Goal: Task Accomplishment & Management: Complete application form

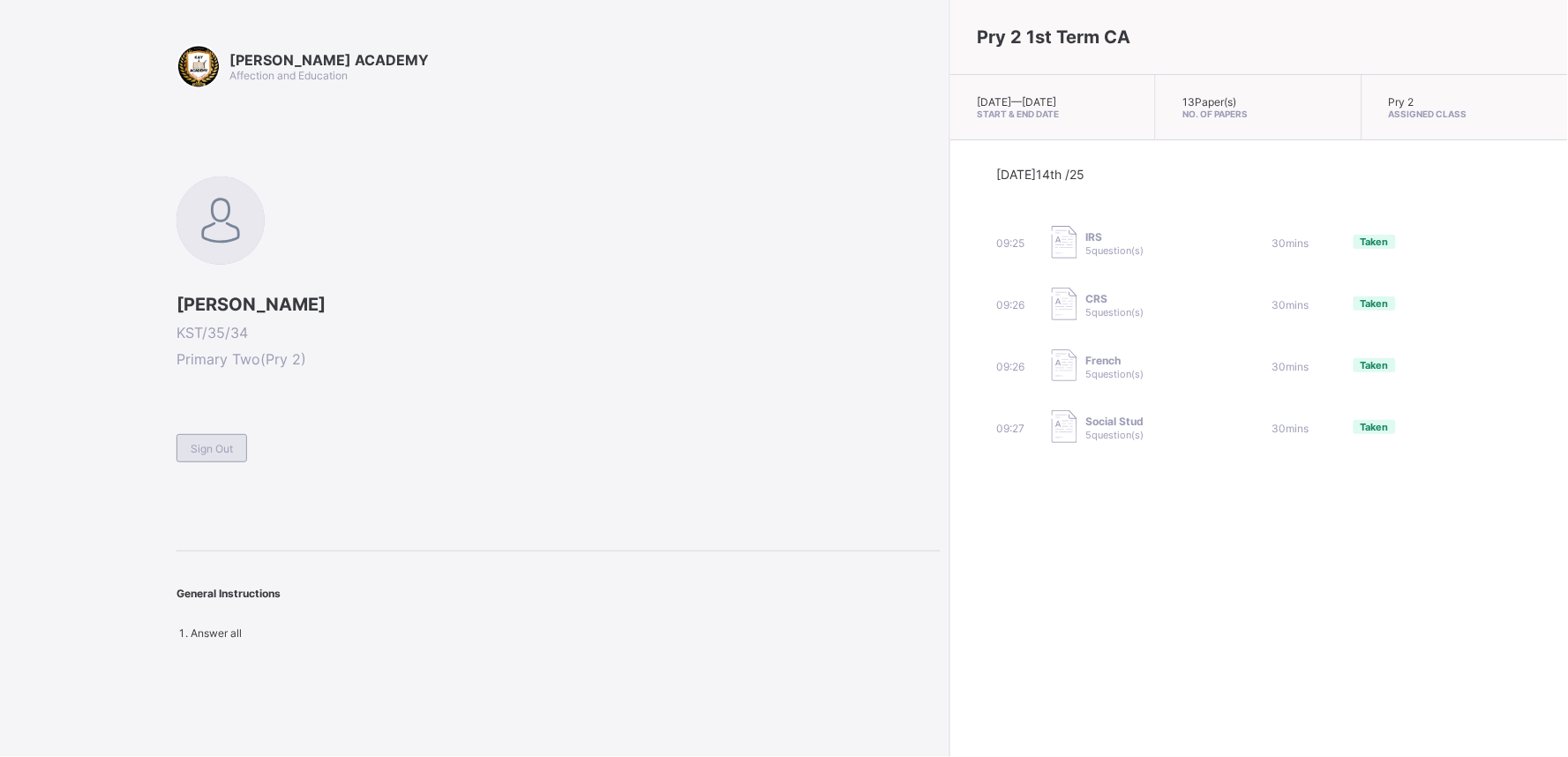
click at [221, 434] on div "Sign Out" at bounding box center [212, 449] width 71 height 28
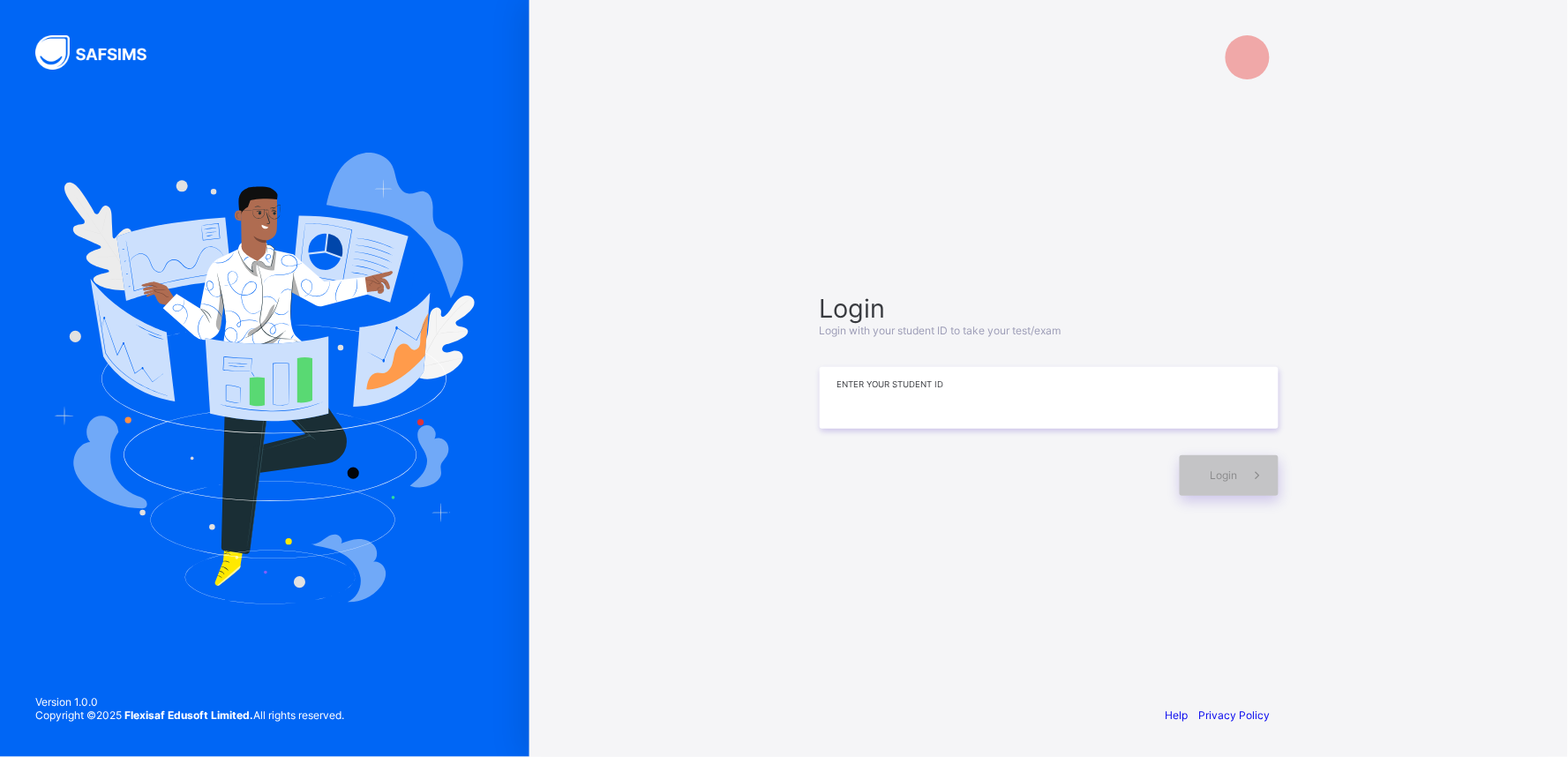
click at [866, 424] on input at bounding box center [1049, 398] width 459 height 62
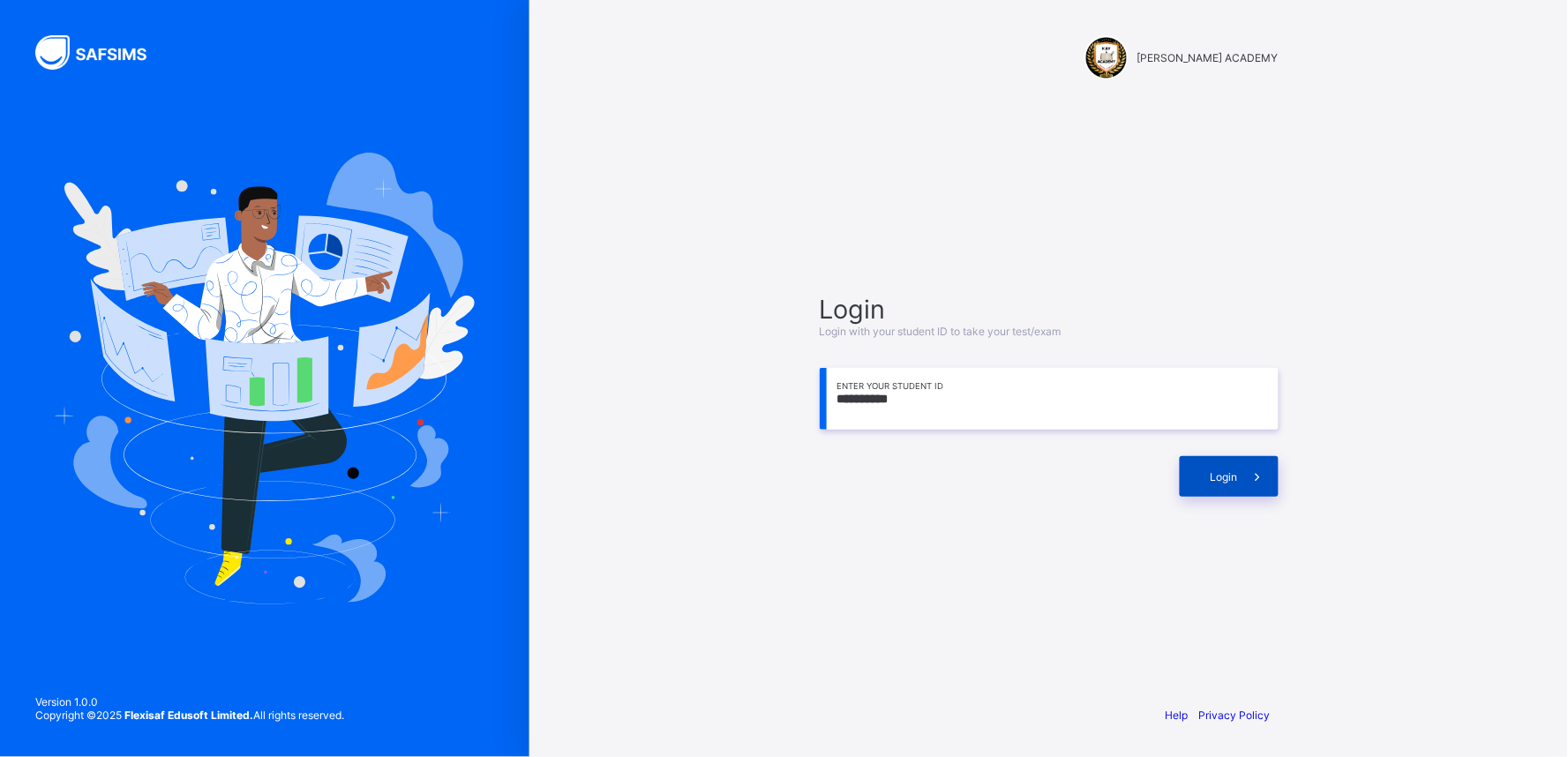
type input "**********"
click at [1272, 472] on span at bounding box center [1258, 476] width 40 height 40
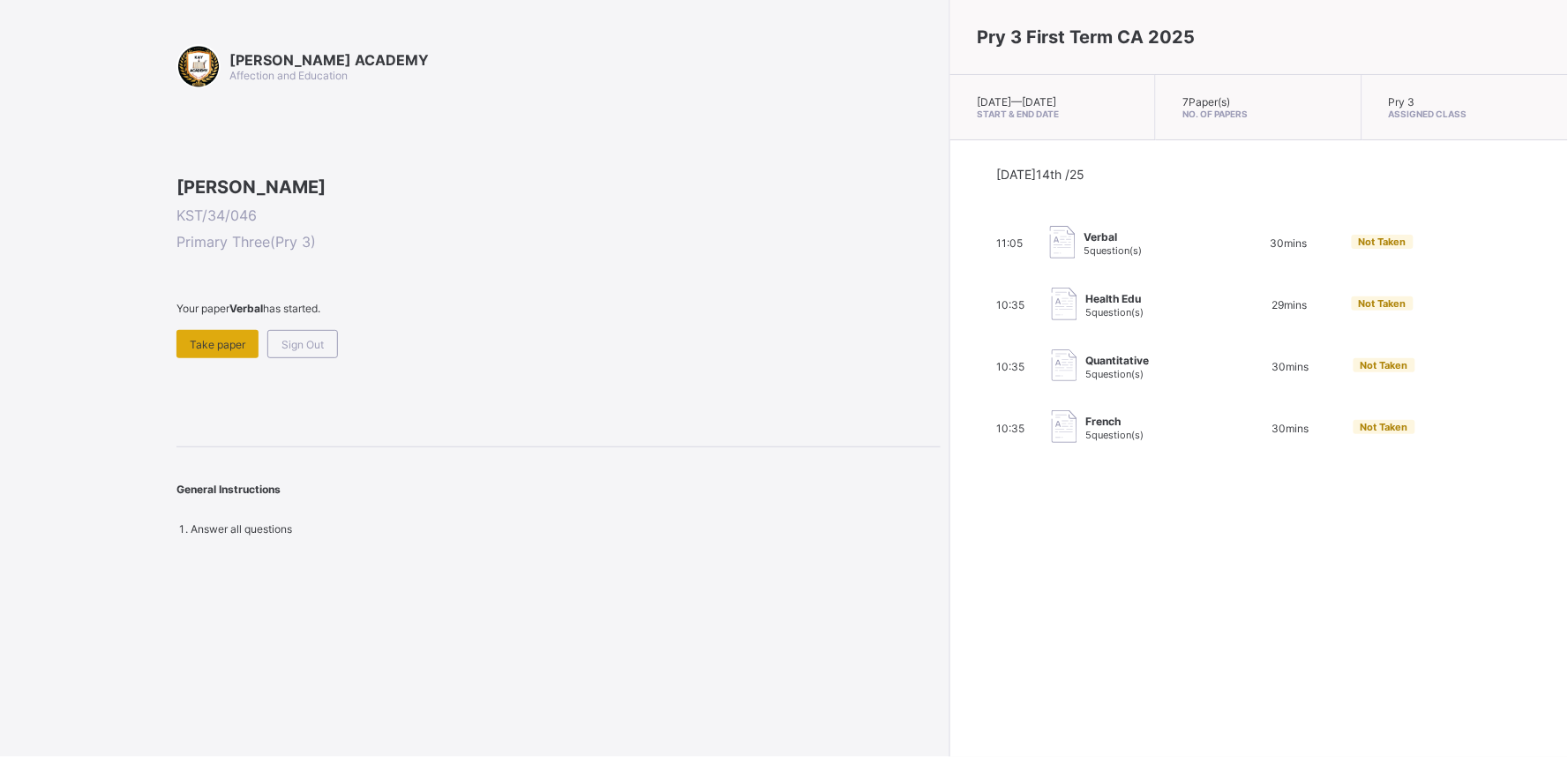
click at [216, 358] on div "Take paper" at bounding box center [217, 344] width 82 height 28
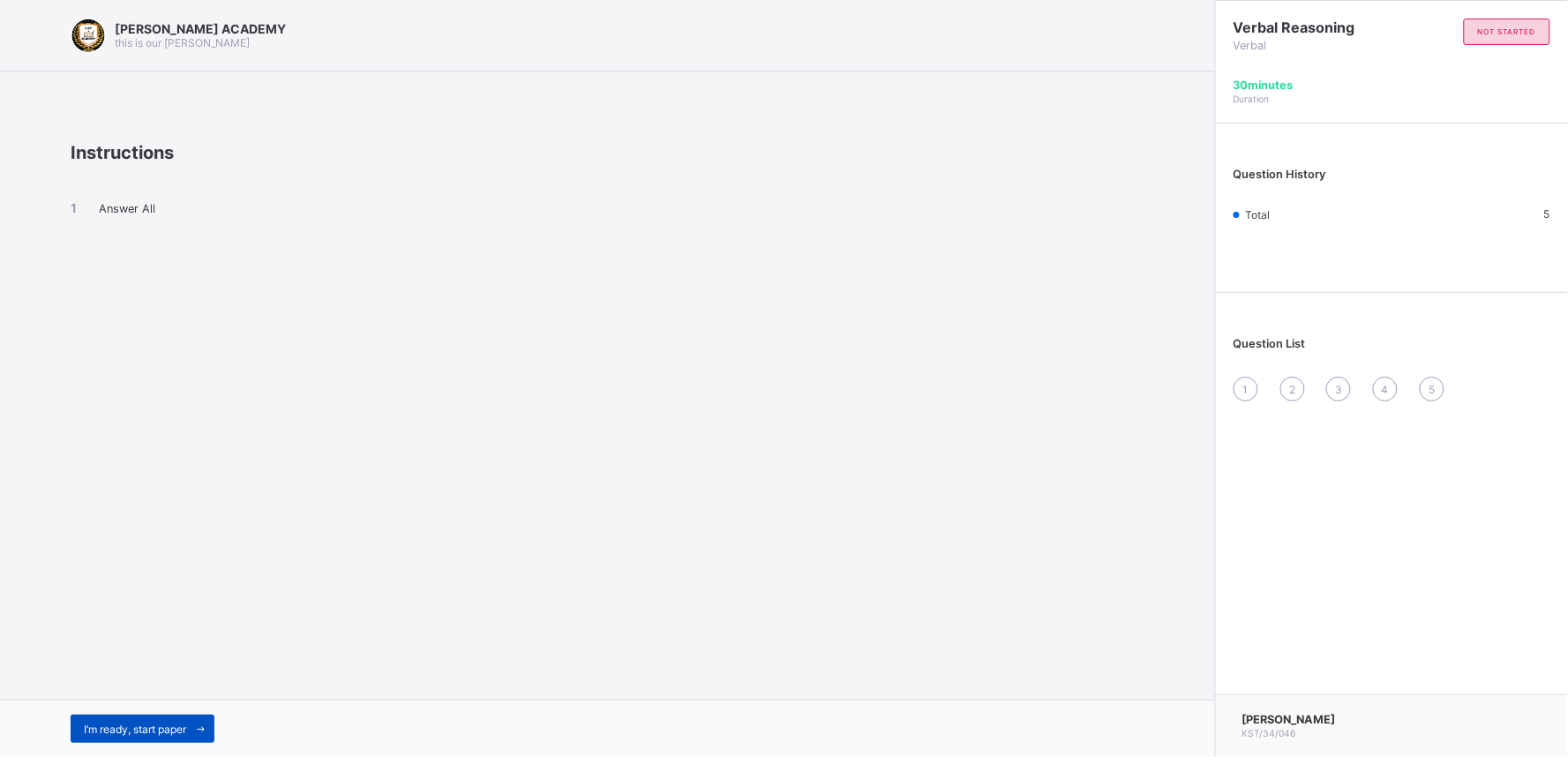
click at [133, 734] on span "I’m ready, start paper" at bounding box center [134, 730] width 102 height 13
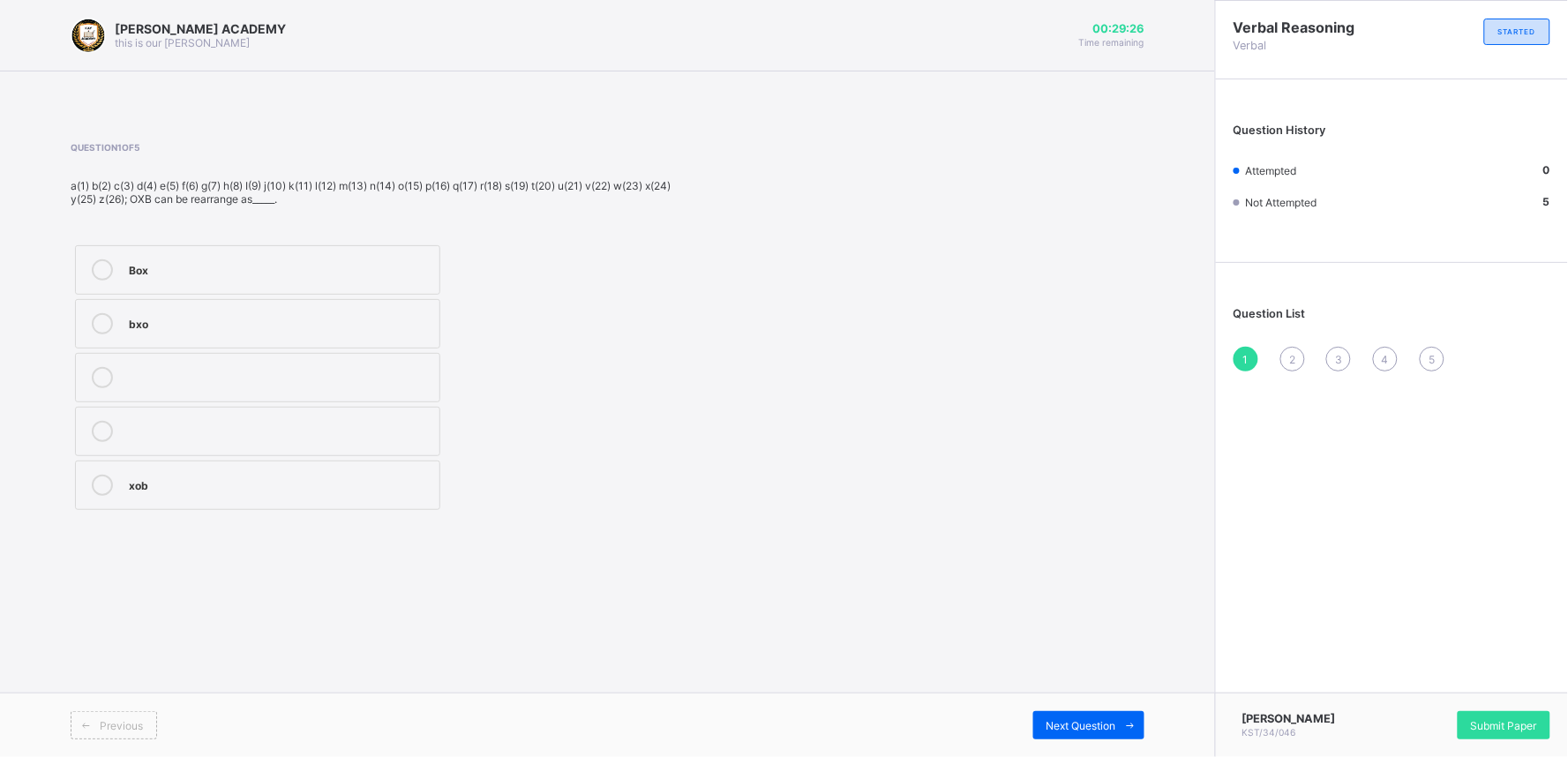
click at [243, 262] on div "Box" at bounding box center [279, 268] width 302 height 18
click at [1081, 718] on div "Next Question" at bounding box center [1089, 725] width 111 height 28
click at [251, 324] on div "Ice" at bounding box center [279, 322] width 302 height 18
click at [1086, 713] on div "Next Question" at bounding box center [1089, 725] width 111 height 28
click at [357, 424] on div "45516" at bounding box center [279, 430] width 302 height 18
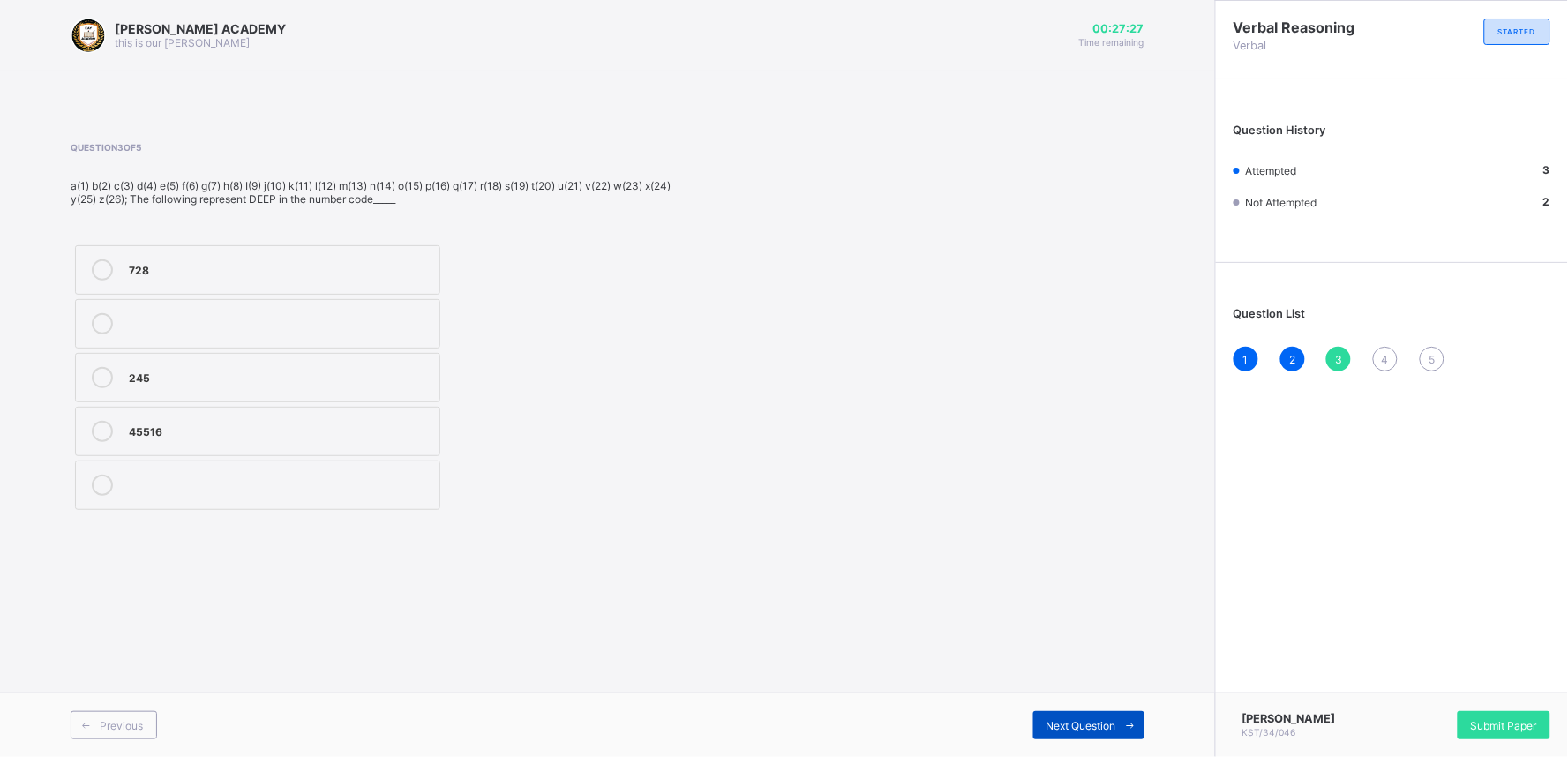
click at [1084, 717] on div "Next Question" at bounding box center [1089, 725] width 111 height 28
click at [263, 436] on div "3,1,20" at bounding box center [279, 430] width 302 height 18
click at [1098, 711] on div "Next Question" at bounding box center [1089, 725] width 111 height 28
drag, startPoint x: 238, startPoint y: 310, endPoint x: 126, endPoint y: 324, distance: 112.9
click at [126, 324] on label "Code" at bounding box center [258, 323] width 366 height 50
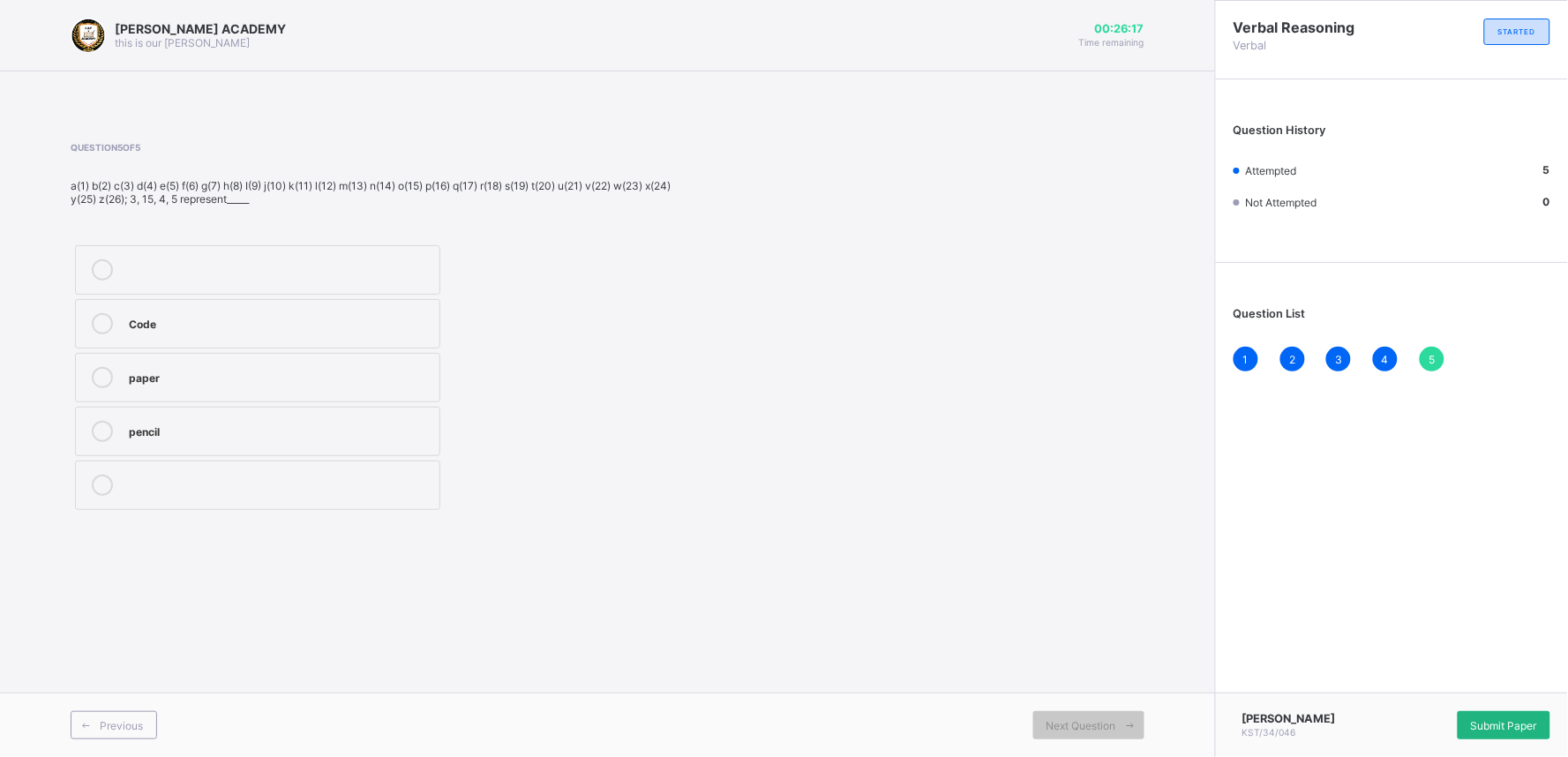
click at [1497, 719] on span "Submit Paper" at bounding box center [1504, 726] width 66 height 13
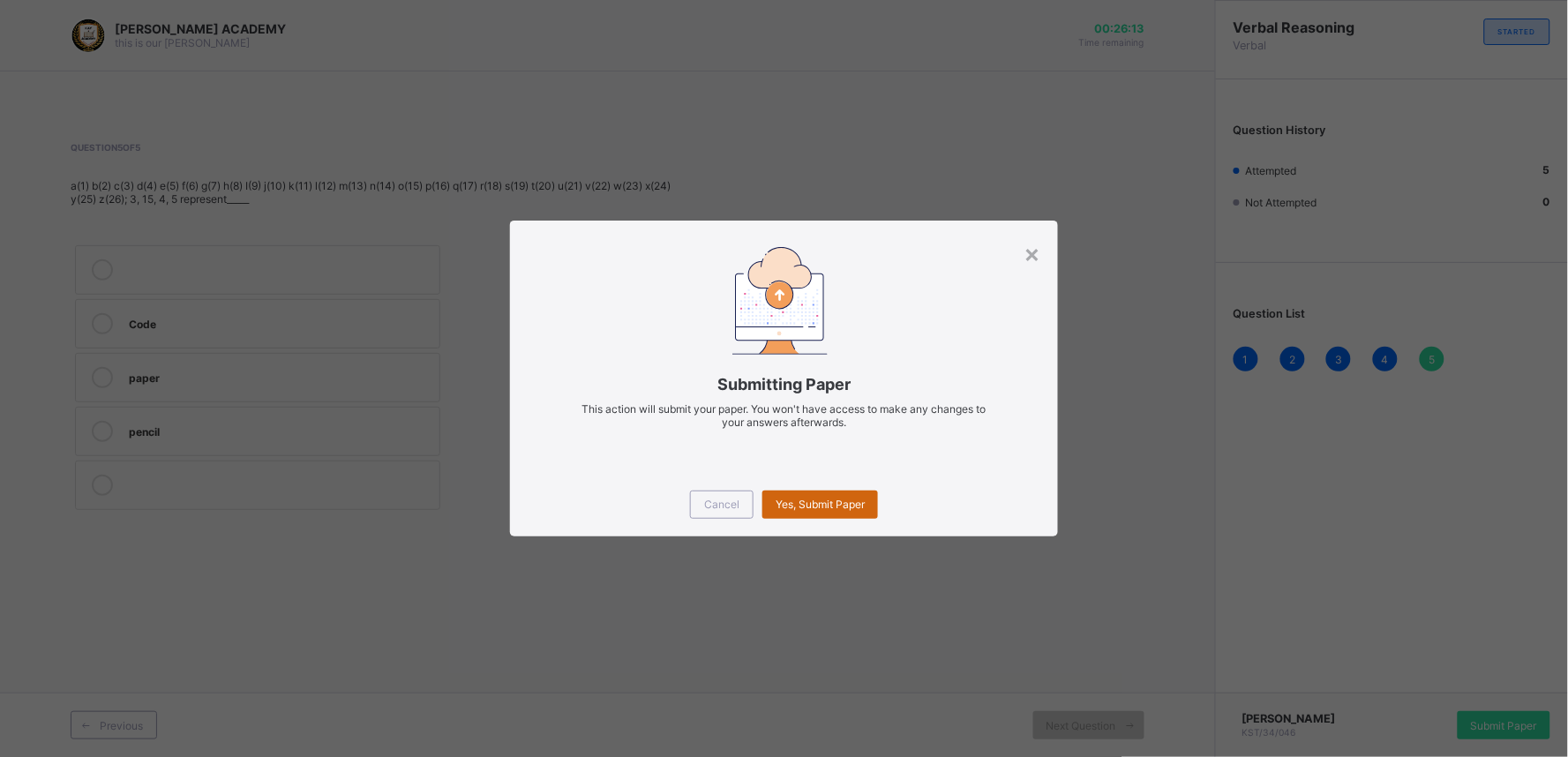
click at [795, 500] on span "Yes, Submit Paper" at bounding box center [820, 504] width 89 height 13
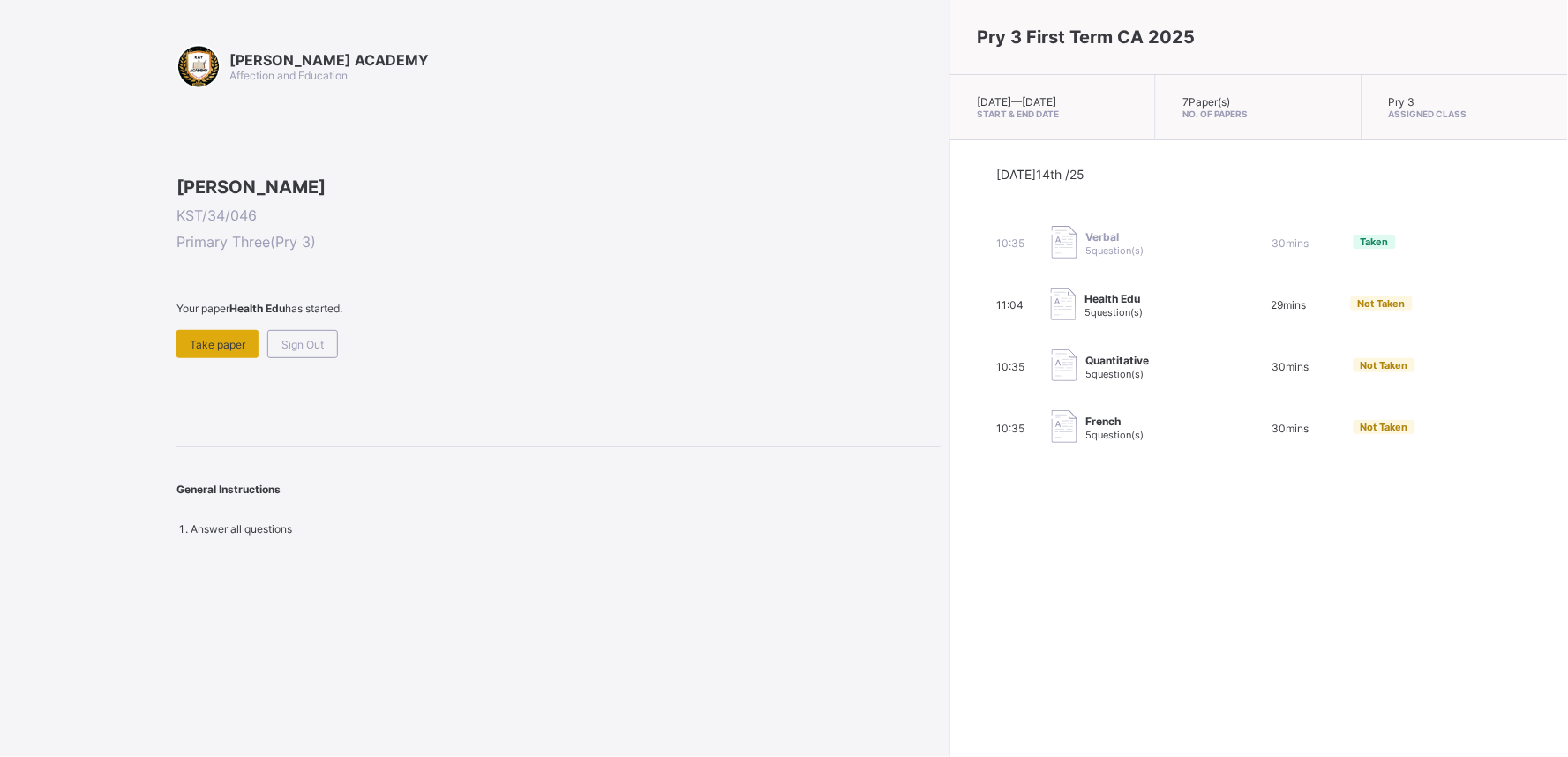
click at [203, 358] on div "Take paper" at bounding box center [217, 344] width 82 height 28
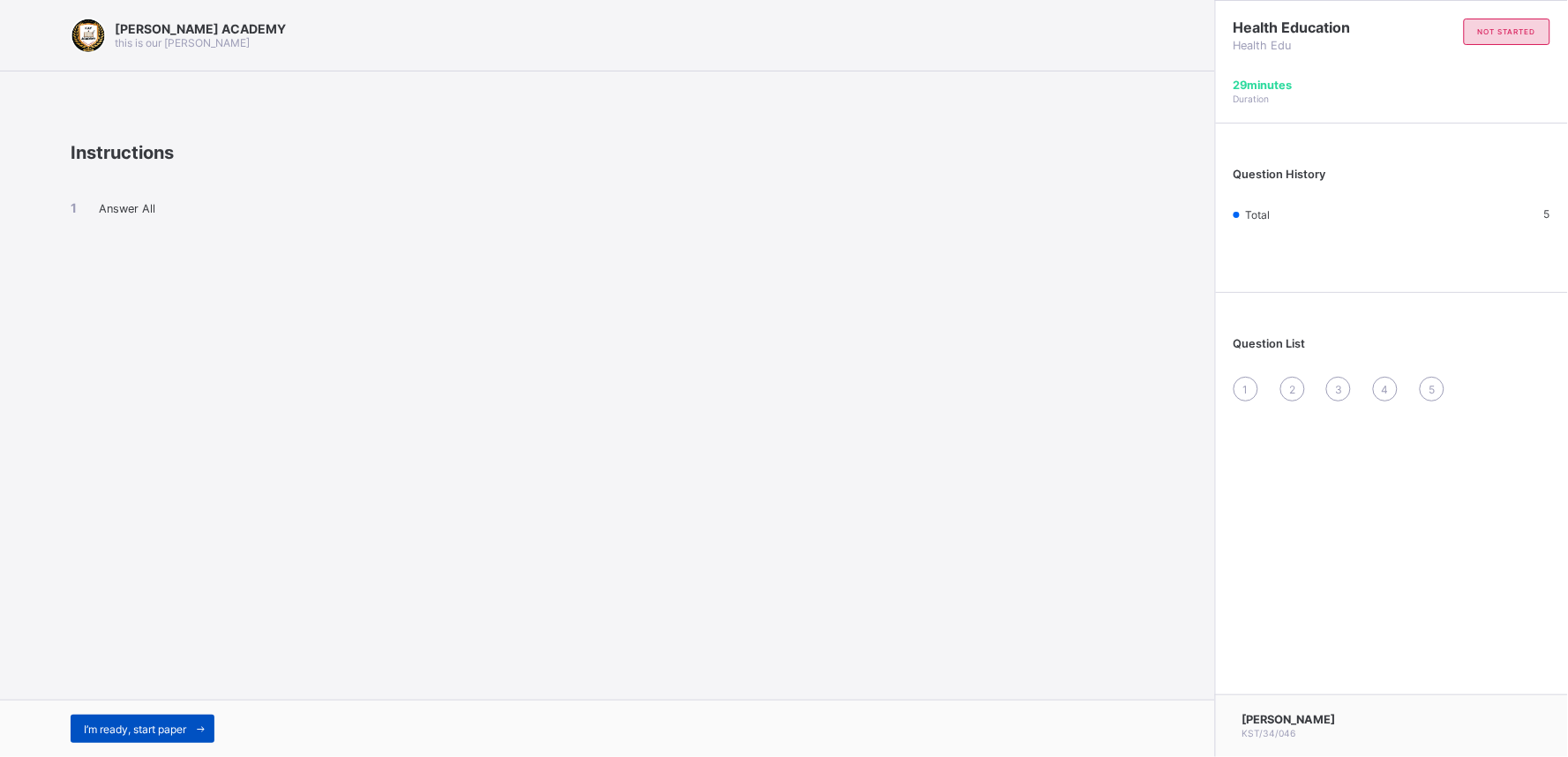
click at [141, 718] on div "I’m ready, start paper" at bounding box center [142, 729] width 144 height 28
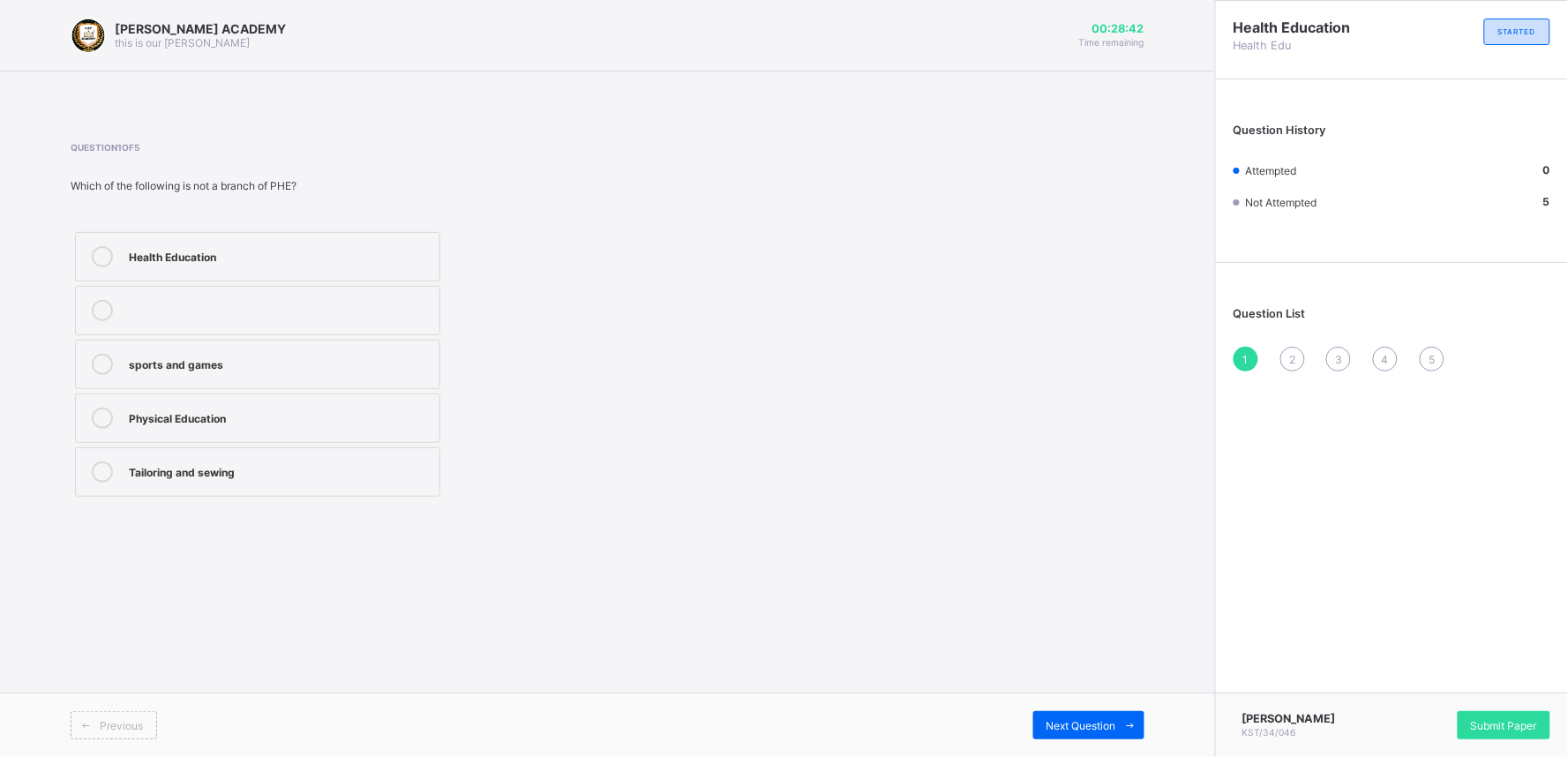
click at [309, 347] on label "sports and games" at bounding box center [258, 364] width 366 height 50
click at [1089, 724] on span "Next Question" at bounding box center [1081, 726] width 70 height 13
click at [177, 309] on div "Games, sports, and body fitness" at bounding box center [279, 308] width 302 height 18
click at [1090, 715] on div "Next Question" at bounding box center [1089, 725] width 111 height 28
click at [223, 465] on div "Physical and Health Education" at bounding box center [279, 470] width 302 height 18
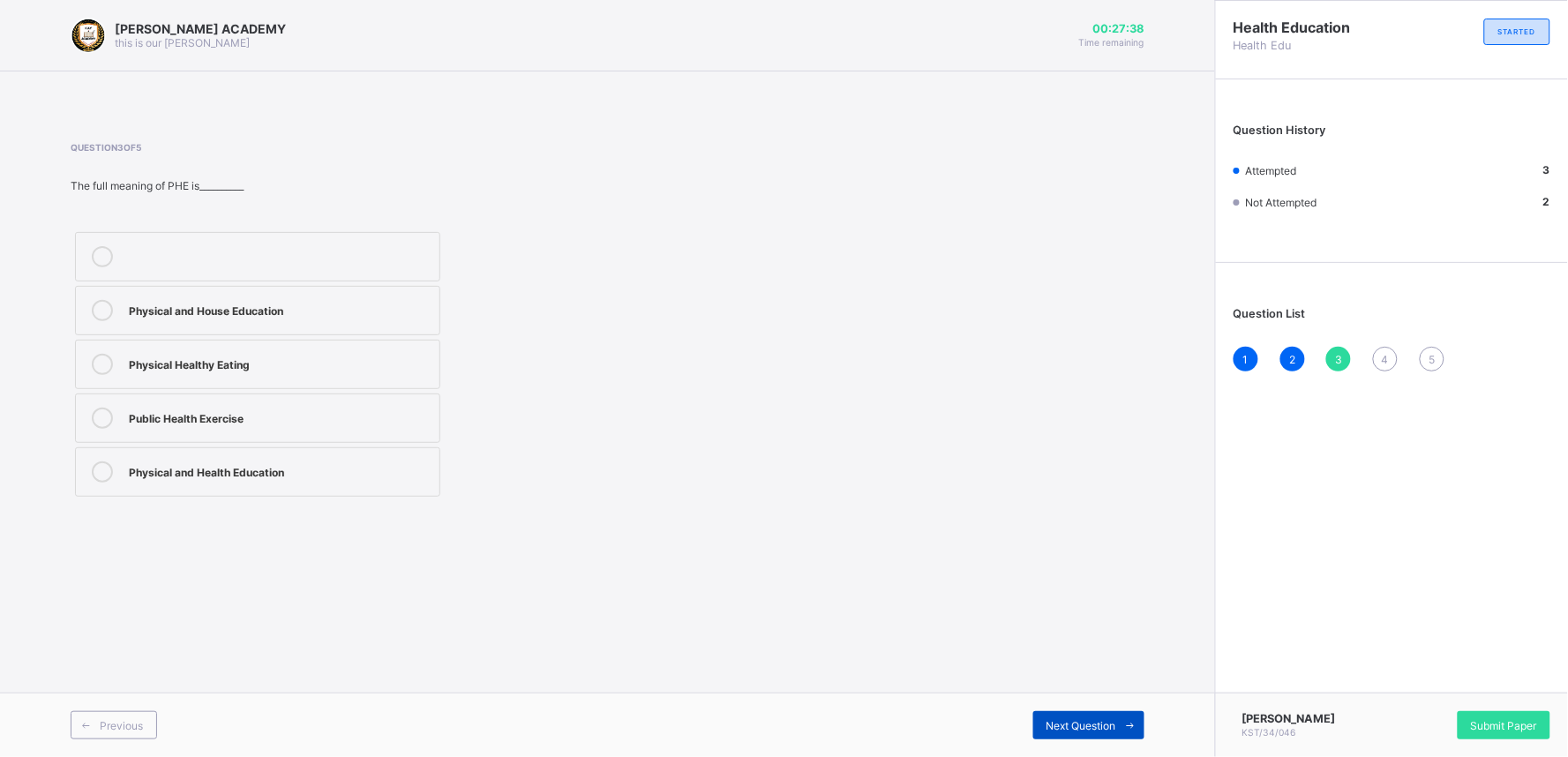
click at [1097, 715] on div "Next Question" at bounding box center [1089, 725] width 111 height 28
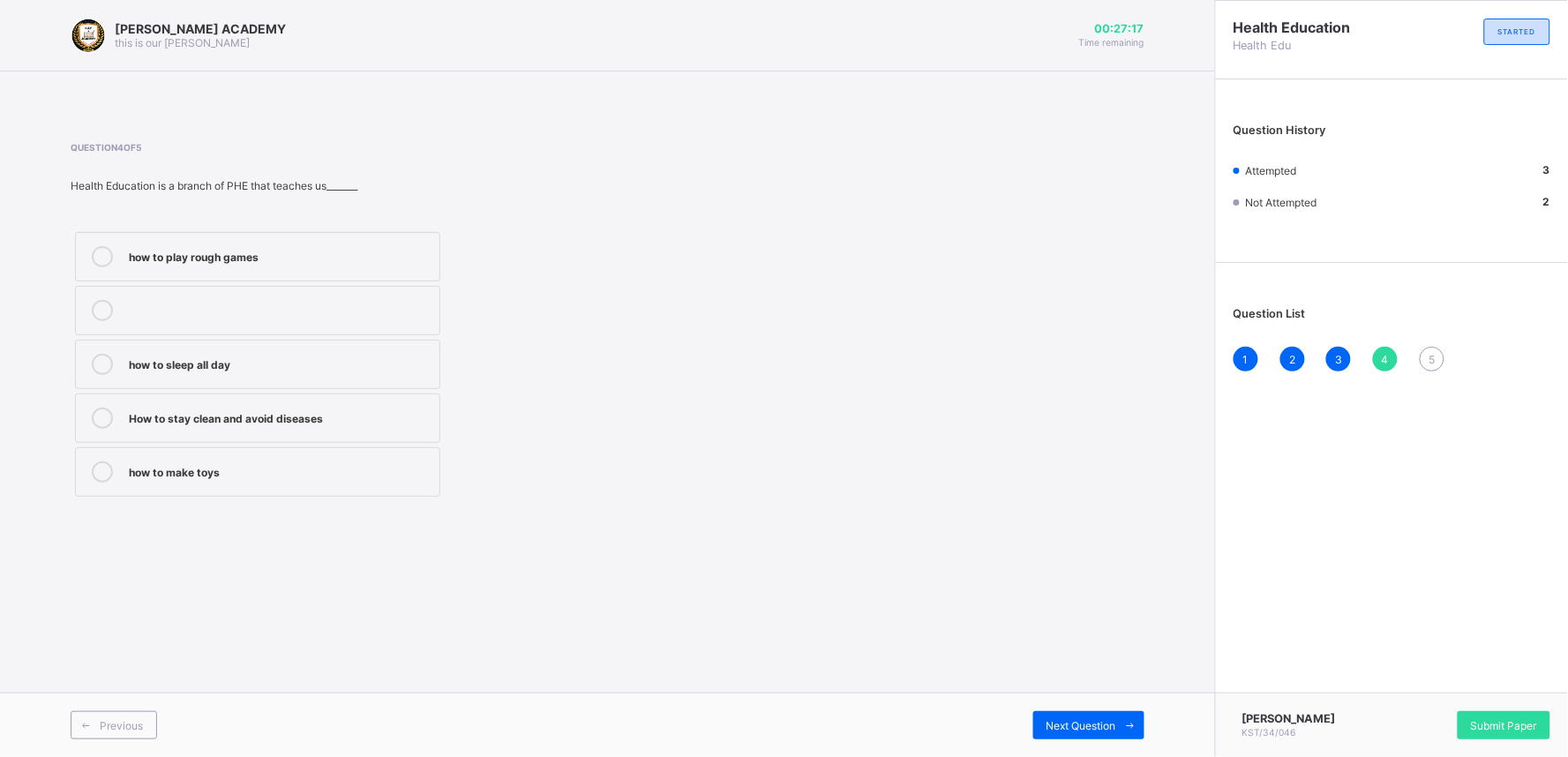
click at [303, 395] on label "How to stay clean and avoid diseases" at bounding box center [258, 418] width 366 height 50
click at [1078, 719] on span "Next Question" at bounding box center [1081, 726] width 70 height 13
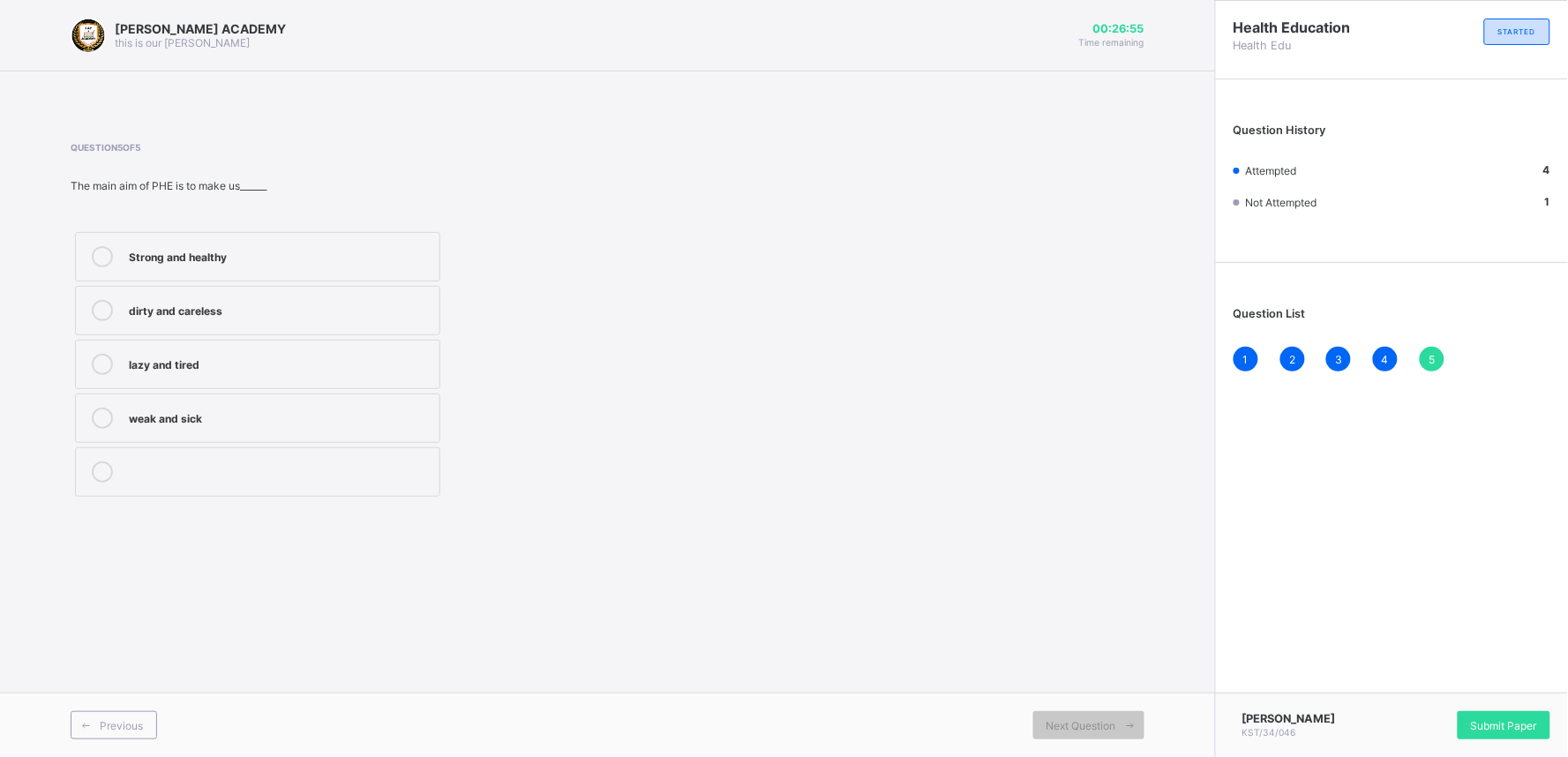
click at [285, 244] on label "Strong and healthy" at bounding box center [258, 257] width 366 height 50
click at [1510, 733] on span "Submit Paper" at bounding box center [1504, 726] width 66 height 13
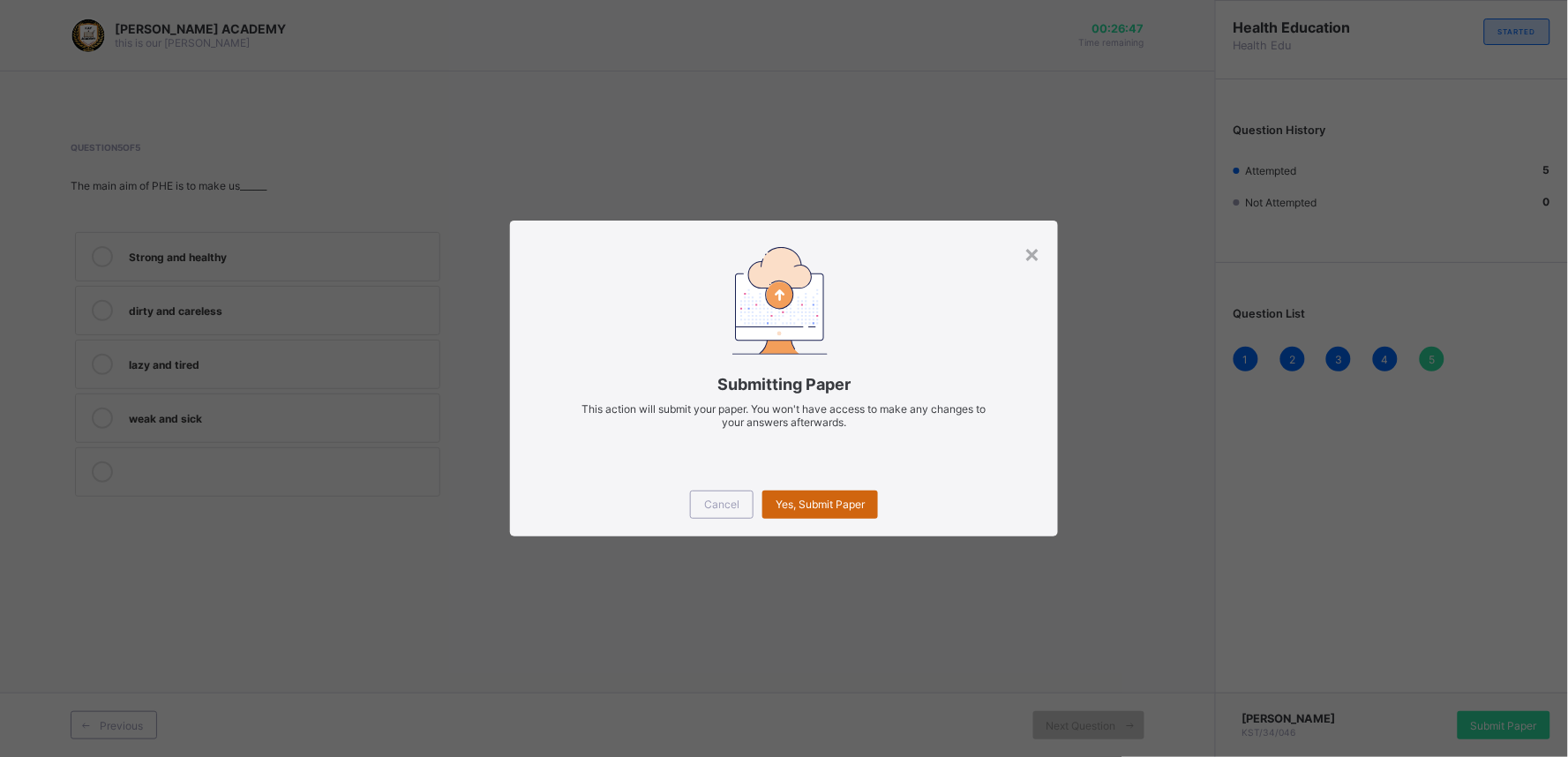
click at [794, 501] on span "Yes, Submit Paper" at bounding box center [820, 504] width 89 height 13
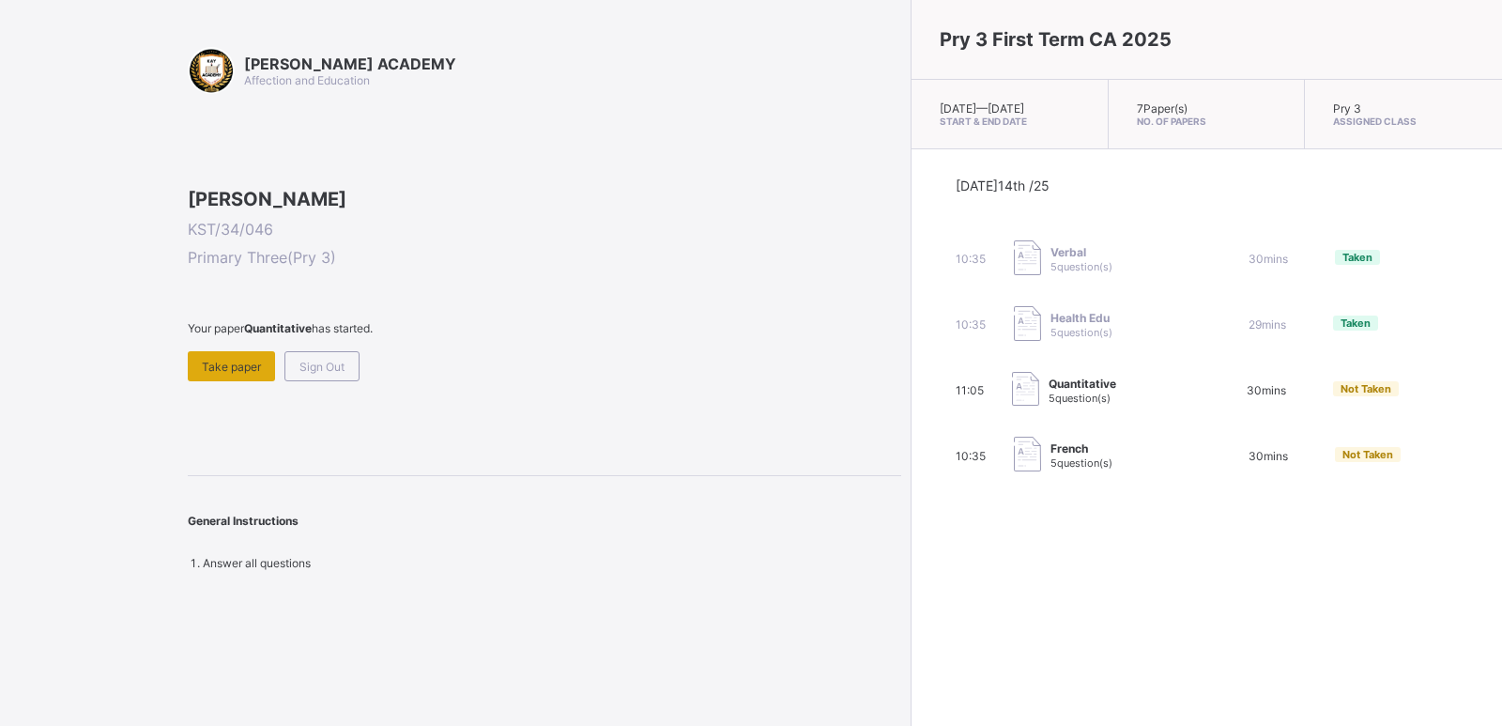
click at [220, 374] on span "Take paper" at bounding box center [231, 366] width 59 height 14
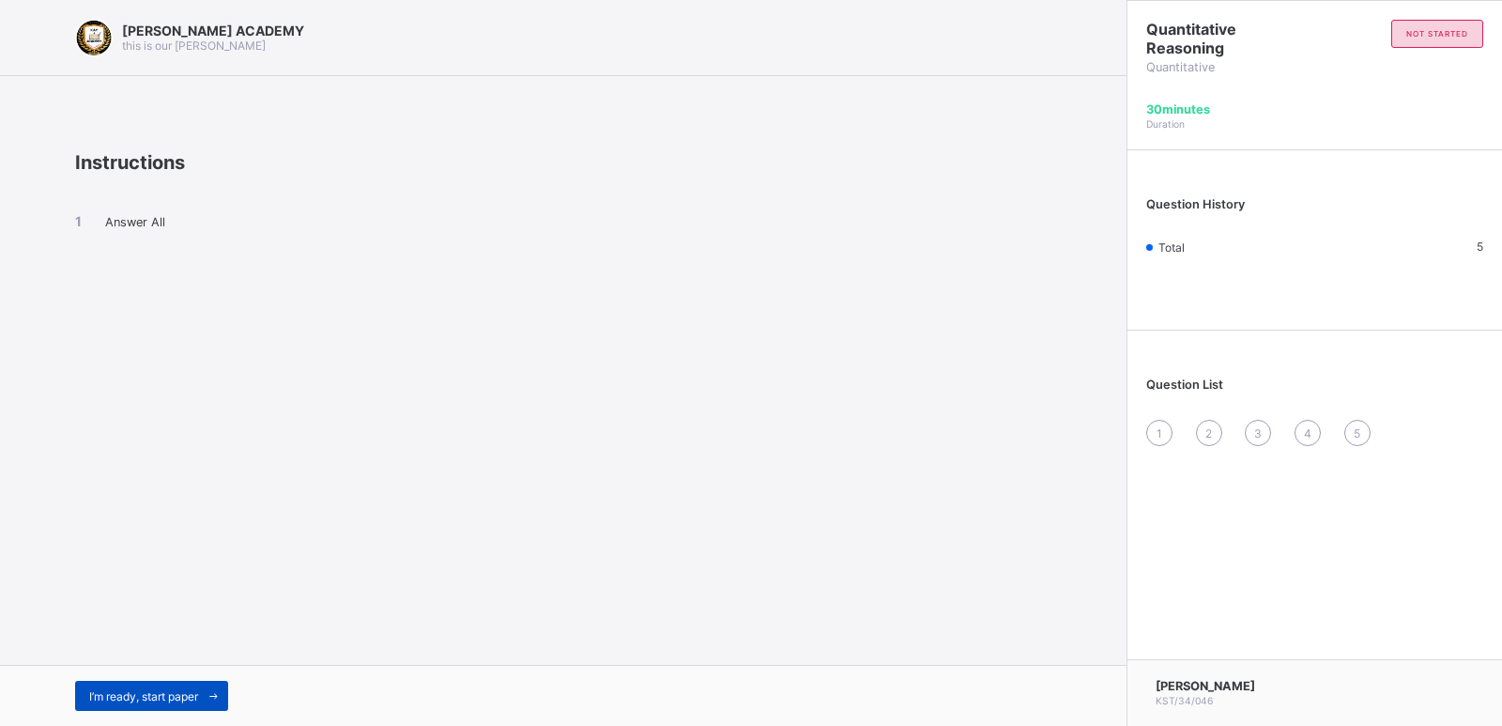
click at [132, 685] on div "I’m ready, start paper" at bounding box center [151, 695] width 153 height 30
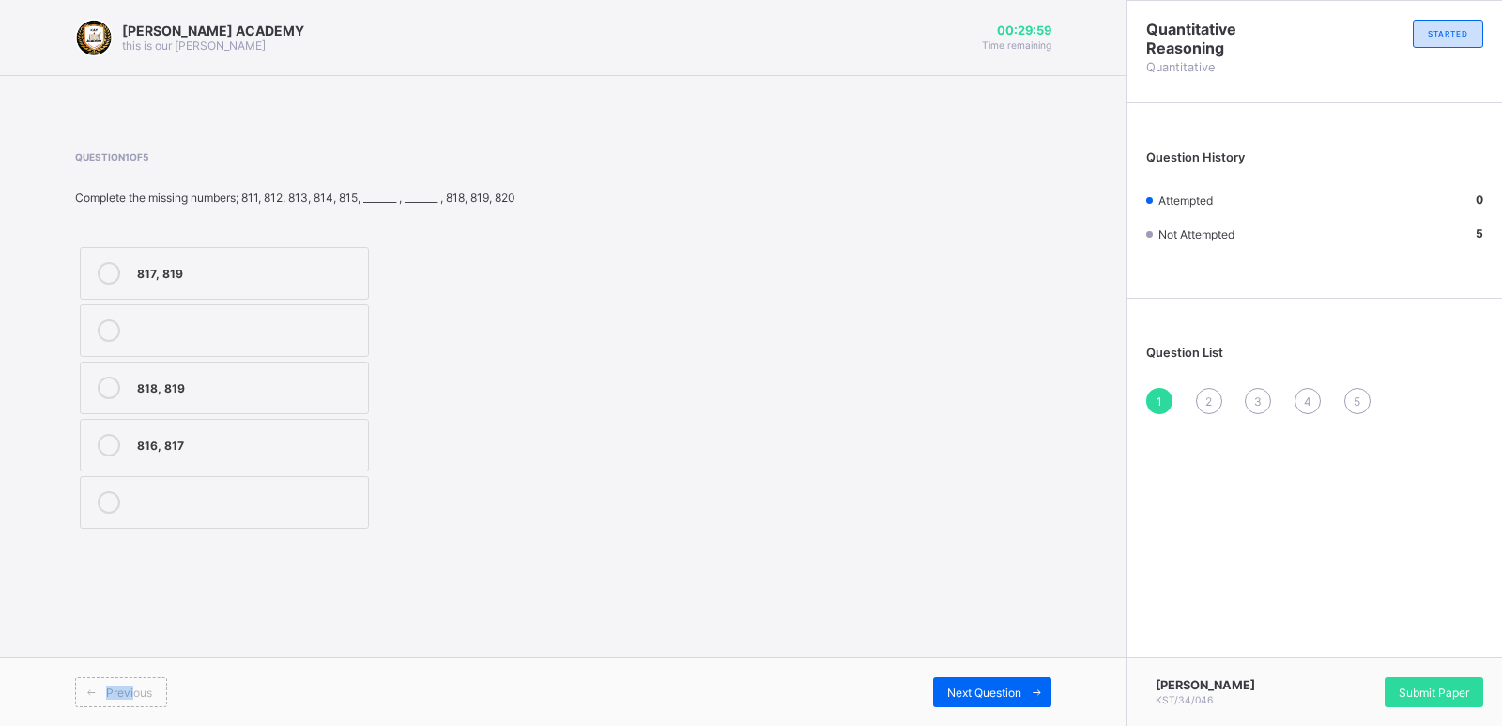
drag, startPoint x: 132, startPoint y: 685, endPoint x: 471, endPoint y: 507, distance: 382.9
click at [471, 507] on div "[PERSON_NAME] ACADEMY this is our [PERSON_NAME] 00:29:59 Time remaining Questio…" at bounding box center [563, 363] width 1126 height 726
click at [160, 430] on label "816, 817" at bounding box center [224, 445] width 289 height 53
click at [993, 680] on div "Next Question" at bounding box center [992, 692] width 118 height 30
click at [164, 329] on div "702, 703" at bounding box center [248, 328] width 222 height 19
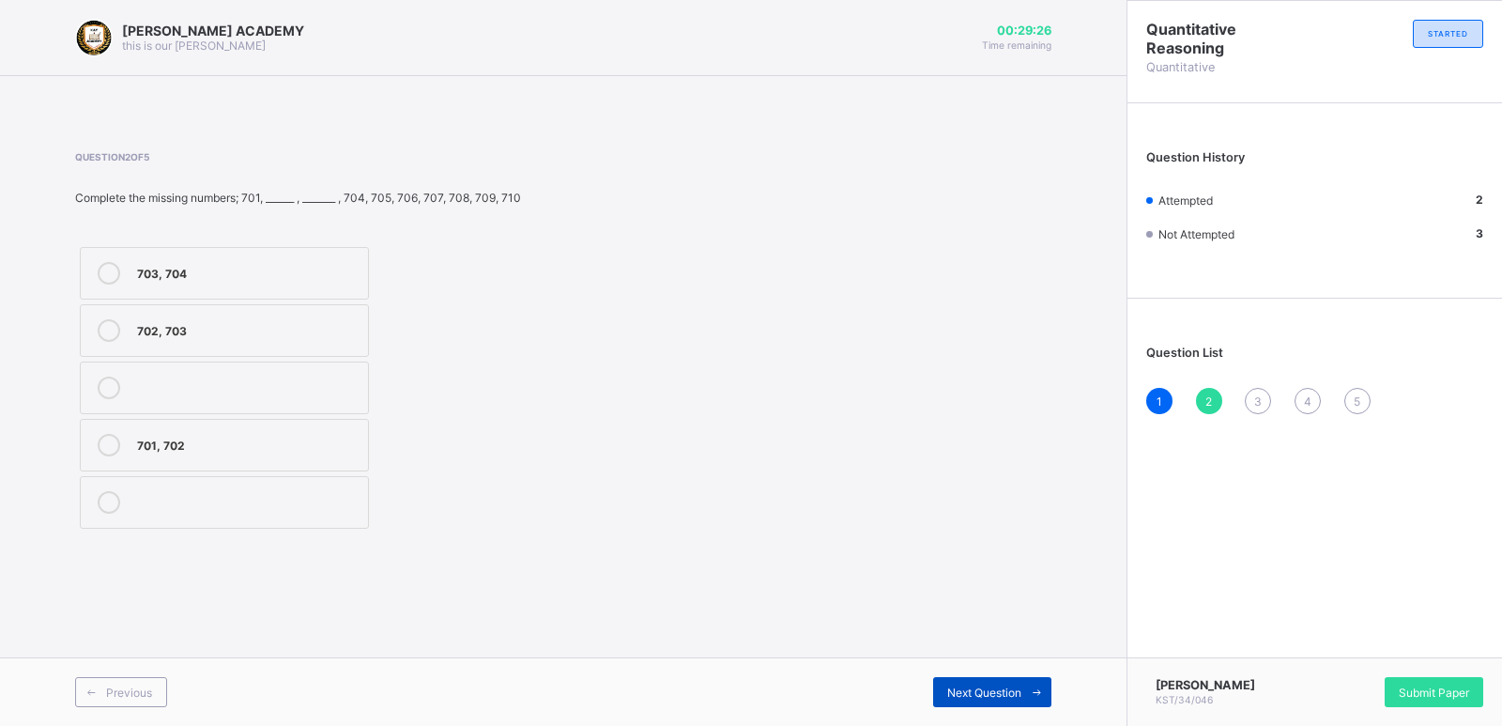
click at [986, 687] on span "Next Question" at bounding box center [984, 692] width 74 height 14
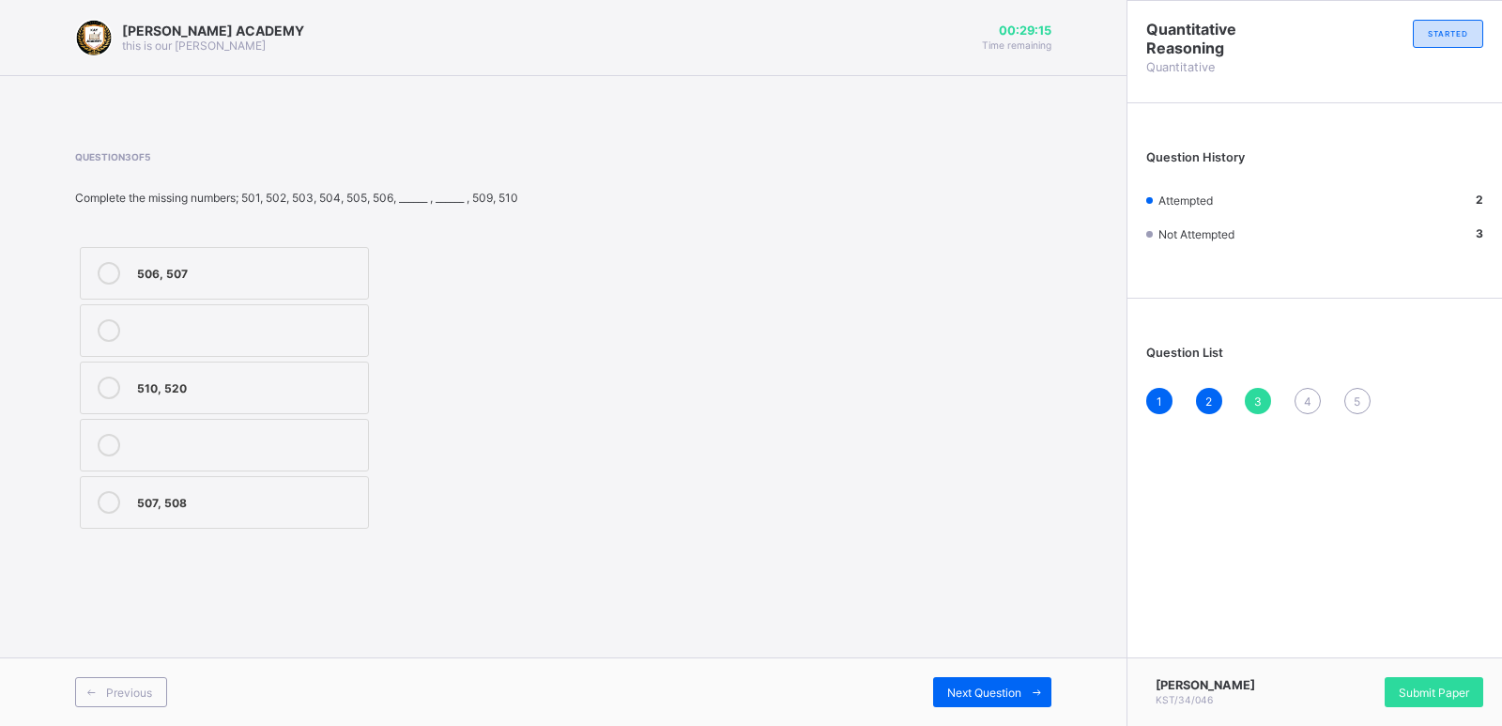
click at [206, 493] on div "507, 508" at bounding box center [248, 500] width 222 height 19
click at [999, 685] on span "Next Question" at bounding box center [984, 692] width 74 height 14
click at [154, 432] on label "905, 909" at bounding box center [224, 445] width 289 height 53
click at [1018, 680] on div "Next Question" at bounding box center [992, 692] width 118 height 30
click at [194, 369] on label "604, 607" at bounding box center [224, 387] width 289 height 53
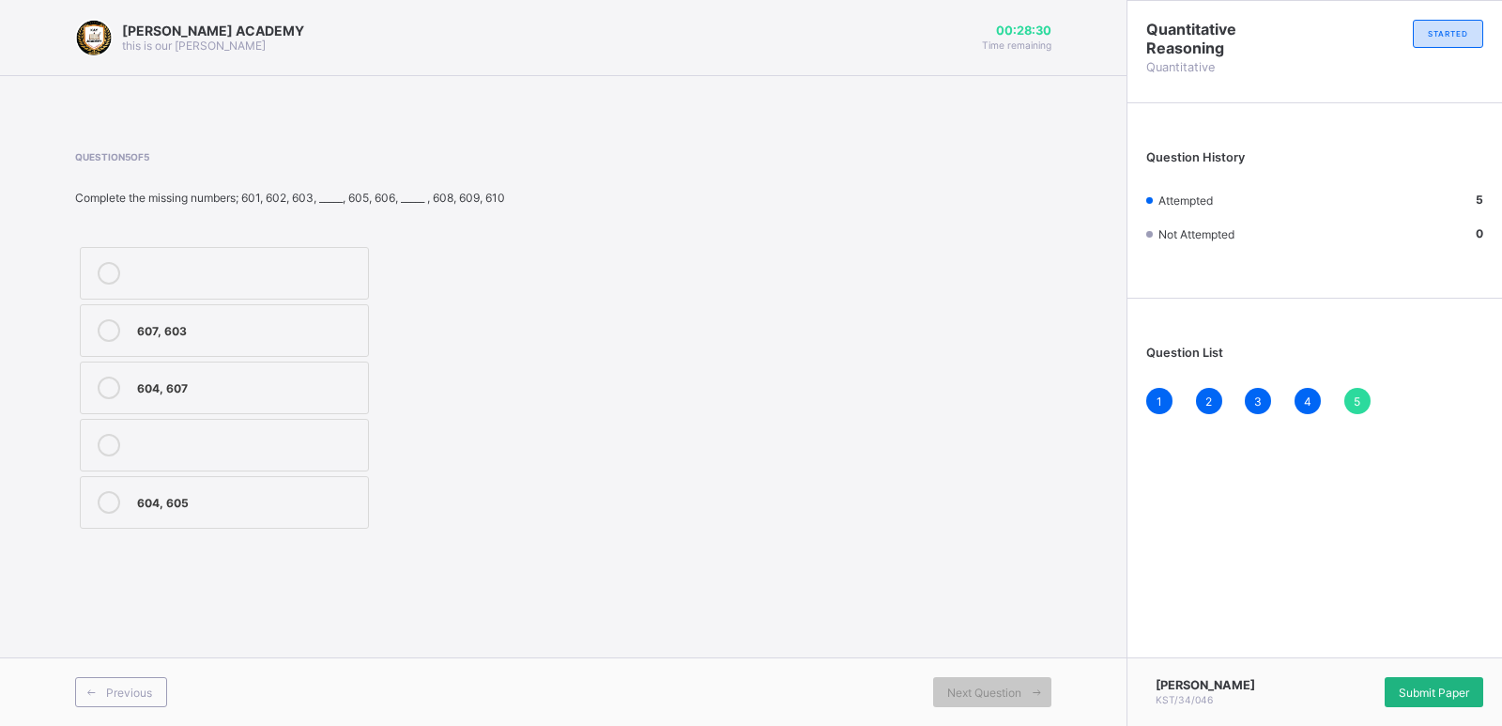
click at [1436, 690] on span "Submit Paper" at bounding box center [1433, 692] width 70 height 14
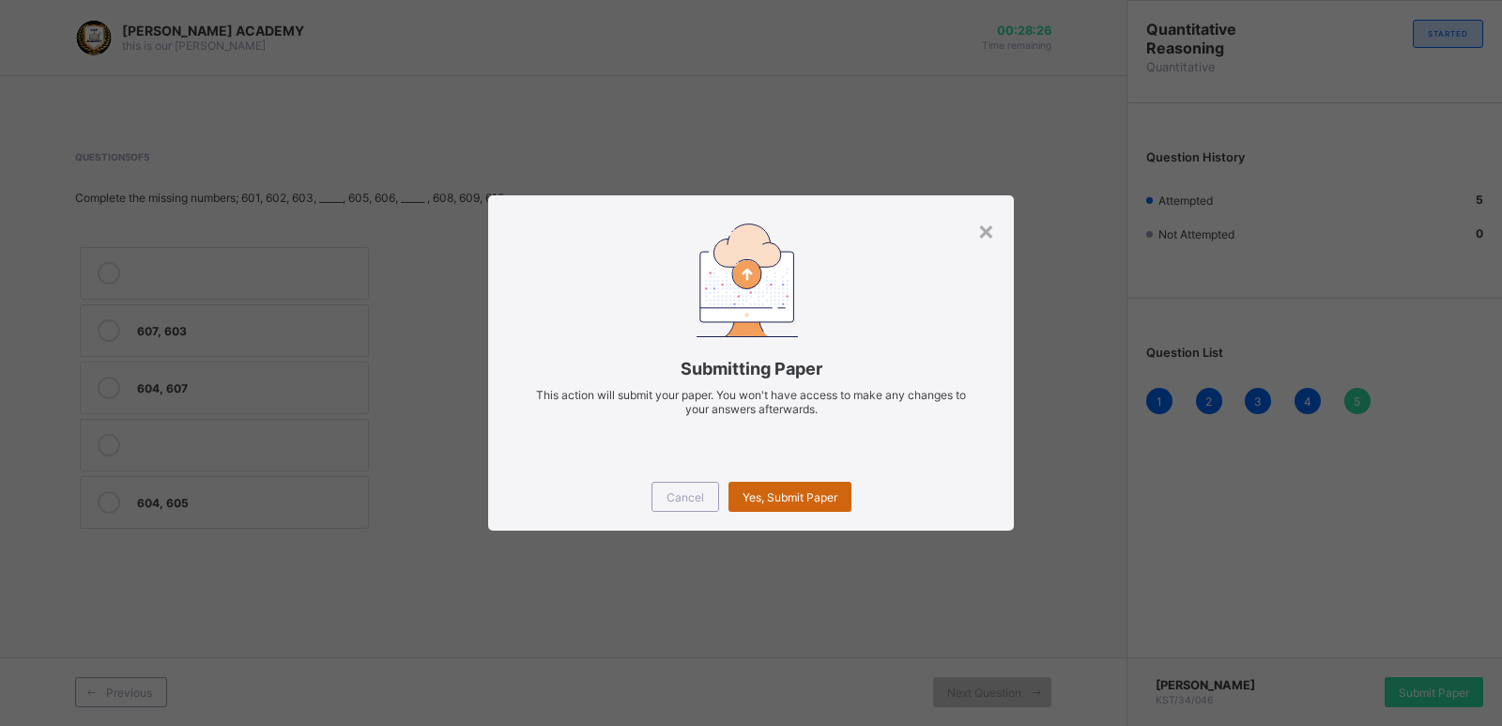
click at [797, 490] on span "Yes, Submit Paper" at bounding box center [789, 497] width 95 height 14
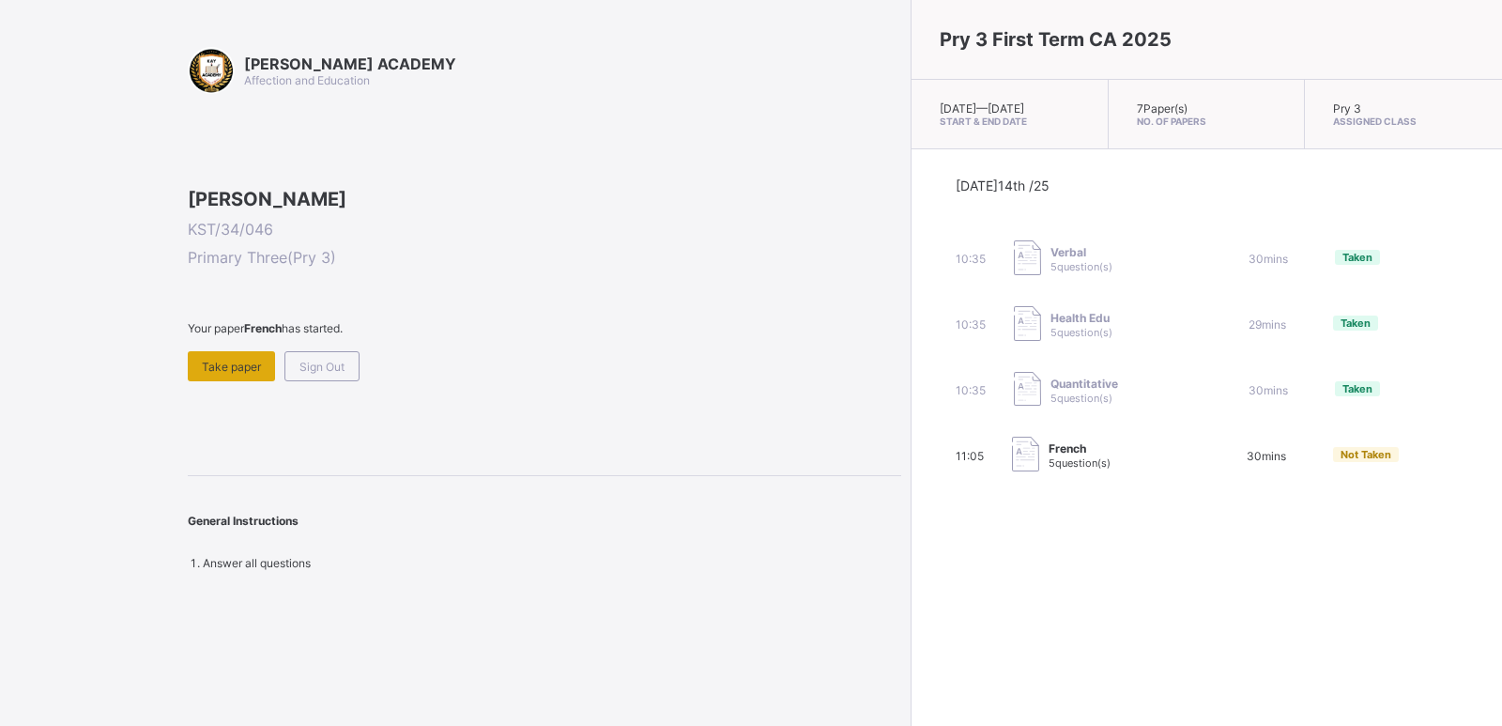
click at [252, 374] on span "Take paper" at bounding box center [231, 366] width 59 height 14
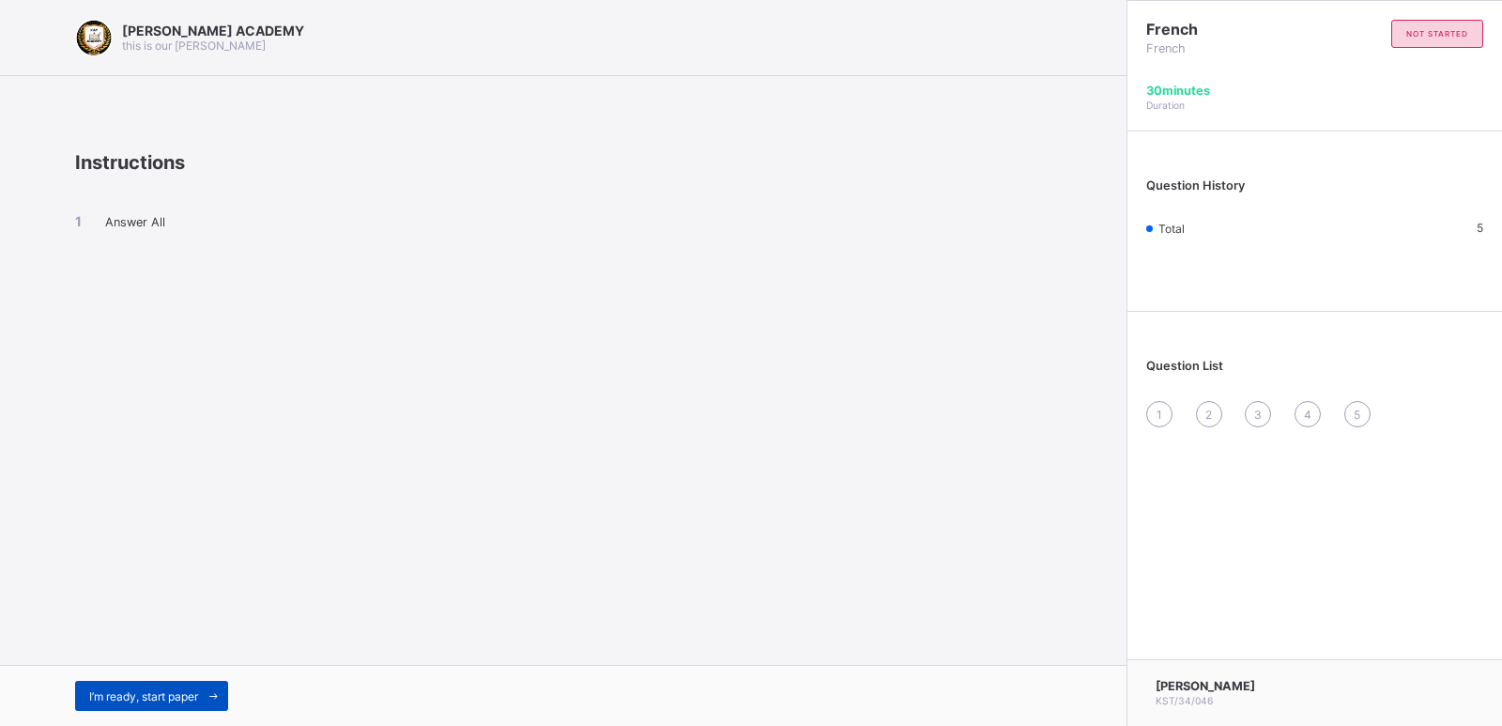
click at [119, 697] on span "I’m ready, start paper" at bounding box center [143, 696] width 109 height 14
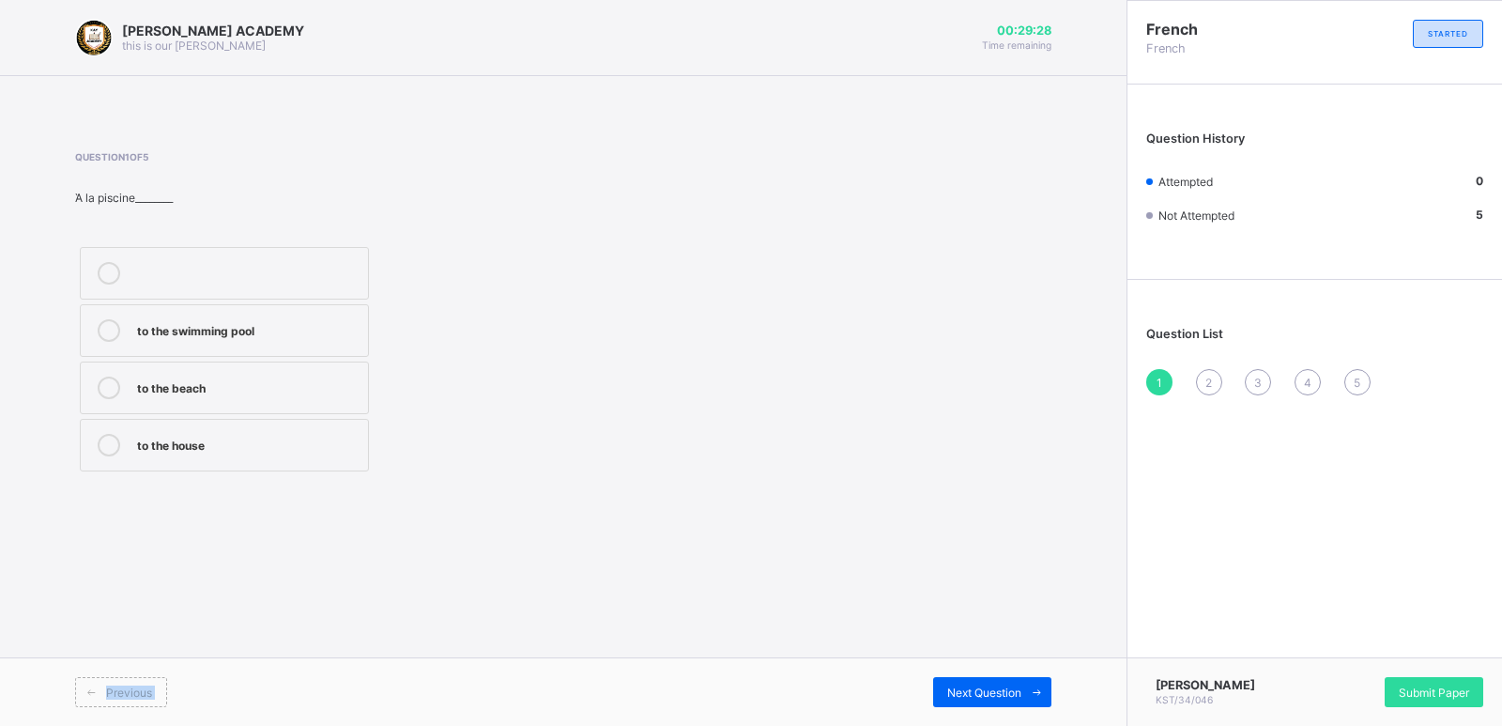
drag, startPoint x: 119, startPoint y: 697, endPoint x: 485, endPoint y: 466, distance: 433.3
click at [485, 466] on div "[PERSON_NAME] ACADEMY this is our [PERSON_NAME] 00:29:28 Time remaining Questio…" at bounding box center [563, 363] width 1126 height 726
click at [140, 438] on div "to the house" at bounding box center [248, 443] width 222 height 19
click at [1017, 685] on span "Next Question" at bounding box center [984, 692] width 74 height 14
click at [190, 493] on div "how are you" at bounding box center [248, 500] width 222 height 19
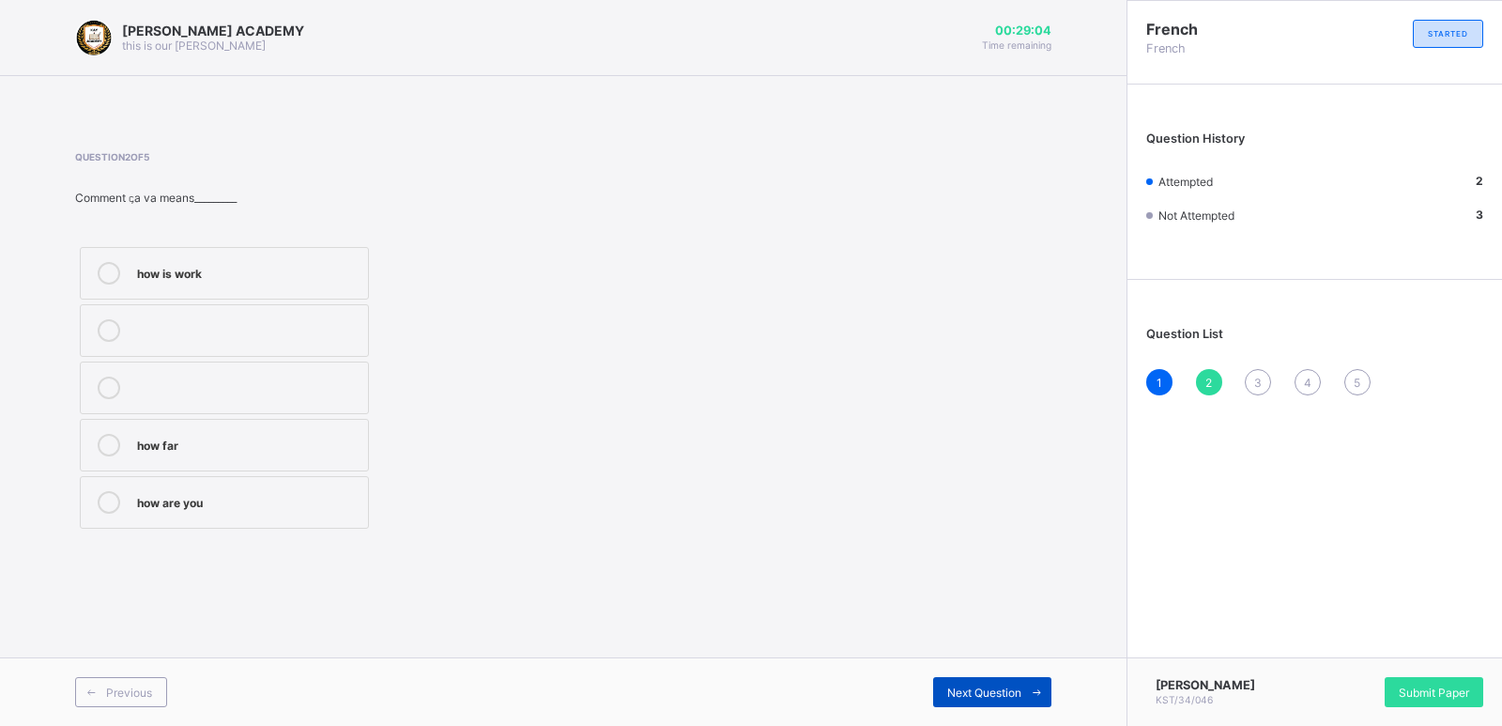
click at [1007, 680] on div "Next Question" at bounding box center [992, 692] width 118 height 30
click at [164, 508] on div "you are good" at bounding box center [248, 500] width 222 height 19
click at [1022, 686] on span at bounding box center [1036, 692] width 30 height 30
click at [199, 512] on div "[DATE]" at bounding box center [248, 502] width 222 height 23
click at [982, 683] on div "Next Question" at bounding box center [992, 692] width 118 height 30
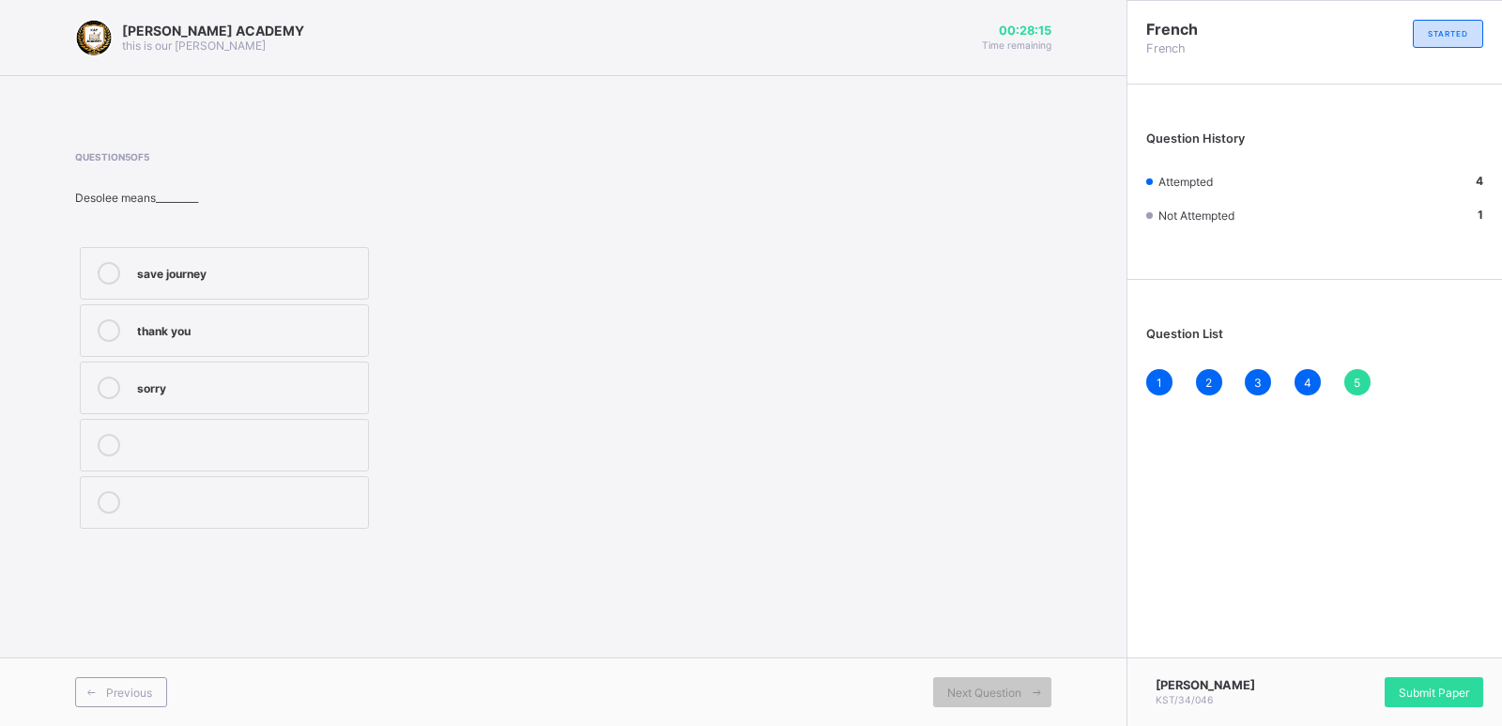
click at [132, 375] on label "sorry" at bounding box center [224, 387] width 289 height 53
click at [1432, 693] on span "Submit Paper" at bounding box center [1433, 692] width 70 height 14
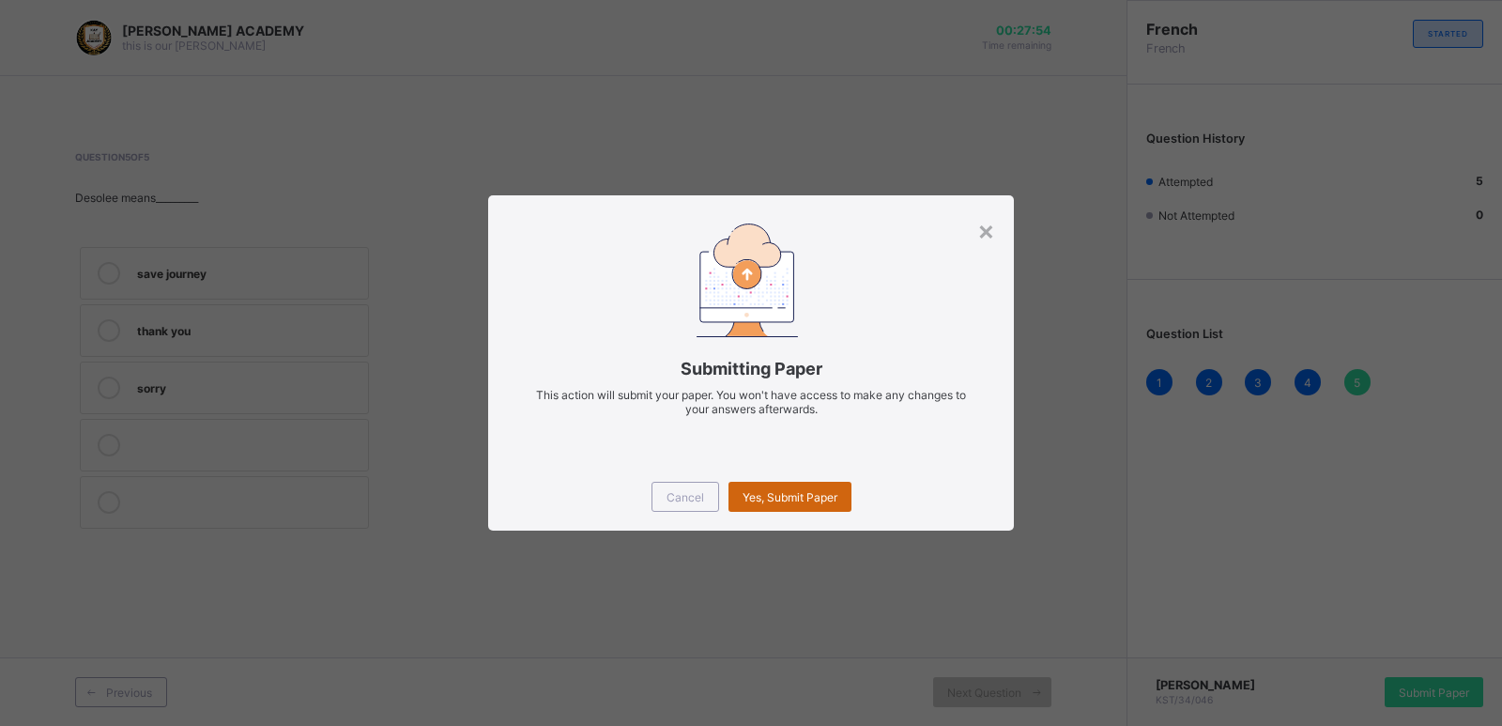
click at [785, 491] on span "Yes, Submit Paper" at bounding box center [789, 497] width 95 height 14
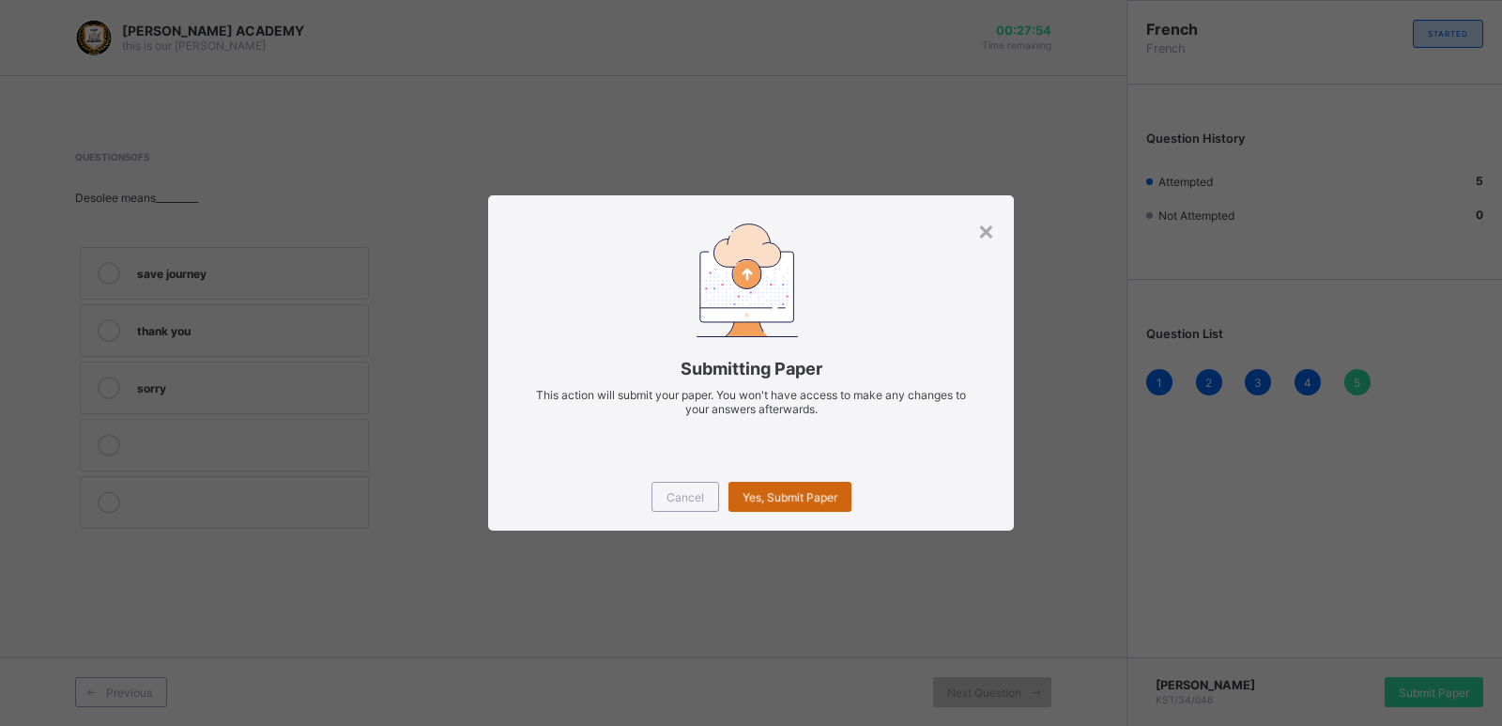
click at [785, 491] on span "Yes, Submit Paper" at bounding box center [789, 497] width 95 height 14
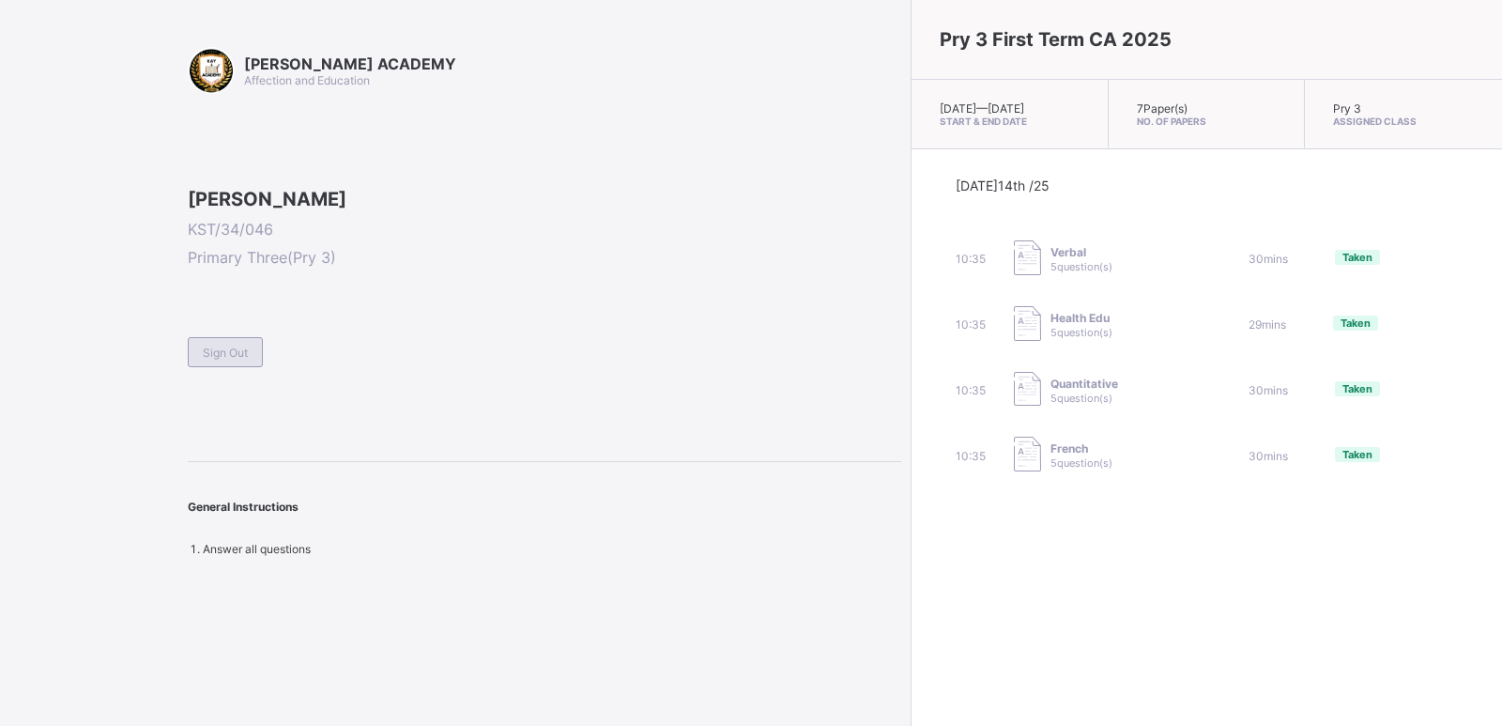
click at [238, 367] on div "Sign Out" at bounding box center [225, 352] width 75 height 30
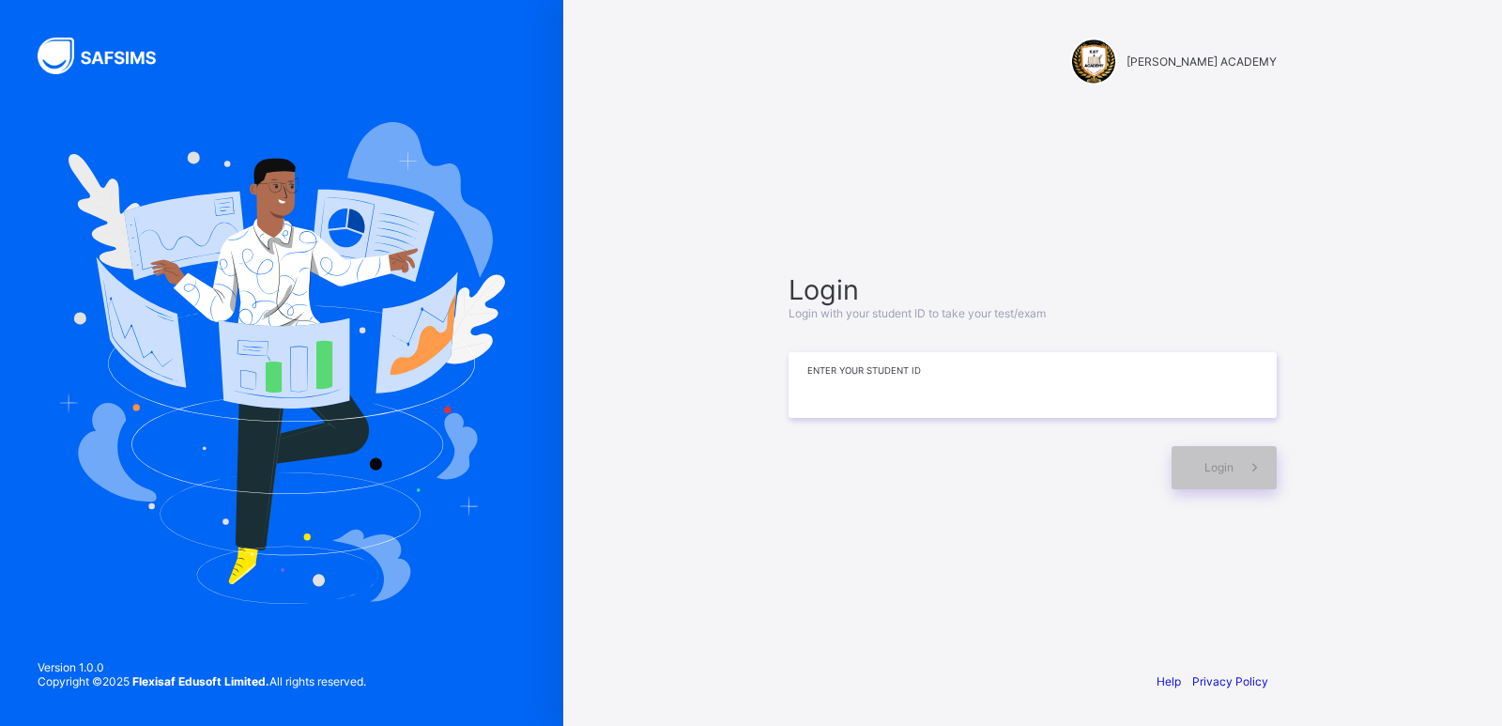
click at [937, 389] on input at bounding box center [1032, 385] width 488 height 66
type input "*********"
click at [1236, 468] on span at bounding box center [1254, 467] width 43 height 43
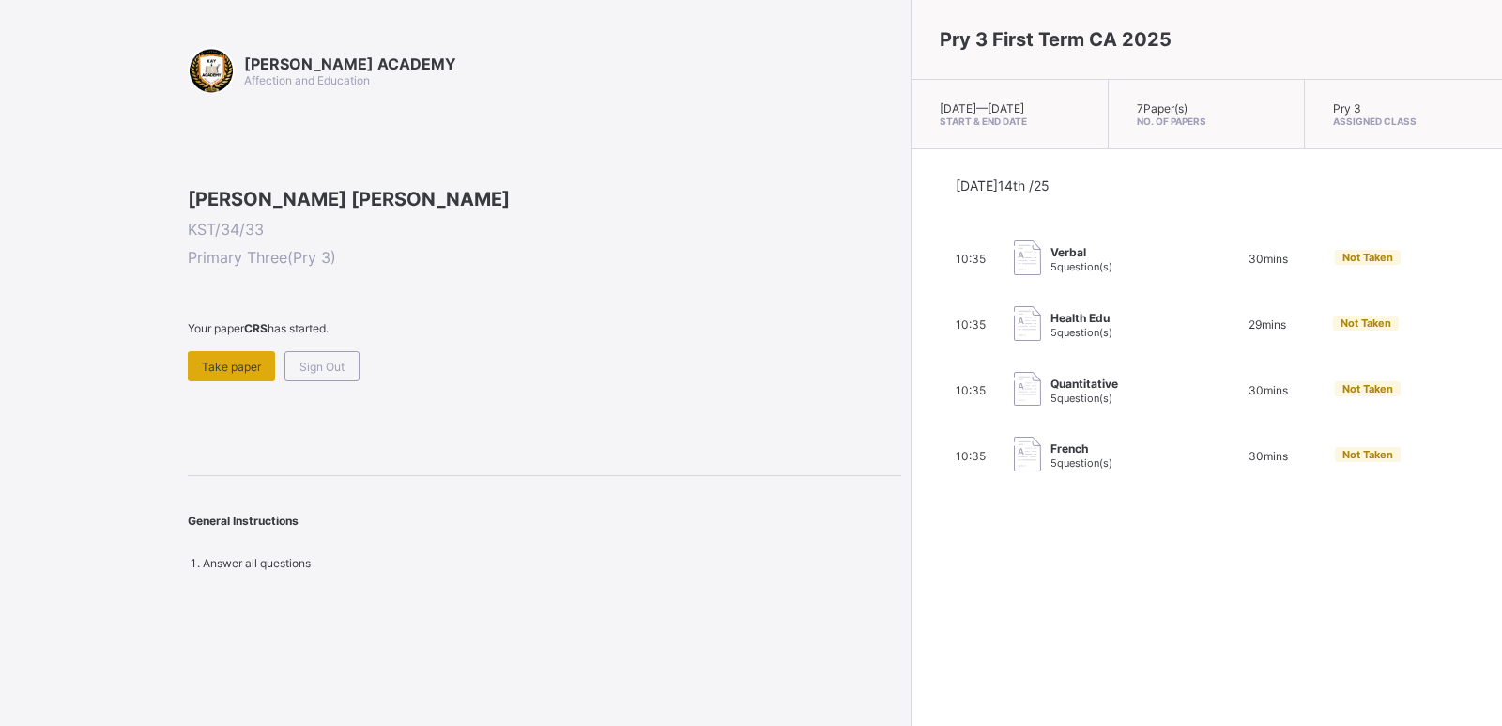
click at [236, 381] on div "Take paper" at bounding box center [231, 366] width 87 height 30
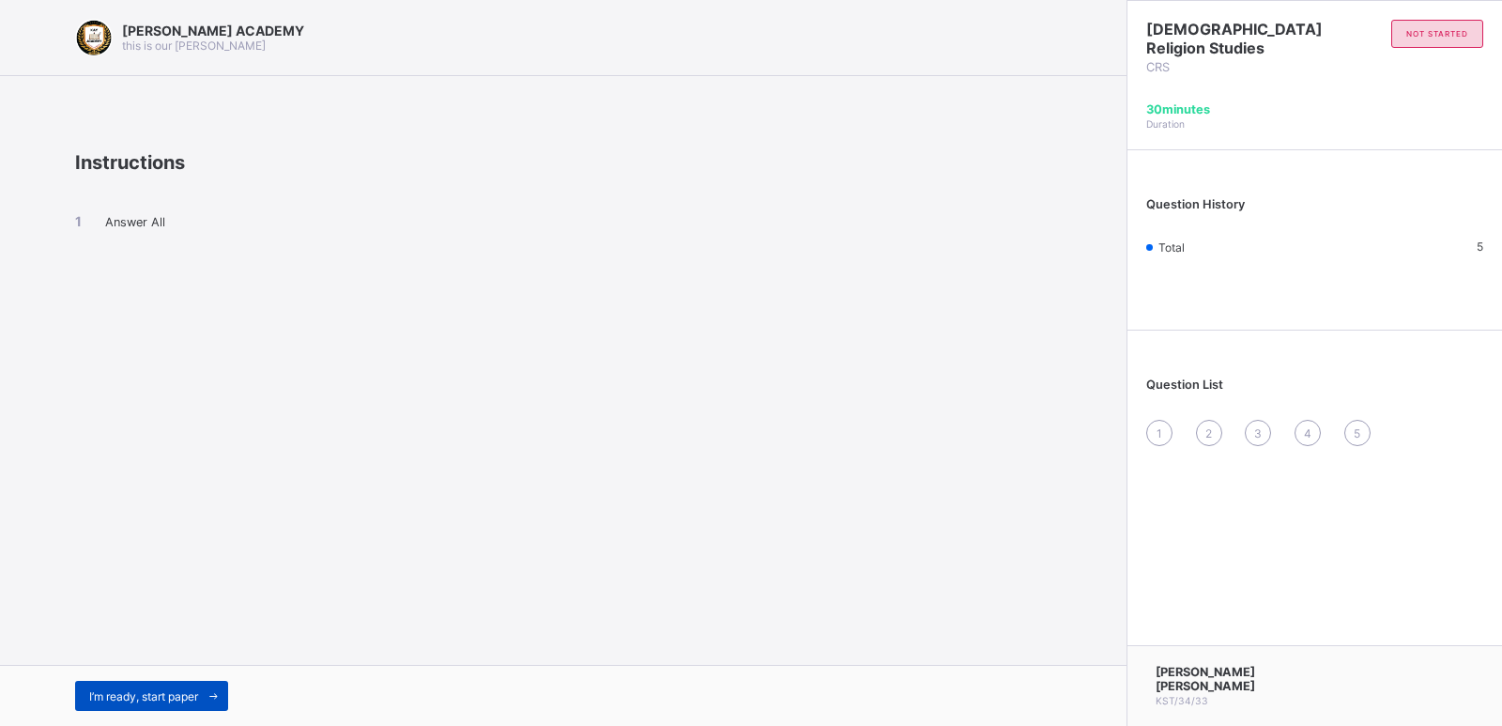
click at [139, 698] on span "I’m ready, start paper" at bounding box center [143, 696] width 109 height 14
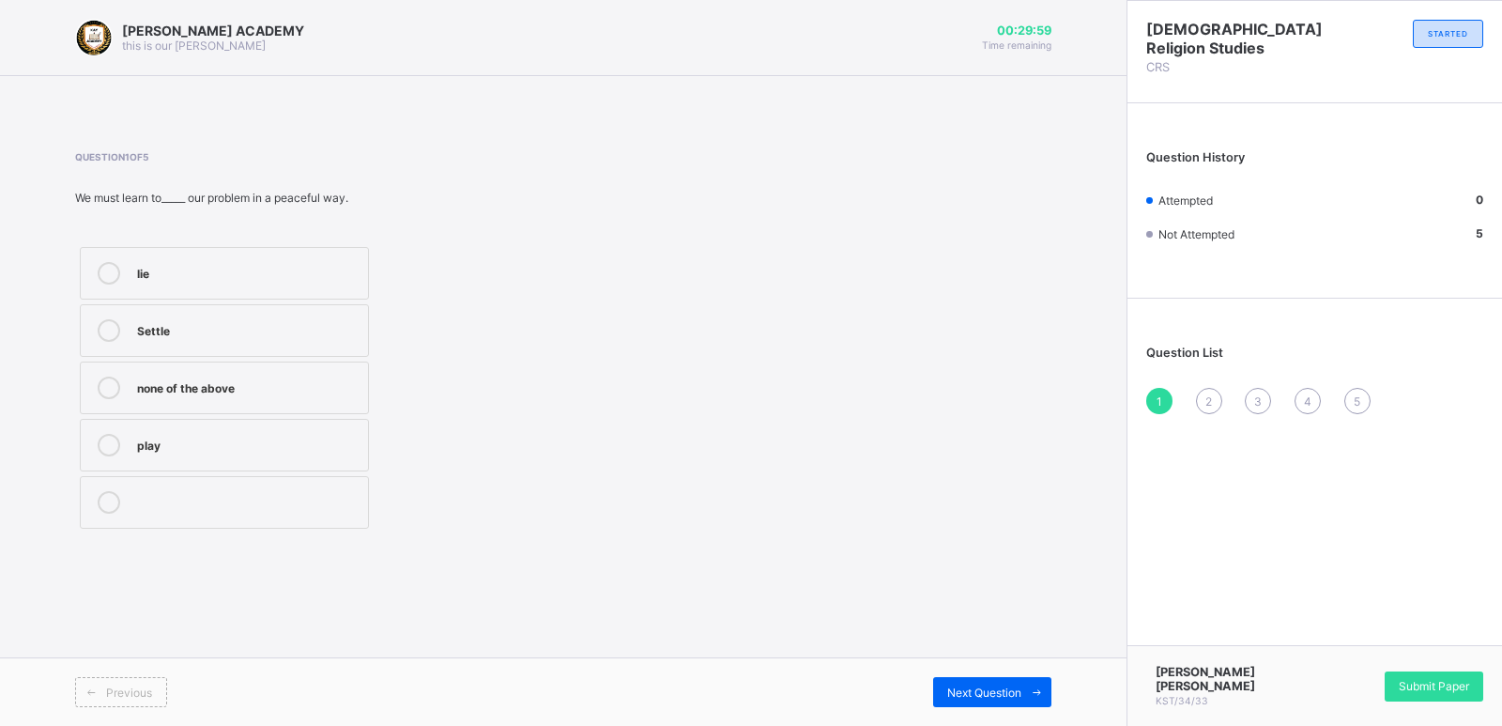
click at [199, 281] on div "lie" at bounding box center [248, 273] width 222 height 23
click at [1432, 688] on span "Submit Paper" at bounding box center [1433, 686] width 70 height 14
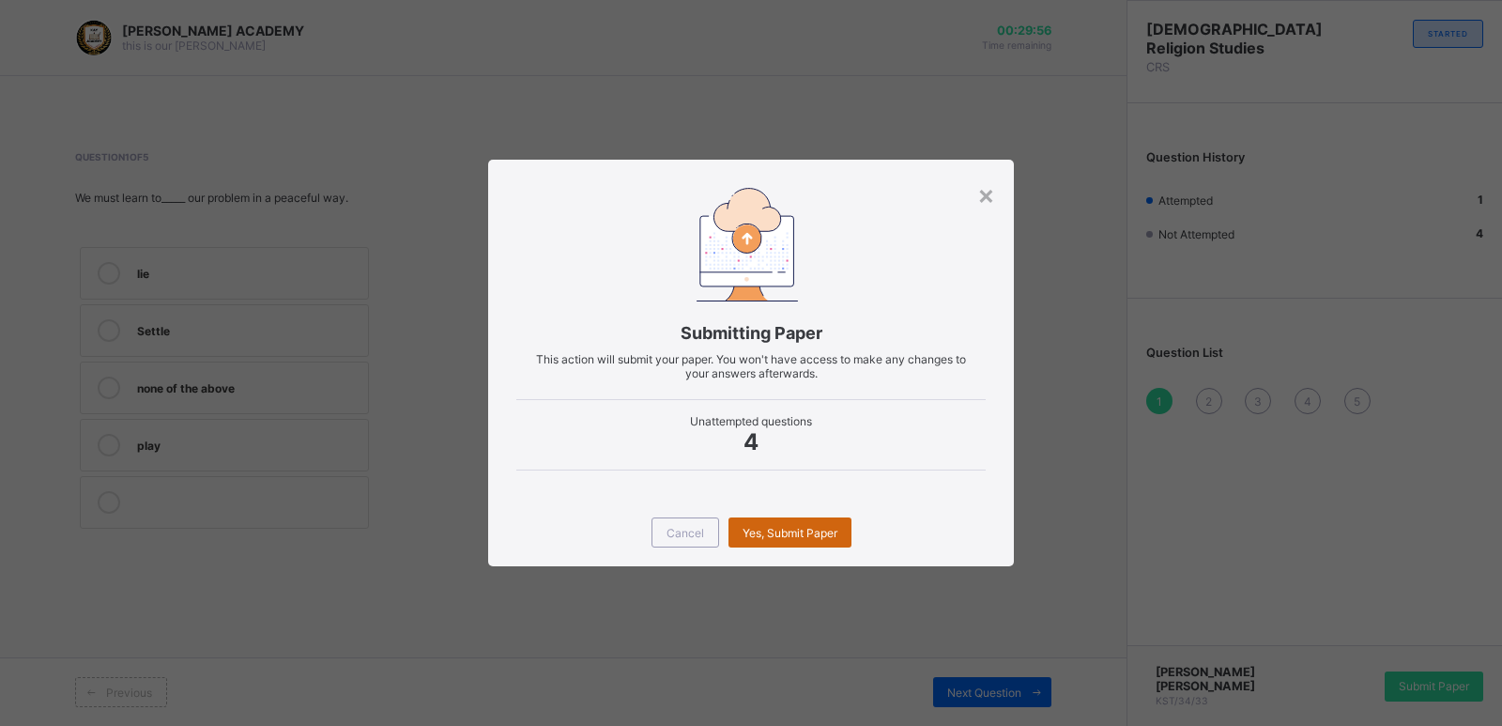
click at [764, 529] on span "Yes, Submit Paper" at bounding box center [789, 533] width 95 height 14
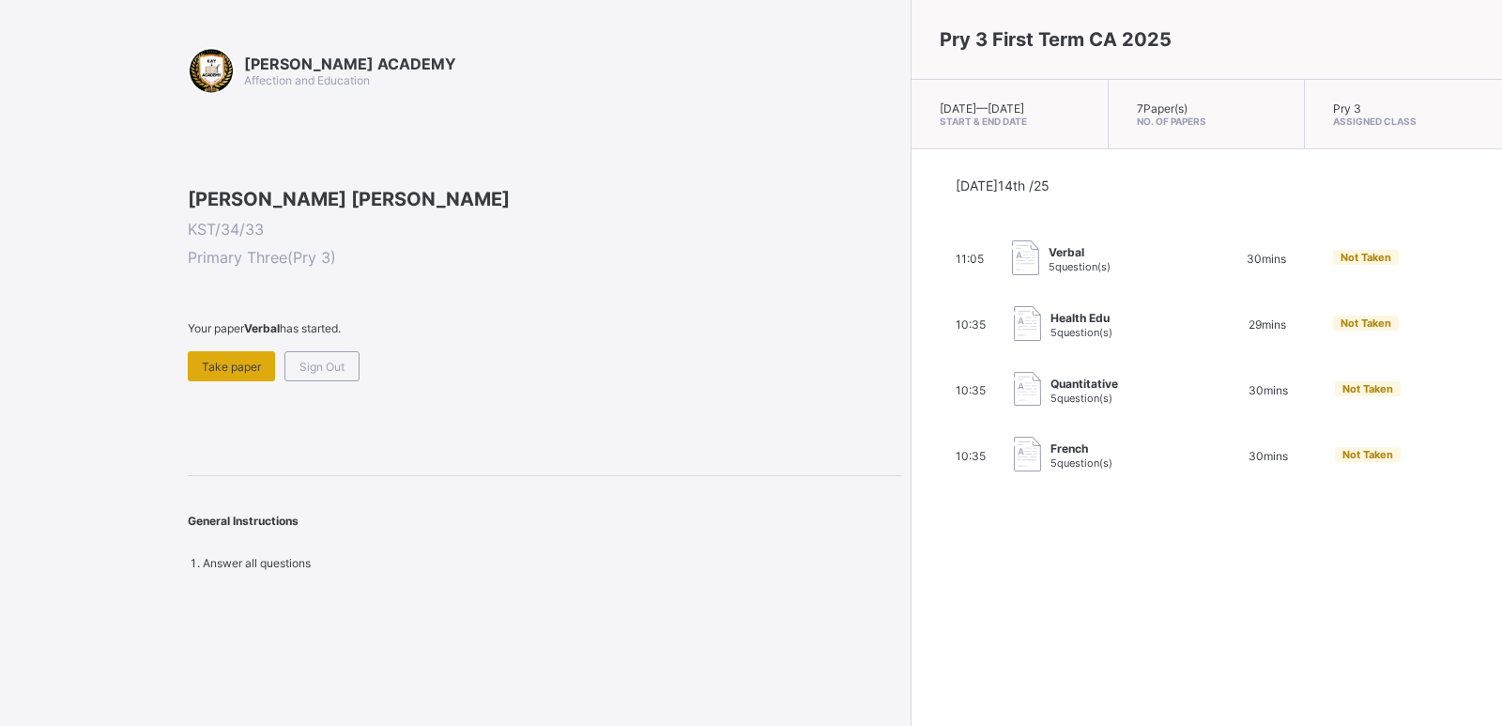
click at [237, 374] on span "Take paper" at bounding box center [231, 366] width 59 height 14
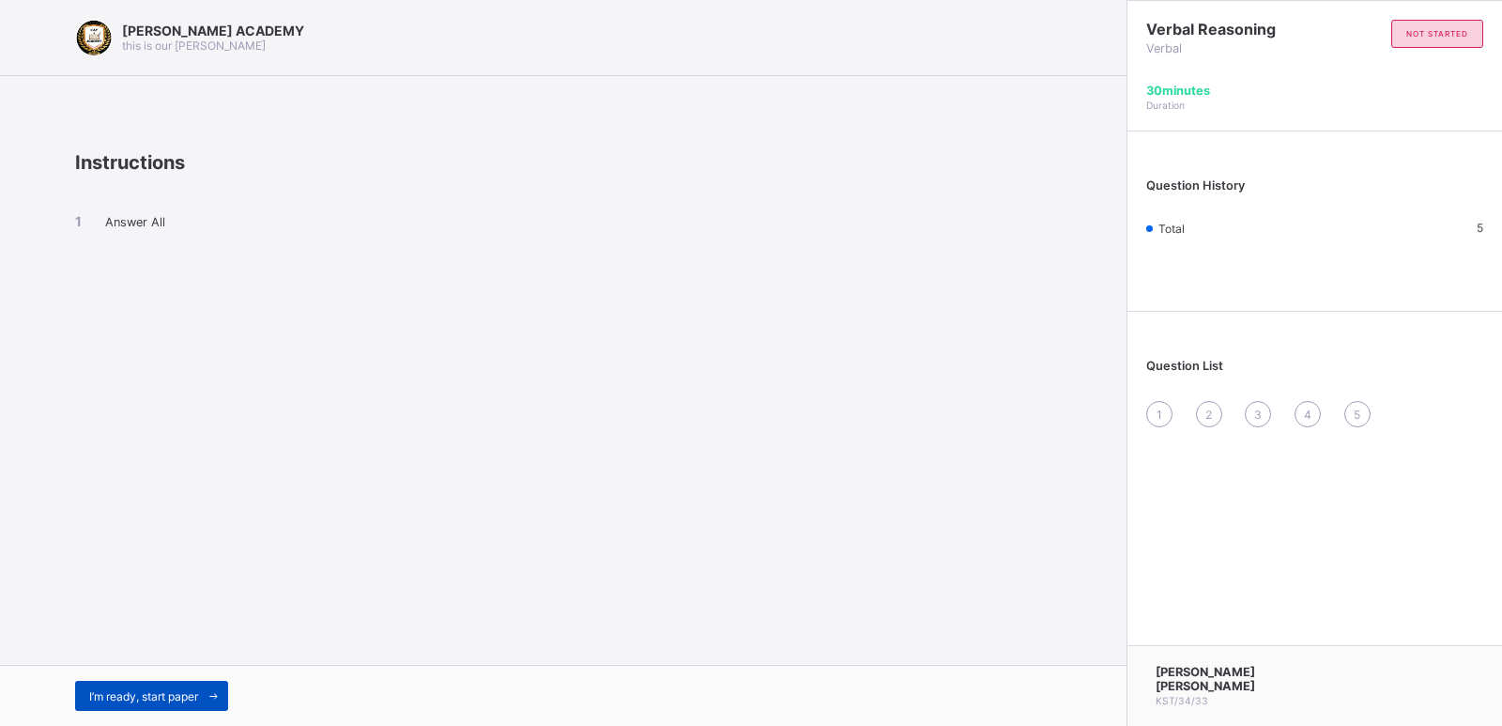
click at [145, 683] on div "I’m ready, start paper" at bounding box center [151, 695] width 153 height 30
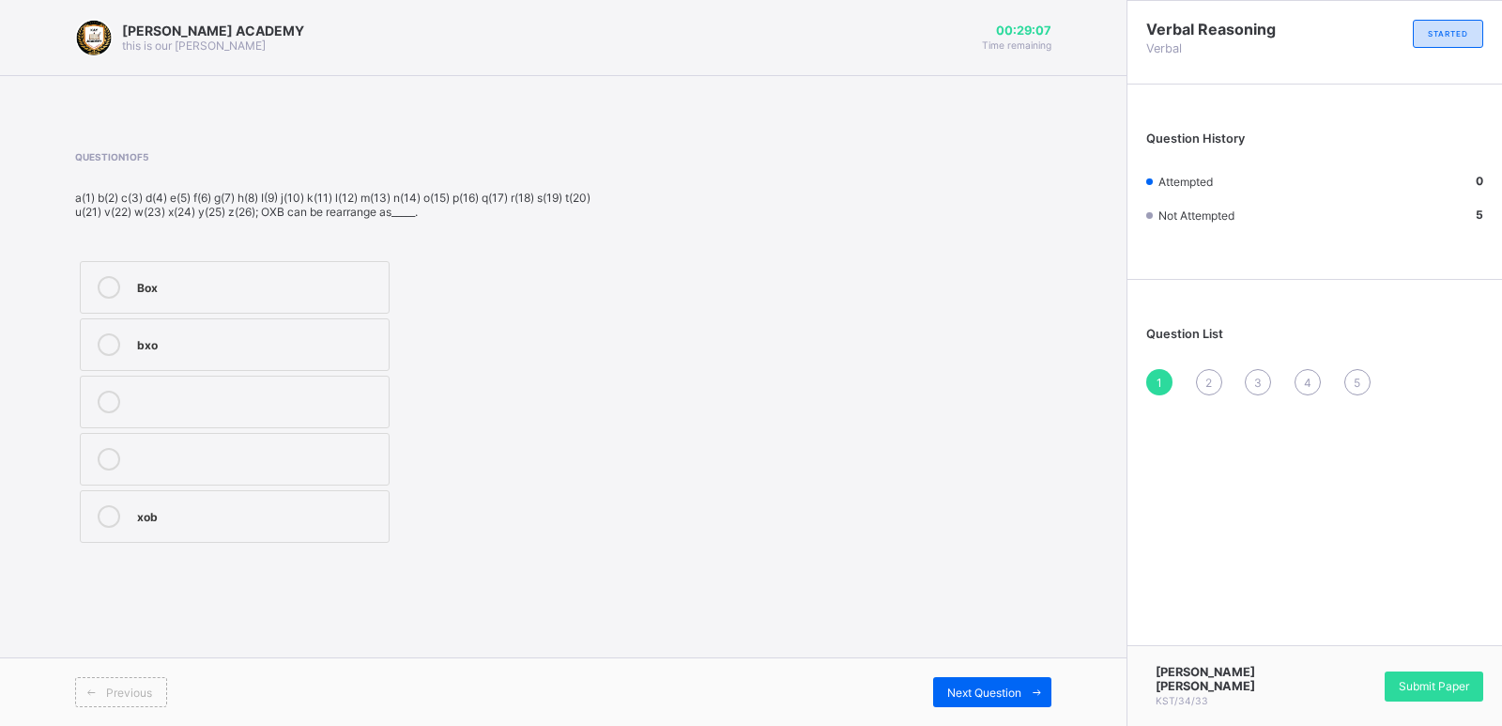
click at [300, 512] on div "xob" at bounding box center [258, 514] width 242 height 19
click at [1206, 371] on div "2" at bounding box center [1209, 382] width 26 height 26
click at [333, 337] on div "Ice" at bounding box center [258, 342] width 242 height 19
click at [1253, 369] on div "3" at bounding box center [1258, 382] width 26 height 26
click at [359, 441] on label "45516" at bounding box center [237, 459] width 314 height 53
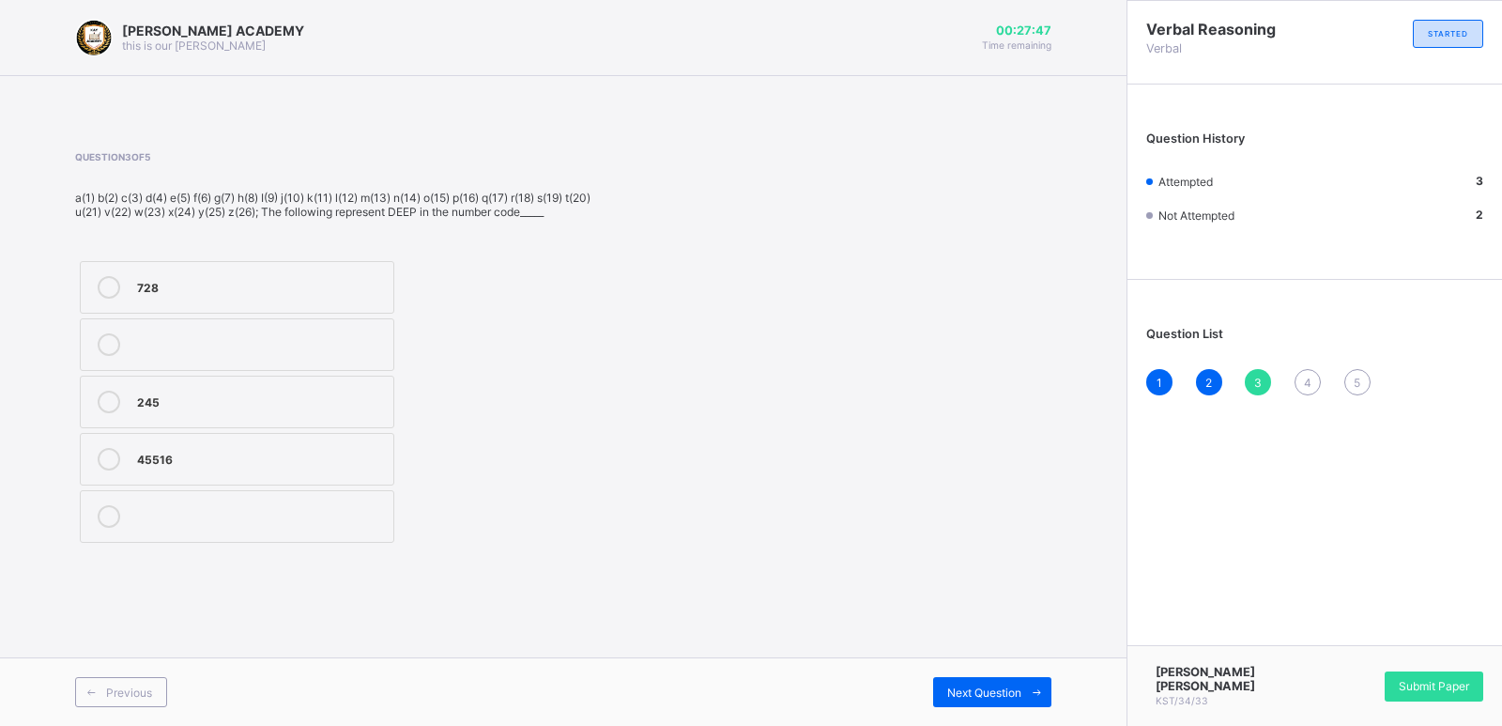
click at [1302, 373] on div "4" at bounding box center [1307, 382] width 26 height 26
click at [308, 262] on label "245" at bounding box center [237, 287] width 314 height 53
click at [1355, 370] on div "5" at bounding box center [1357, 382] width 26 height 26
click at [312, 335] on div "Code" at bounding box center [260, 342] width 246 height 19
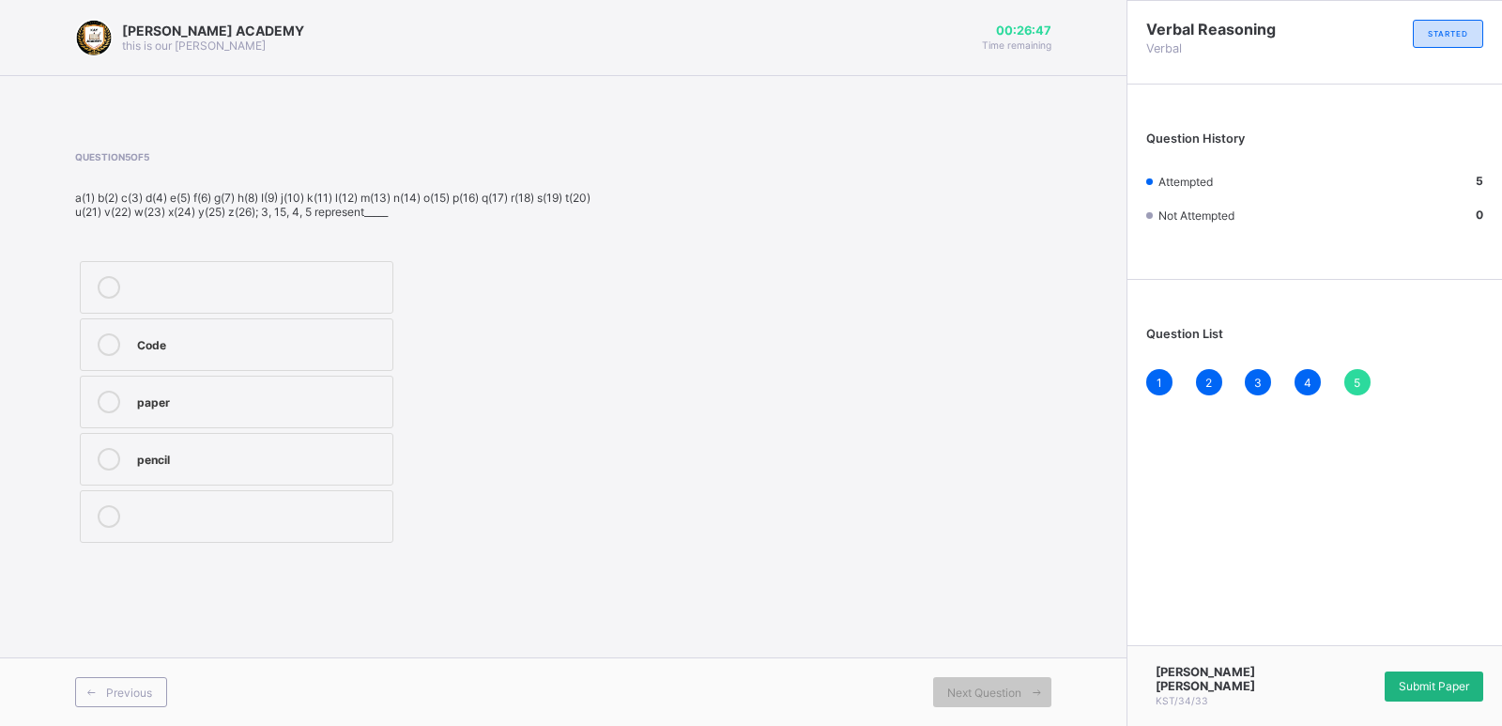
click at [1455, 686] on span "Submit Paper" at bounding box center [1433, 686] width 70 height 14
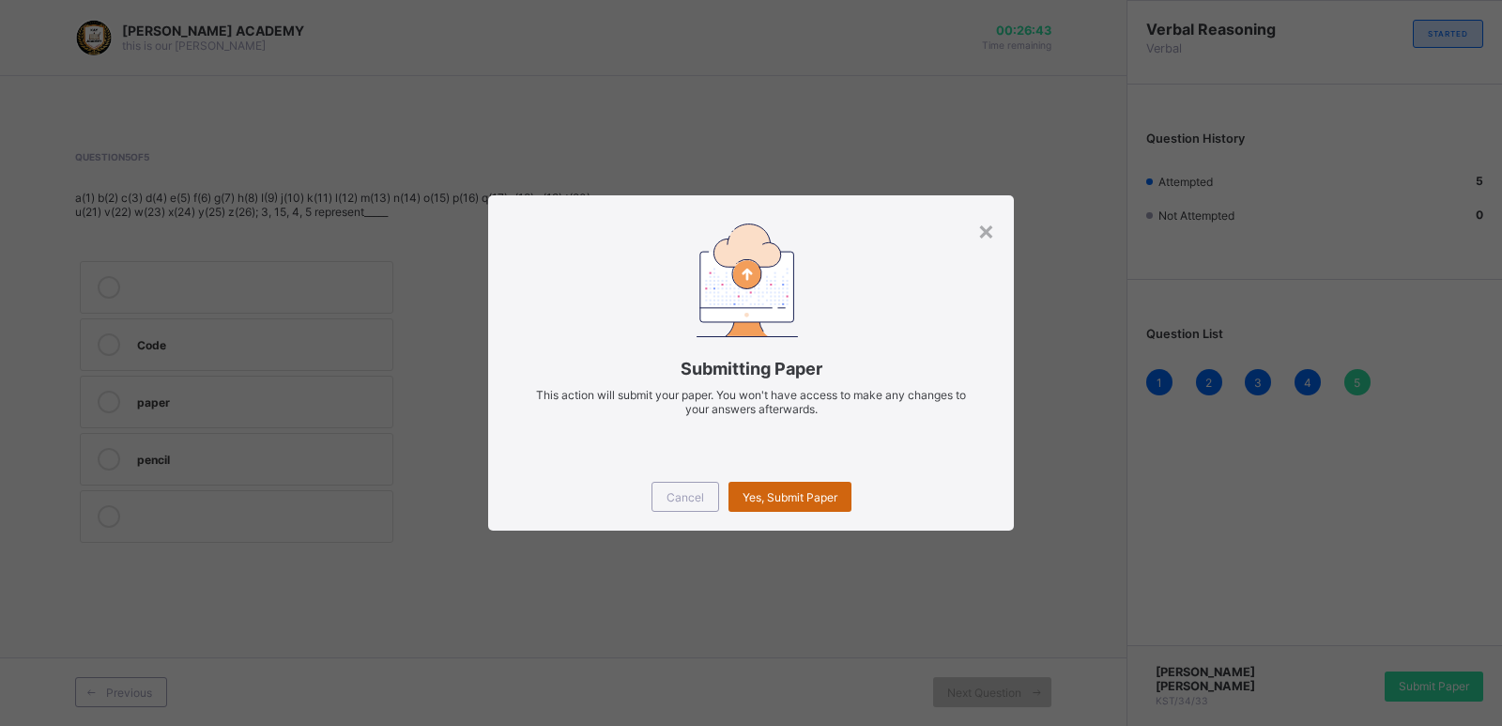
click at [807, 483] on div "Yes, Submit Paper" at bounding box center [789, 496] width 123 height 30
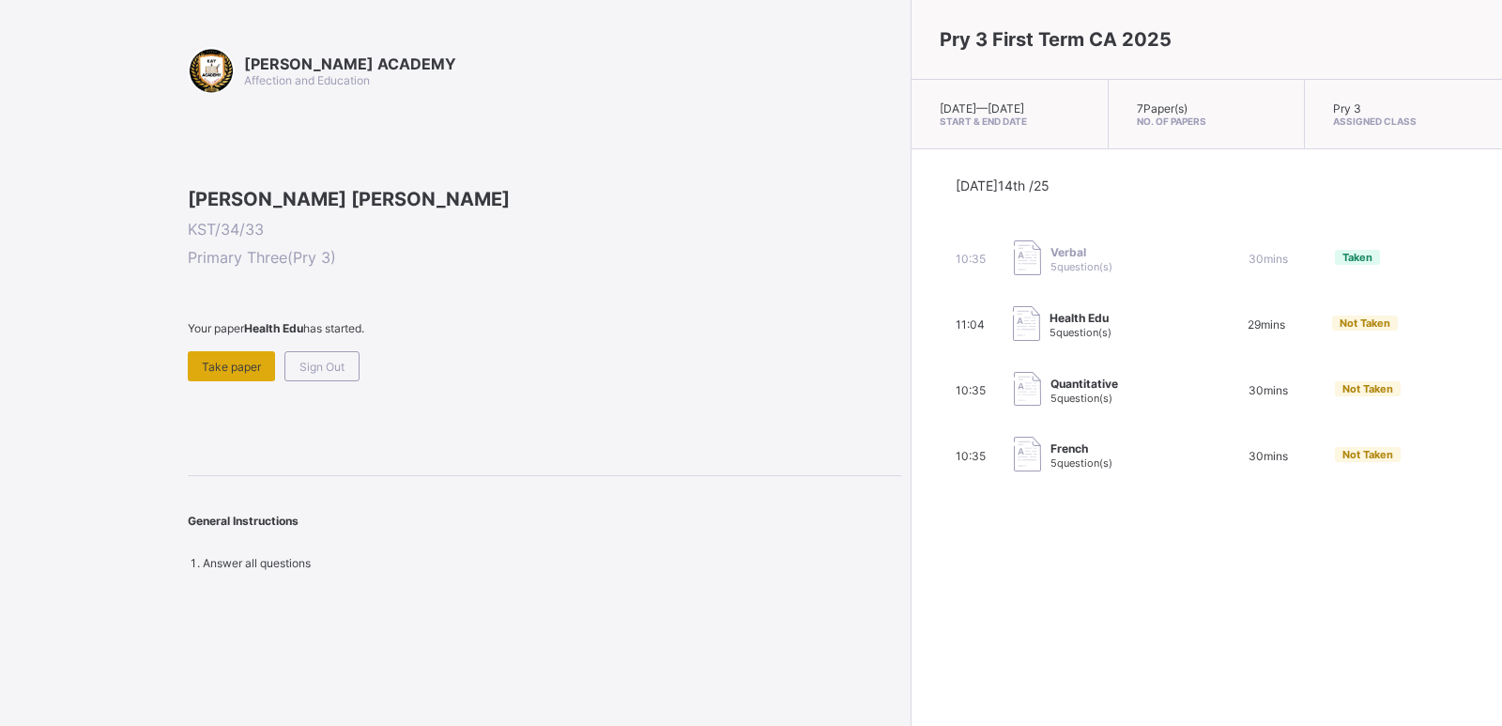
click at [232, 374] on span "Take paper" at bounding box center [231, 366] width 59 height 14
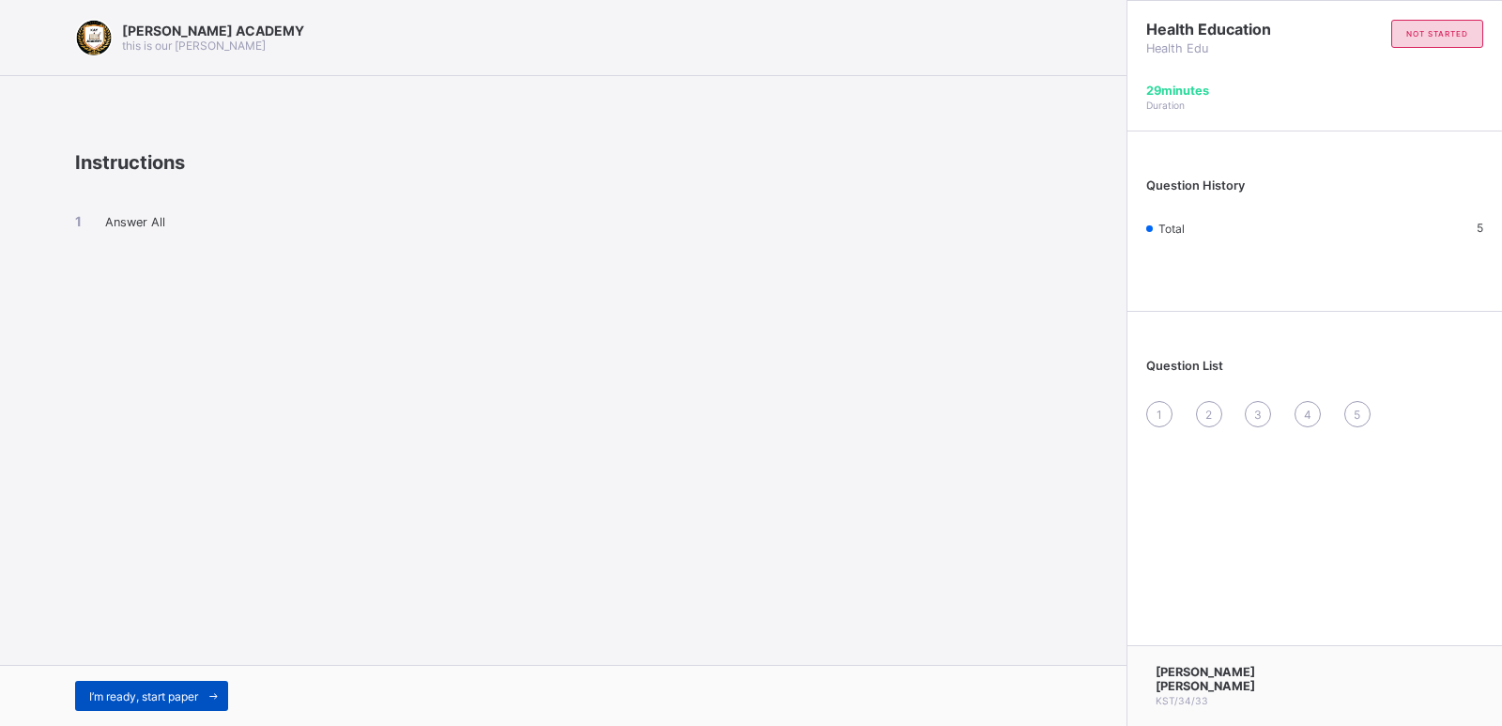
click at [141, 687] on div "I’m ready, start paper" at bounding box center [151, 695] width 153 height 30
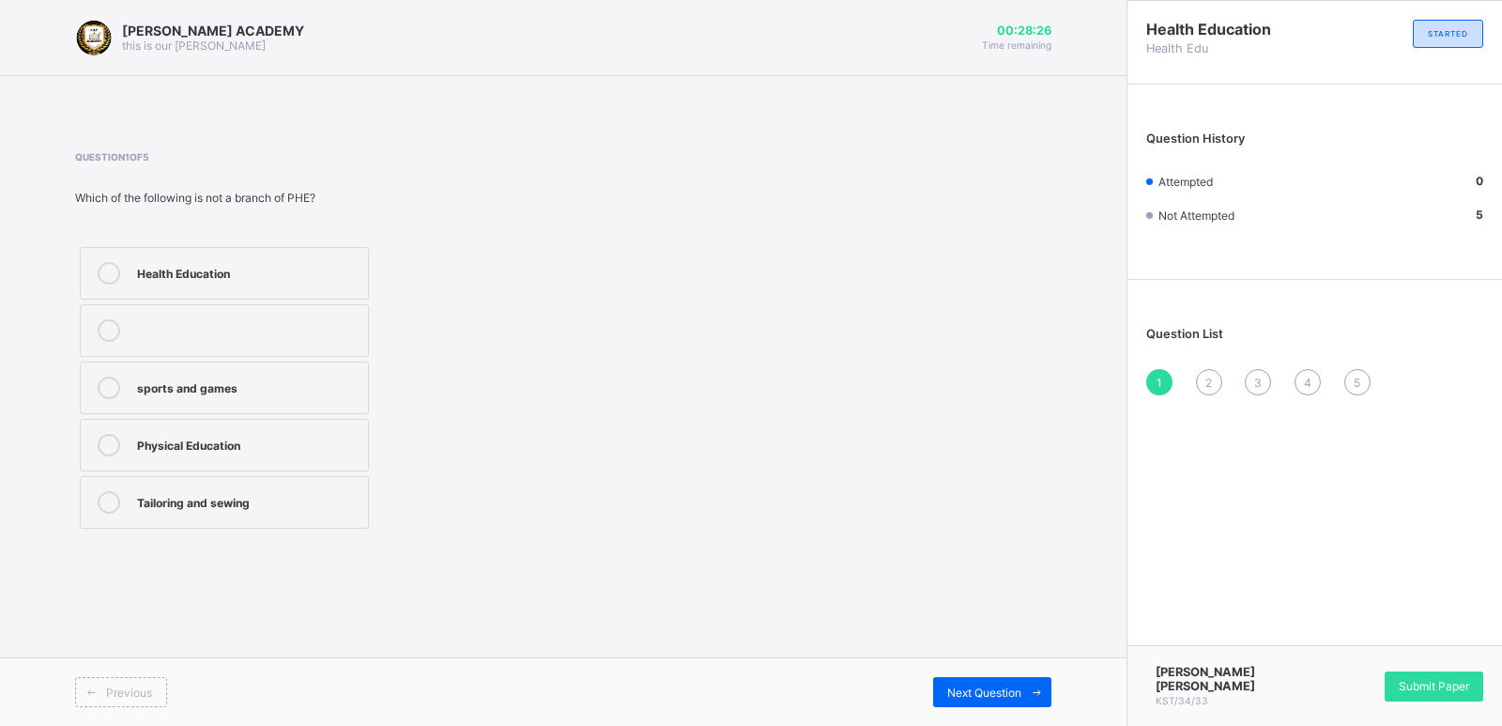
click at [324, 369] on label "sports and games" at bounding box center [224, 387] width 289 height 53
click at [1205, 368] on div "Question List 1 2 3 4 5" at bounding box center [1314, 351] width 374 height 125
click at [1205, 367] on div "Question List 1 2 3 4 5" at bounding box center [1314, 351] width 374 height 125
click at [1205, 368] on div "Question List 1 2 3 4 5" at bounding box center [1314, 351] width 374 height 125
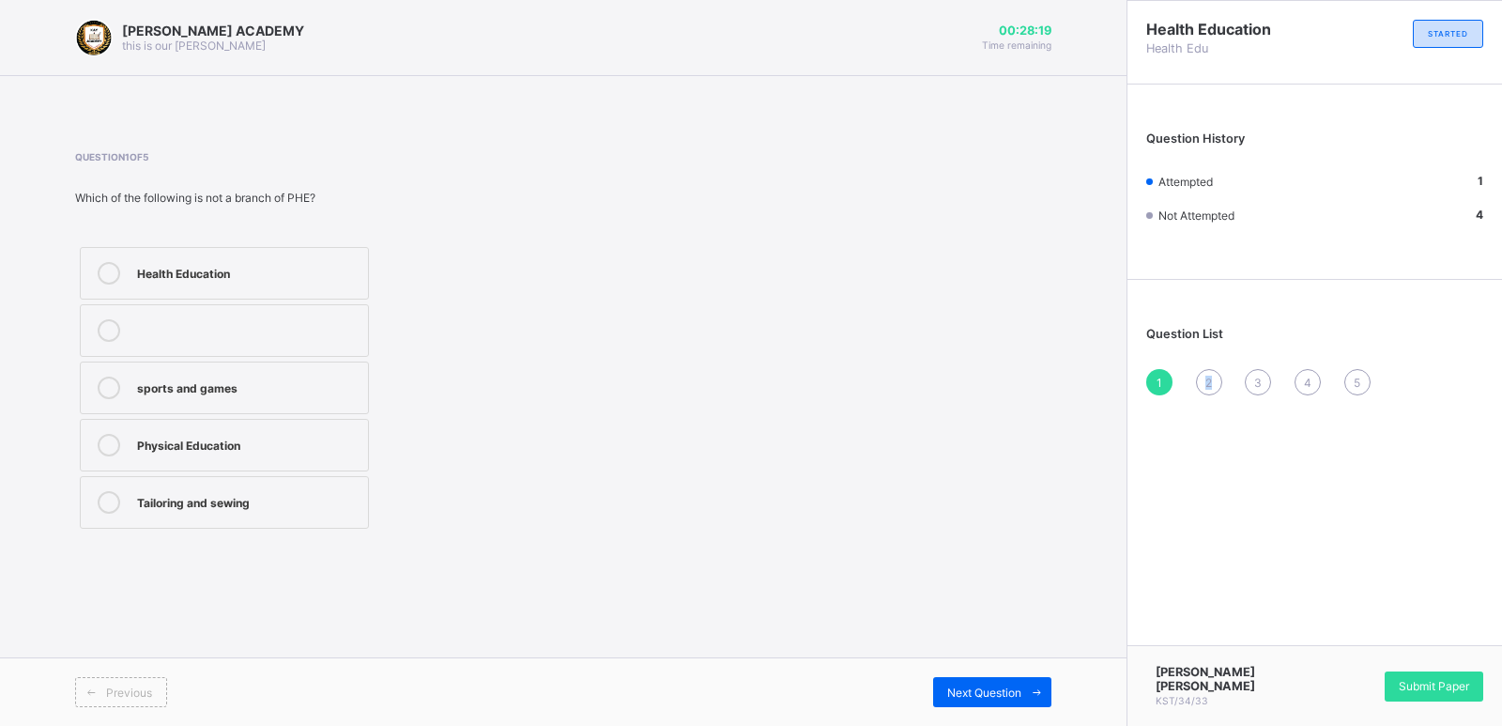
click at [1205, 369] on div "2" at bounding box center [1209, 382] width 26 height 26
click at [689, 250] on div "Question 2 of 5 Physical Education is a branch of PHE that teaches about_______…" at bounding box center [563, 342] width 976 height 382
click at [311, 254] on label "writing stories" at bounding box center [224, 273] width 289 height 53
click at [1254, 372] on div "3" at bounding box center [1258, 382] width 26 height 26
click at [295, 484] on label "Physical and Health Education" at bounding box center [224, 502] width 289 height 53
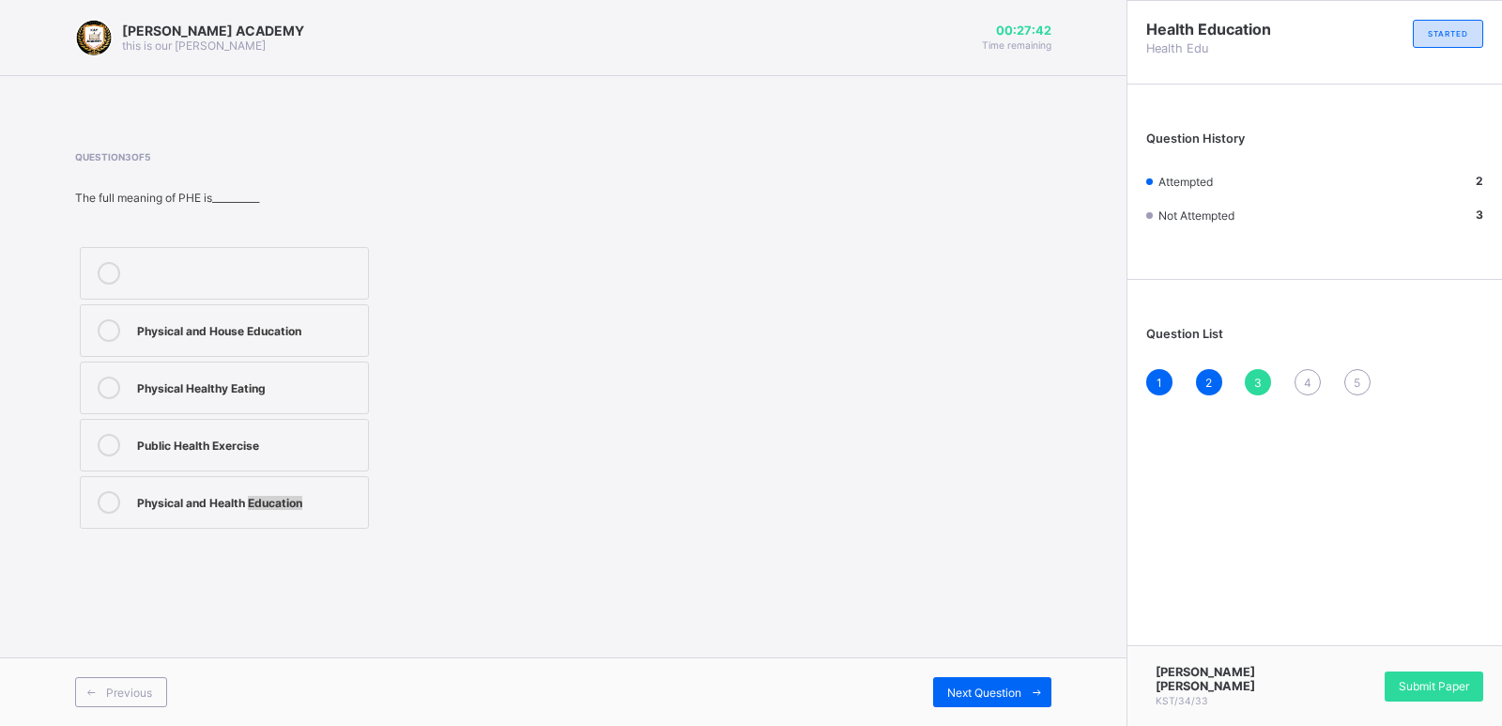
click at [295, 484] on label "Physical and Health Education" at bounding box center [224, 502] width 289 height 53
click at [1306, 367] on div "Question List 1 2 3 4 5" at bounding box center [1314, 351] width 374 height 125
click at [1305, 373] on div "4" at bounding box center [1307, 382] width 26 height 26
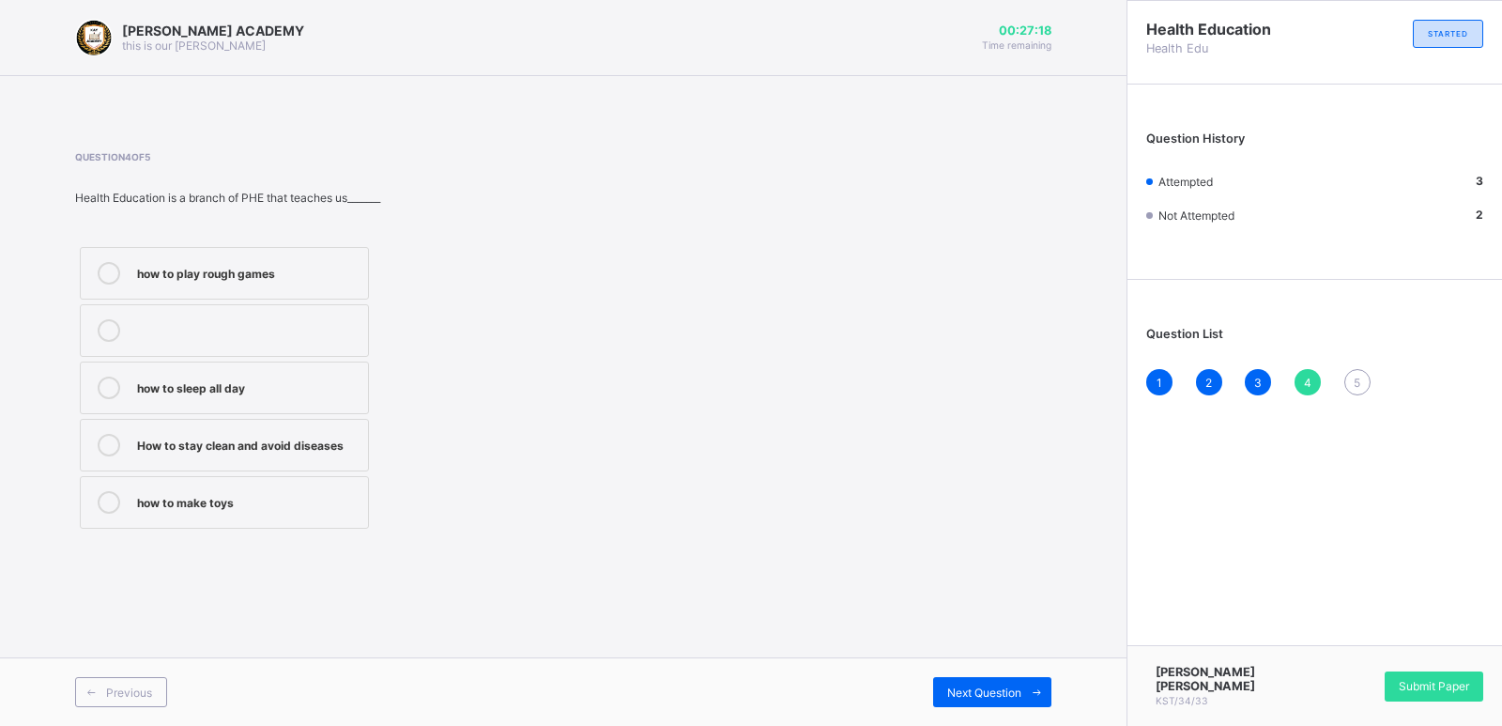
click at [308, 251] on label "how to play rough games" at bounding box center [224, 273] width 289 height 53
click at [1354, 365] on div "Question List 1 2 3 4 5" at bounding box center [1314, 351] width 374 height 125
click at [1353, 371] on div "Question List 1 2 3 4 5" at bounding box center [1314, 351] width 374 height 125
click at [1353, 371] on div "5" at bounding box center [1357, 382] width 26 height 26
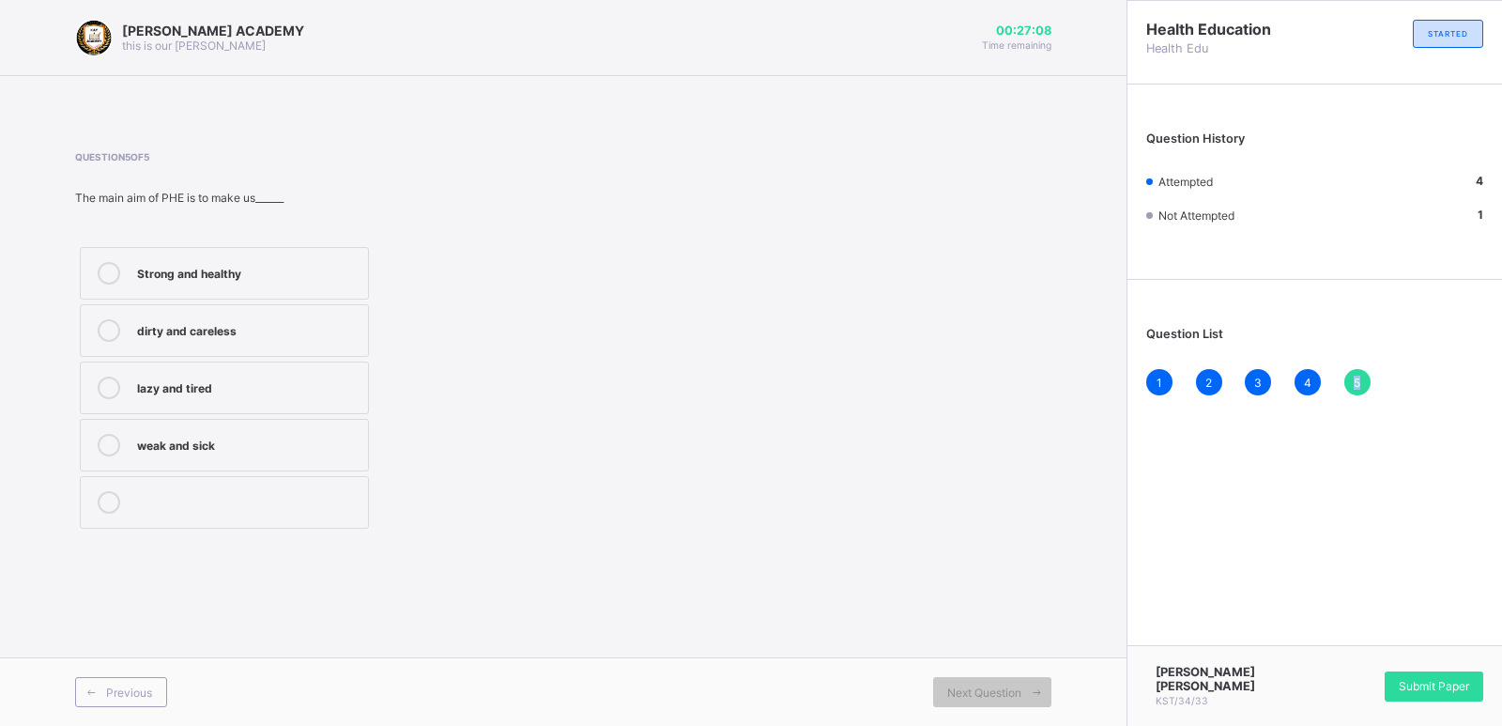
click at [1353, 370] on div "5" at bounding box center [1357, 382] width 26 height 26
click at [174, 420] on label "weak and sick" at bounding box center [224, 445] width 289 height 53
drag, startPoint x: 174, startPoint y: 420, endPoint x: 588, endPoint y: 539, distance: 430.5
click at [588, 539] on div "Question 5 of 5 The main aim of PHE is to make us______ Strong and healthy dirt…" at bounding box center [563, 342] width 976 height 438
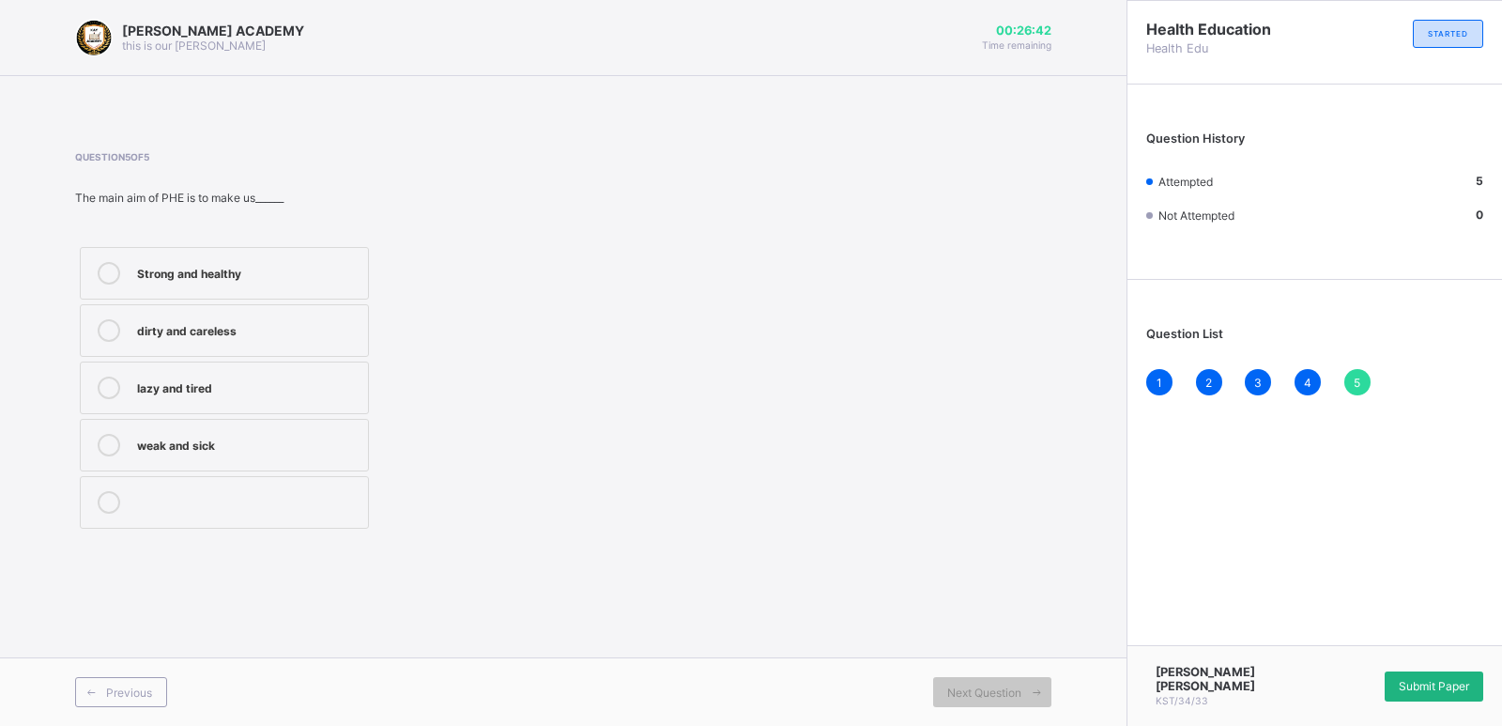
click at [1414, 678] on div "Submit Paper" at bounding box center [1433, 686] width 99 height 30
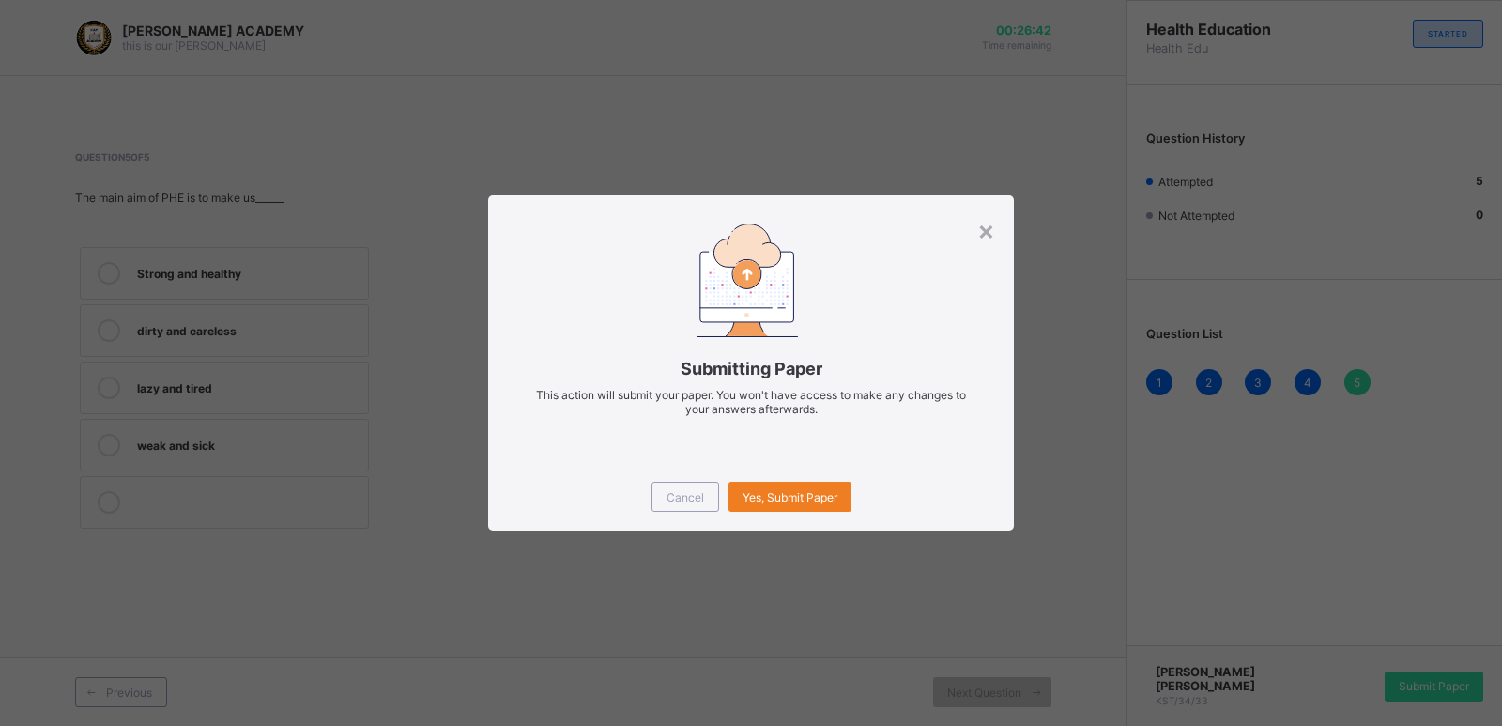
click at [1414, 677] on div "× Submitting Paper This action will submit your paper. You won't have access to…" at bounding box center [751, 363] width 1502 height 726
click at [766, 492] on span "Yes, Submit Paper" at bounding box center [789, 497] width 95 height 14
click at [766, 490] on div "Yes, Submit Paper" at bounding box center [789, 496] width 123 height 30
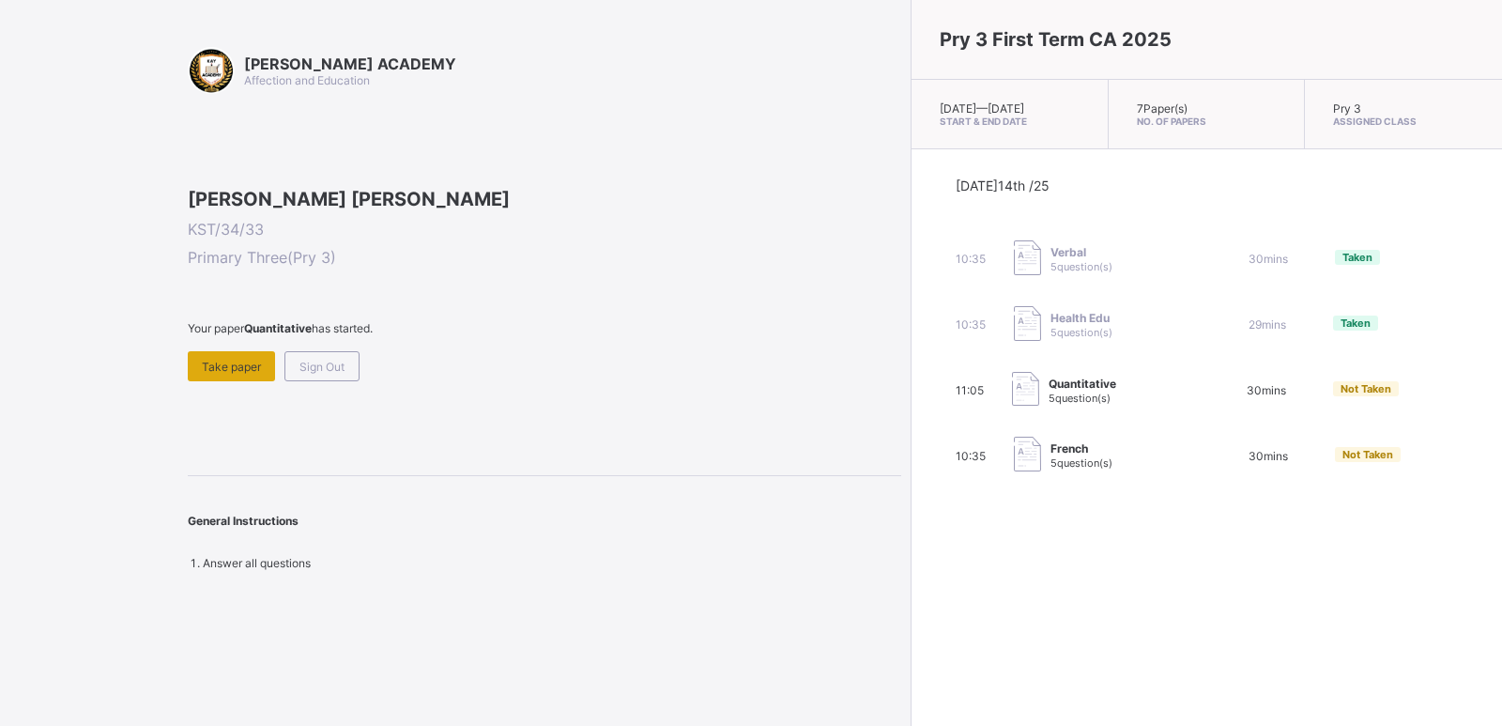
click at [248, 374] on span "Take paper" at bounding box center [231, 366] width 59 height 14
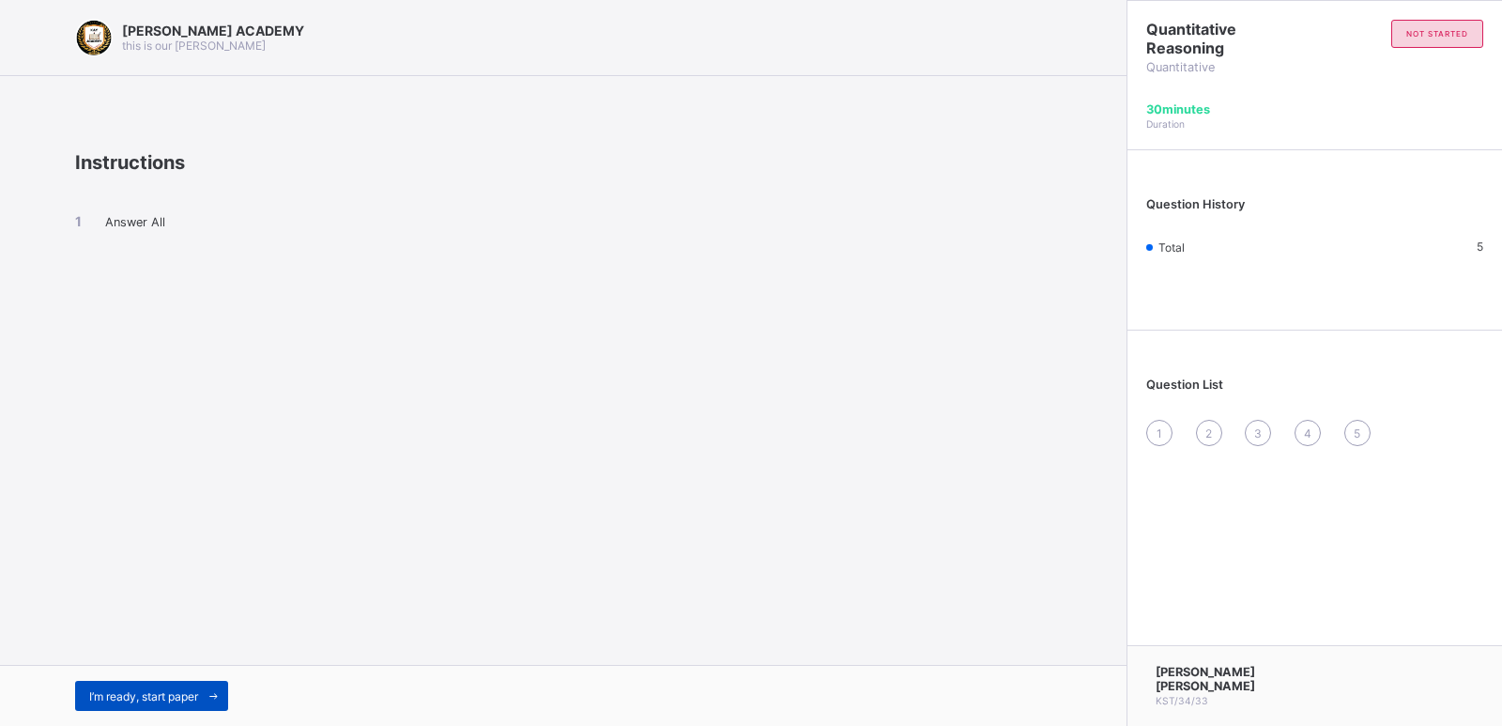
click at [163, 687] on div "I’m ready, start paper" at bounding box center [151, 695] width 153 height 30
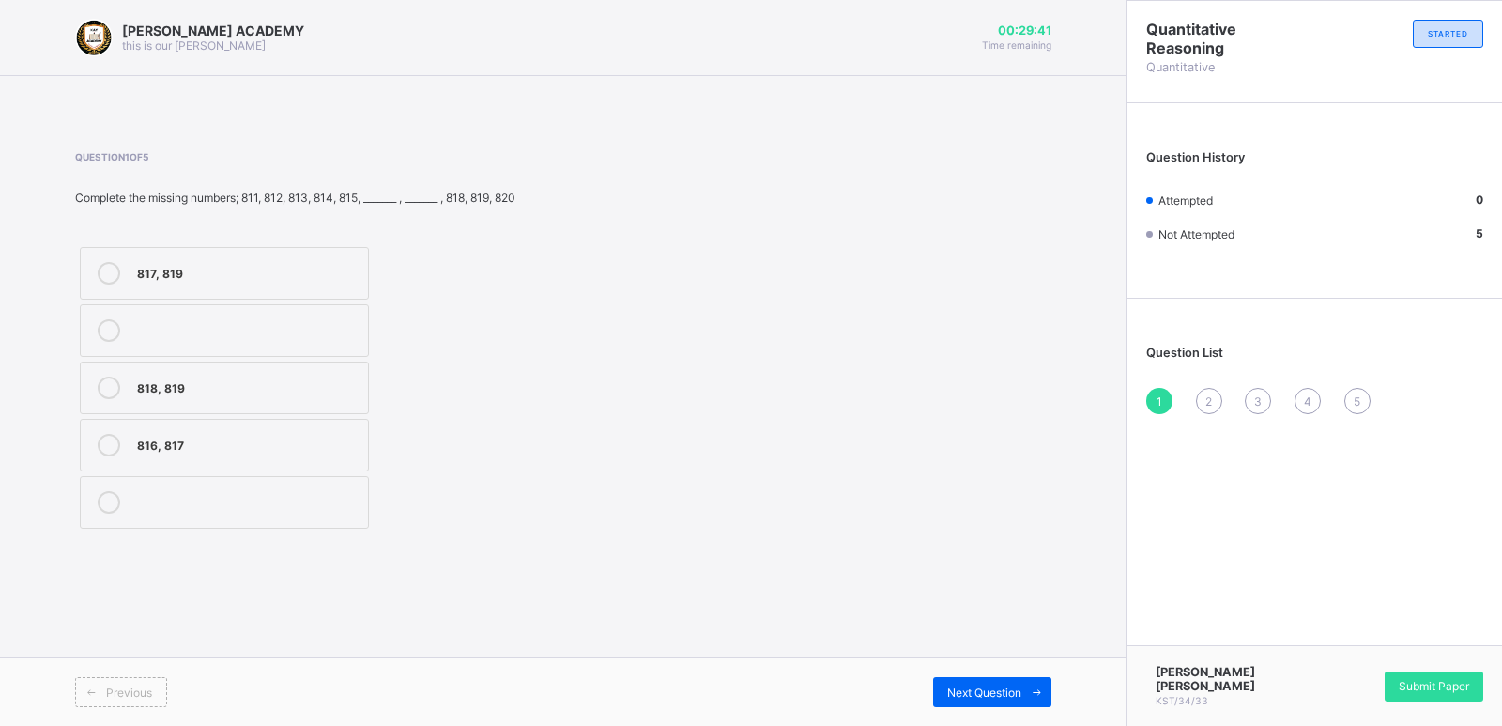
click at [291, 428] on label "816, 817" at bounding box center [224, 445] width 289 height 53
click at [1209, 390] on div "2" at bounding box center [1209, 401] width 26 height 26
click at [223, 329] on div "702, 703" at bounding box center [248, 328] width 222 height 19
click at [1254, 390] on div "3" at bounding box center [1258, 401] width 26 height 26
click at [1253, 389] on div "3" at bounding box center [1258, 401] width 26 height 26
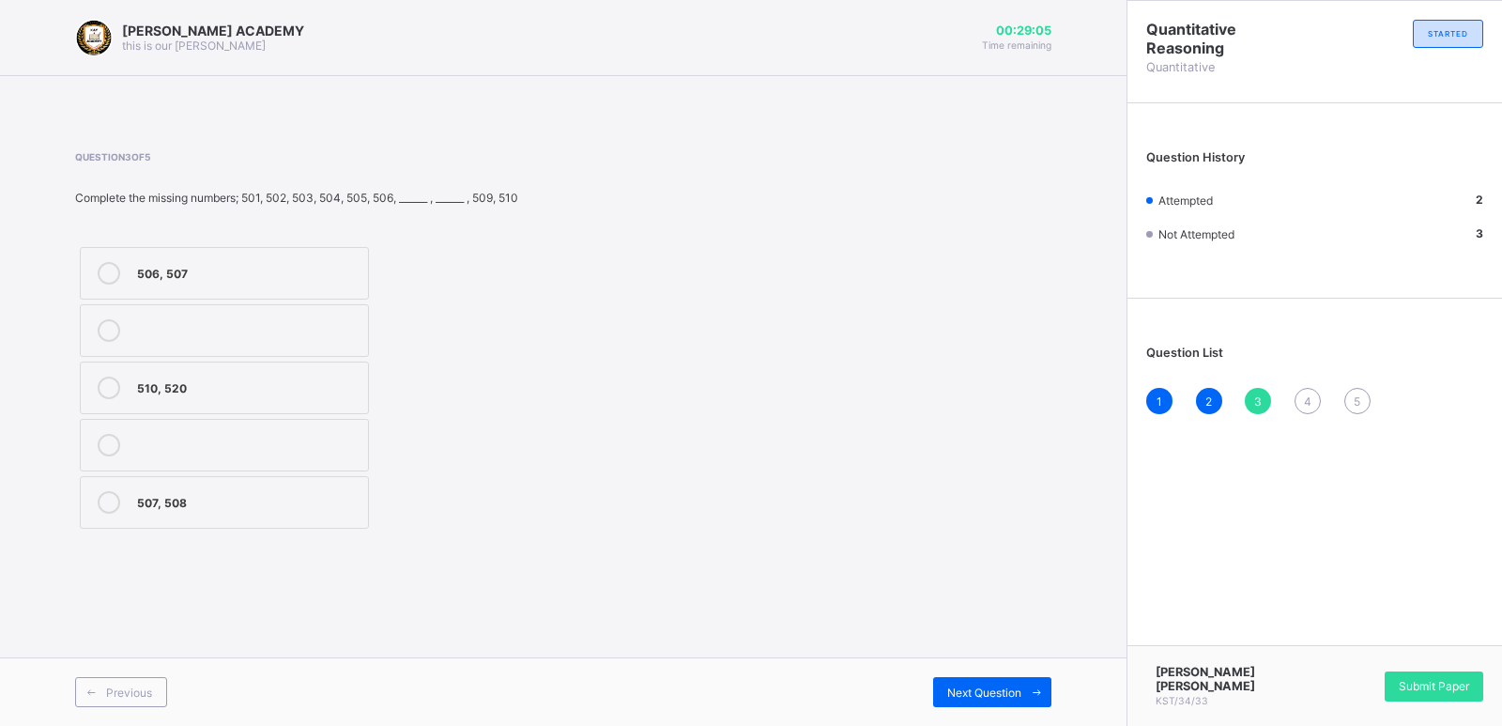
click at [270, 496] on div "507, 508" at bounding box center [248, 500] width 222 height 19
click at [1304, 388] on div "4" at bounding box center [1307, 401] width 26 height 26
click at [299, 376] on div "909, 910" at bounding box center [248, 385] width 222 height 19
click at [1355, 388] on div "5" at bounding box center [1357, 401] width 26 height 26
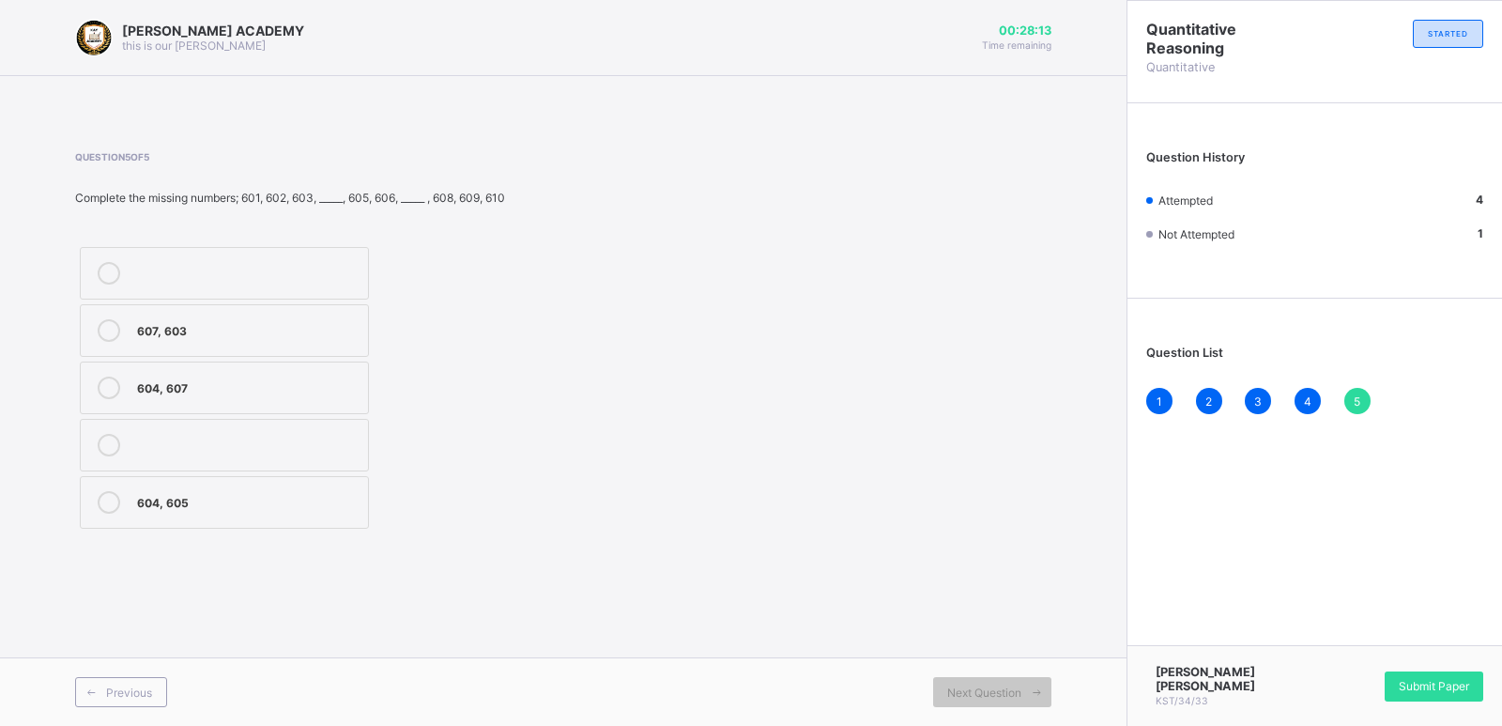
click at [329, 500] on div "604, 605" at bounding box center [248, 500] width 222 height 19
click at [1420, 680] on span "Submit Paper" at bounding box center [1433, 686] width 70 height 14
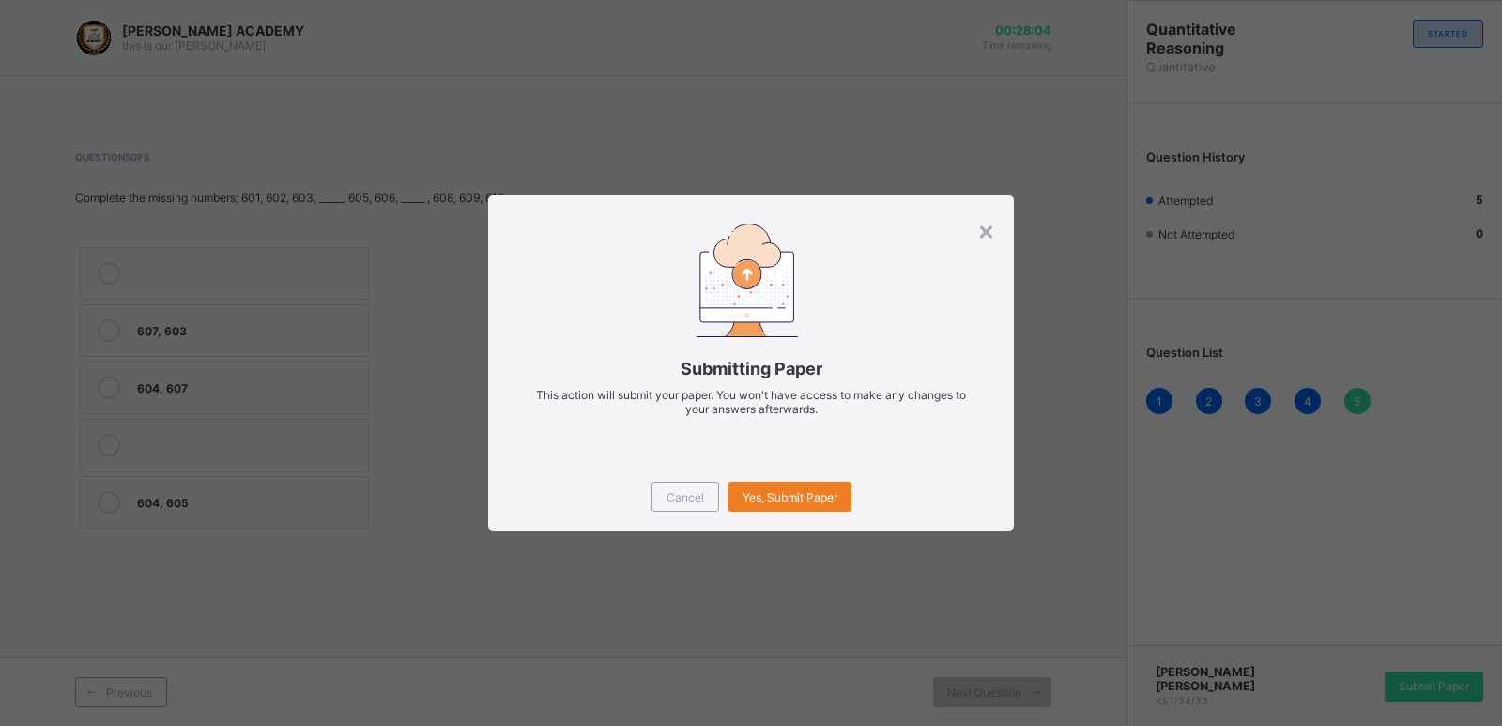
click at [784, 480] on div "Cancel Yes, Submit Paper" at bounding box center [751, 497] width 526 height 68
click at [784, 485] on div "Yes, Submit Paper" at bounding box center [789, 496] width 123 height 30
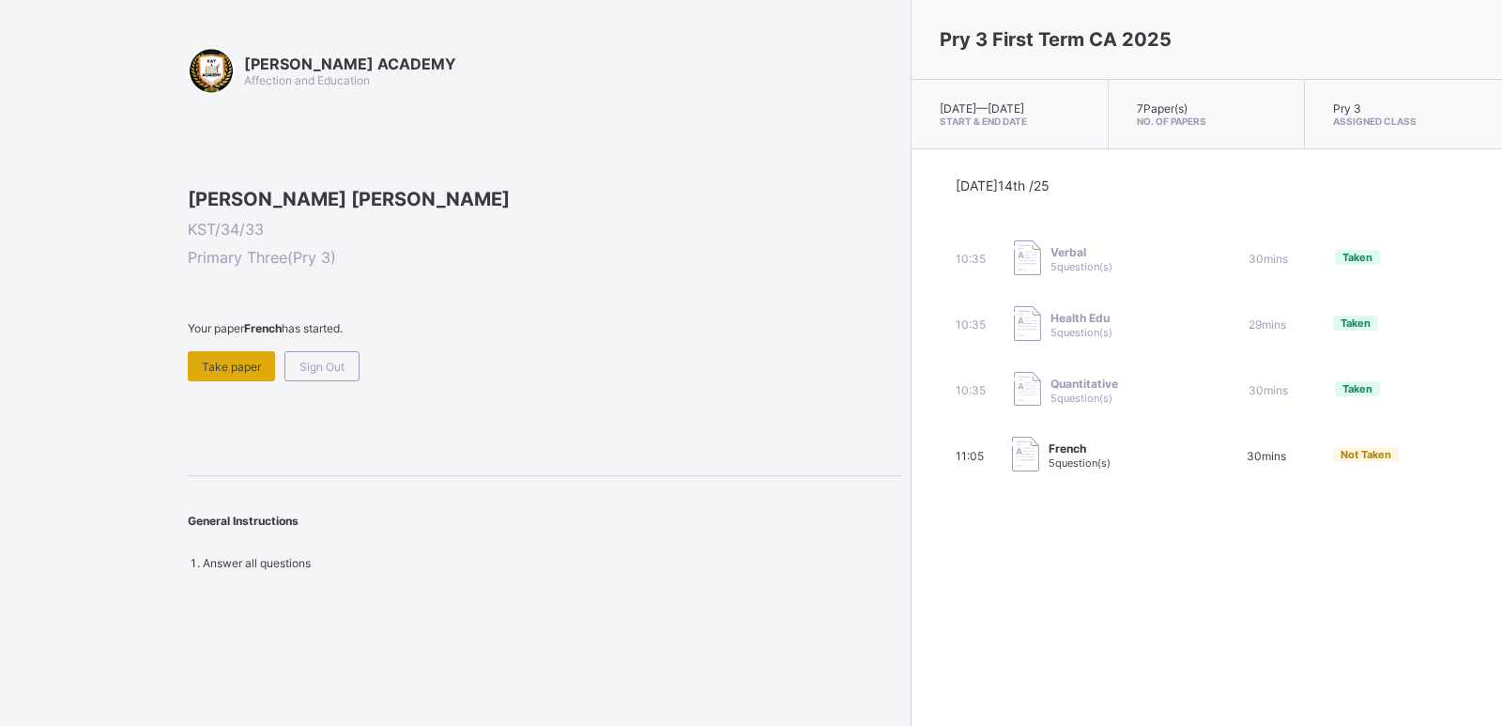
click at [222, 381] on div "Take paper" at bounding box center [231, 366] width 87 height 30
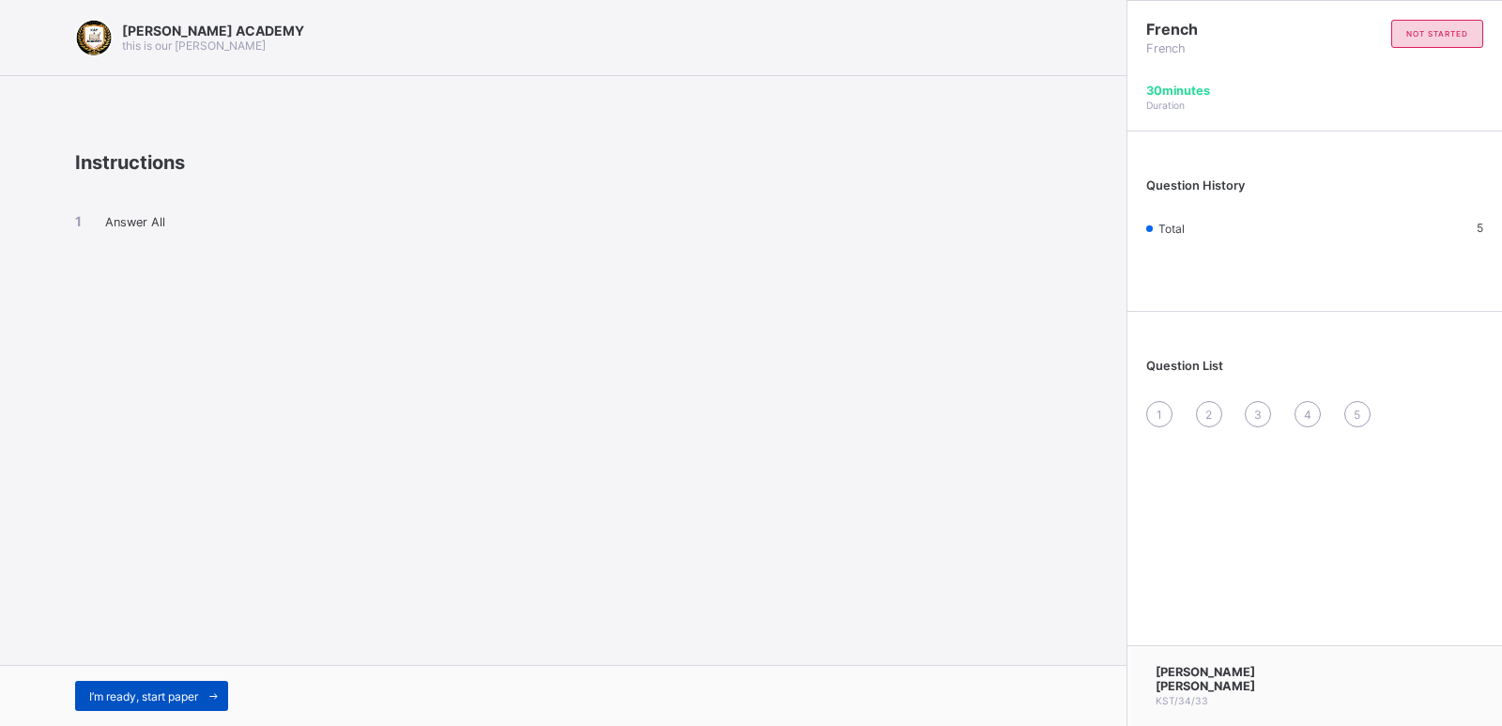
click at [143, 687] on div "I’m ready, start paper" at bounding box center [151, 695] width 153 height 30
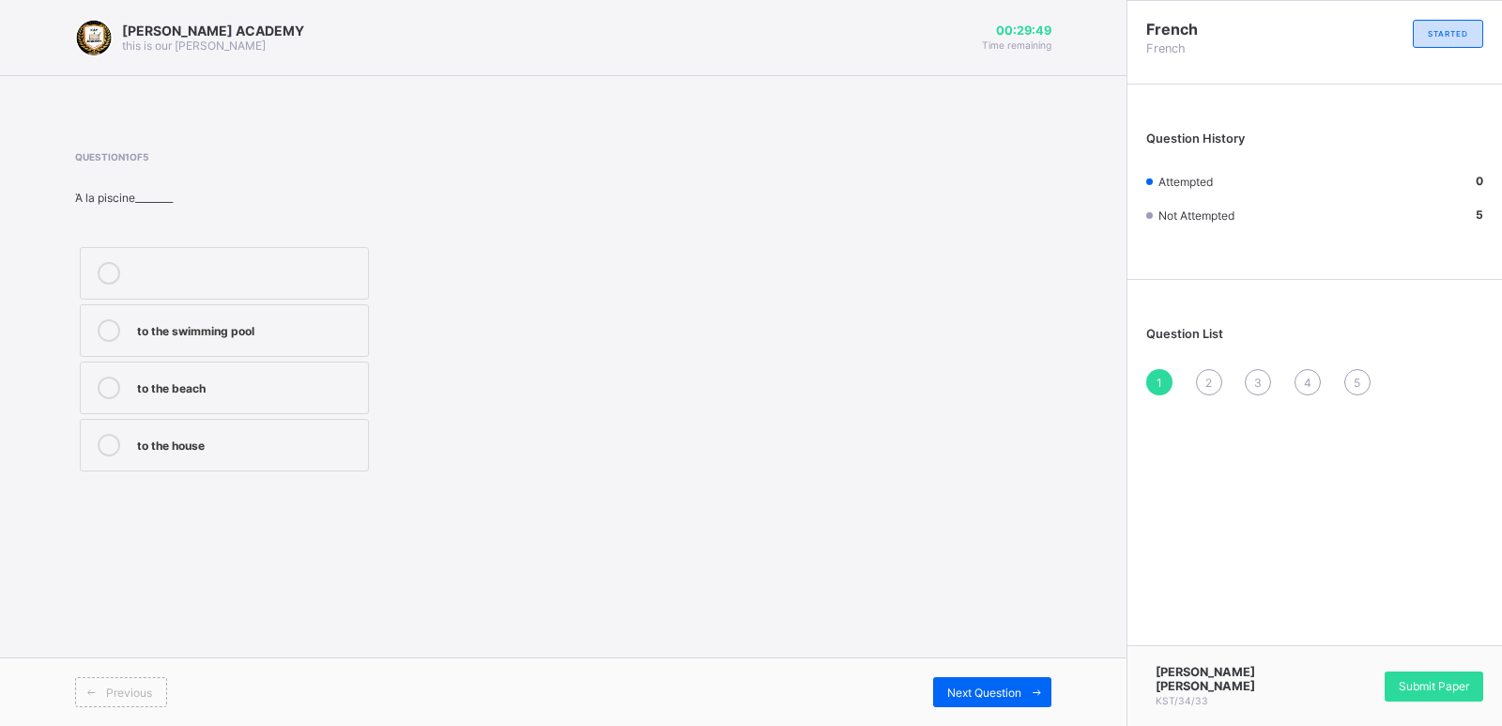
click at [252, 385] on div "to the beach" at bounding box center [248, 385] width 222 height 19
click at [1203, 373] on div "2" at bounding box center [1209, 382] width 26 height 26
click at [273, 276] on div "how is work" at bounding box center [248, 271] width 222 height 19
click at [1256, 369] on div "3" at bounding box center [1258, 382] width 26 height 26
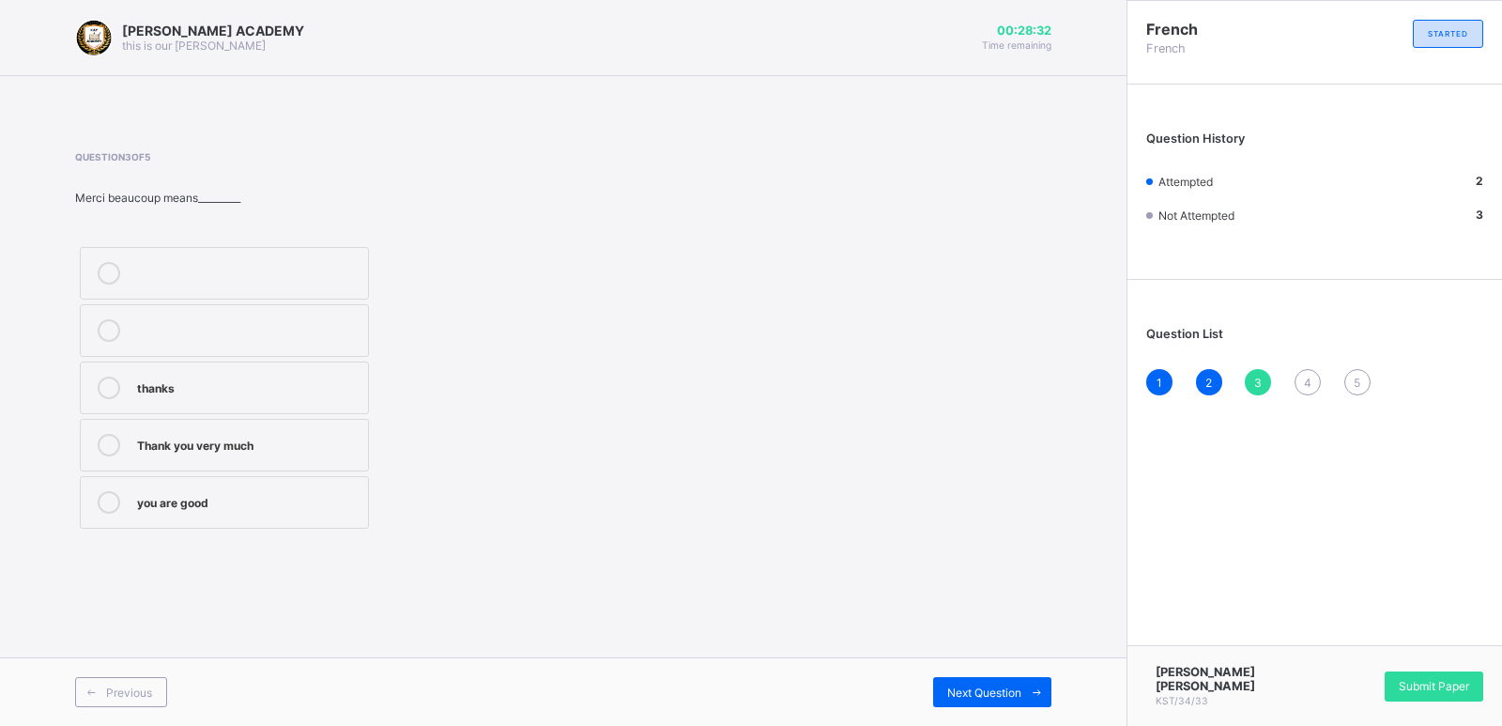
click at [255, 429] on label "Thank you very much" at bounding box center [224, 445] width 289 height 53
click at [1307, 376] on span "4" at bounding box center [1308, 382] width 8 height 14
click at [309, 426] on label "[DATE] morning" at bounding box center [224, 445] width 289 height 53
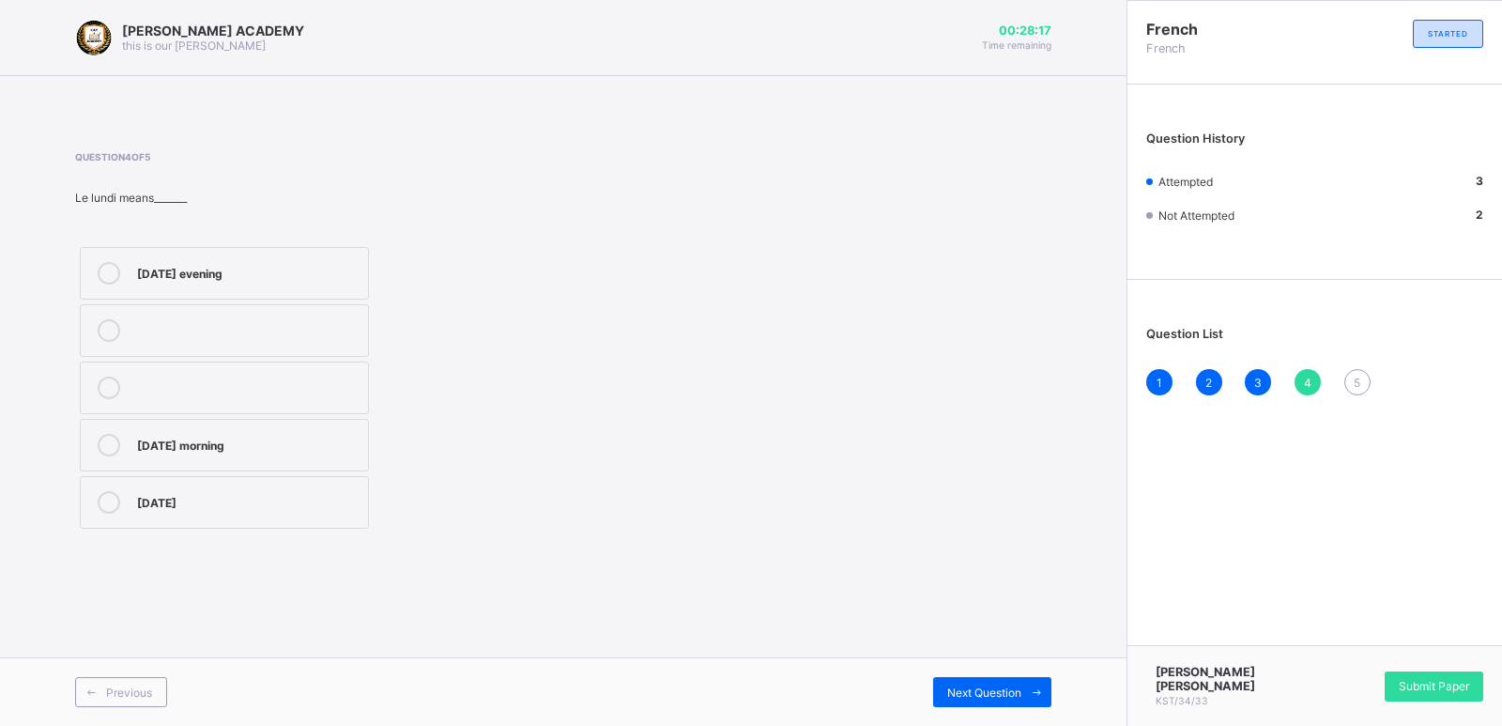
click at [309, 426] on label "[DATE] morning" at bounding box center [224, 445] width 289 height 53
click at [1353, 373] on div "5" at bounding box center [1357, 382] width 26 height 26
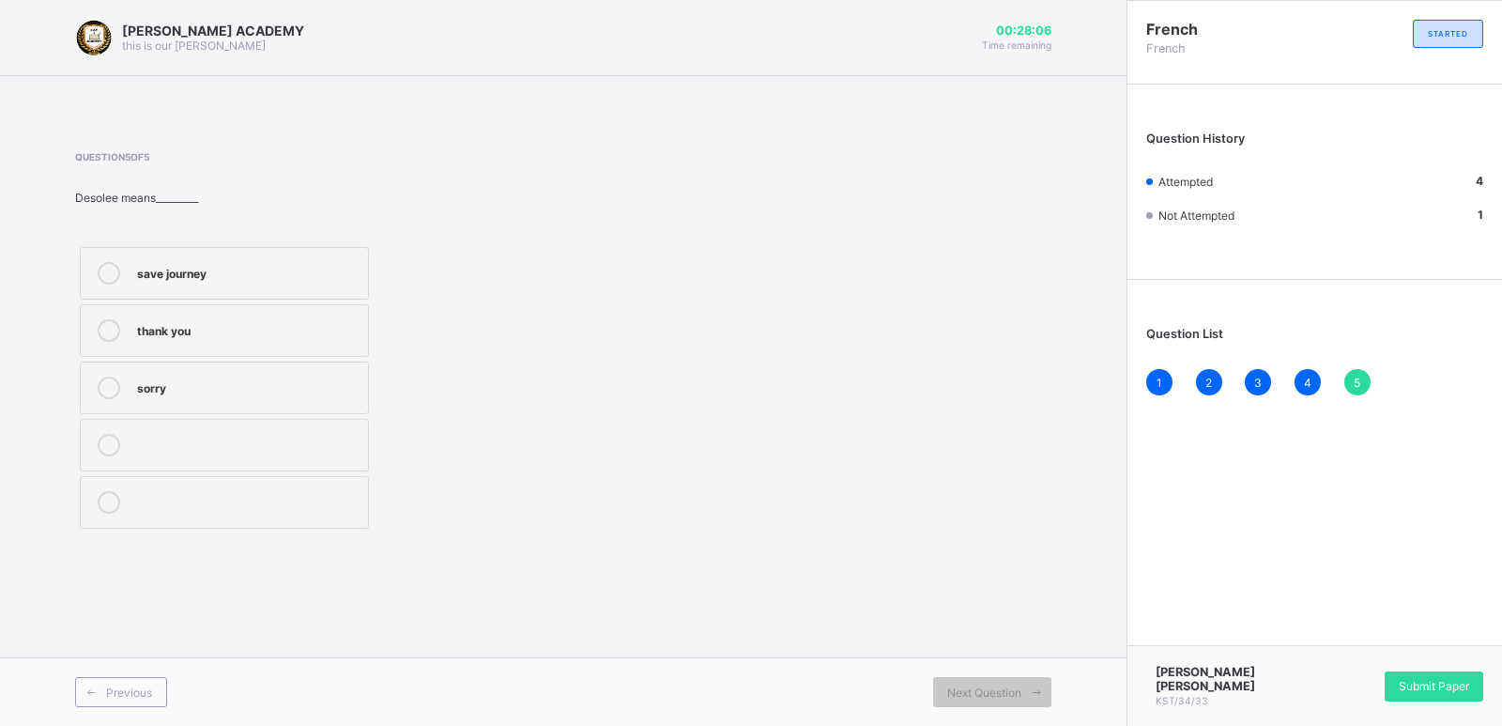
click at [294, 333] on div "thank you" at bounding box center [248, 328] width 222 height 19
click at [1412, 674] on div "Submit Paper" at bounding box center [1433, 686] width 99 height 30
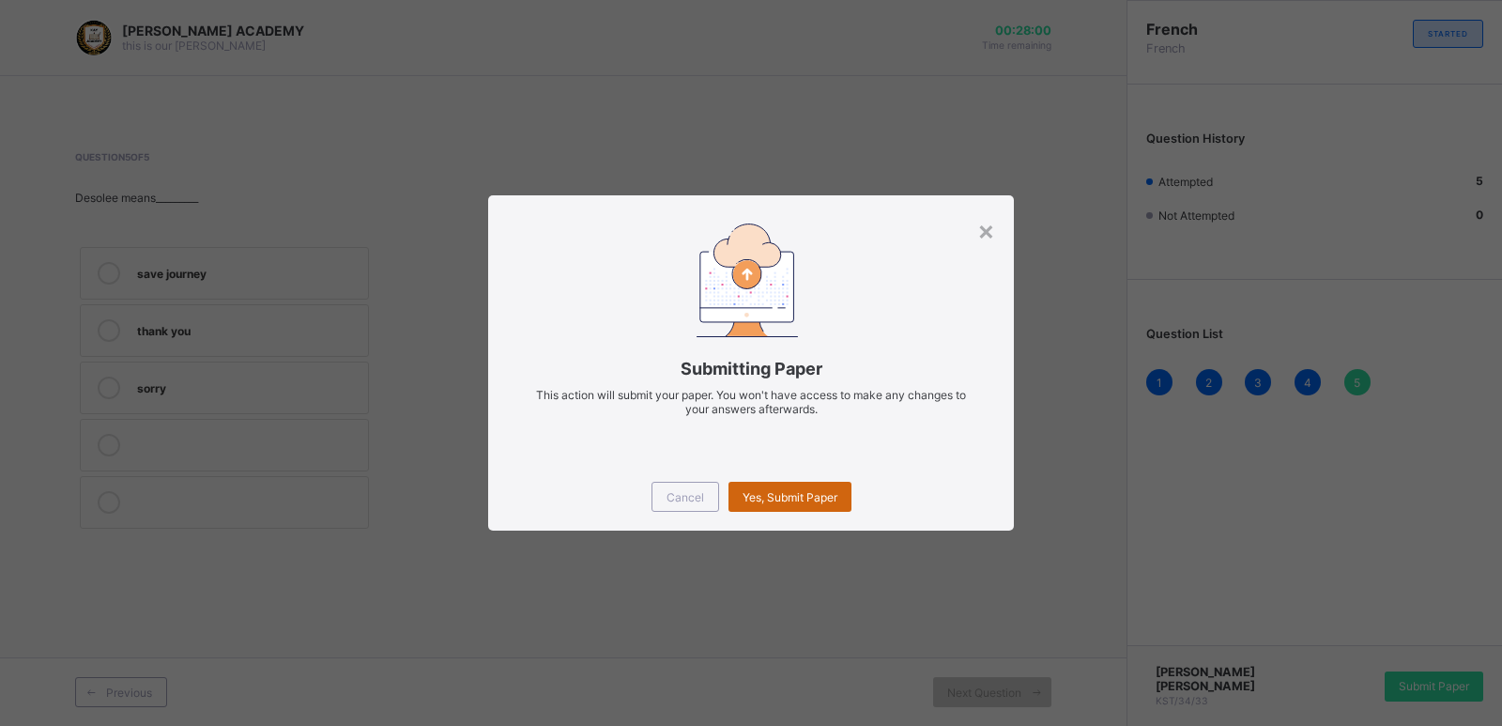
click at [773, 482] on div "Yes, Submit Paper" at bounding box center [789, 496] width 123 height 30
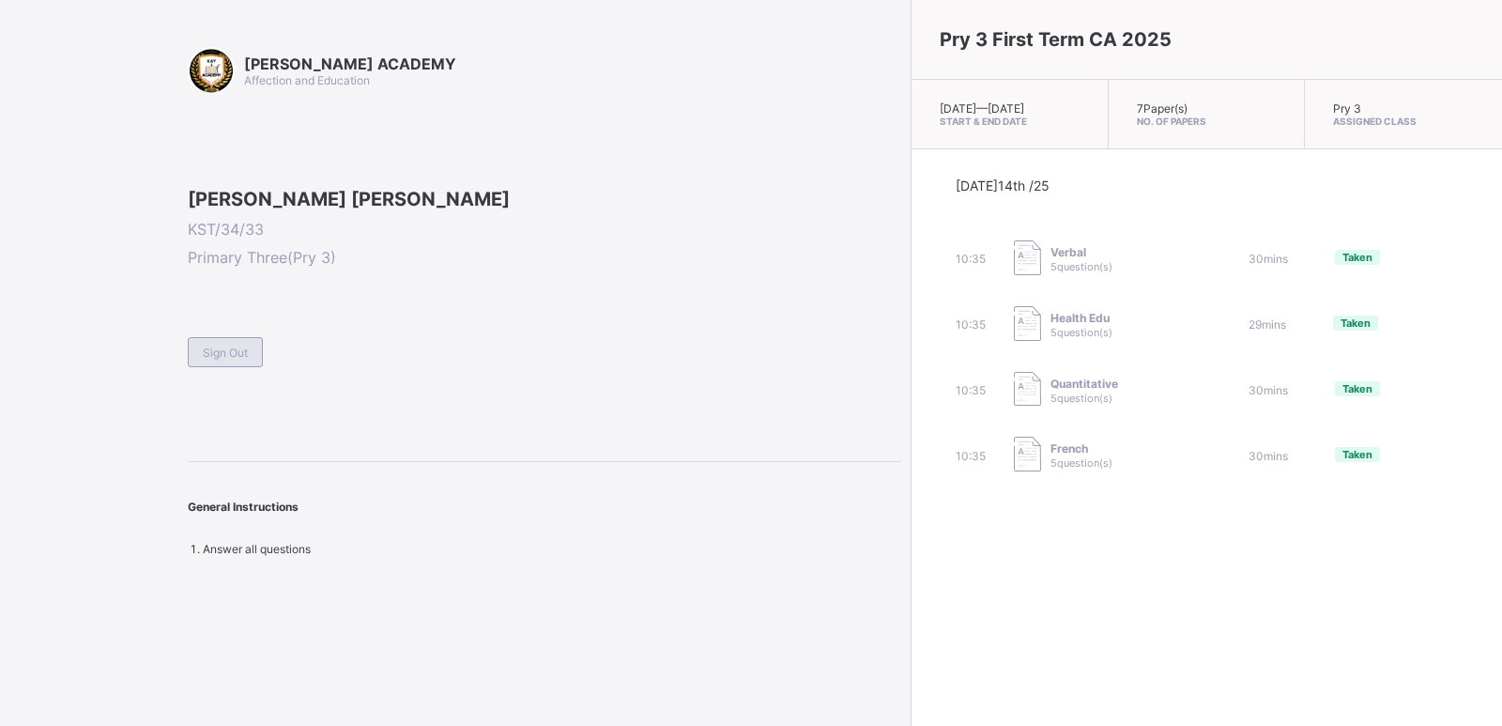
click at [238, 359] on span "Sign Out" at bounding box center [225, 352] width 45 height 14
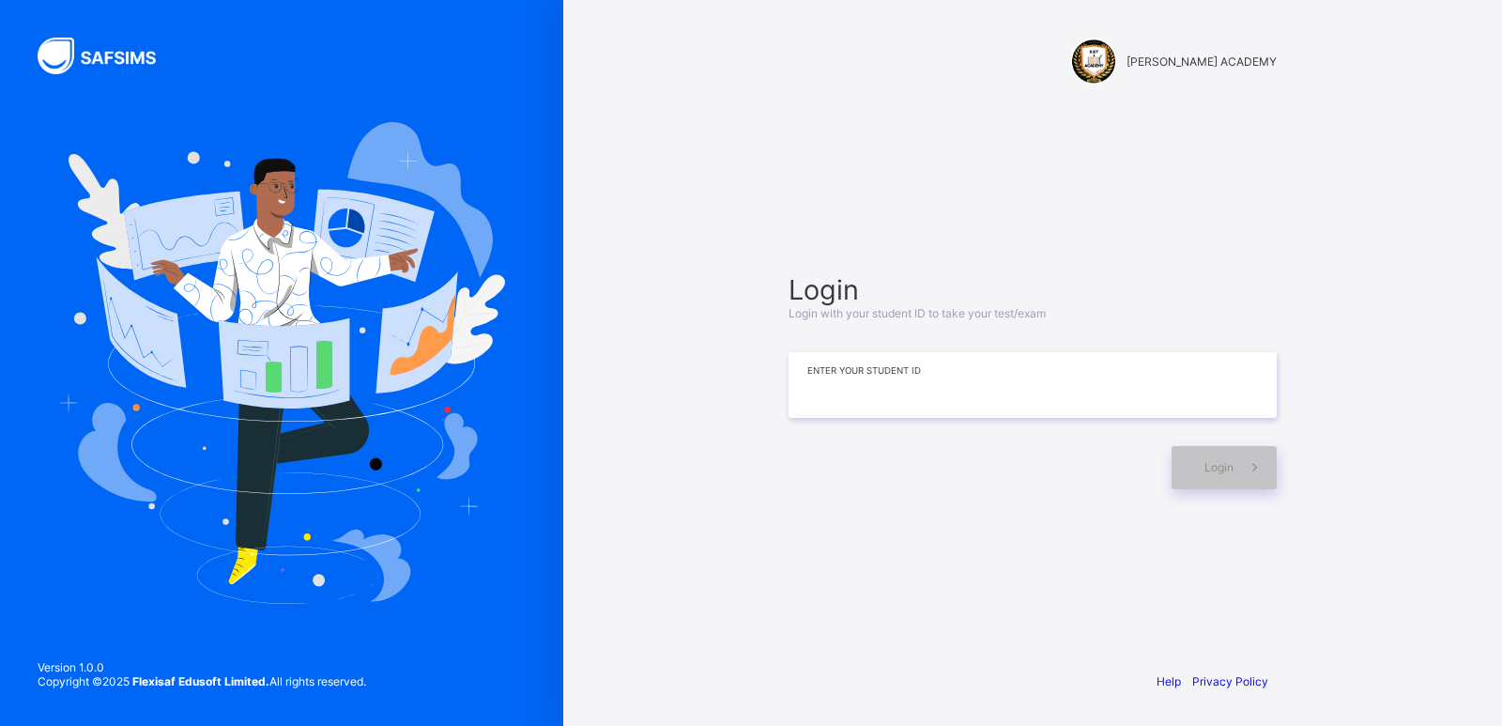
click at [1061, 383] on input at bounding box center [1032, 385] width 488 height 66
type input "**********"
click at [1238, 478] on span at bounding box center [1254, 467] width 43 height 43
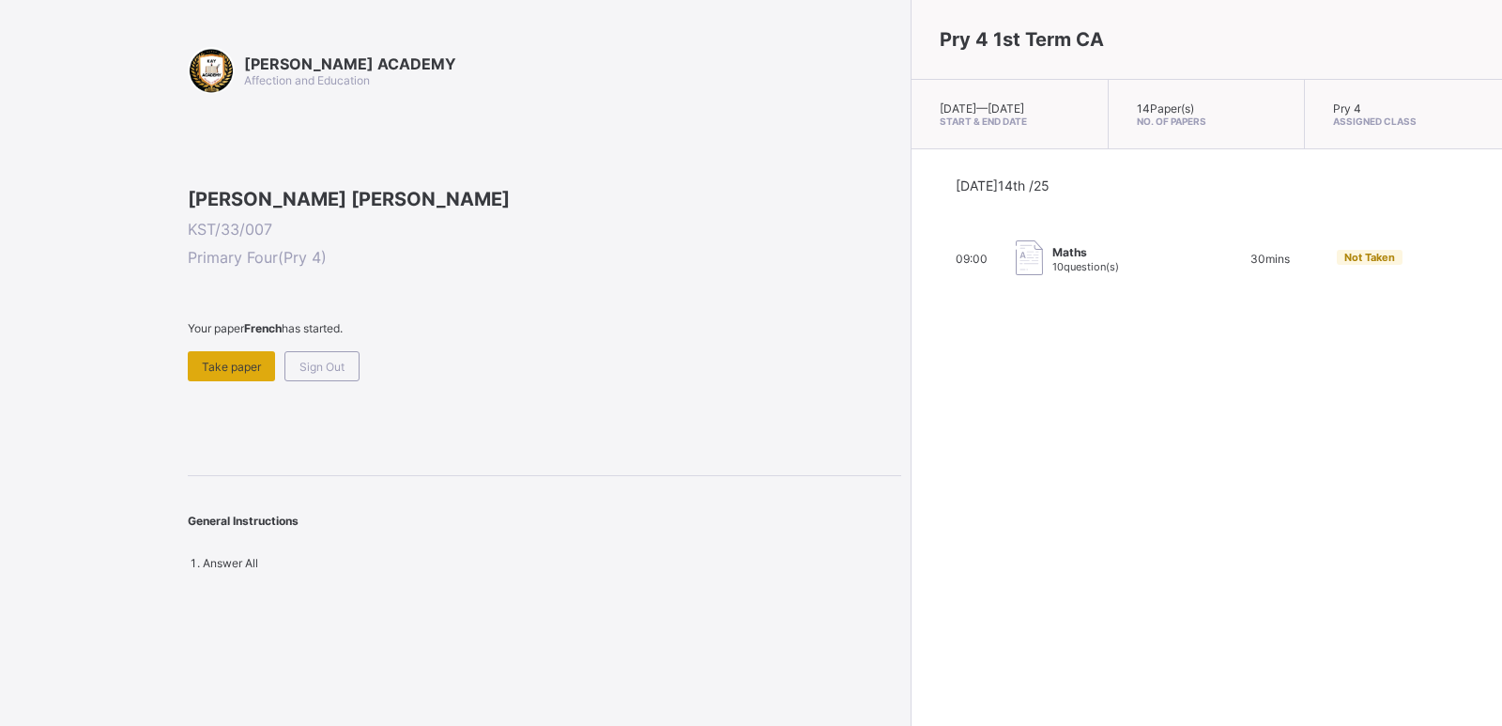
click at [243, 374] on span "Take paper" at bounding box center [231, 366] width 59 height 14
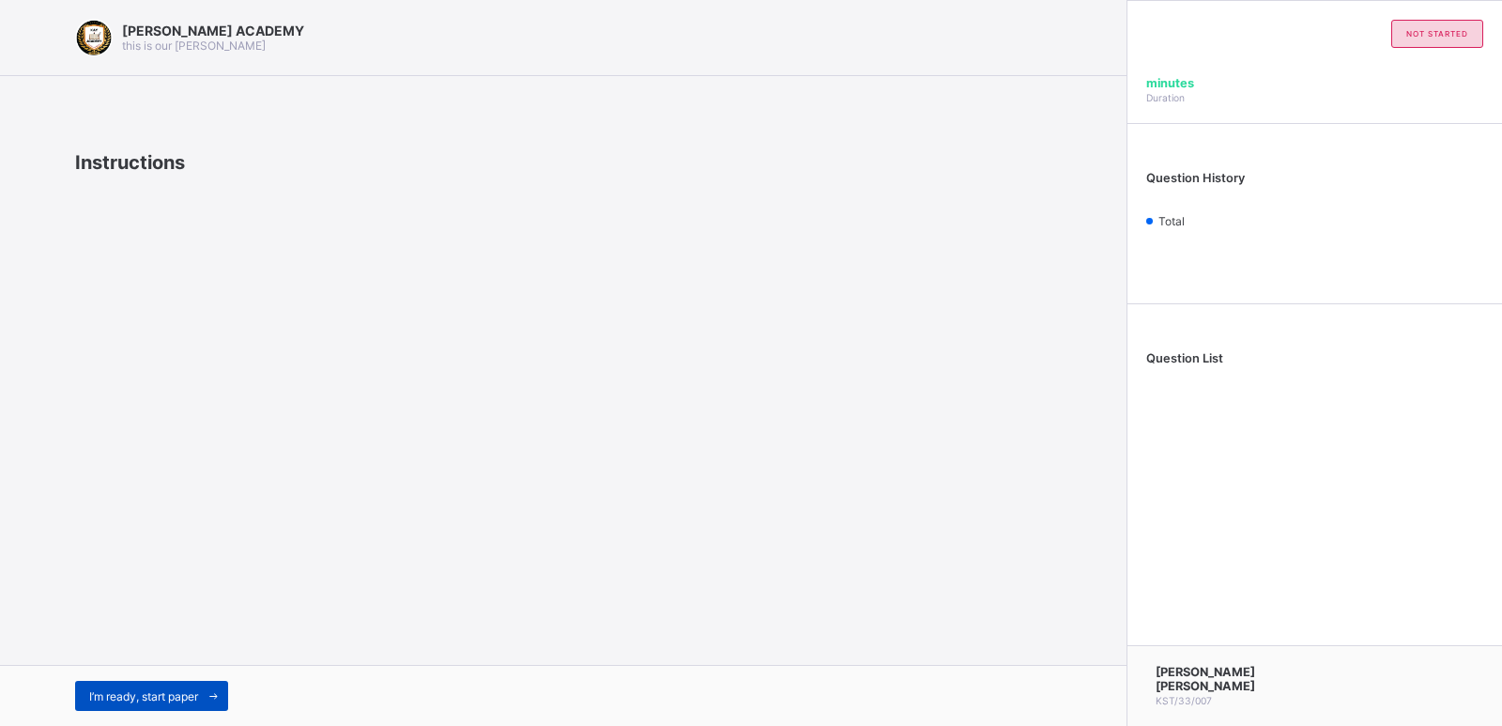
click at [193, 685] on div "I’m ready, start paper" at bounding box center [151, 695] width 153 height 30
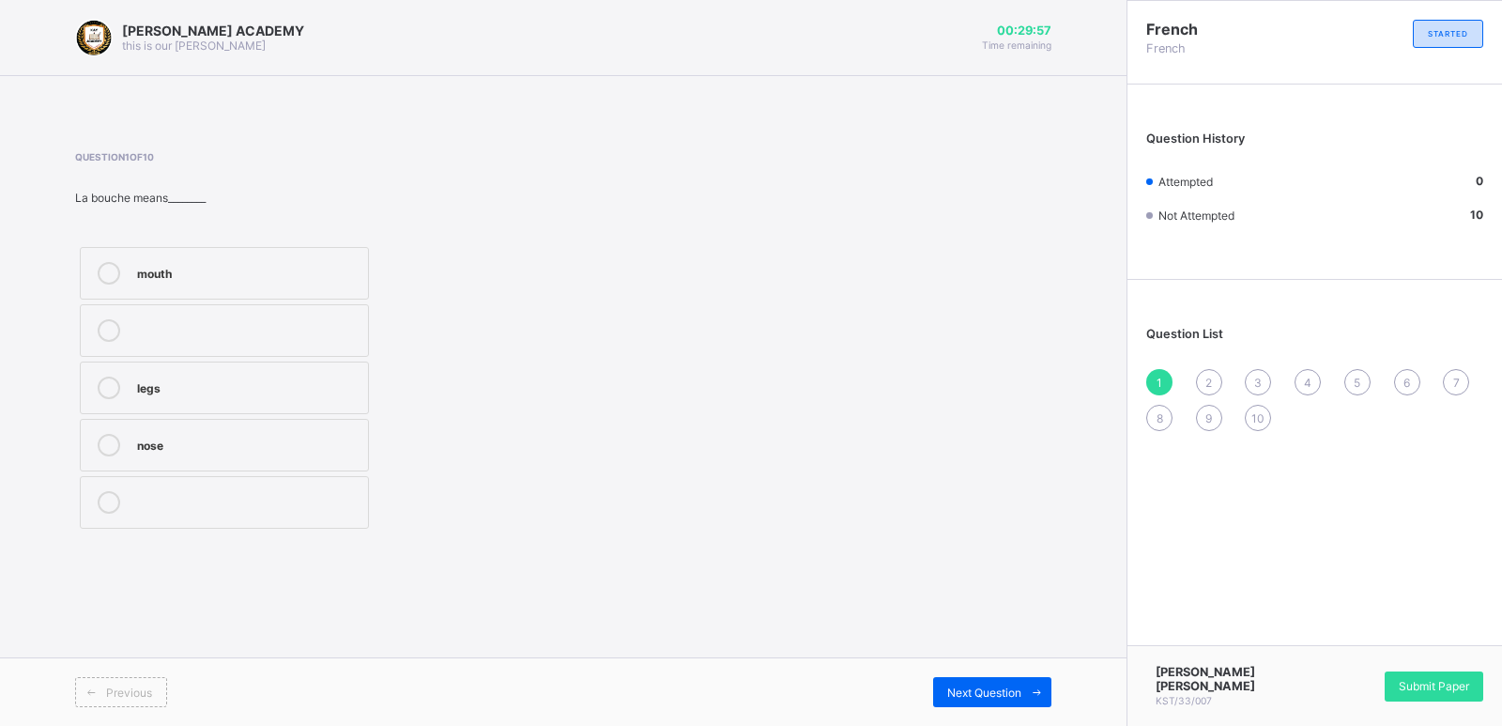
click at [300, 267] on div "mouth" at bounding box center [248, 271] width 222 height 19
click at [982, 695] on span "Next Question" at bounding box center [984, 692] width 74 height 14
click at [220, 356] on label "head" at bounding box center [224, 330] width 289 height 53
click at [967, 691] on span "Next Question" at bounding box center [984, 692] width 74 height 14
click at [206, 451] on div "what is your name?" at bounding box center [248, 443] width 222 height 19
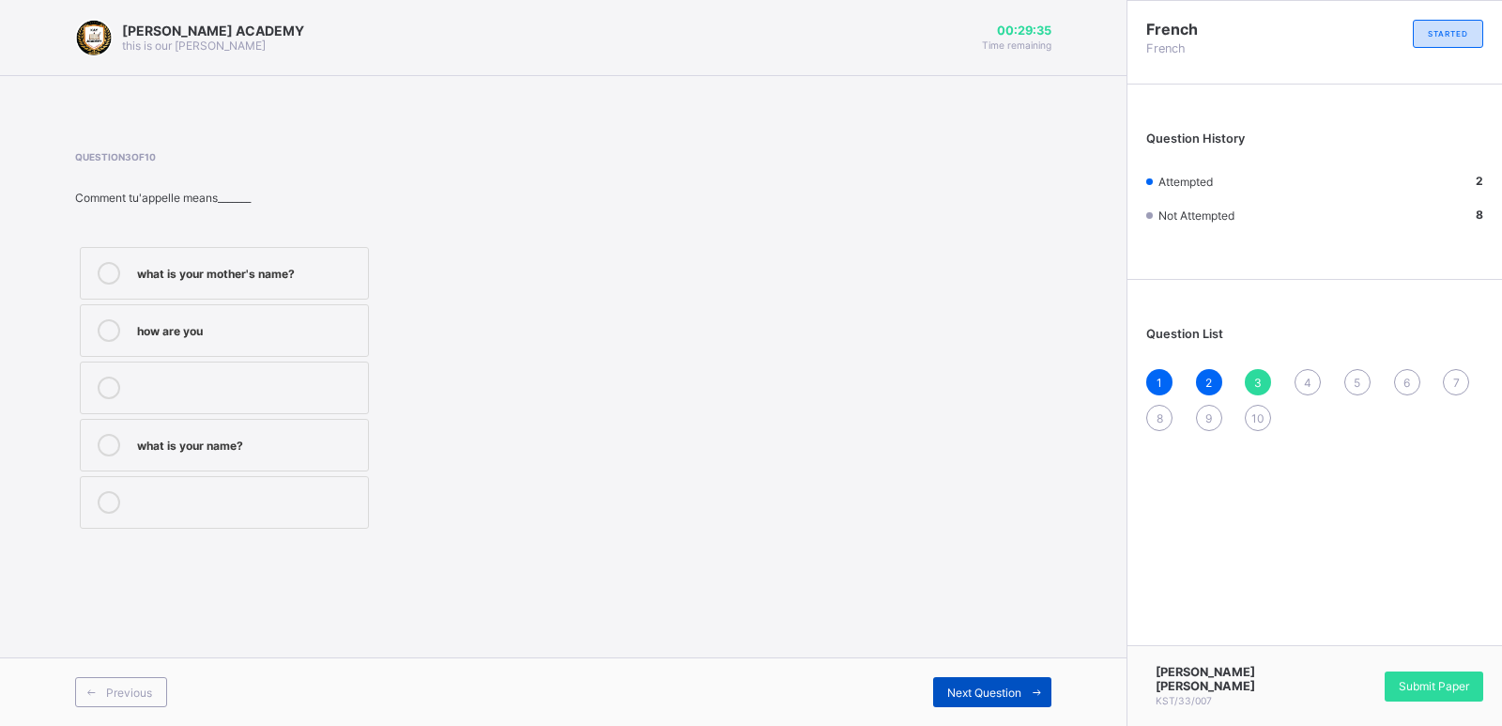
click at [990, 688] on span "Next Question" at bounding box center [984, 692] width 74 height 14
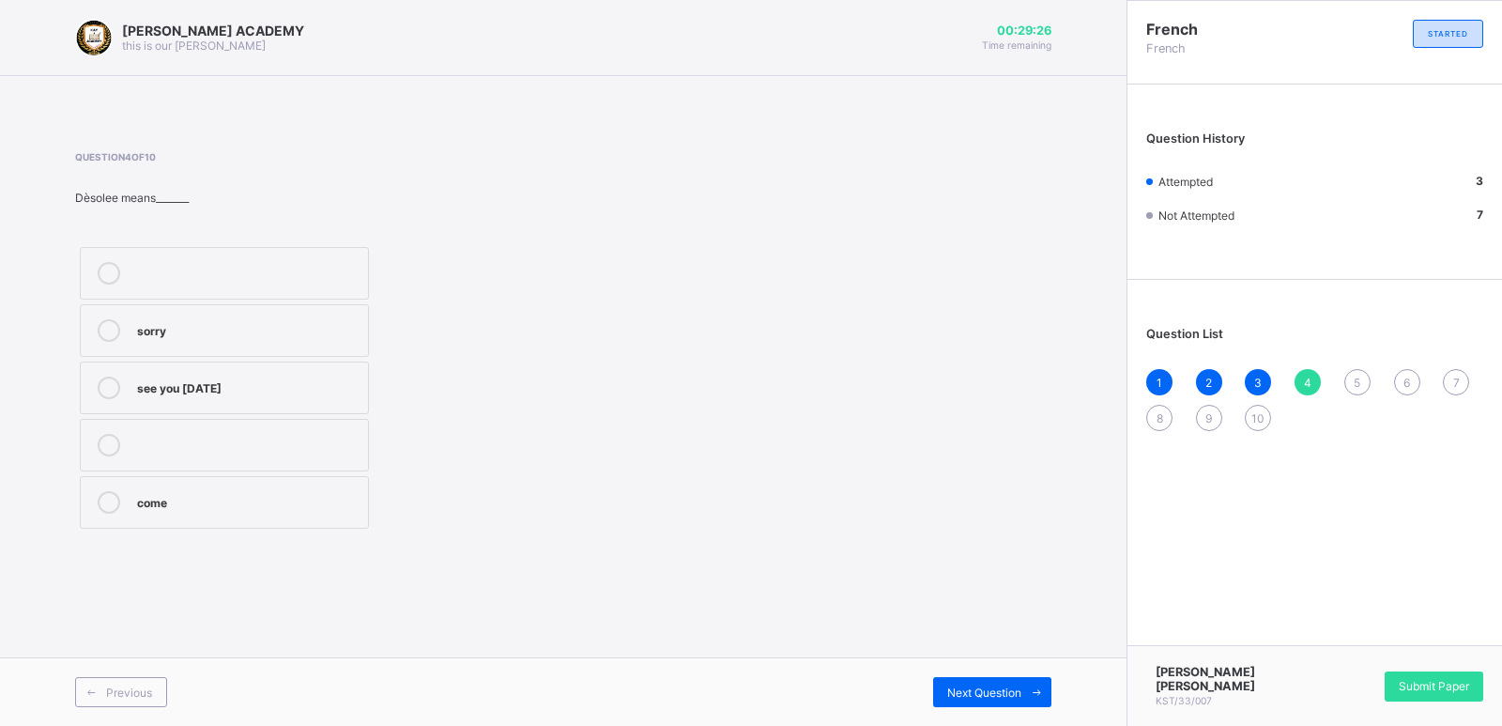
click at [259, 311] on label "sorry" at bounding box center [224, 330] width 289 height 53
click at [1016, 687] on span "Next Question" at bounding box center [984, 692] width 74 height 14
click at [260, 435] on div "see you" at bounding box center [248, 443] width 222 height 19
click at [208, 517] on label "see you next time" at bounding box center [224, 502] width 289 height 53
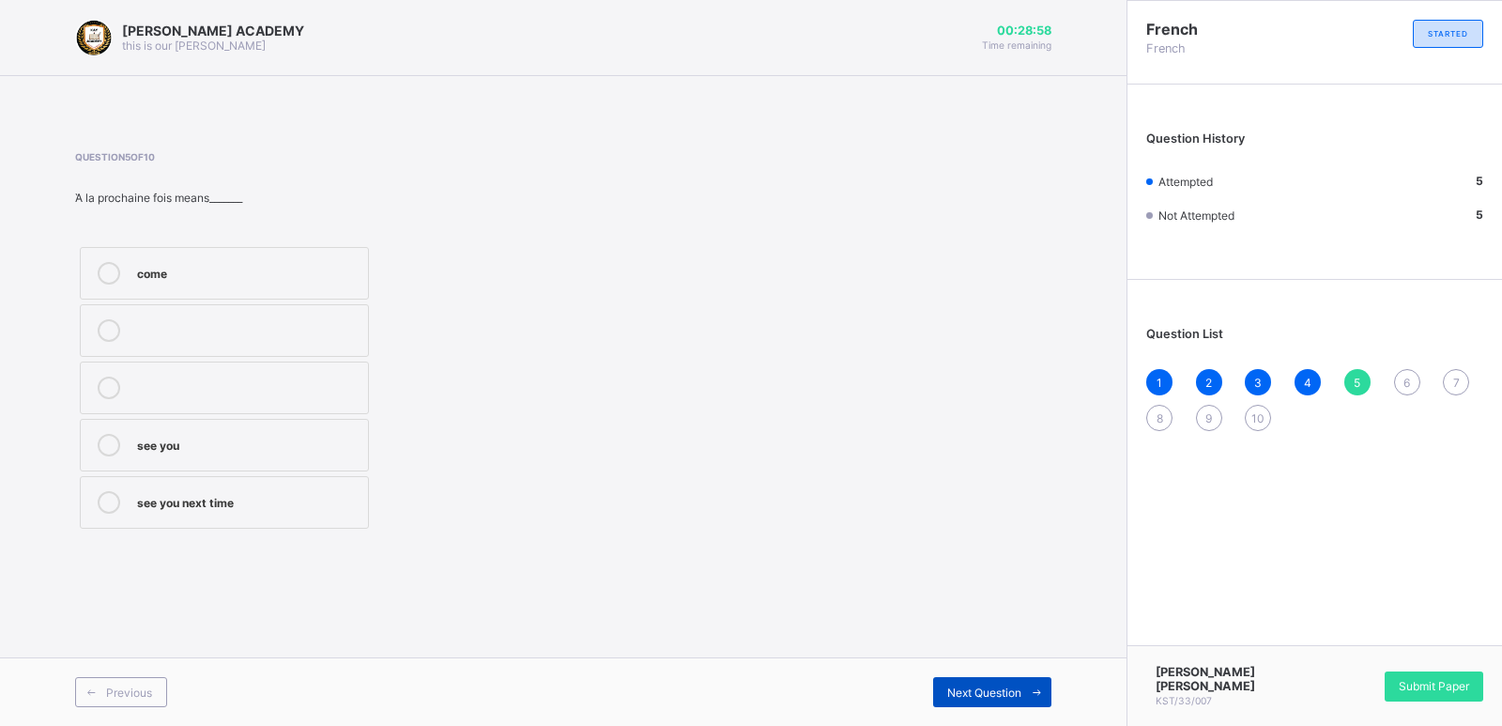
click at [960, 686] on span "Next Question" at bounding box center [984, 692] width 74 height 14
click at [228, 510] on div "see you soon" at bounding box center [248, 502] width 222 height 23
click at [983, 701] on div "Next Question" at bounding box center [992, 692] width 118 height 30
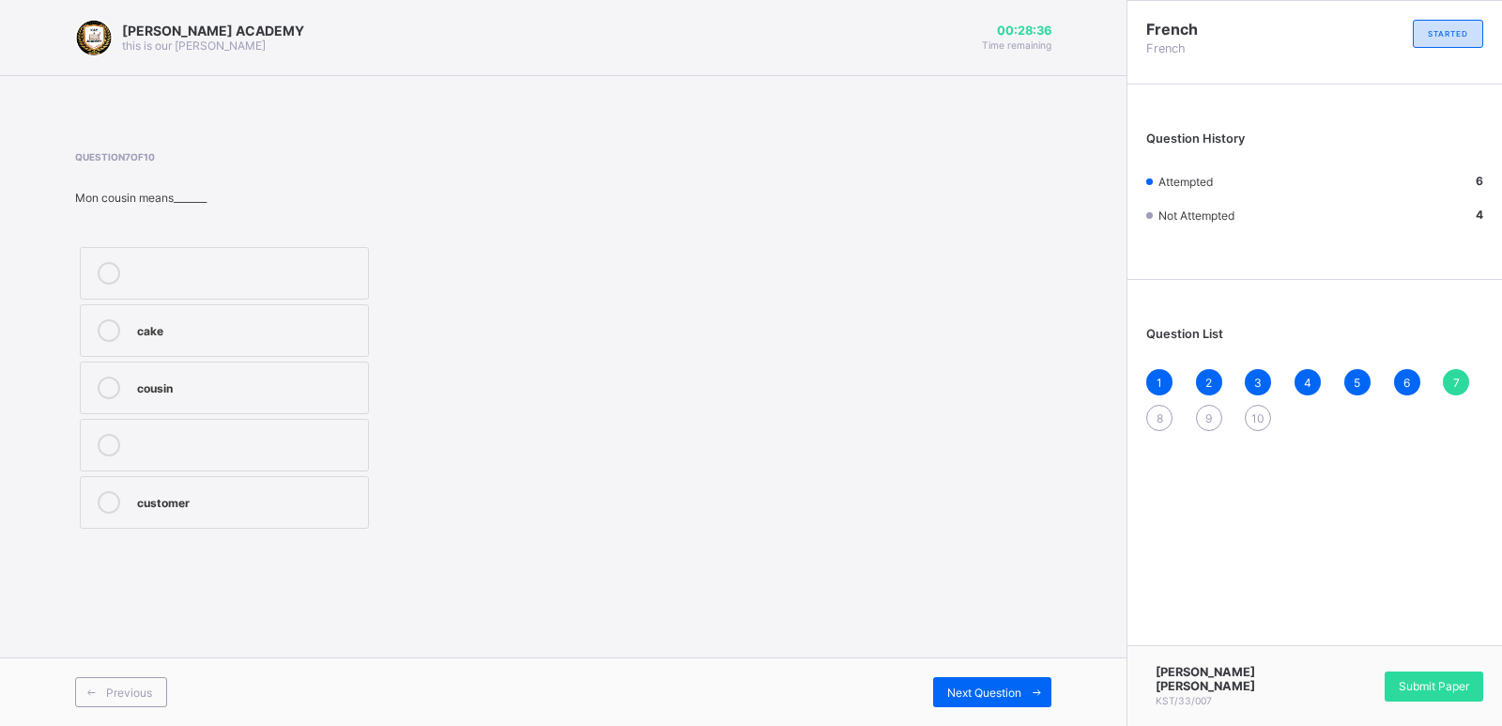
click at [298, 398] on div "cousin" at bounding box center [248, 387] width 222 height 23
click at [981, 691] on span "Next Question" at bounding box center [984, 692] width 74 height 14
click at [299, 273] on div "mother" at bounding box center [248, 271] width 222 height 19
click at [1009, 689] on span "Next Question" at bounding box center [984, 692] width 74 height 14
click at [204, 433] on label "sister" at bounding box center [224, 445] width 289 height 53
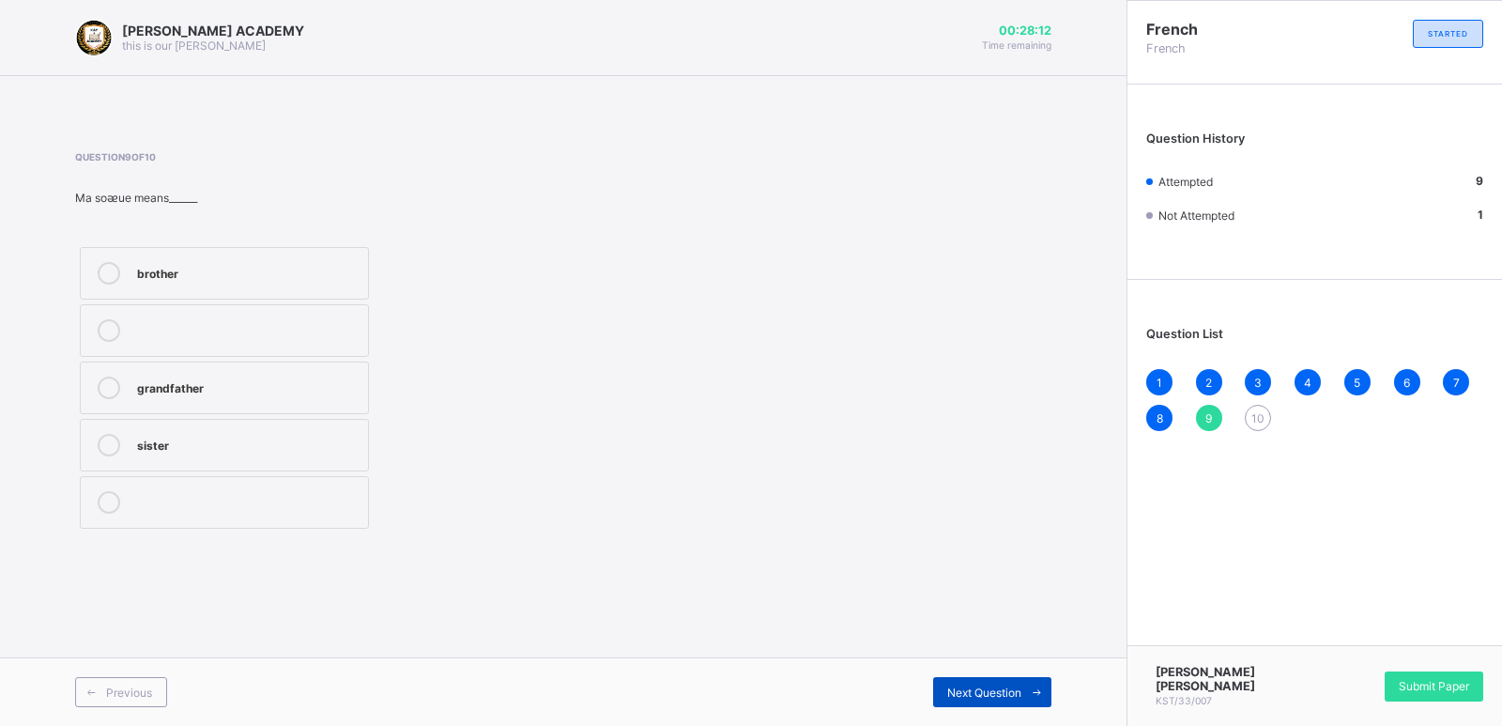
click at [1001, 694] on span "Next Question" at bounding box center [984, 692] width 74 height 14
click at [192, 399] on label "father" at bounding box center [224, 387] width 289 height 53
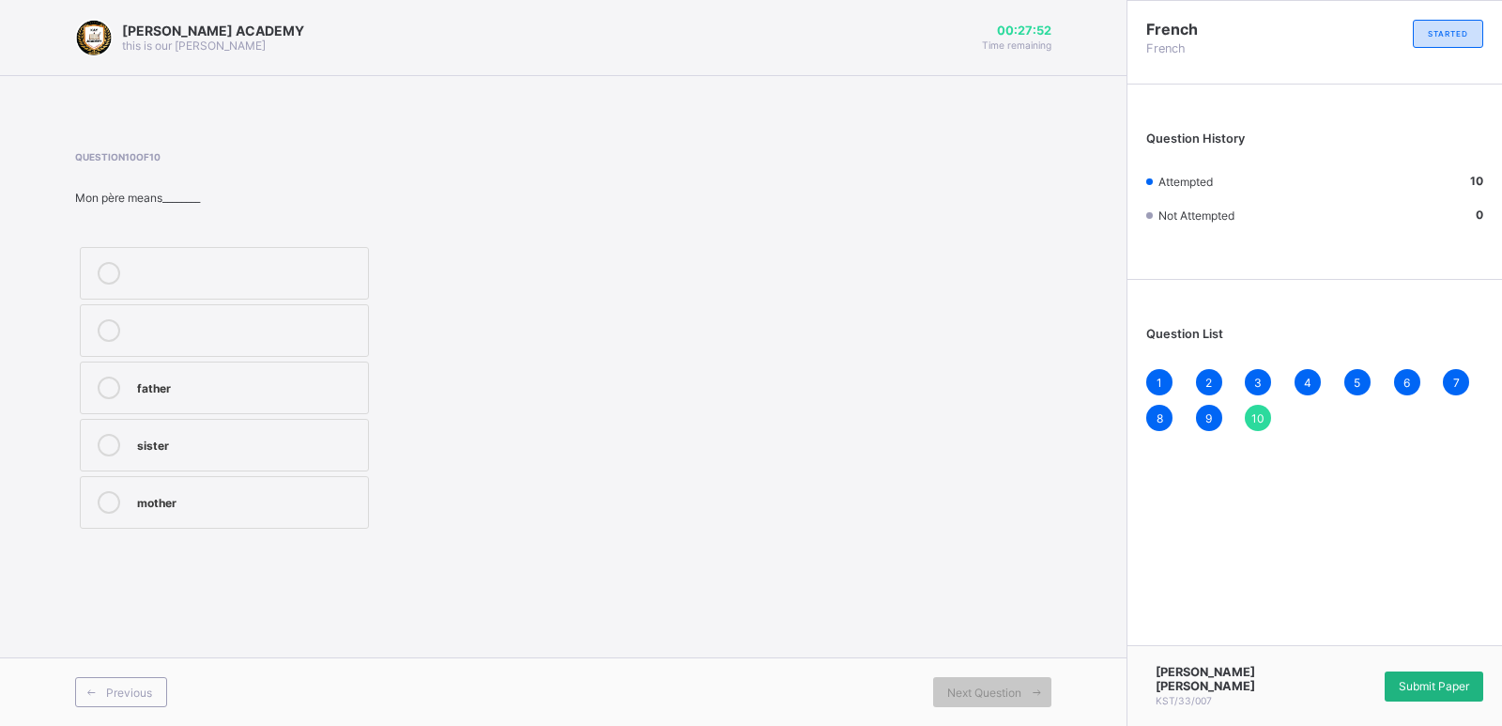
click at [1435, 683] on div "Submit Paper" at bounding box center [1433, 686] width 99 height 30
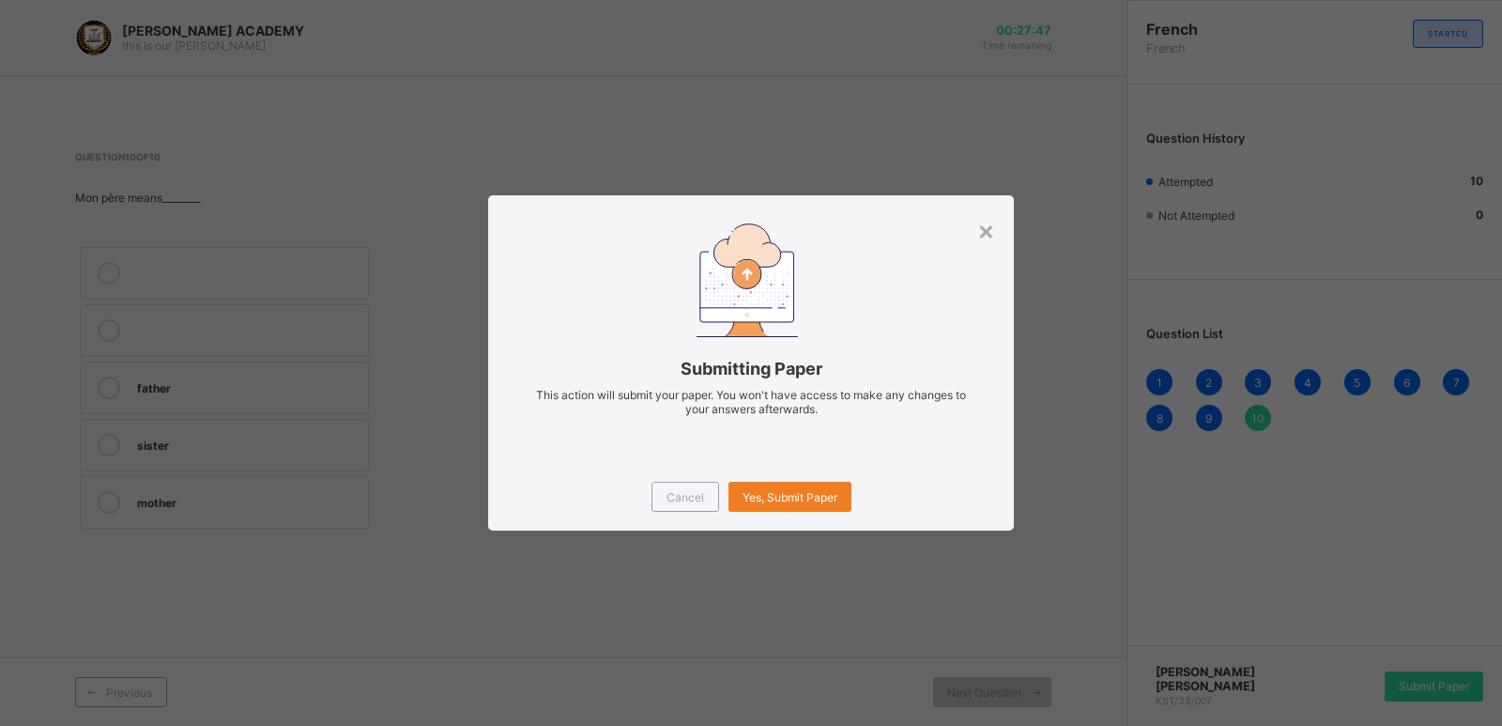
click at [807, 481] on div "Cancel Yes, Submit Paper" at bounding box center [751, 497] width 526 height 68
click at [809, 490] on span "Yes, Submit Paper" at bounding box center [789, 497] width 95 height 14
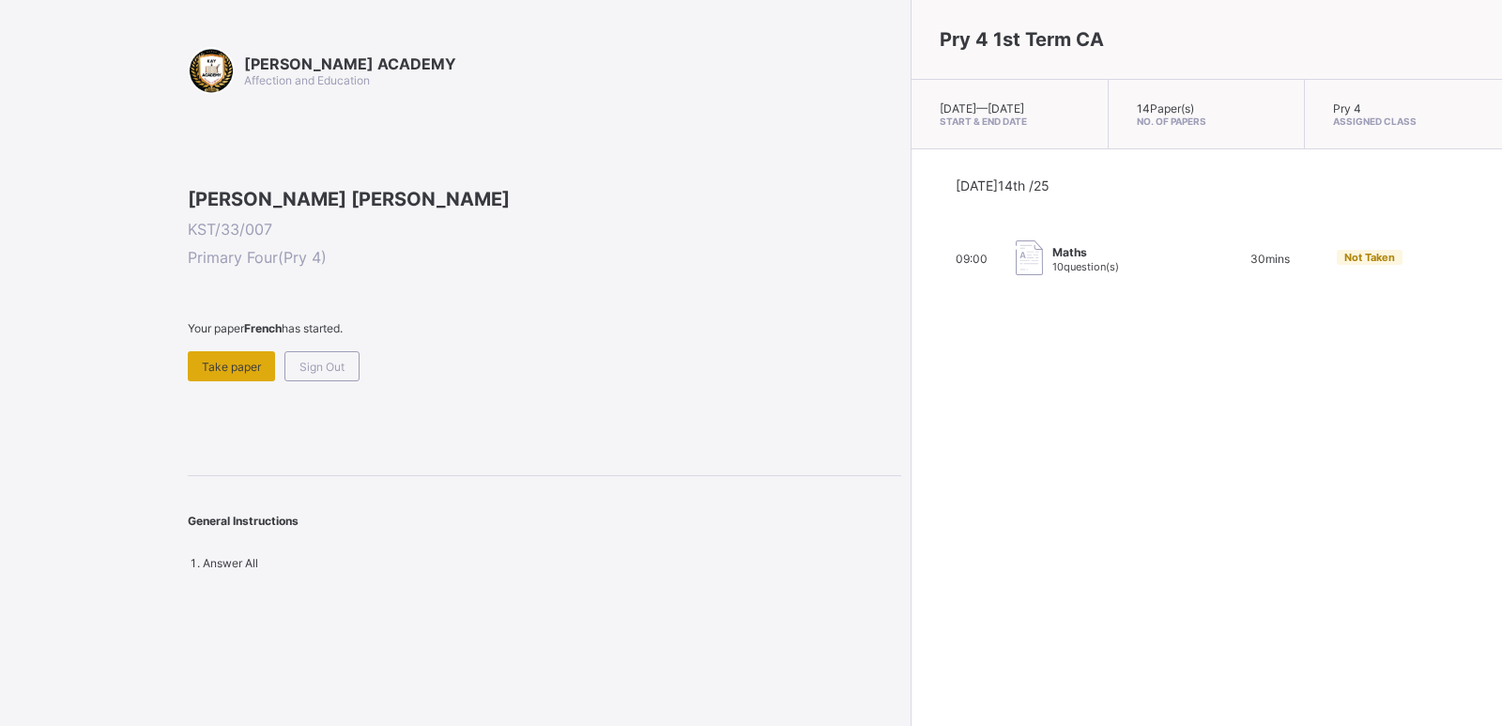
click at [238, 374] on span "Take paper" at bounding box center [231, 366] width 59 height 14
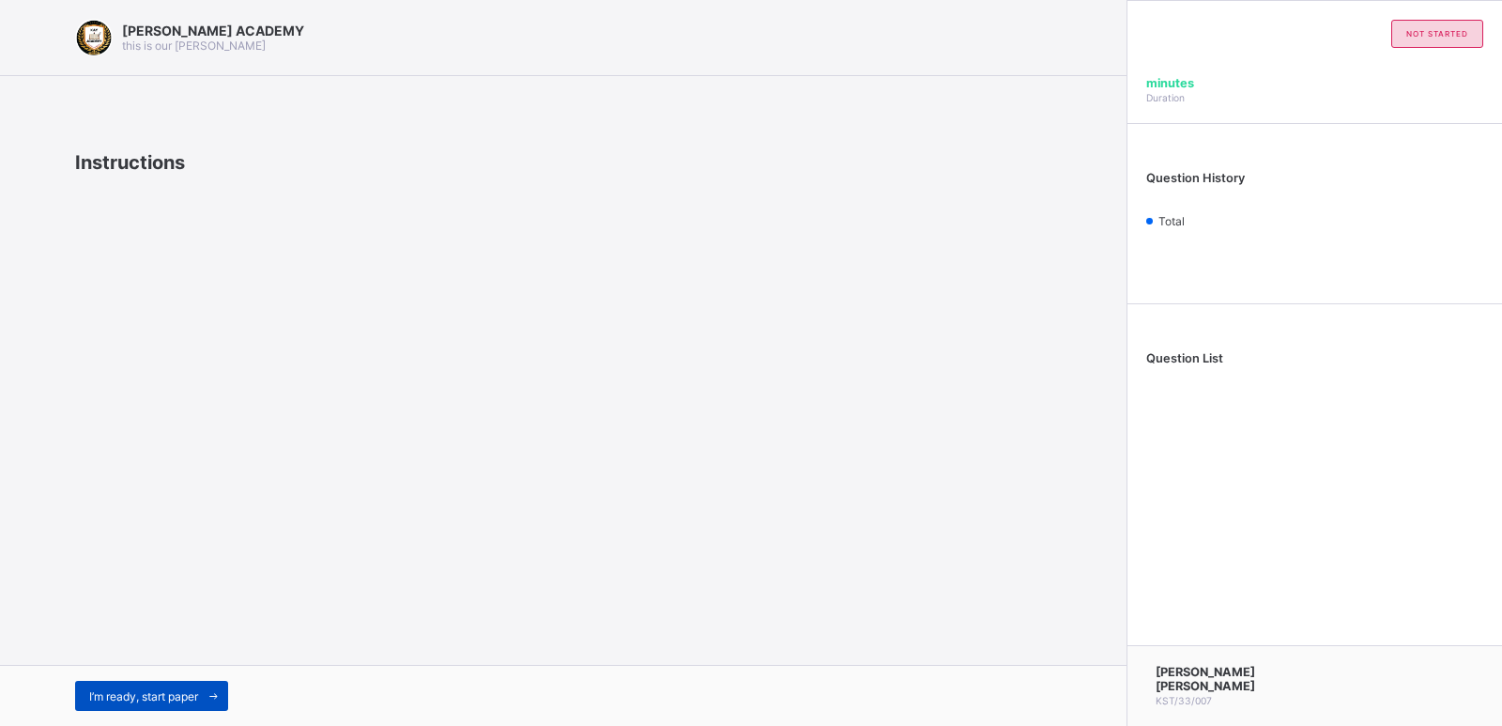
click at [150, 697] on span "I’m ready, start paper" at bounding box center [143, 696] width 109 height 14
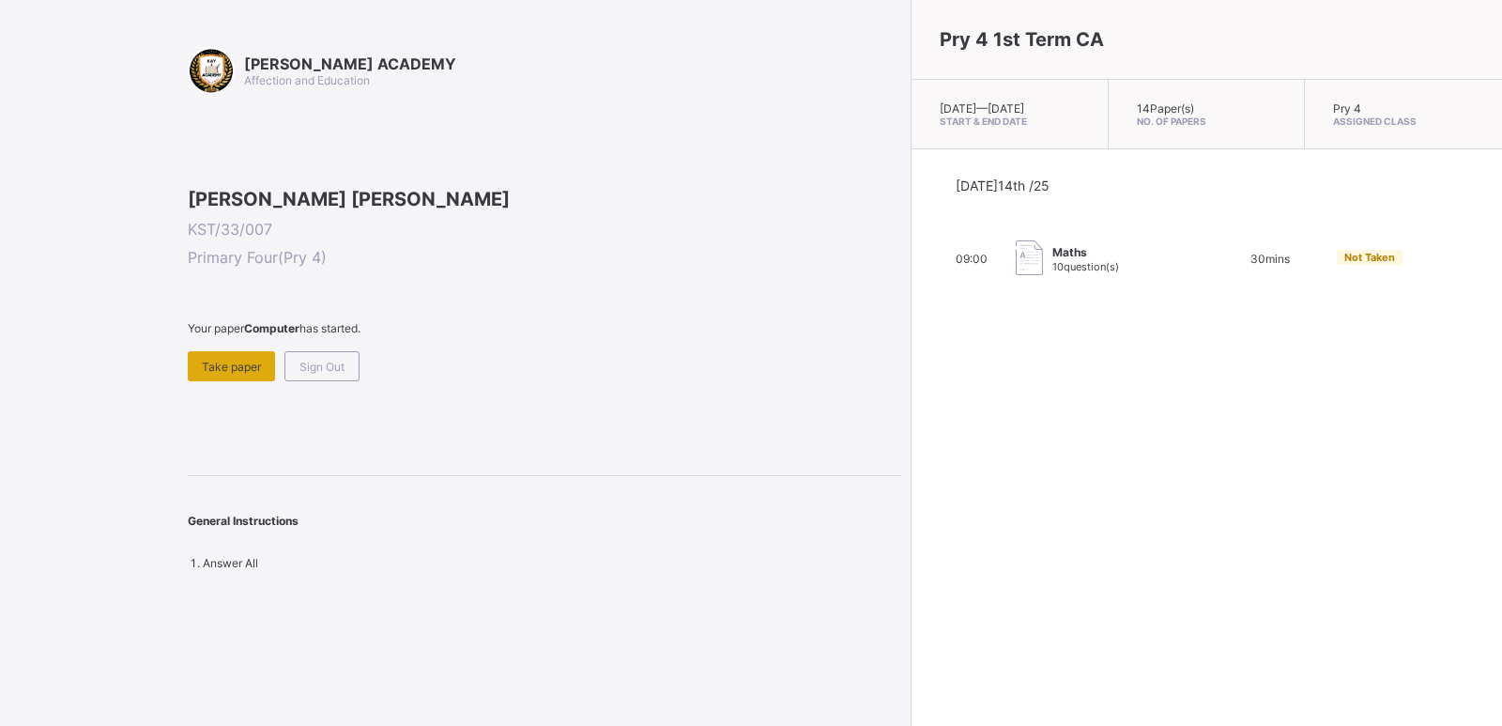
click at [252, 374] on span "Take paper" at bounding box center [231, 366] width 59 height 14
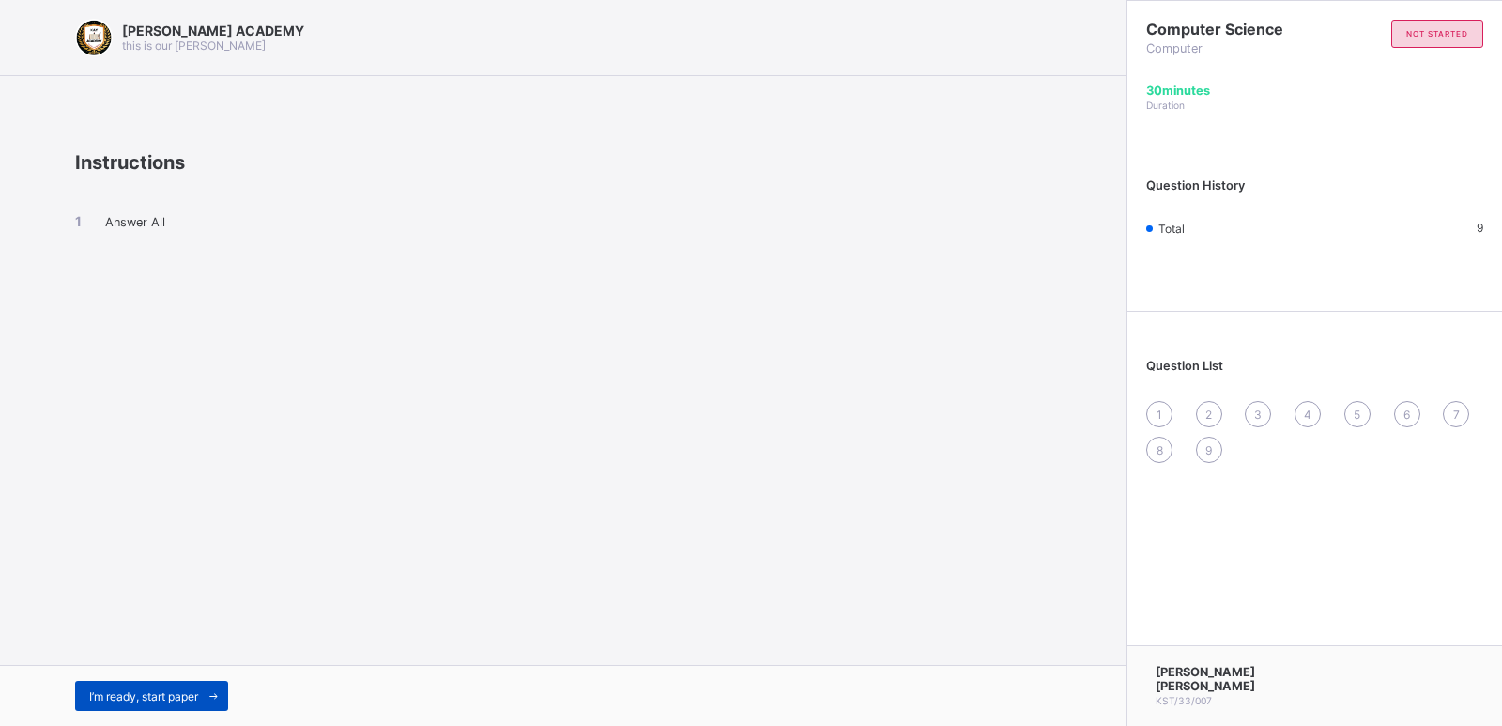
click at [191, 693] on span "I’m ready, start paper" at bounding box center [143, 696] width 109 height 14
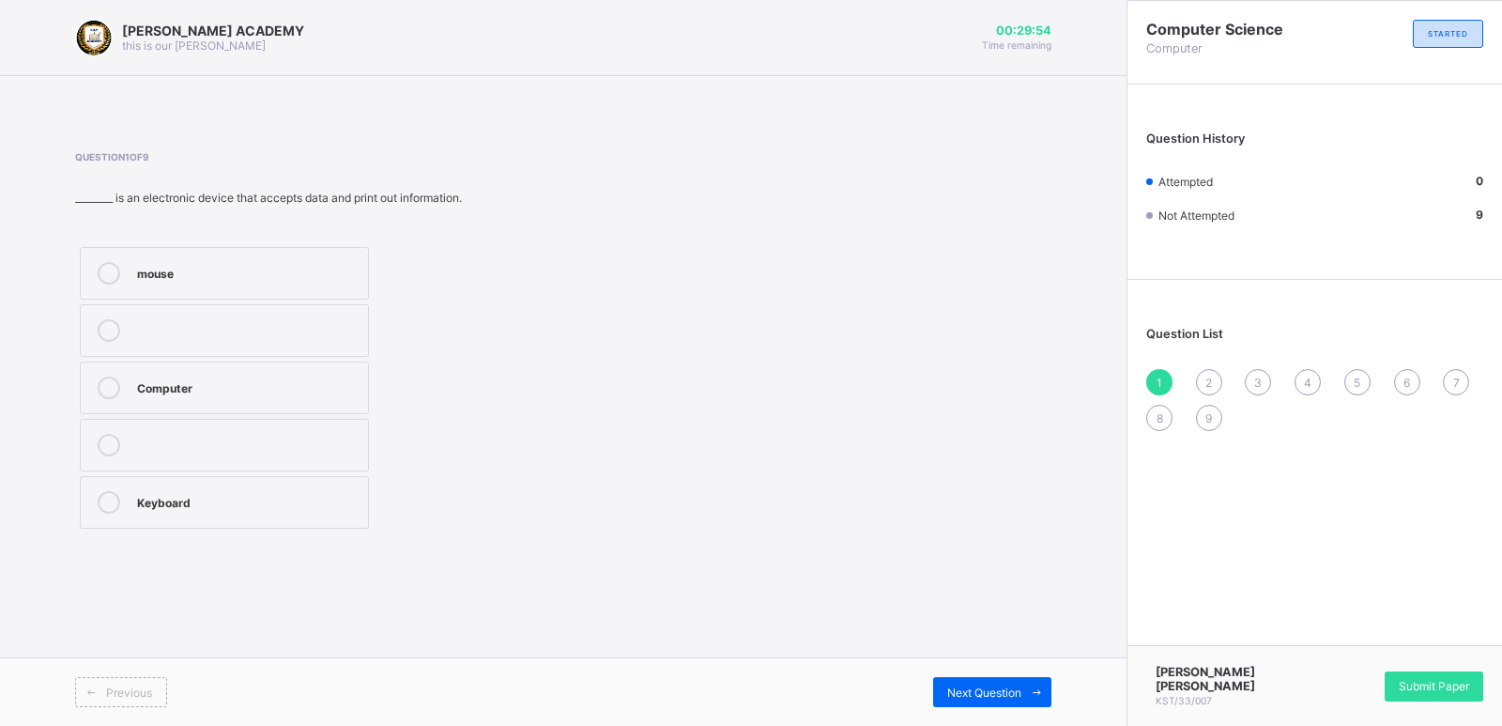
click at [326, 374] on label "Computer" at bounding box center [224, 387] width 289 height 53
click at [1005, 689] on span "Next Question" at bounding box center [984, 692] width 74 height 14
click at [234, 519] on label "Travelling" at bounding box center [224, 502] width 289 height 53
click at [972, 695] on span "Next Question" at bounding box center [984, 692] width 74 height 14
click at [292, 437] on div "TRUE" at bounding box center [248, 443] width 222 height 19
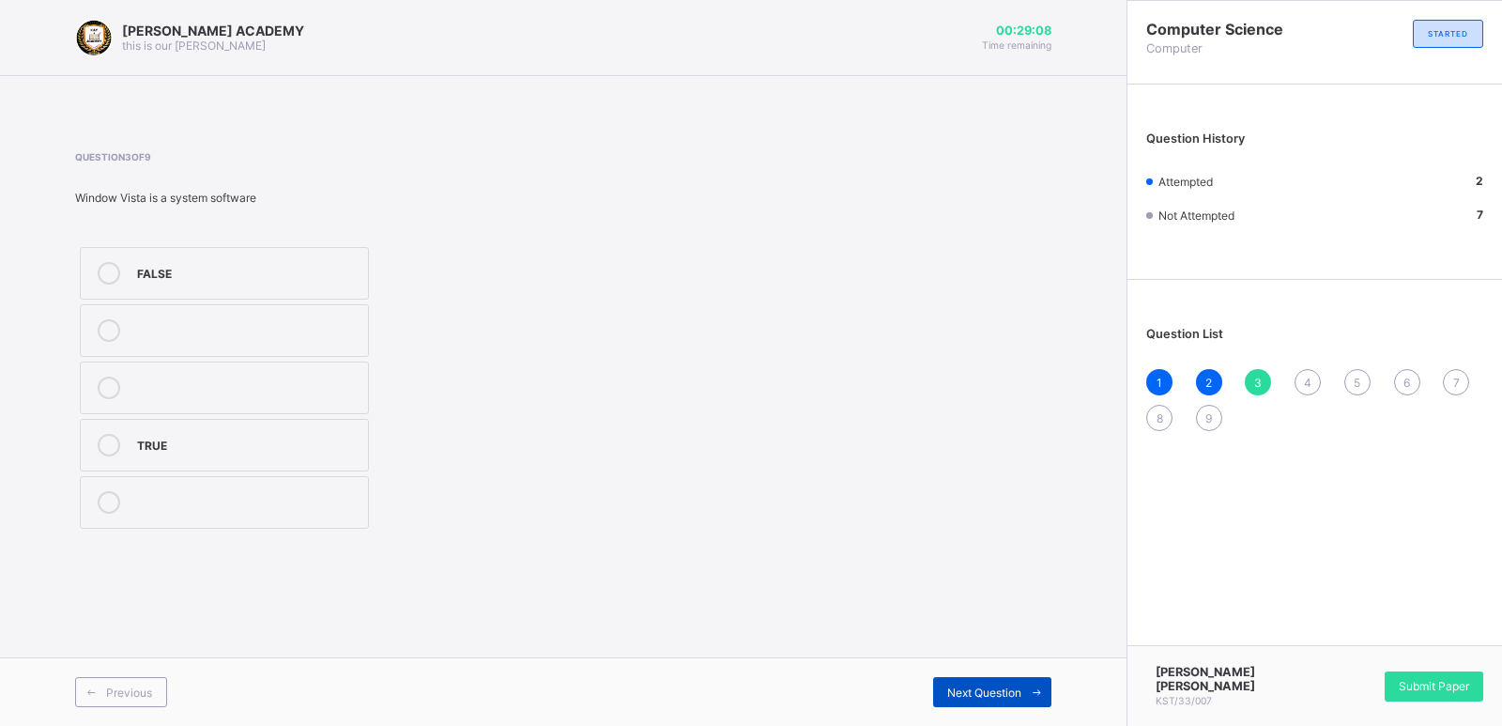
click at [970, 685] on span "Next Question" at bounding box center [984, 692] width 74 height 14
click at [349, 367] on label at bounding box center [224, 387] width 289 height 53
click at [319, 437] on div "Hardware" at bounding box center [248, 443] width 222 height 19
click at [973, 683] on div "Next Question" at bounding box center [992, 692] width 118 height 30
click at [323, 328] on div "Stones" at bounding box center [248, 328] width 222 height 19
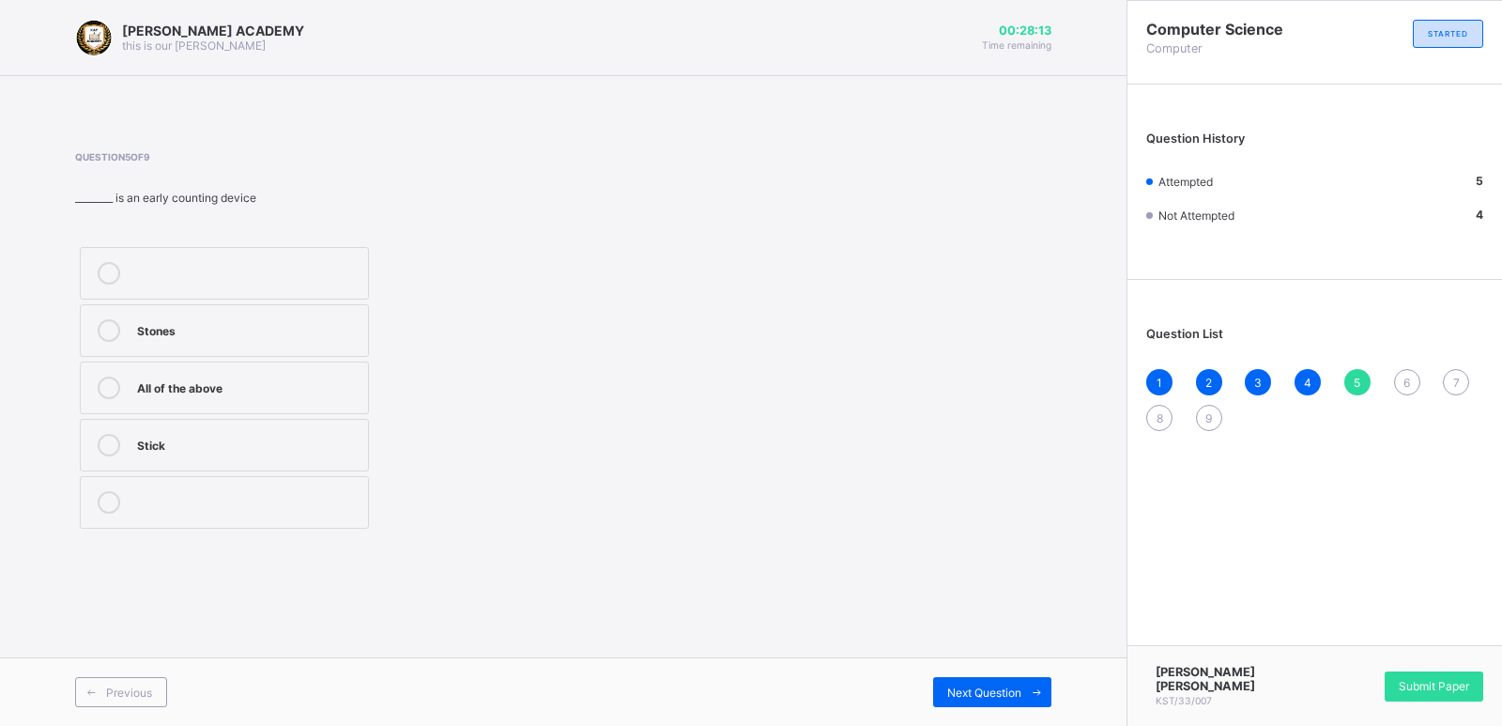
click at [308, 395] on div "All of the above" at bounding box center [248, 387] width 222 height 23
click at [986, 687] on span "Next Question" at bounding box center [984, 692] width 74 height 14
click at [320, 334] on div "Monitor" at bounding box center [248, 328] width 222 height 19
click at [957, 686] on span "Next Question" at bounding box center [984, 692] width 74 height 14
click at [339, 272] on div "Hardware" at bounding box center [248, 271] width 222 height 19
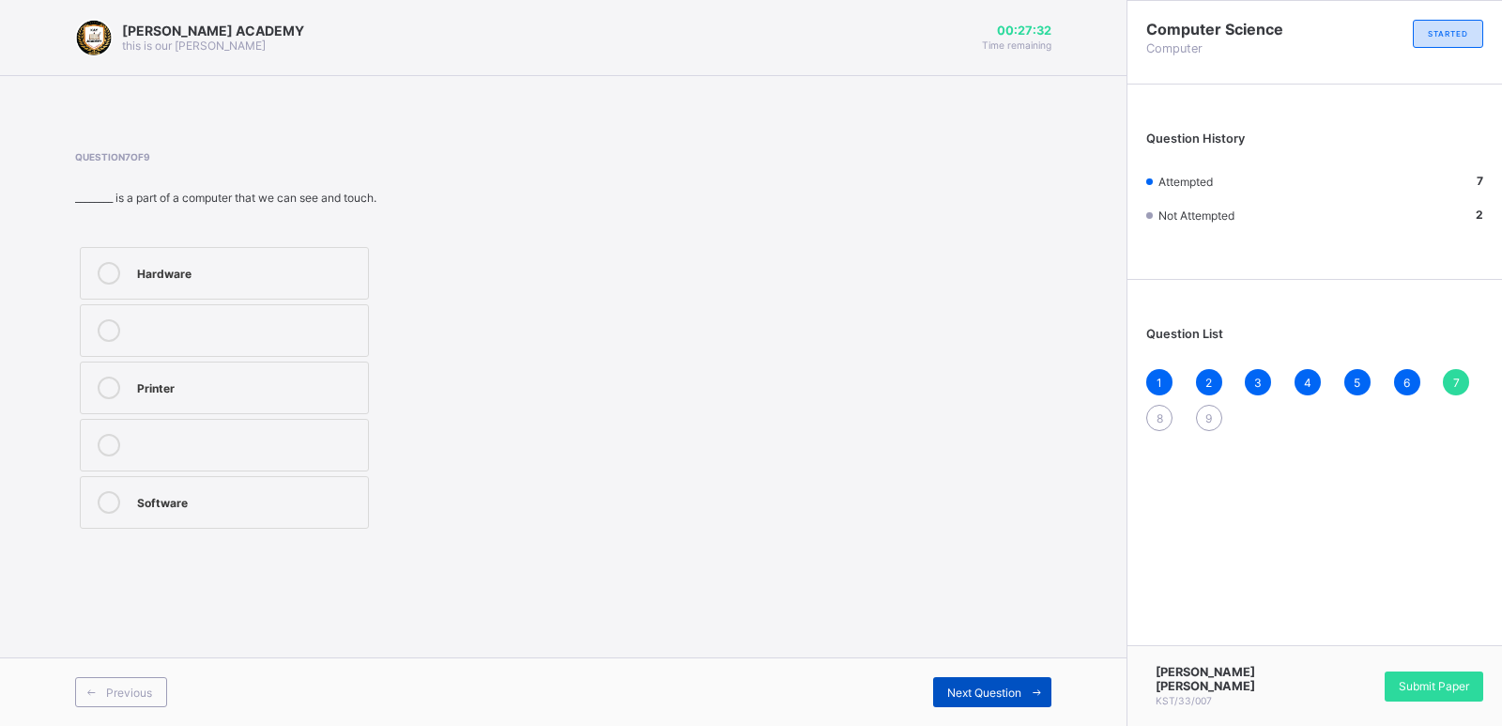
click at [966, 691] on span "Next Question" at bounding box center [984, 692] width 74 height 14
click at [319, 503] on div "Computer" at bounding box center [248, 500] width 222 height 19
click at [982, 695] on span "Next Question" at bounding box center [984, 692] width 74 height 14
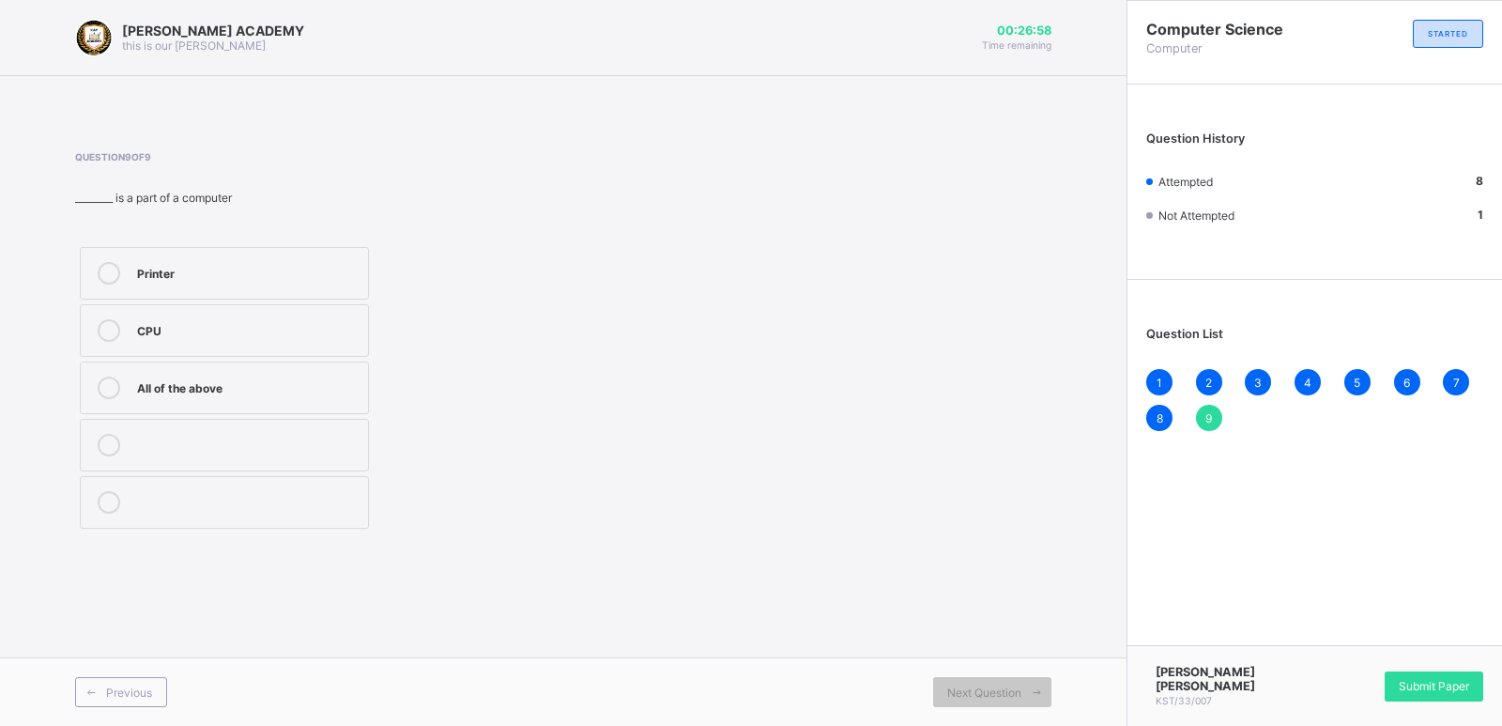
click at [188, 396] on div "All of the above" at bounding box center [248, 387] width 222 height 23
click at [1426, 693] on span "Submit Paper" at bounding box center [1433, 686] width 70 height 14
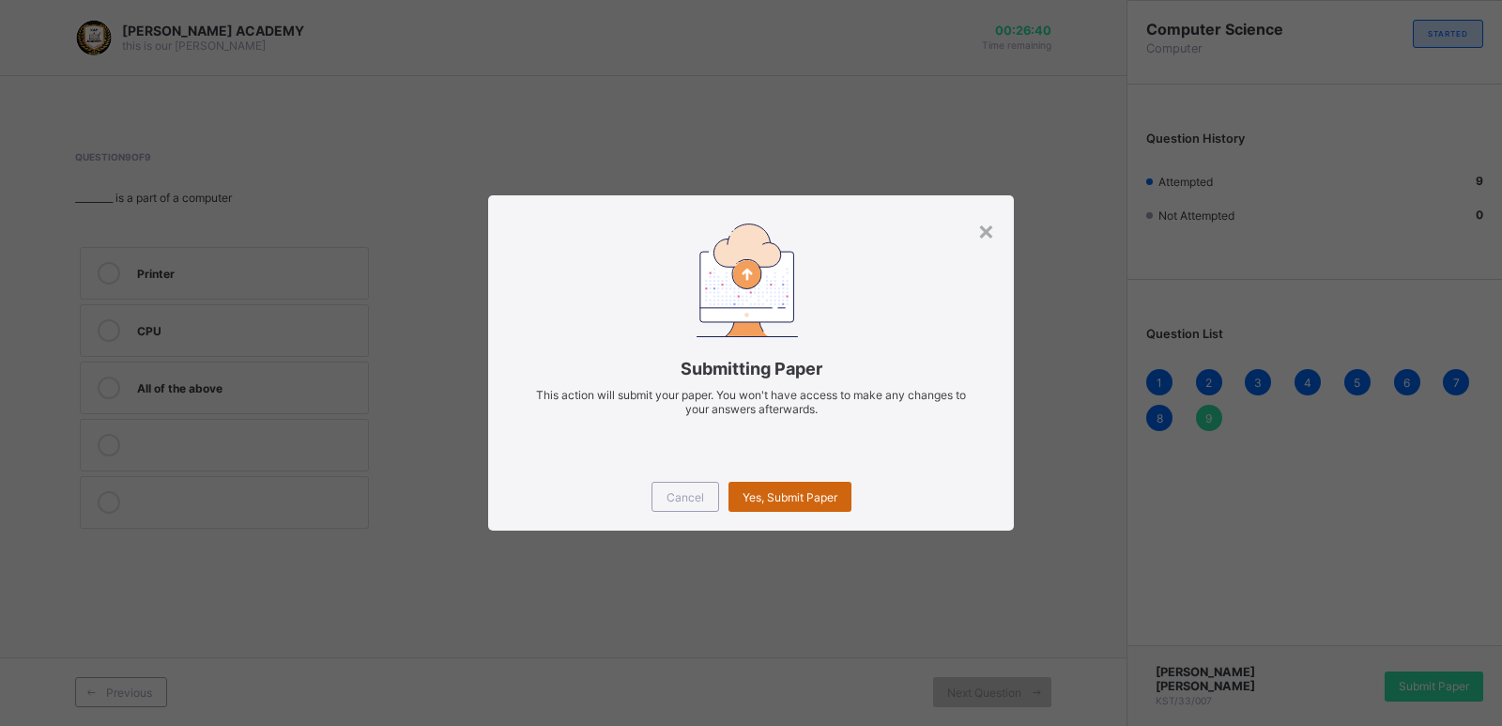
click at [790, 502] on span "Yes, Submit Paper" at bounding box center [789, 497] width 95 height 14
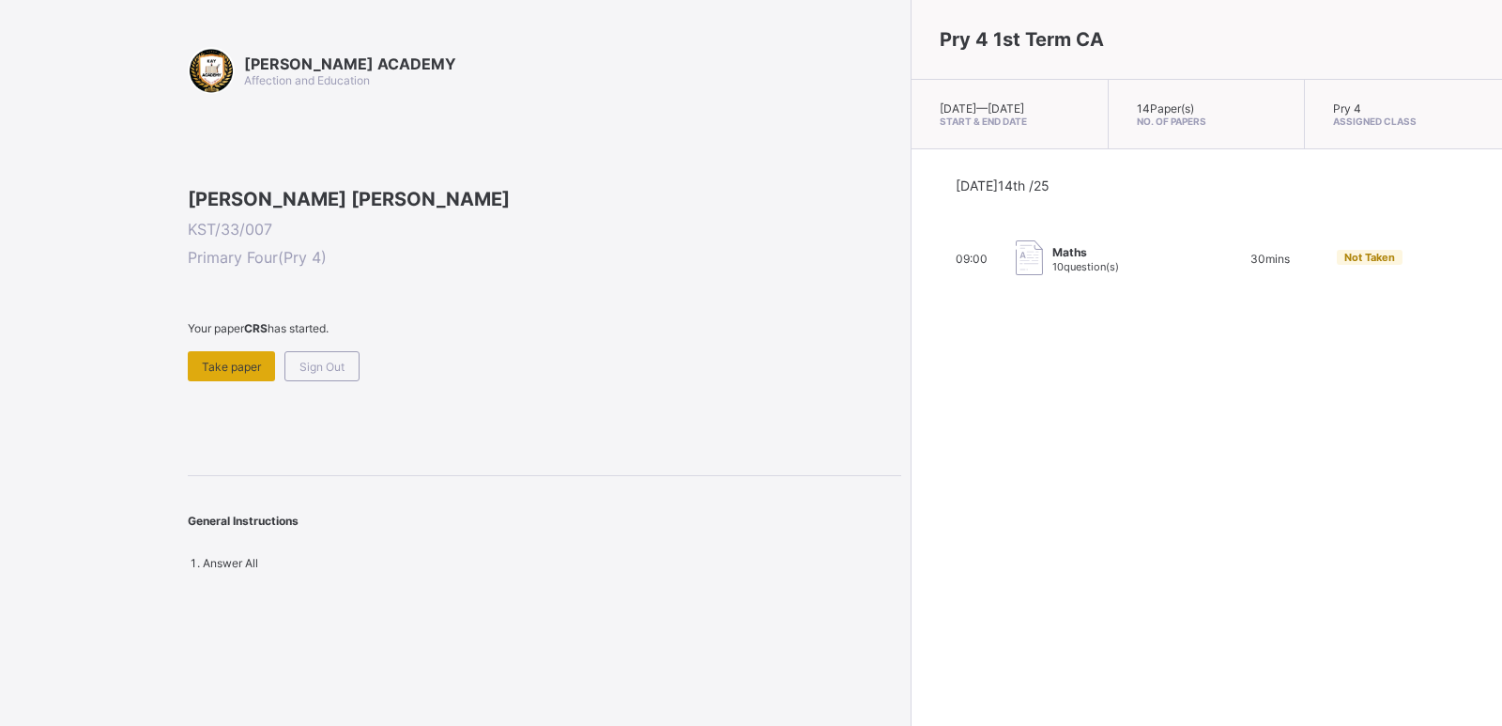
click at [244, 374] on span "Take paper" at bounding box center [231, 366] width 59 height 14
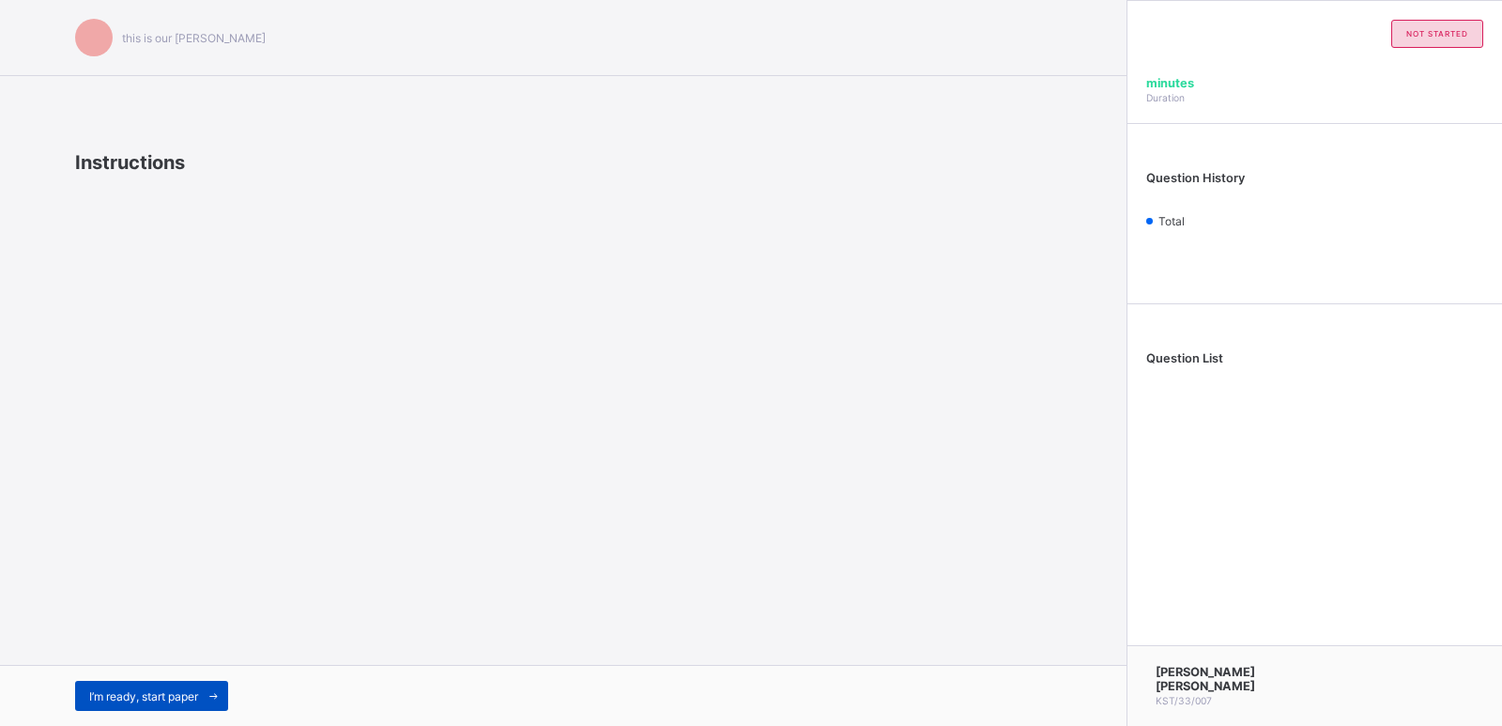
click at [146, 685] on div "I’m ready, start paper" at bounding box center [151, 695] width 153 height 30
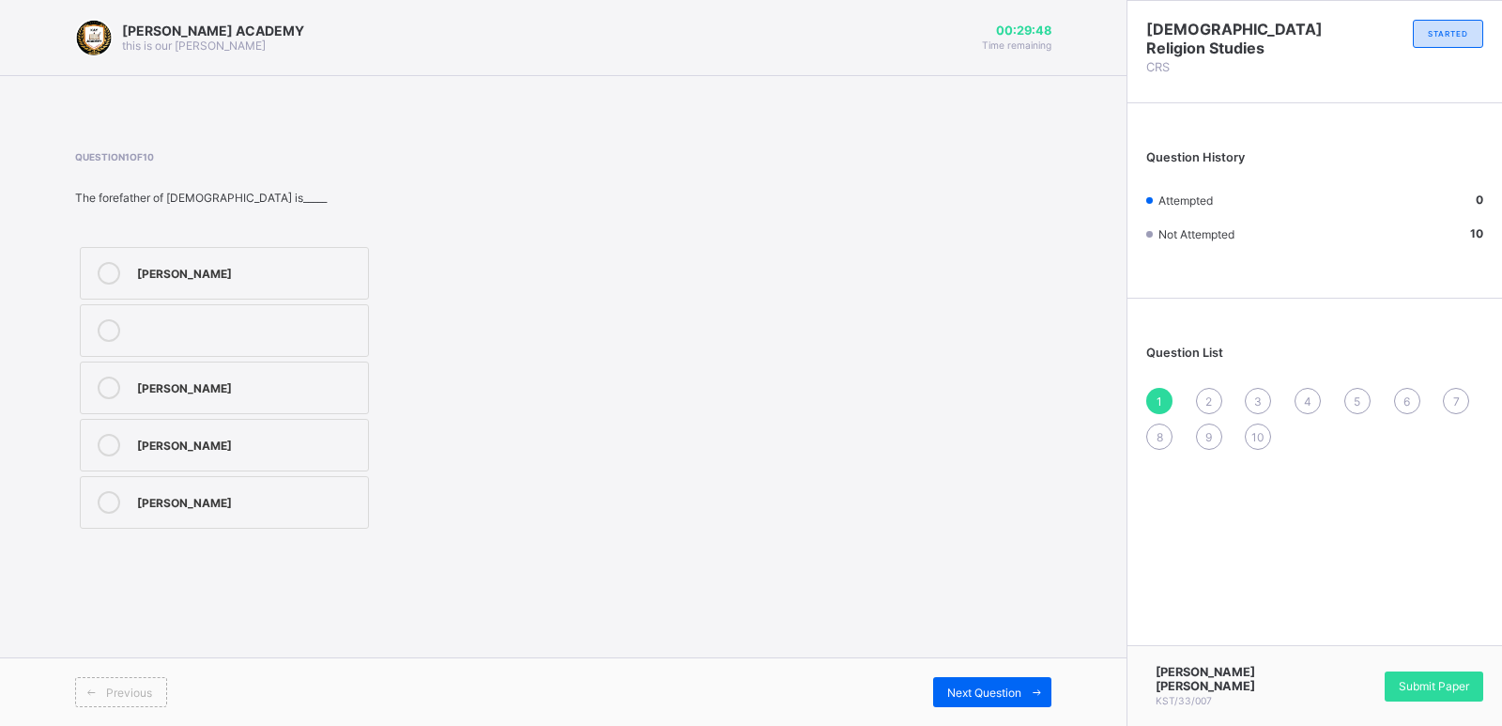
click at [350, 431] on label "[PERSON_NAME]" at bounding box center [224, 445] width 289 height 53
click at [959, 686] on span "Next Question" at bounding box center [984, 692] width 74 height 14
click at [213, 461] on label "Settle" at bounding box center [224, 445] width 289 height 53
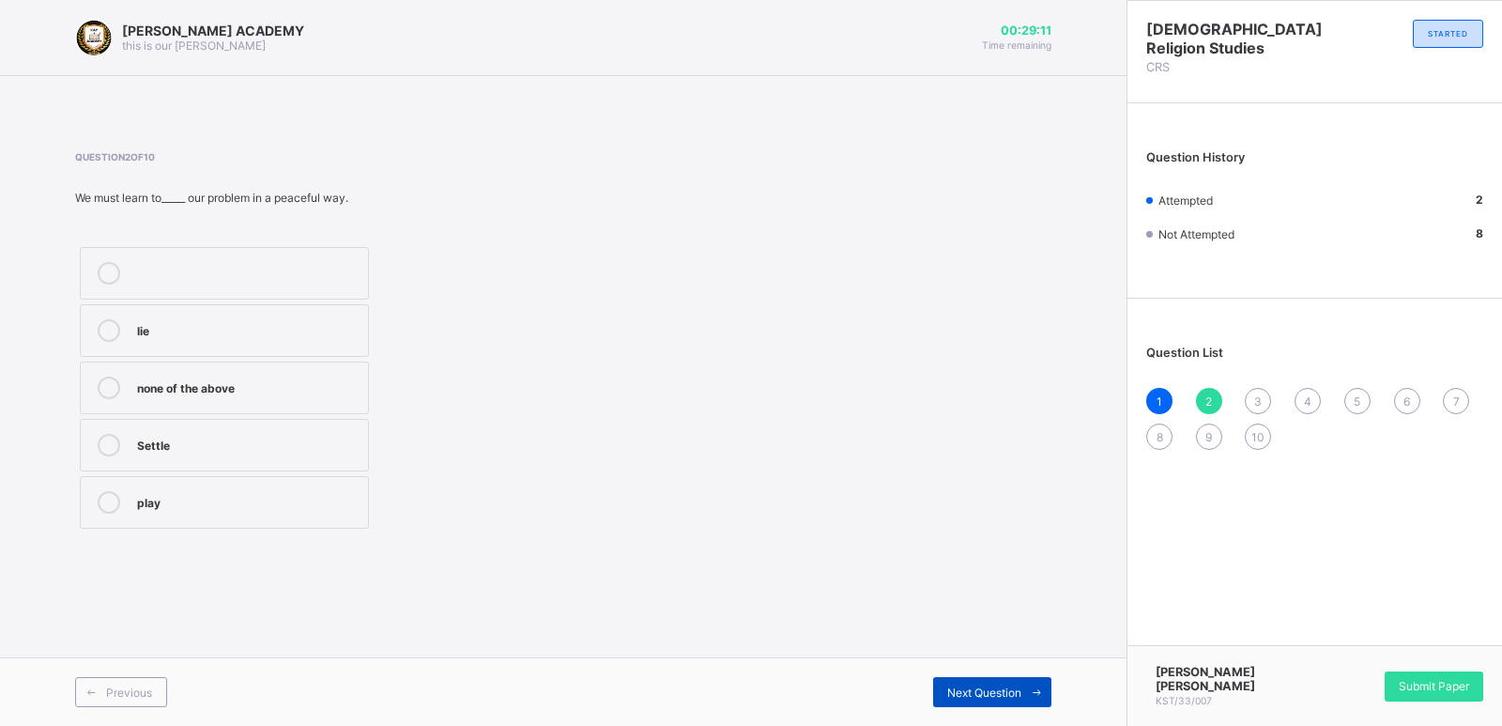
click at [989, 682] on div "Next Question" at bounding box center [992, 692] width 118 height 30
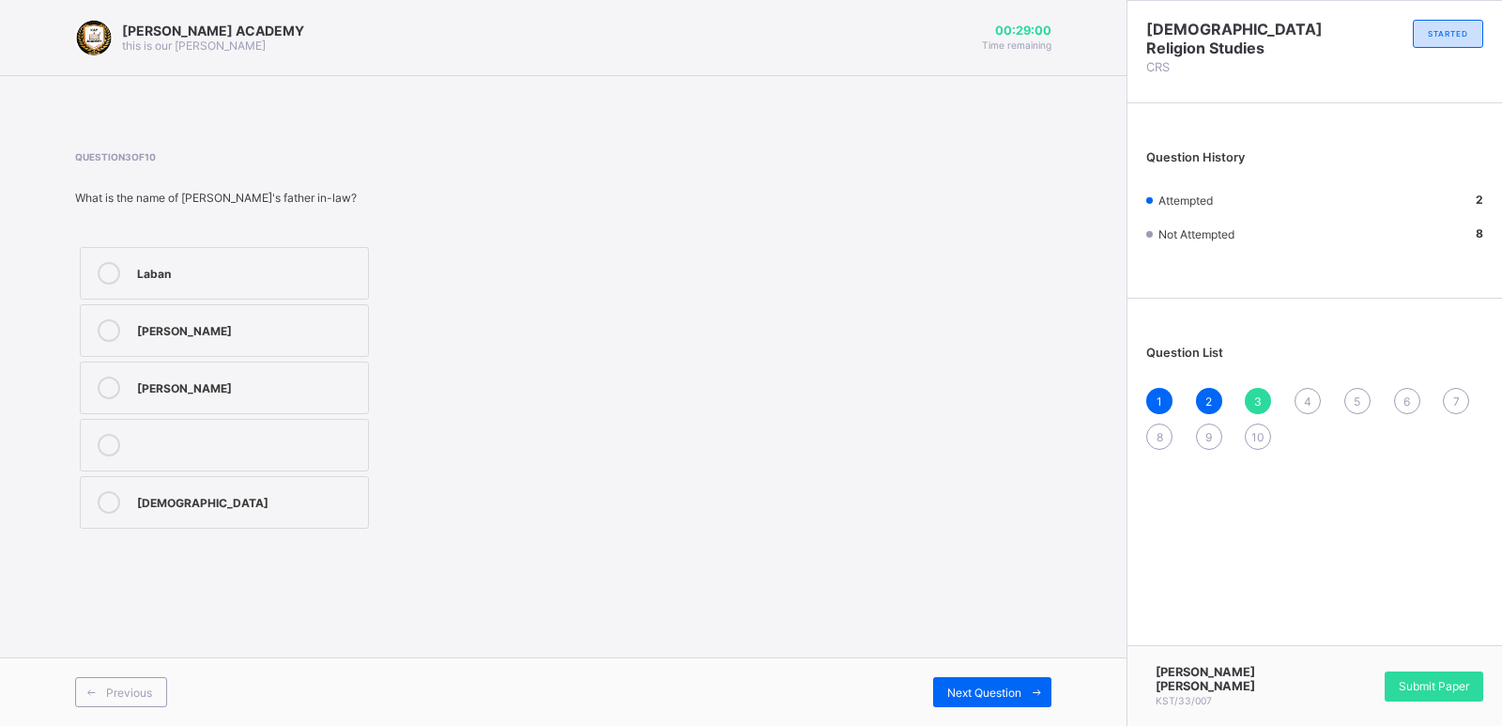
click at [283, 277] on div "Laban" at bounding box center [248, 271] width 222 height 19
click at [1008, 691] on span "Next Question" at bounding box center [984, 692] width 74 height 14
click at [331, 455] on div "[DEMOGRAPHIC_DATA]" at bounding box center [248, 445] width 222 height 23
click at [999, 674] on div "Previous Next Question" at bounding box center [563, 691] width 1126 height 69
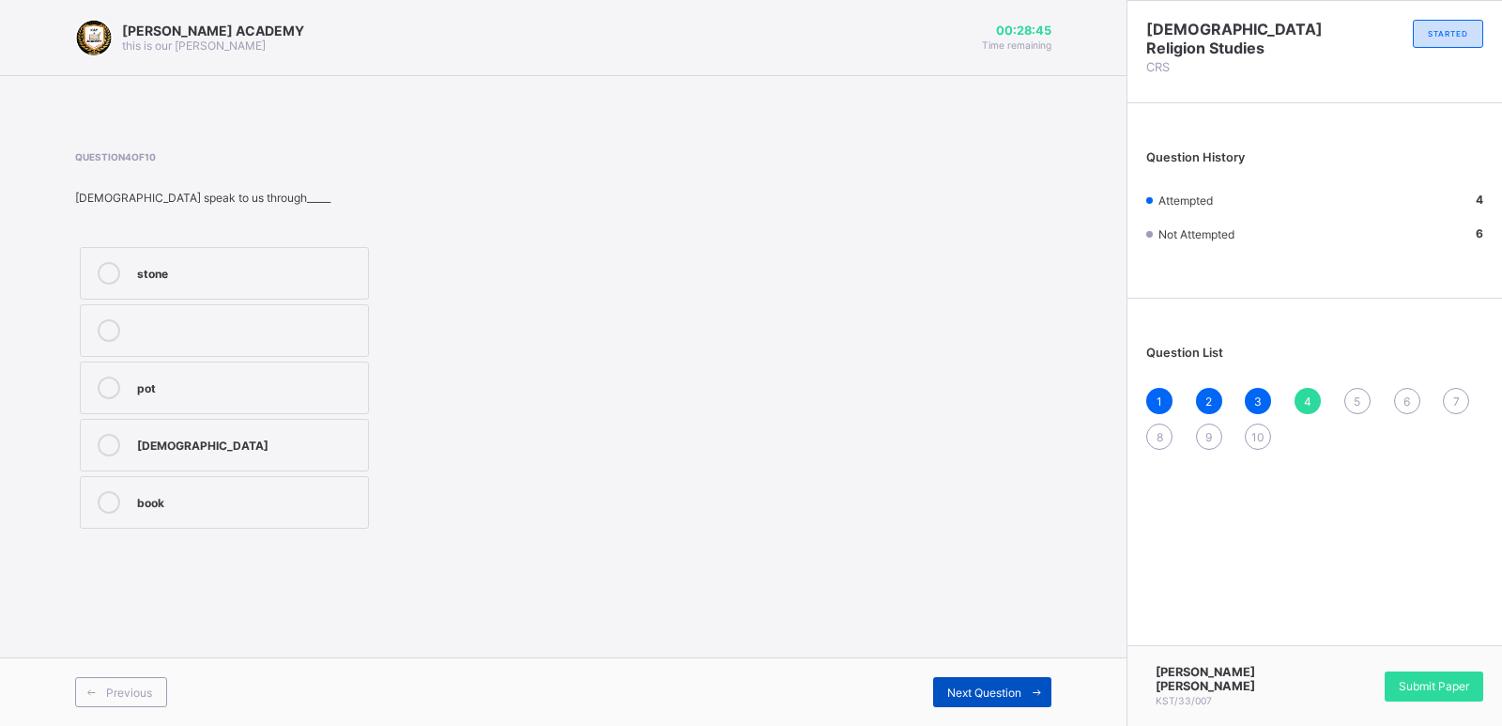
click at [1001, 685] on span "Next Question" at bounding box center [984, 692] width 74 height 14
click at [275, 528] on div "none of the above [PERSON_NAME] Israel" at bounding box center [224, 387] width 298 height 291
click at [251, 505] on div "Israel" at bounding box center [248, 500] width 222 height 19
click at [973, 690] on span "Next Question" at bounding box center [984, 692] width 74 height 14
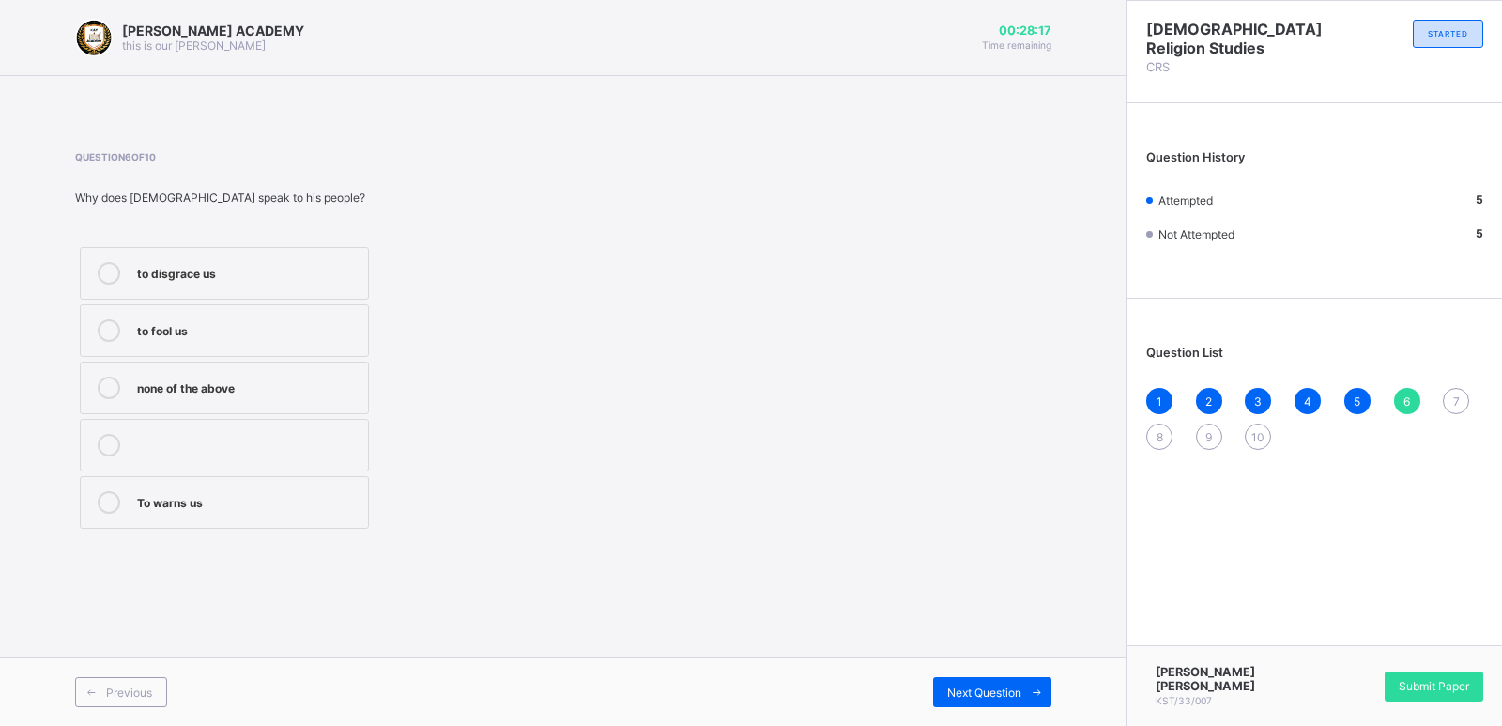
click at [365, 501] on label "To warns us" at bounding box center [224, 502] width 289 height 53
click at [977, 678] on div "Next Question" at bounding box center [992, 692] width 118 height 30
click at [248, 369] on label "Father" at bounding box center [224, 387] width 289 height 53
click at [995, 689] on span "Next Question" at bounding box center [984, 692] width 74 height 14
click at [833, 439] on div "Question 8 of 10 We must obey the instructions of_____ ,_____ and_____ shoe, st…" at bounding box center [563, 342] width 976 height 382
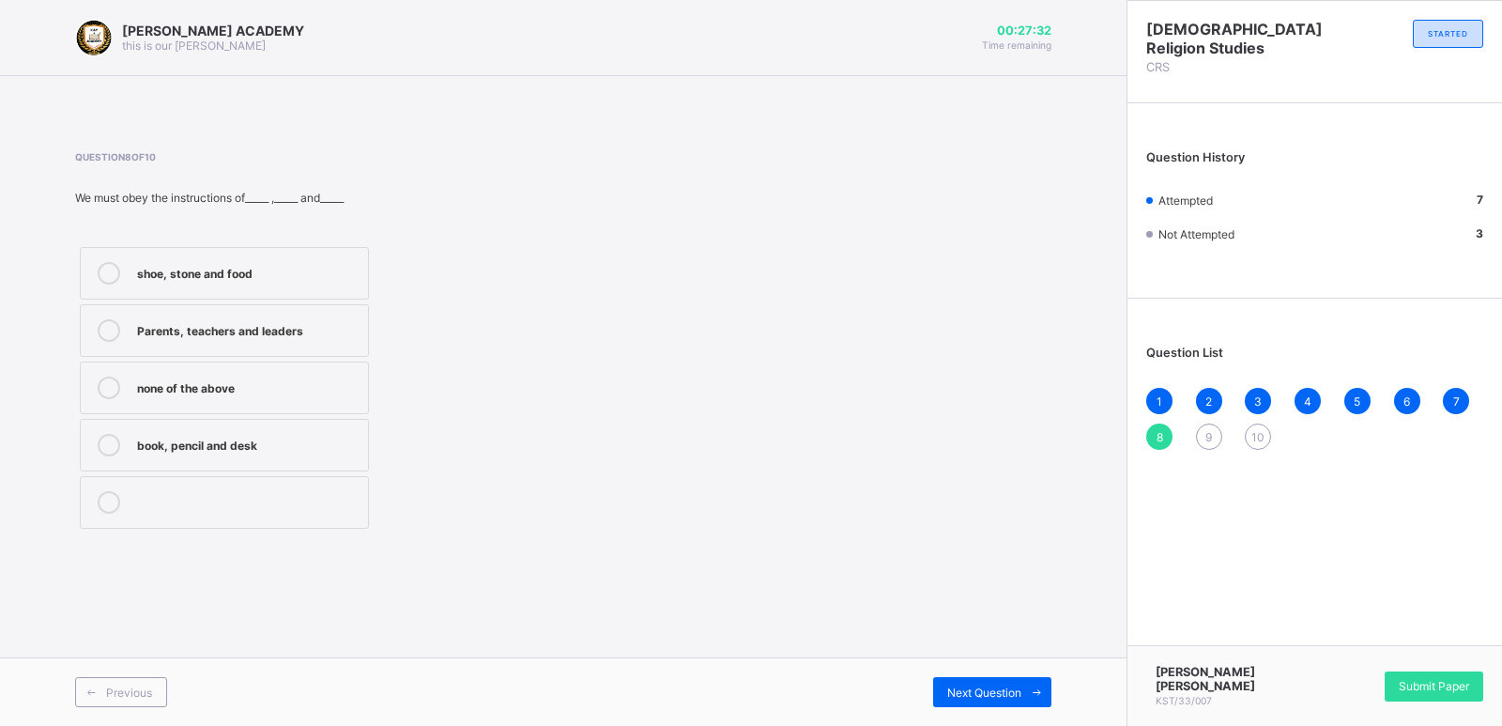
click at [267, 314] on label "Parents, teachers and leaders" at bounding box center [224, 330] width 289 height 53
click at [954, 685] on span "Next Question" at bounding box center [984, 692] width 74 height 14
click at [313, 431] on label "Angel" at bounding box center [224, 445] width 289 height 53
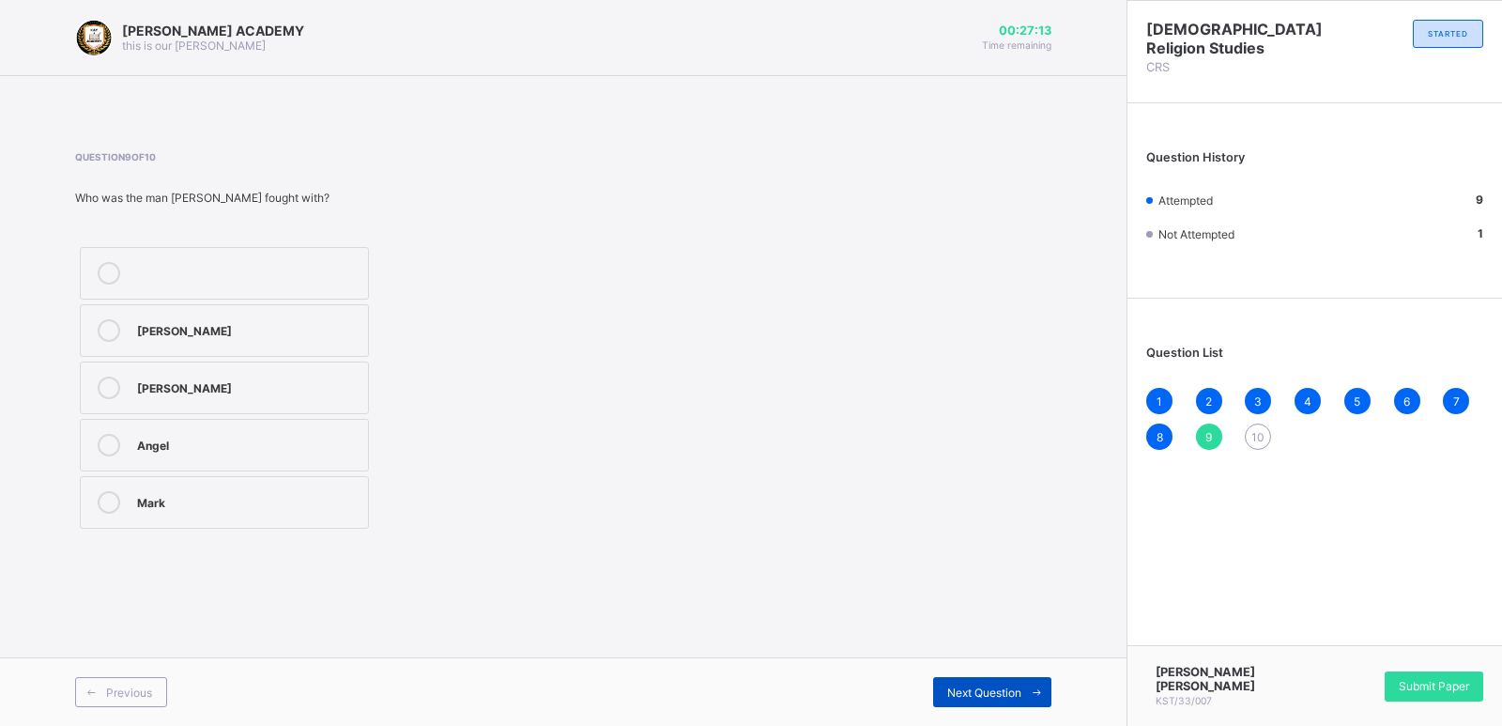
click at [986, 681] on div "Next Question" at bounding box center [992, 692] width 118 height 30
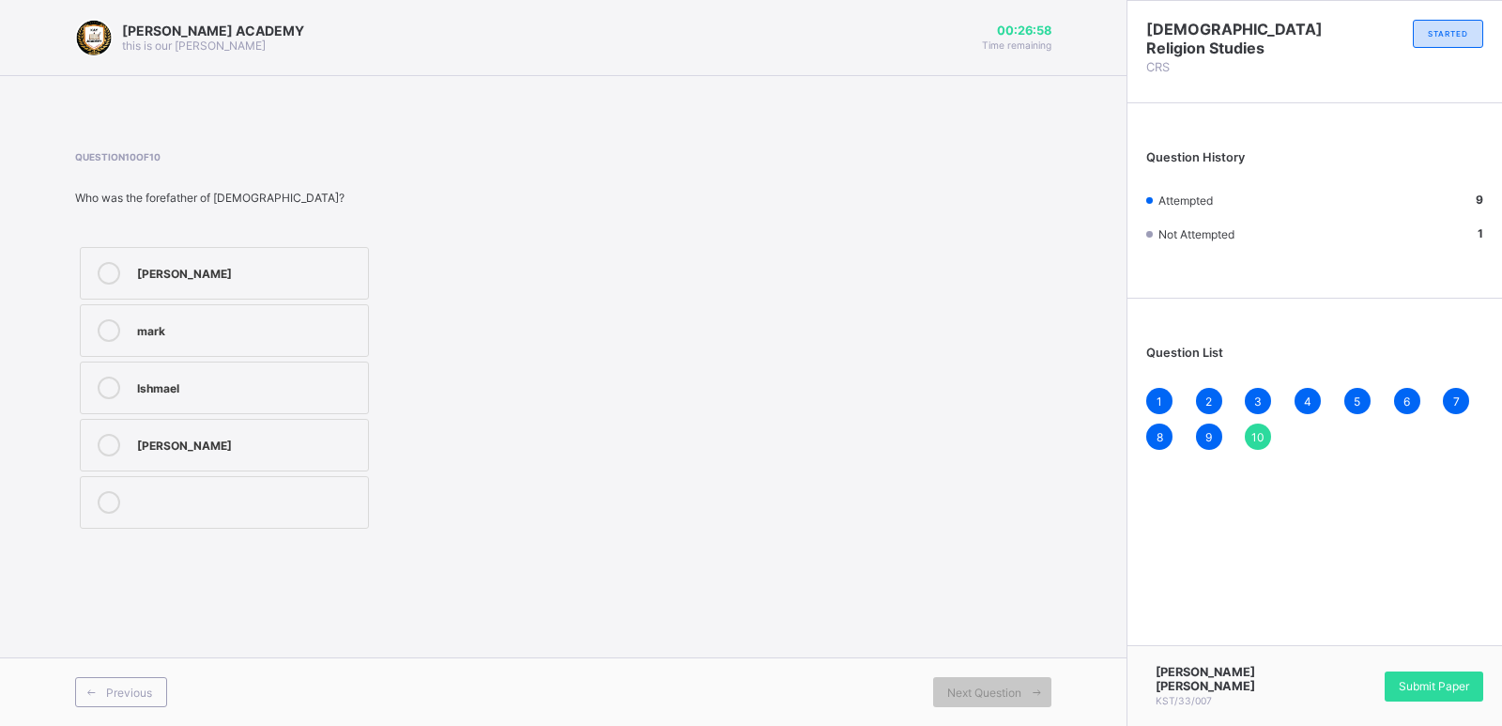
click at [298, 274] on div "[PERSON_NAME]" at bounding box center [248, 271] width 222 height 19
click at [1429, 681] on div "Submit Paper" at bounding box center [1433, 686] width 99 height 30
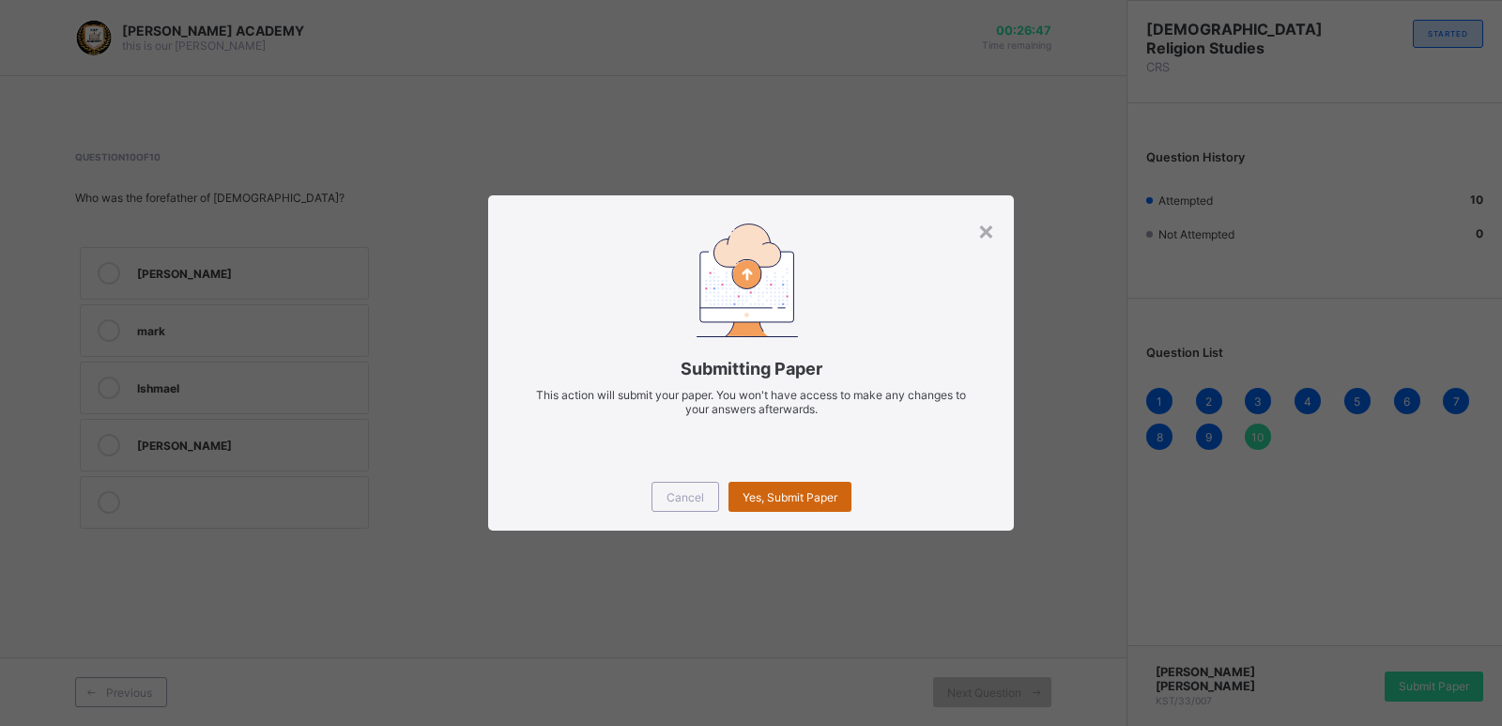
click at [781, 491] on span "Yes, Submit Paper" at bounding box center [789, 497] width 95 height 14
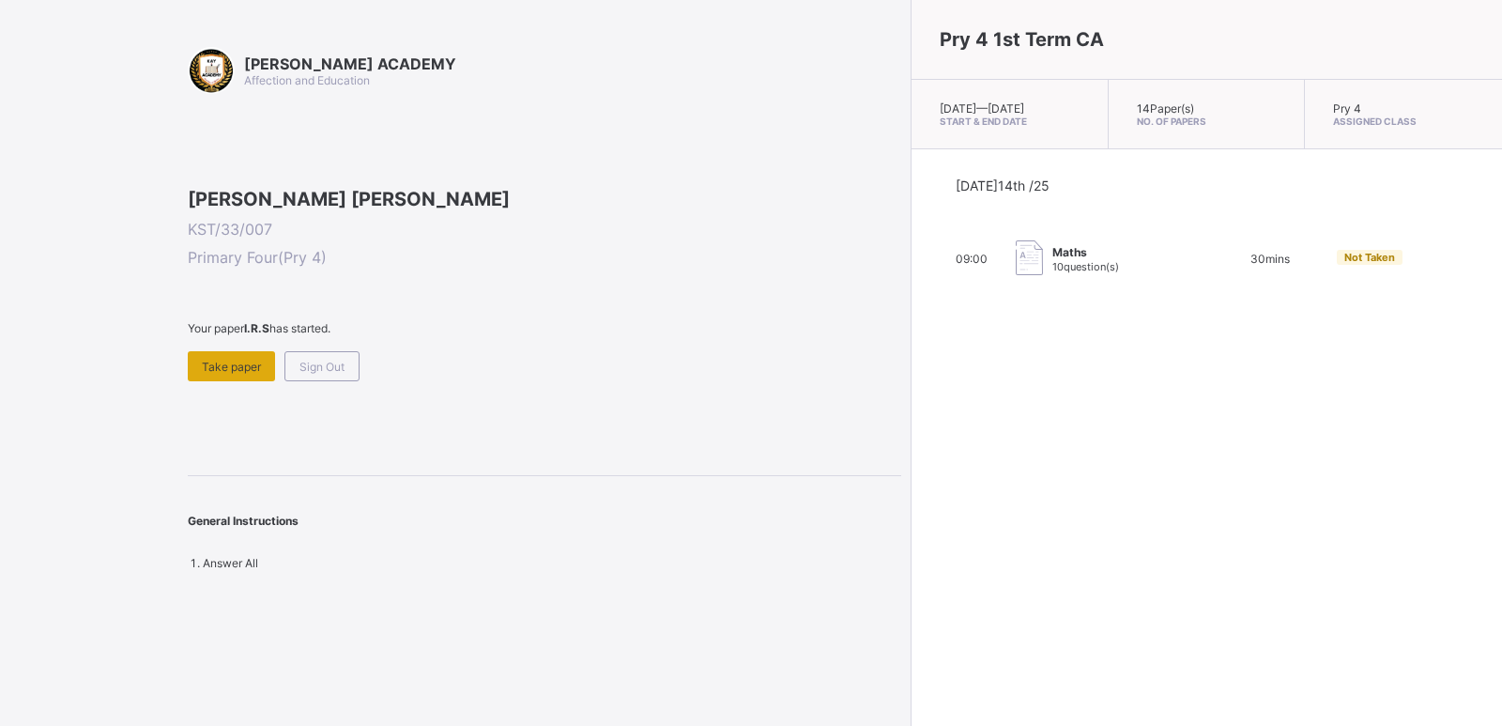
click at [228, 374] on span "Take paper" at bounding box center [231, 366] width 59 height 14
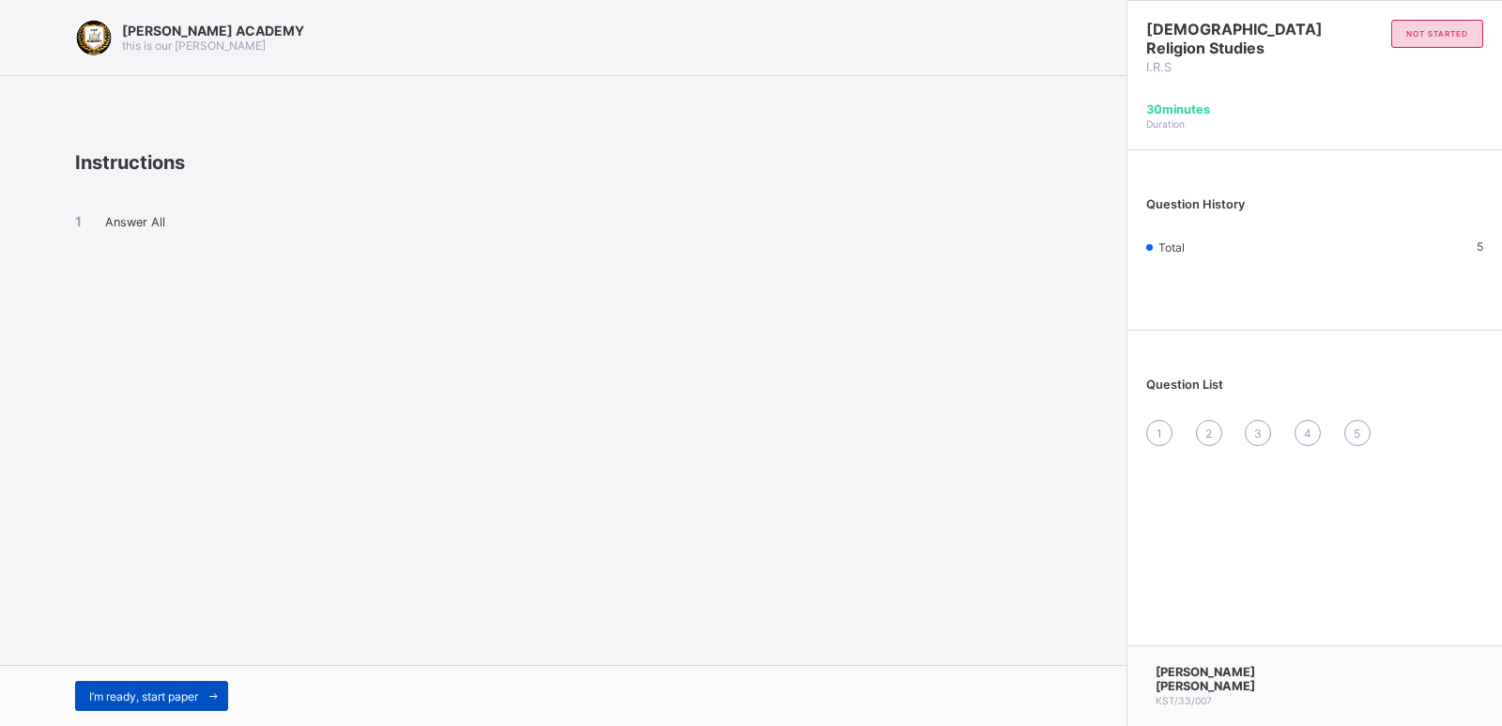
click at [184, 696] on span "I’m ready, start paper" at bounding box center [143, 696] width 109 height 14
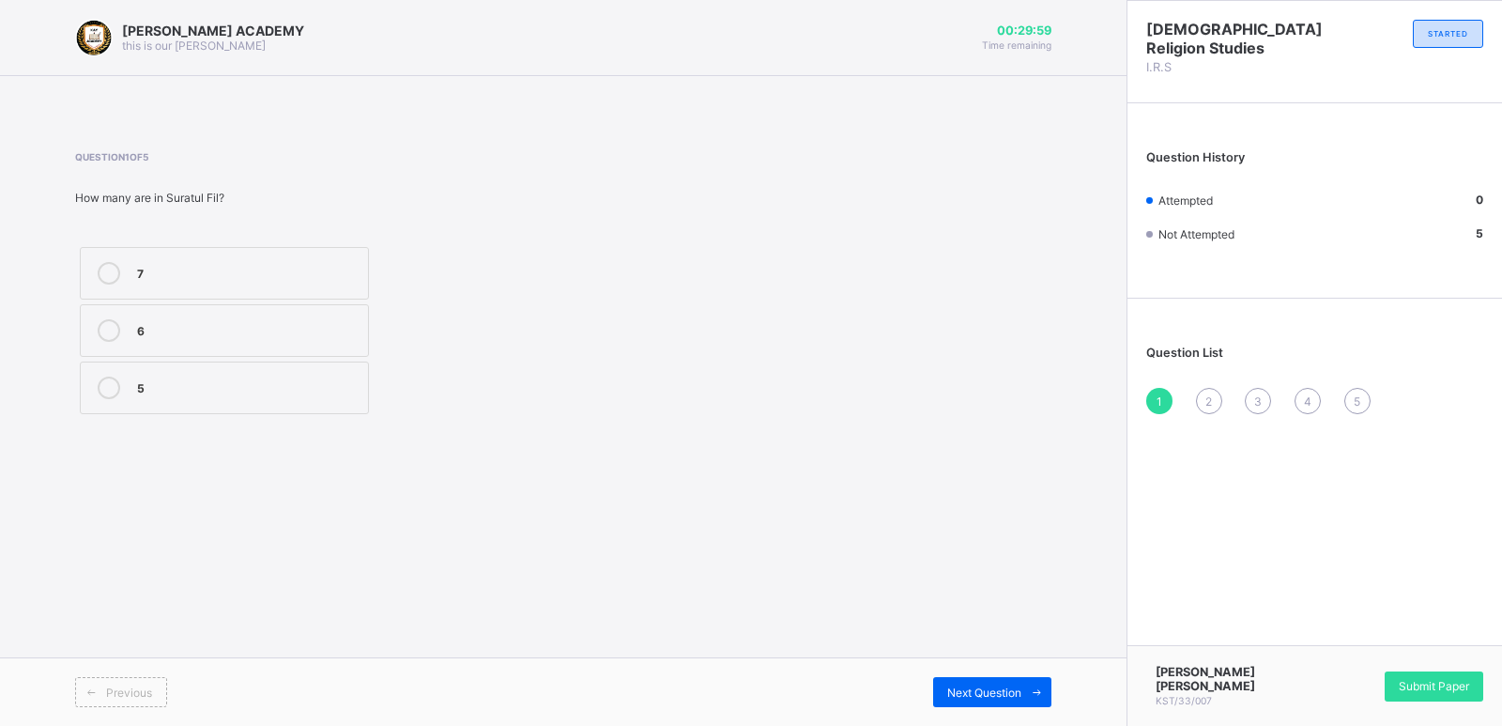
click at [199, 269] on div "7" at bounding box center [248, 271] width 222 height 19
click at [1447, 701] on div "Submit Paper" at bounding box center [1433, 686] width 99 height 30
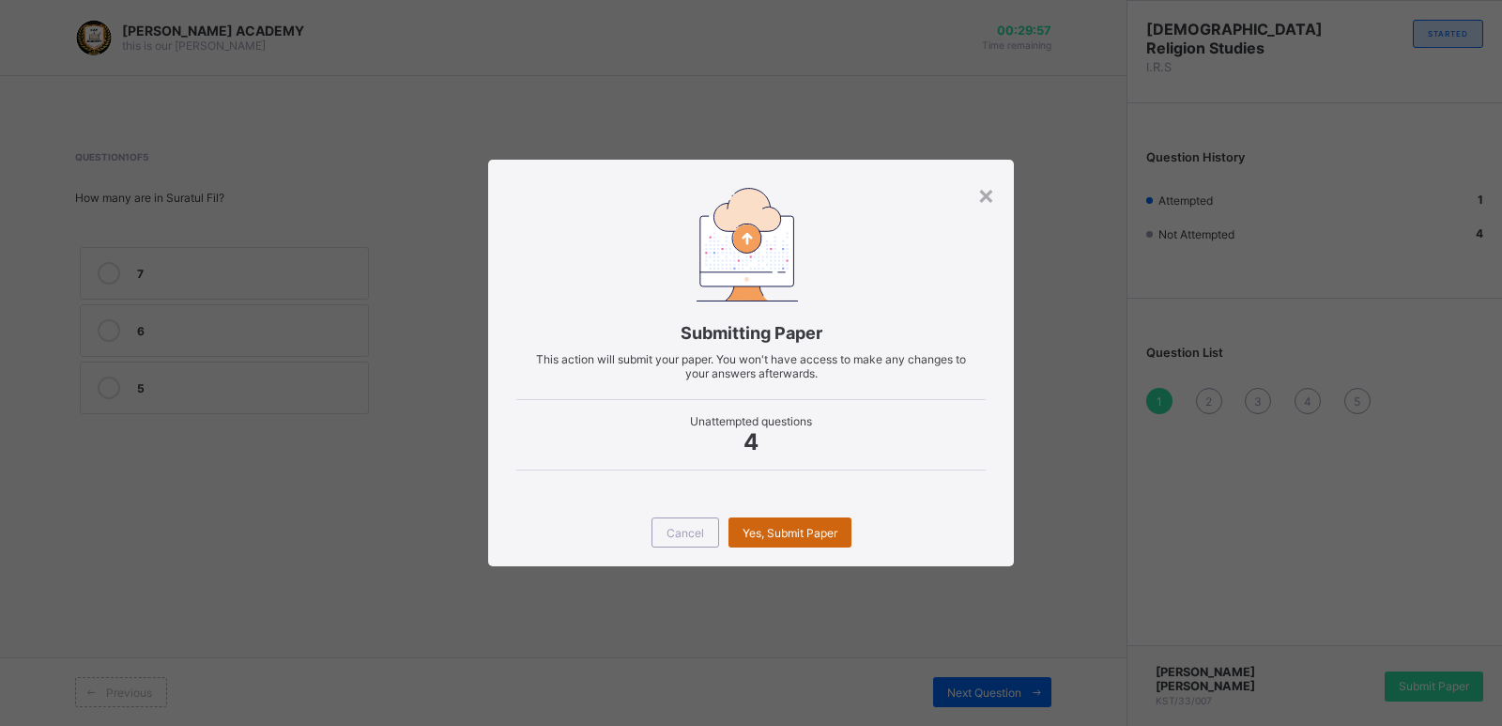
click at [775, 531] on span "Yes, Submit Paper" at bounding box center [789, 533] width 95 height 14
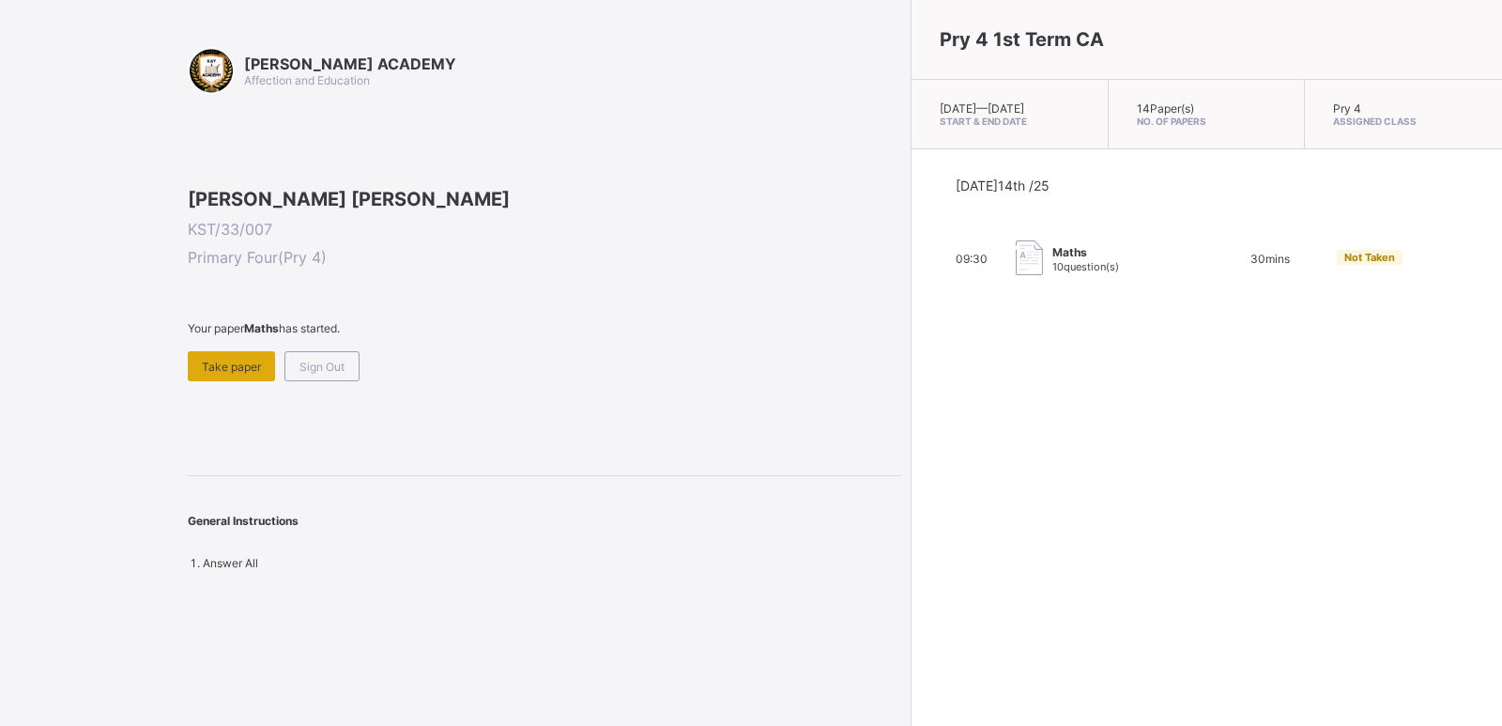
click at [242, 374] on span "Take paper" at bounding box center [231, 366] width 59 height 14
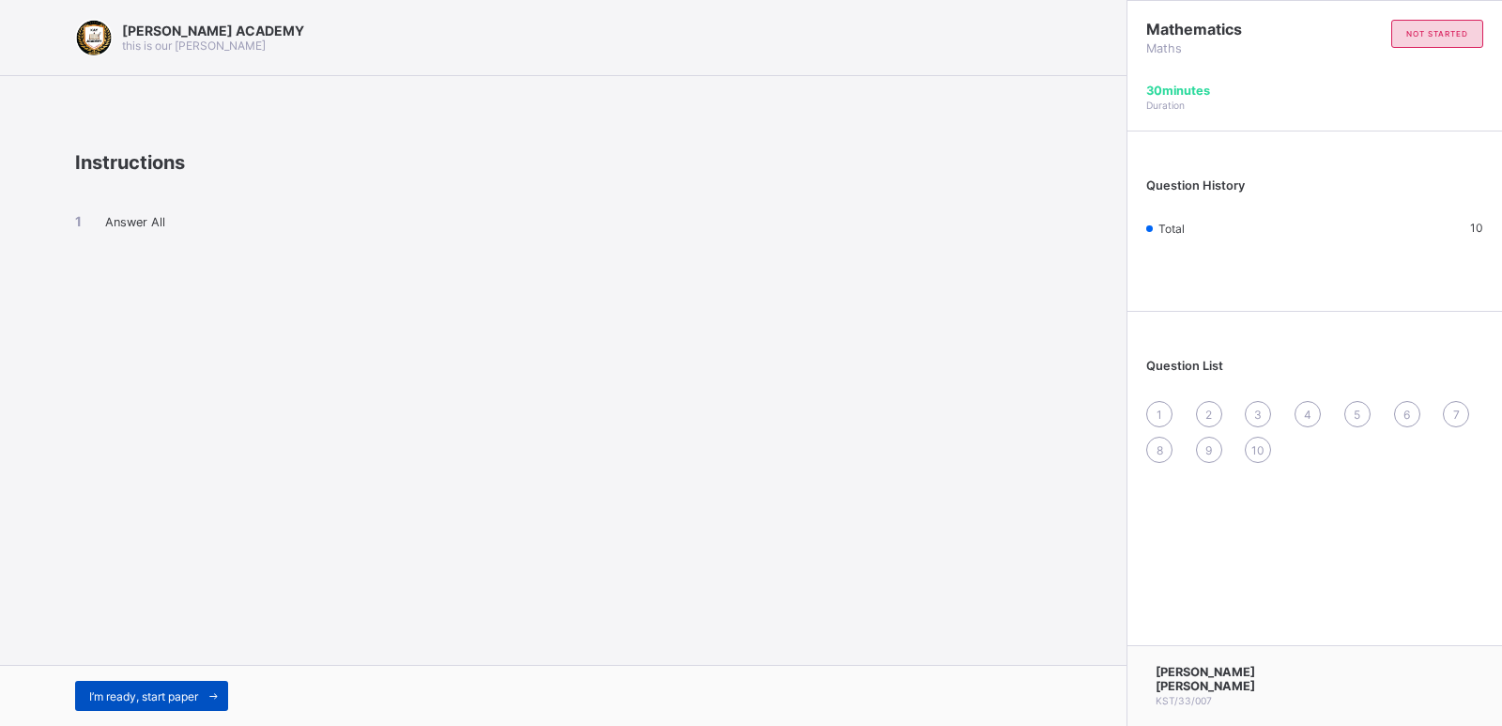
click at [159, 694] on span "I’m ready, start paper" at bounding box center [143, 696] width 109 height 14
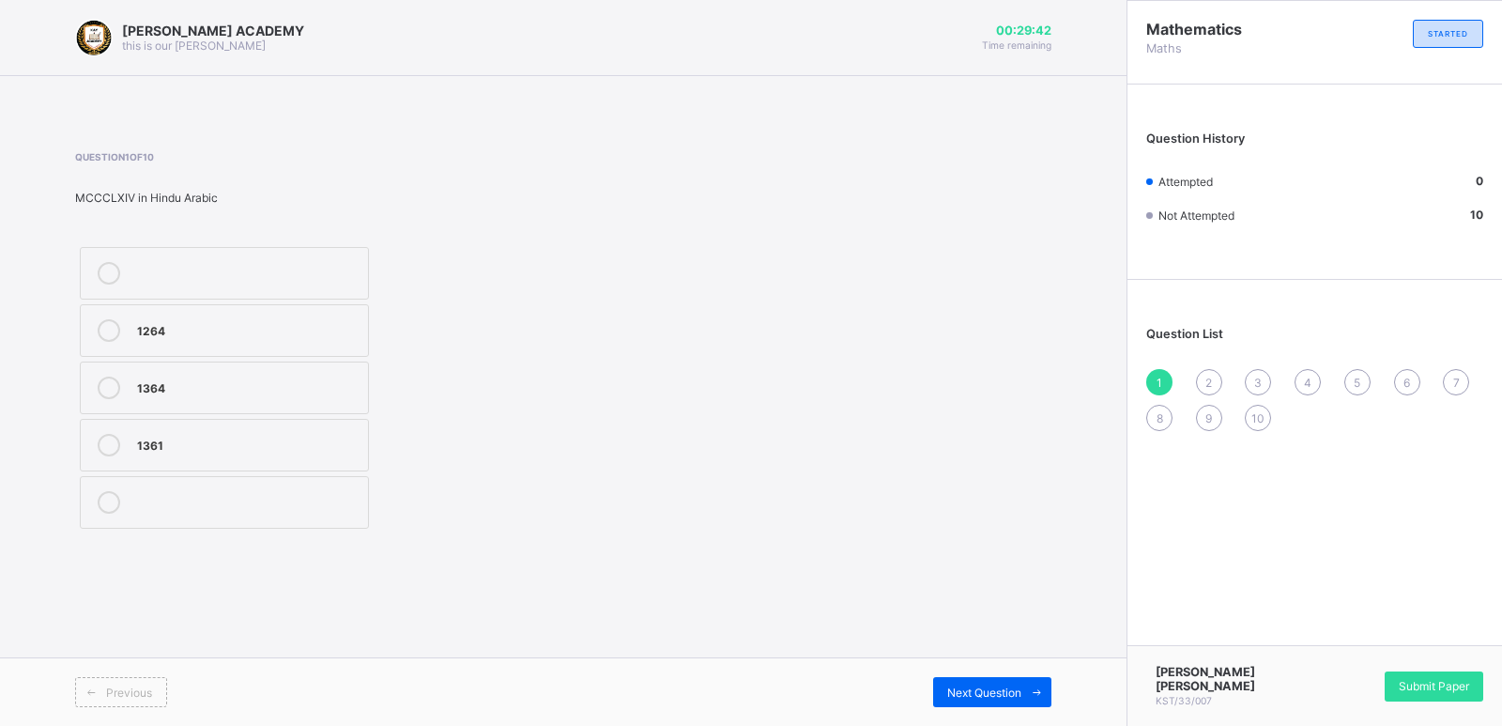
click at [290, 375] on label "1364" at bounding box center [224, 387] width 289 height 53
click at [980, 716] on div "Previous Next Question" at bounding box center [563, 691] width 1126 height 69
click at [970, 679] on div "Next Question" at bounding box center [992, 692] width 118 height 30
click at [266, 313] on label "MCCXLV" at bounding box center [224, 330] width 289 height 53
click at [1010, 690] on span "Next Question" at bounding box center [984, 692] width 74 height 14
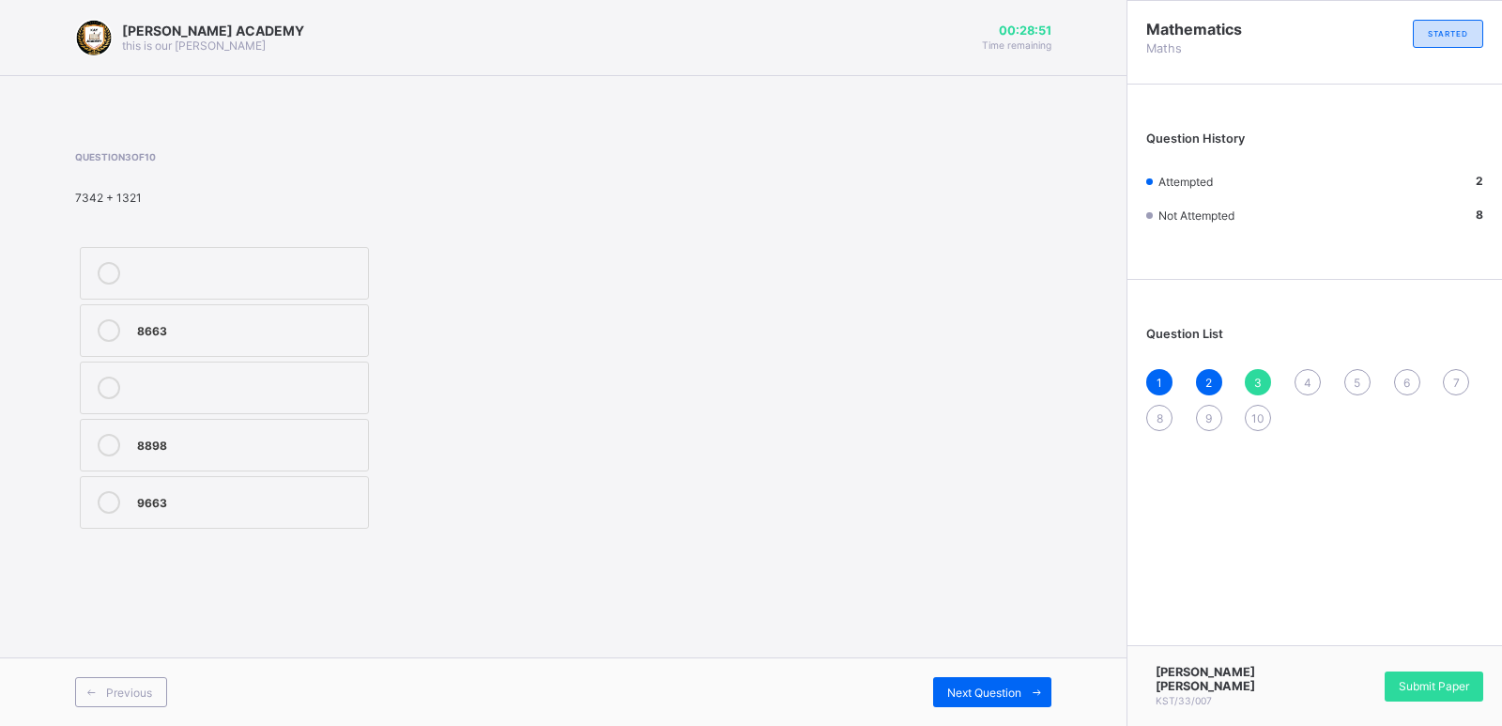
click at [295, 316] on label "8663" at bounding box center [224, 330] width 289 height 53
click at [968, 677] on div "Next Question" at bounding box center [992, 692] width 118 height 30
click at [217, 500] on div ">" at bounding box center [248, 500] width 222 height 19
click at [961, 680] on div "Next Question" at bounding box center [992, 692] width 118 height 30
click at [330, 321] on div "thousand" at bounding box center [248, 328] width 222 height 19
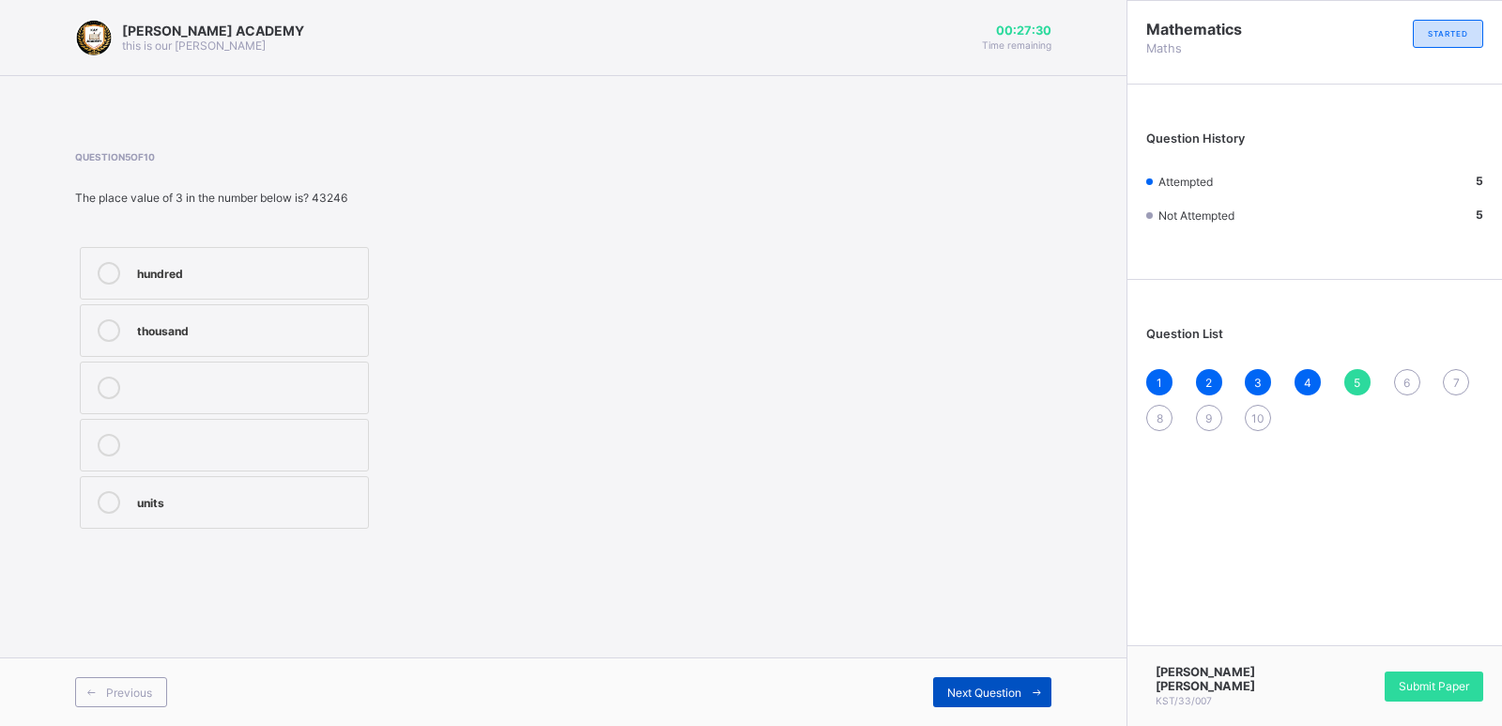
click at [945, 680] on div "Next Question" at bounding box center [992, 692] width 118 height 30
click at [944, 680] on div "Next Question" at bounding box center [992, 692] width 118 height 30
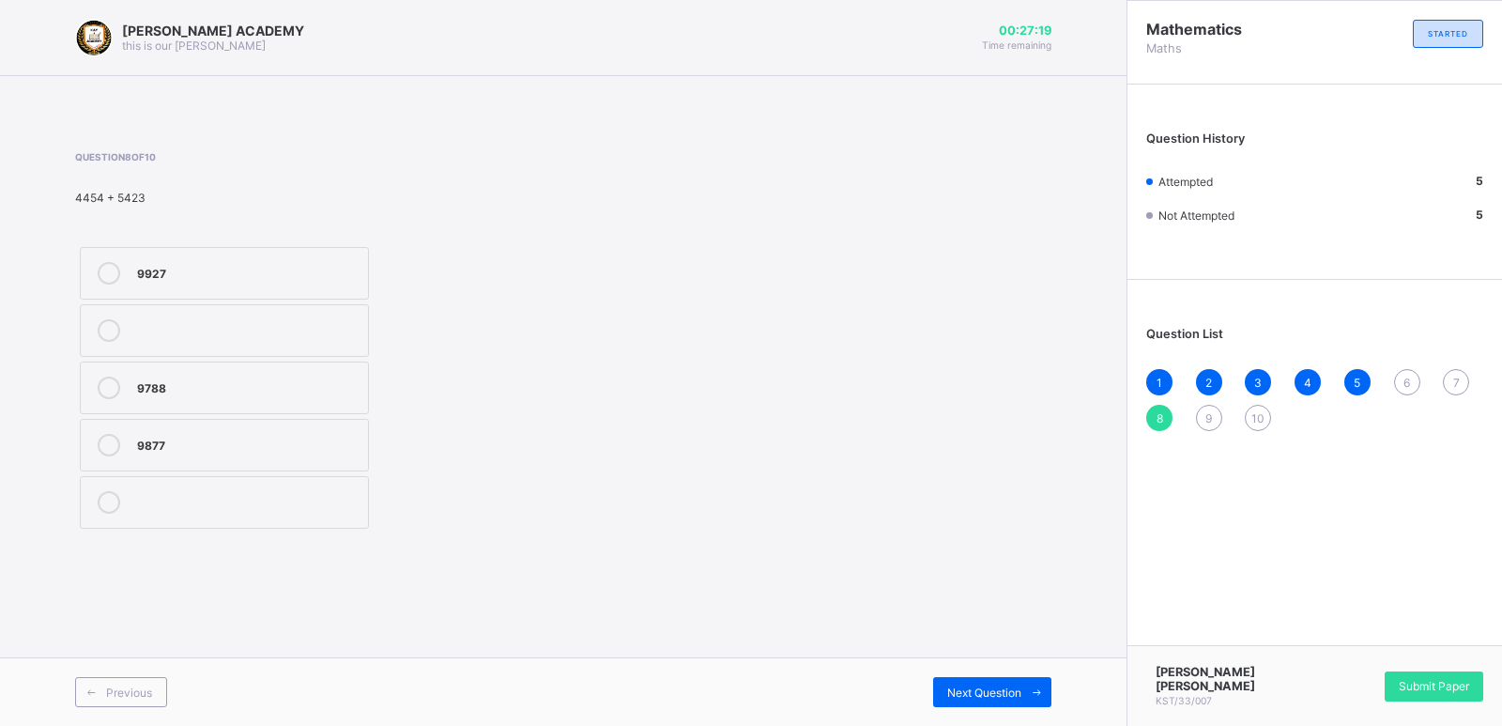
click at [1405, 387] on span "6" at bounding box center [1406, 382] width 7 height 14
click at [240, 248] on label "37" at bounding box center [224, 273] width 289 height 53
click at [988, 694] on span "Next Question" at bounding box center [984, 692] width 74 height 14
click at [289, 460] on label "CCCVIX" at bounding box center [224, 445] width 289 height 53
click at [1019, 711] on div "Previous Next Question" at bounding box center [563, 691] width 1126 height 69
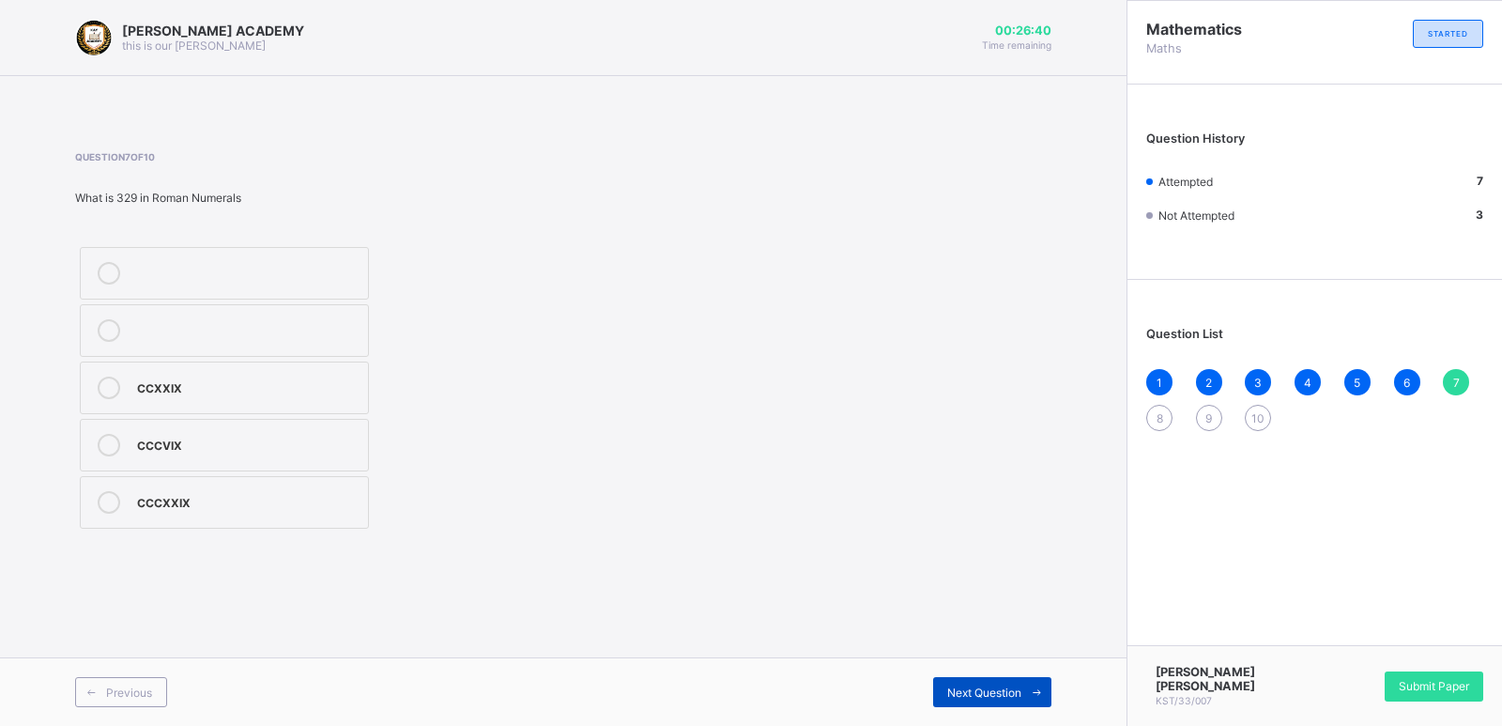
click at [996, 690] on span "Next Question" at bounding box center [984, 692] width 74 height 14
click at [314, 451] on div "9877" at bounding box center [248, 443] width 222 height 19
click at [958, 691] on span "Next Question" at bounding box center [984, 692] width 74 height 14
click at [311, 437] on div "<>" at bounding box center [248, 443] width 222 height 19
click at [244, 369] on label ">" at bounding box center [224, 387] width 289 height 53
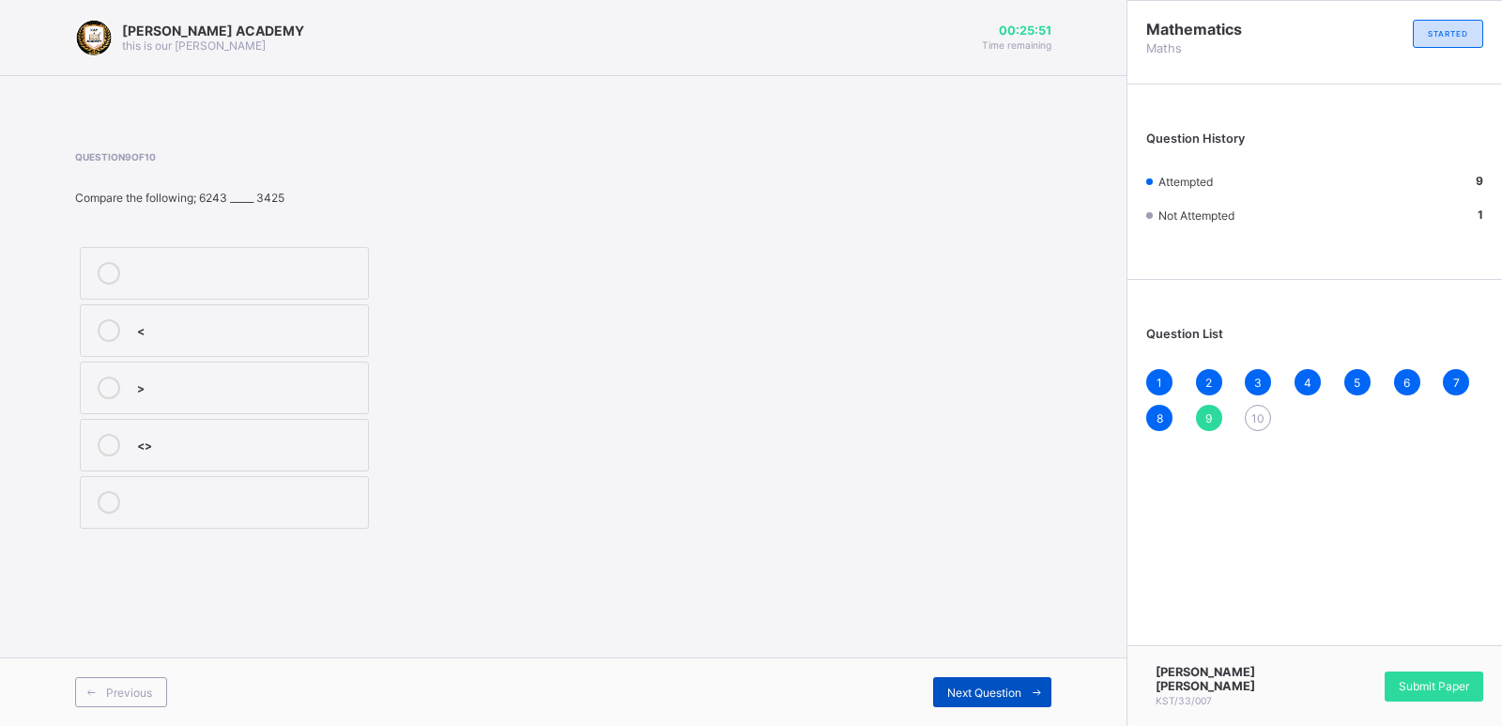
click at [1018, 693] on span "Next Question" at bounding box center [984, 692] width 74 height 14
click at [309, 495] on div "thousands" at bounding box center [248, 500] width 222 height 19
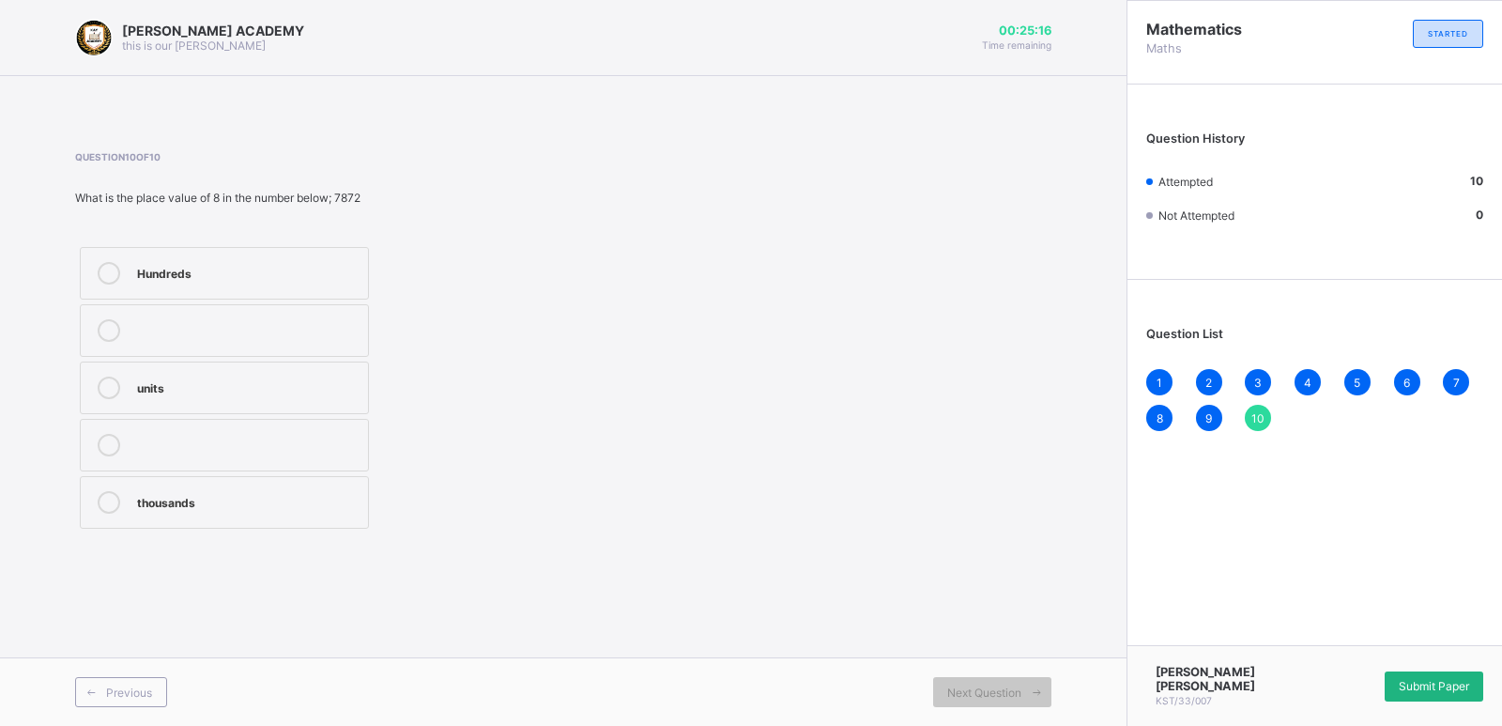
click at [1421, 693] on span "Submit Paper" at bounding box center [1433, 686] width 70 height 14
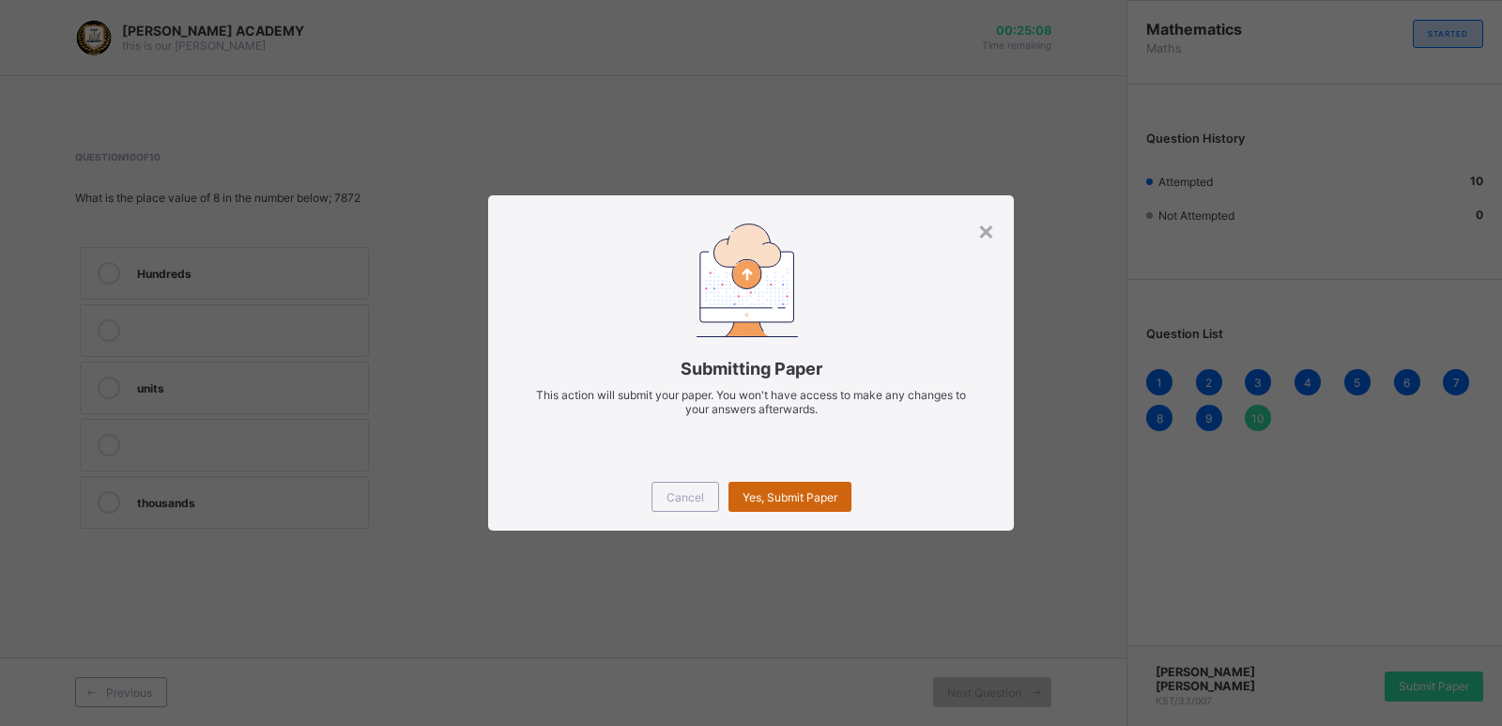
click at [771, 497] on span "Yes, Submit Paper" at bounding box center [789, 497] width 95 height 14
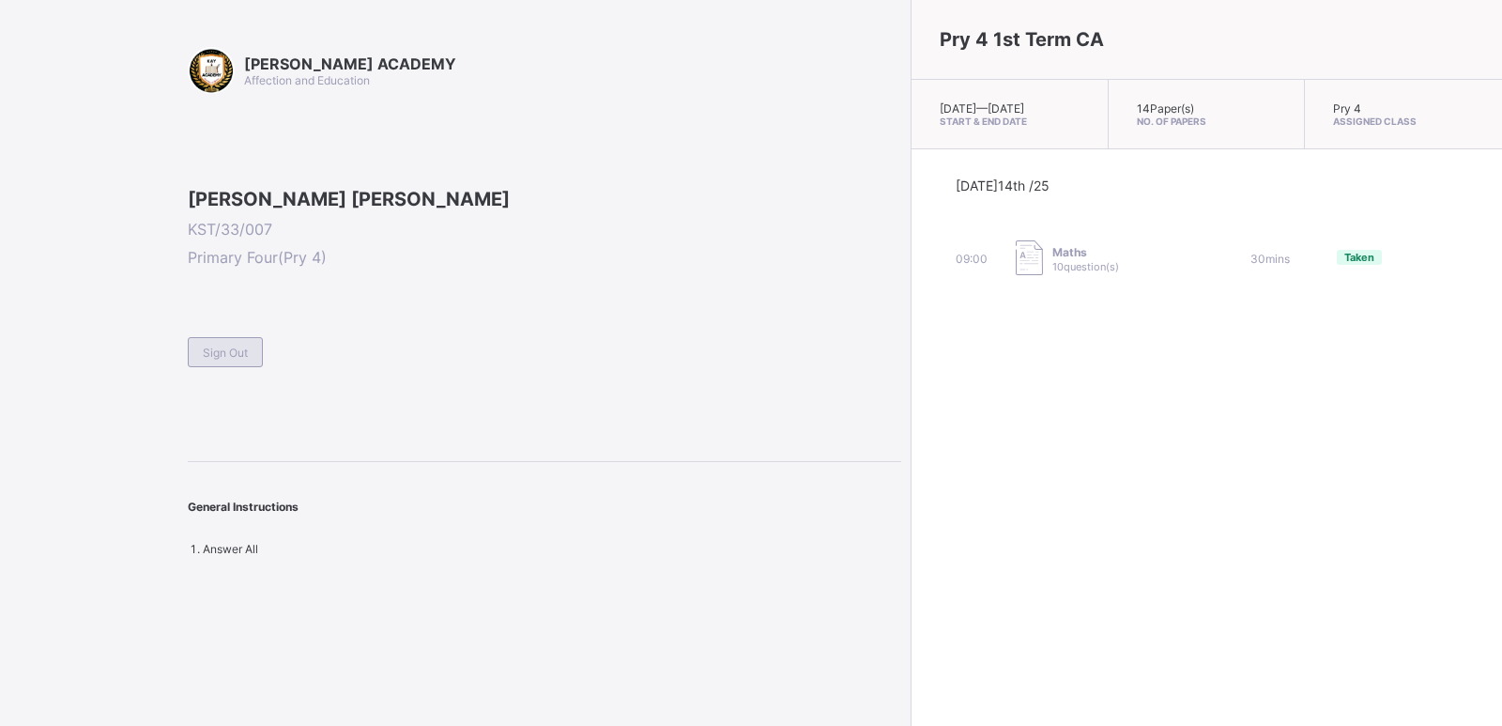
click at [209, 359] on span "Sign Out" at bounding box center [225, 352] width 45 height 14
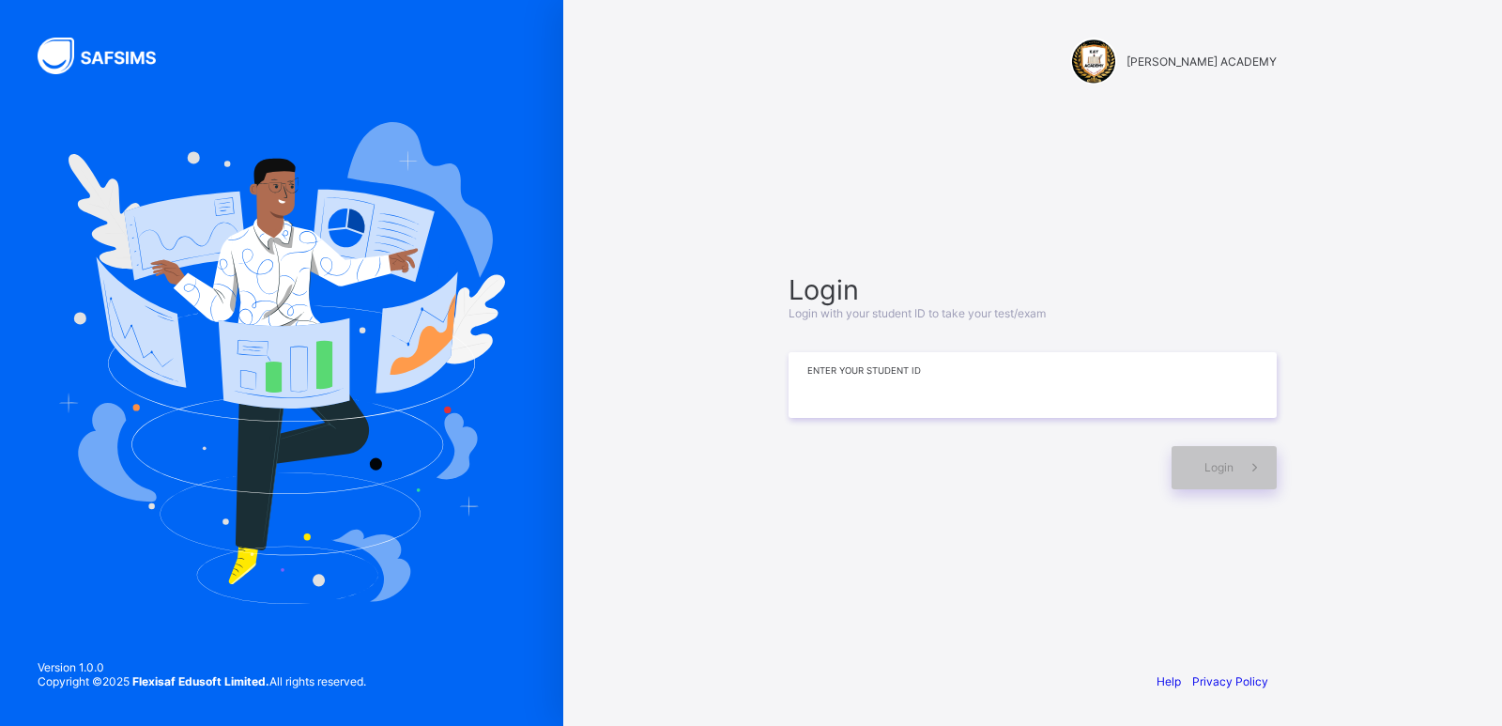
click at [1054, 387] on input at bounding box center [1032, 385] width 488 height 66
type input "**********"
click at [1214, 460] on span "Login" at bounding box center [1218, 467] width 29 height 14
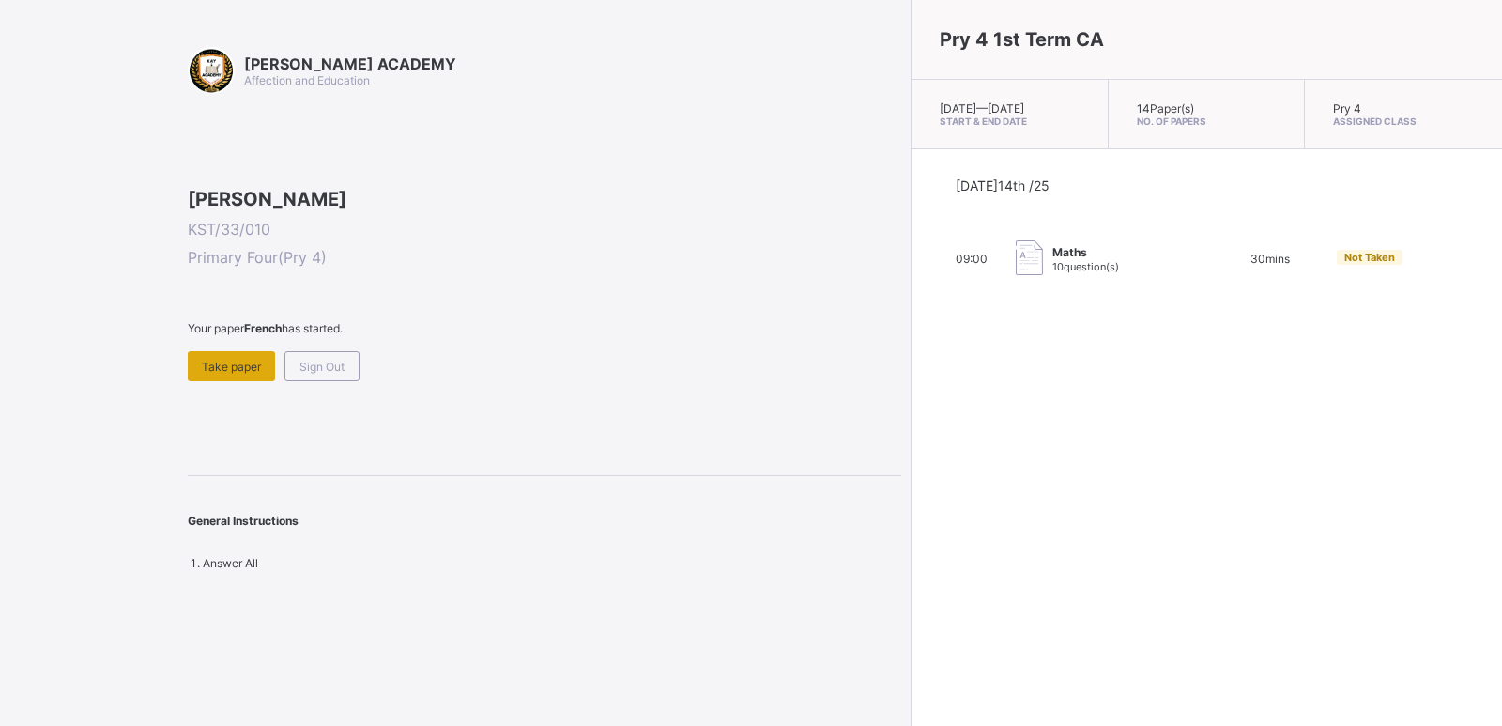
click at [228, 374] on span "Take paper" at bounding box center [231, 366] width 59 height 14
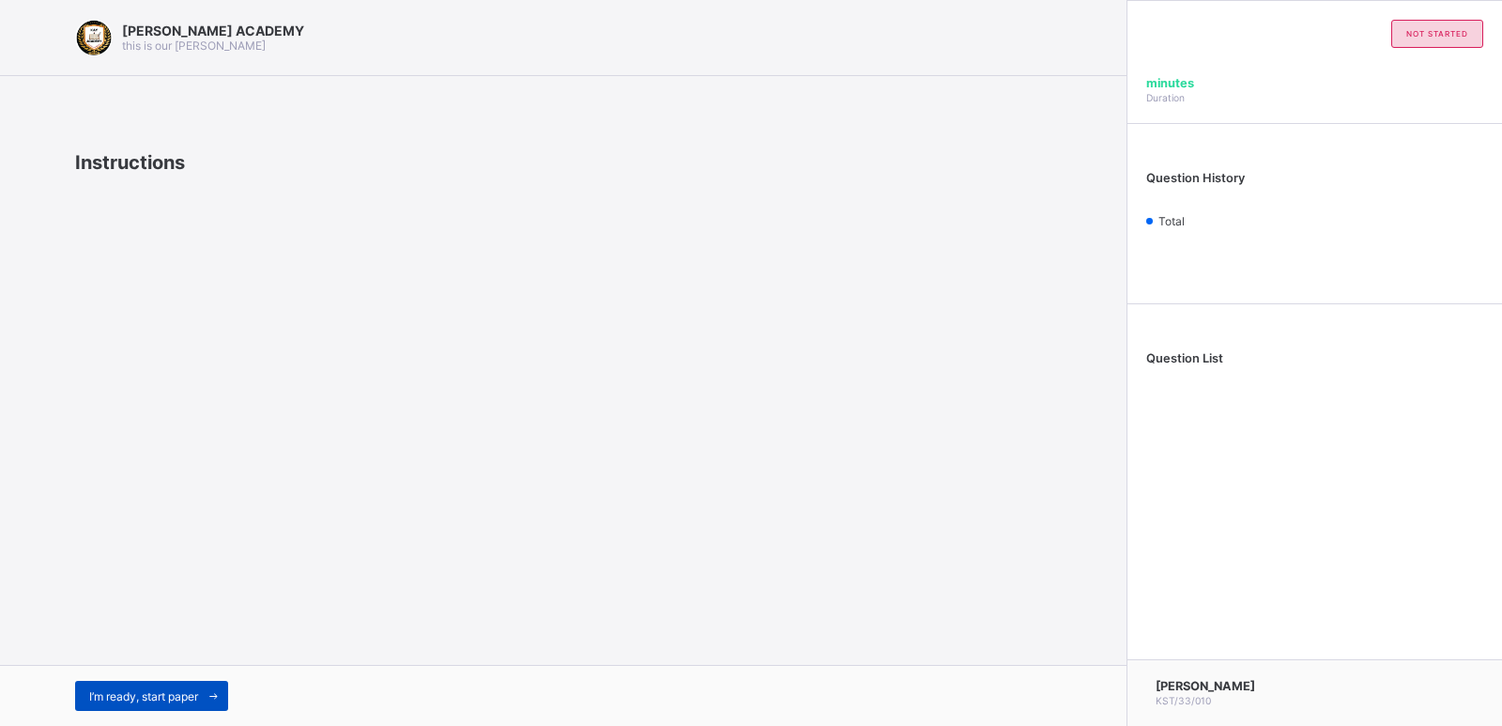
click at [184, 689] on span "I’m ready, start paper" at bounding box center [143, 696] width 109 height 14
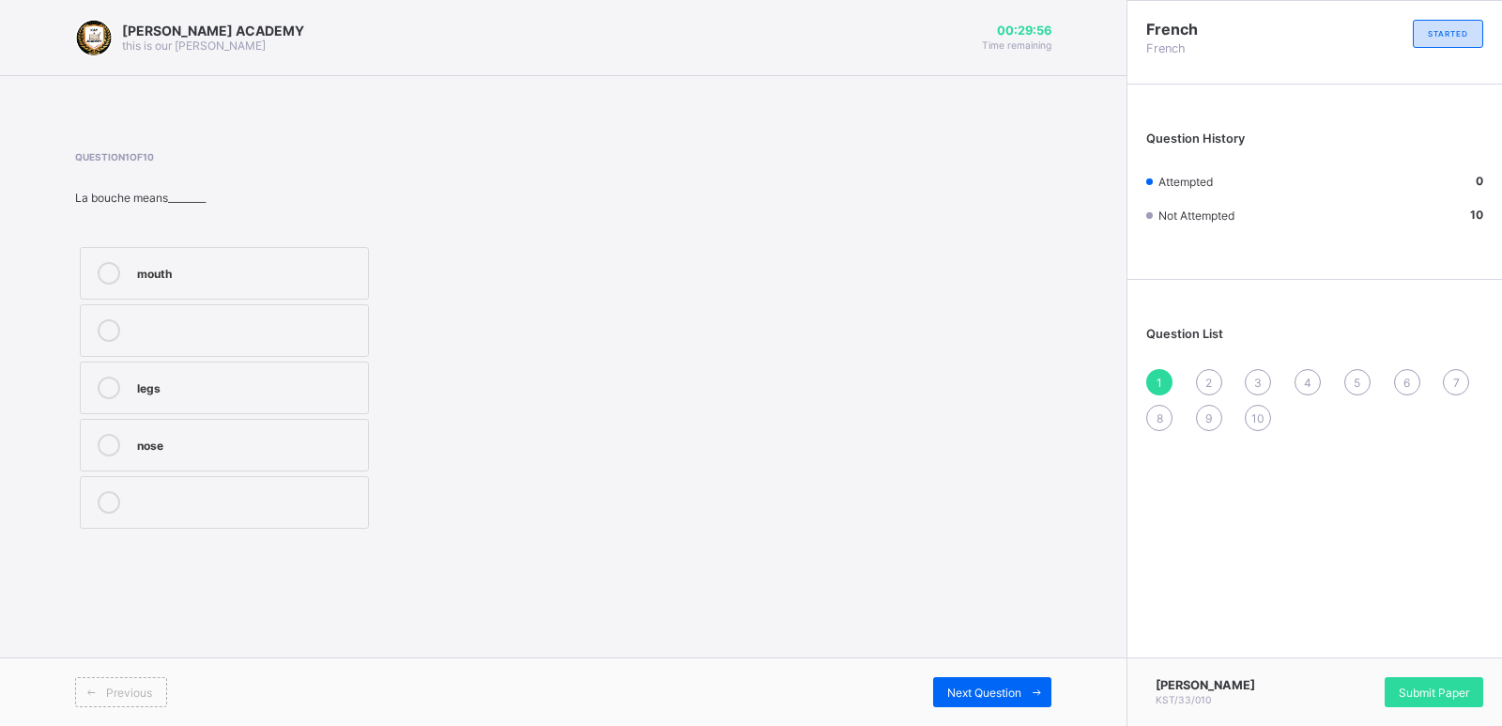
click at [333, 249] on label "mouth" at bounding box center [224, 273] width 289 height 53
click at [975, 695] on span "Next Question" at bounding box center [984, 692] width 74 height 14
click at [238, 329] on div "head" at bounding box center [248, 328] width 222 height 19
click at [948, 683] on div "Next Question" at bounding box center [992, 692] width 118 height 30
click at [323, 330] on div "how are you" at bounding box center [248, 328] width 222 height 19
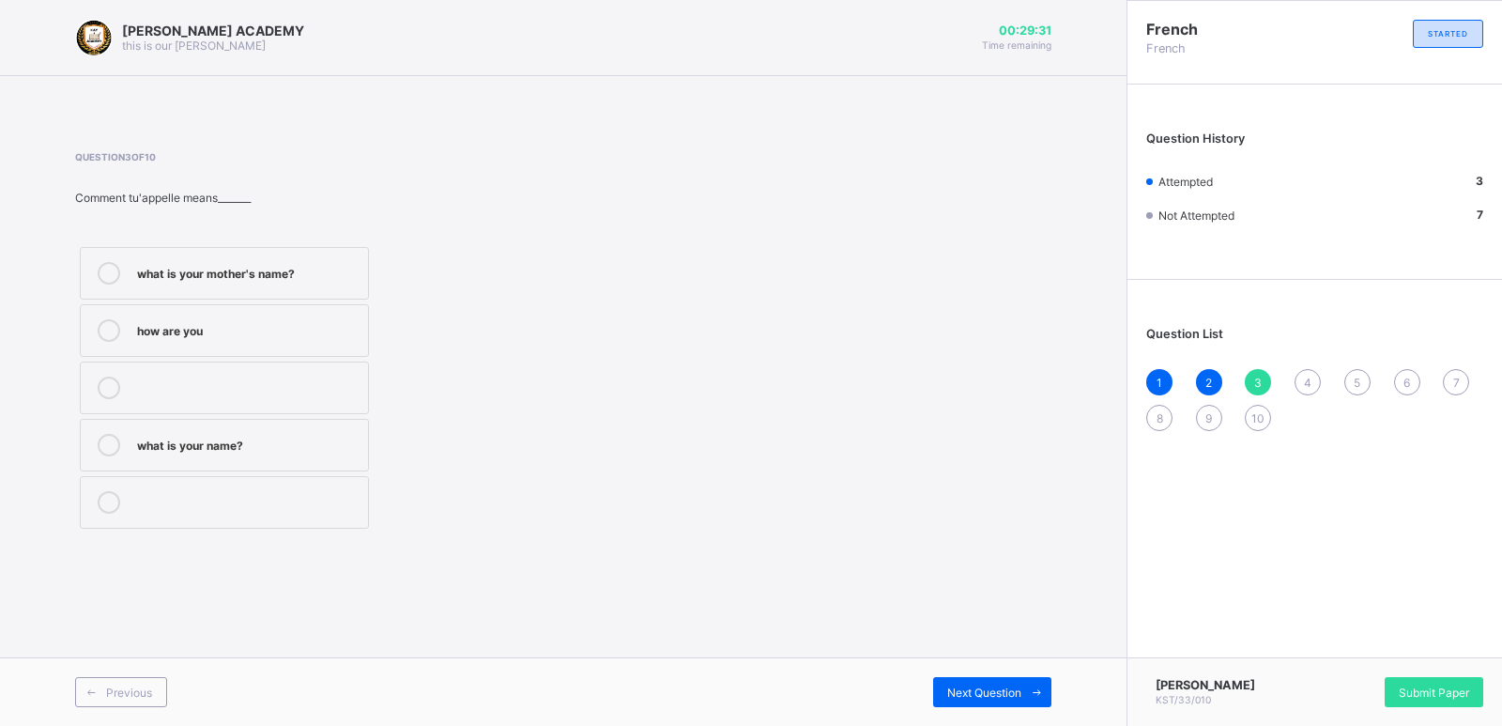
click at [302, 283] on div "what is your mother's name?" at bounding box center [248, 273] width 222 height 23
click at [1313, 374] on div "4" at bounding box center [1307, 382] width 26 height 26
click at [305, 344] on label "sorry" at bounding box center [224, 330] width 289 height 53
click at [1345, 369] on div "1 2 3 4 5 6 7 8 9 10" at bounding box center [1314, 400] width 337 height 62
click at [1356, 377] on span "5" at bounding box center [1356, 382] width 7 height 14
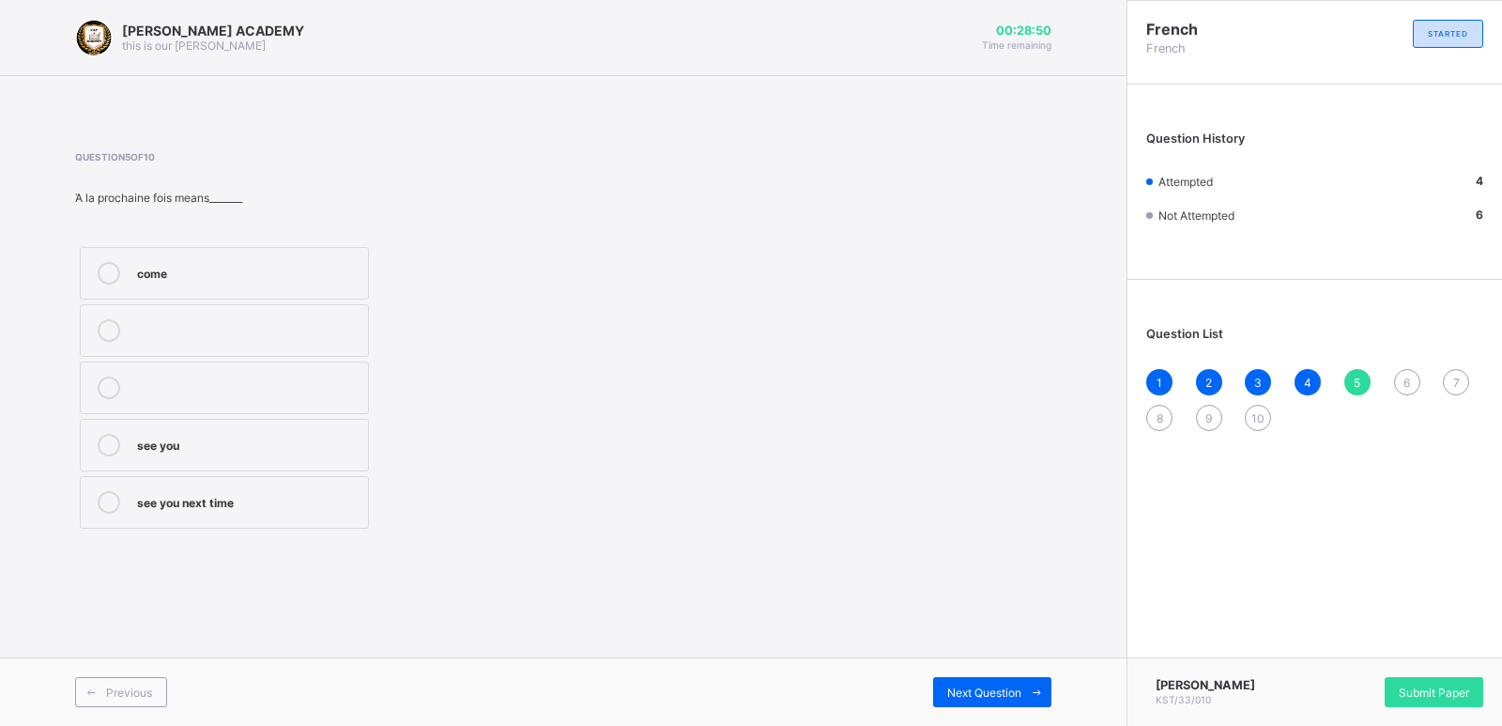
click at [272, 498] on div "see you next time" at bounding box center [248, 500] width 222 height 19
click at [1400, 375] on div "6" at bounding box center [1407, 382] width 26 height 26
click at [360, 386] on label "see you [DATE]" at bounding box center [224, 387] width 289 height 53
click at [1457, 383] on span "7" at bounding box center [1456, 382] width 7 height 14
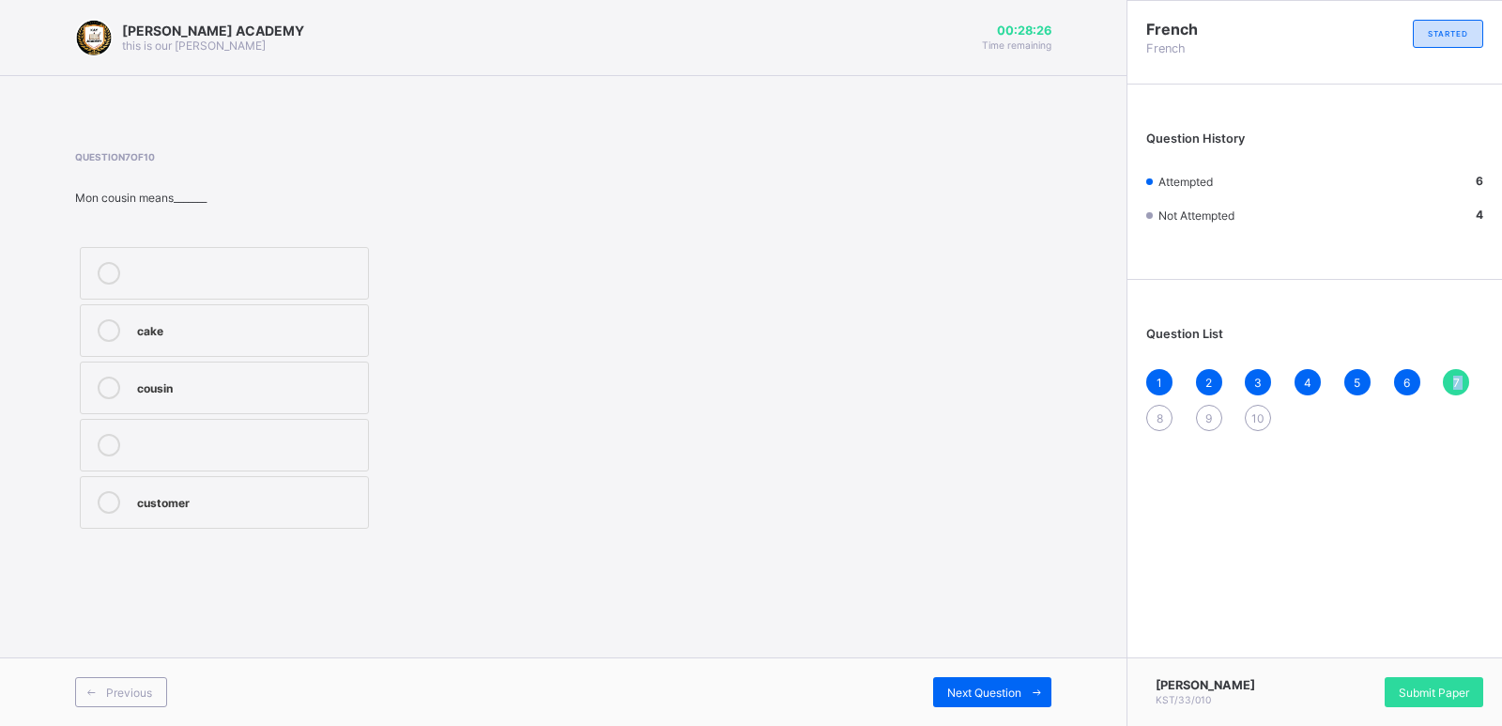
click at [1457, 383] on span "7" at bounding box center [1456, 382] width 7 height 14
click at [344, 500] on div "customer" at bounding box center [248, 500] width 222 height 19
click at [1013, 687] on span "Next Question" at bounding box center [984, 692] width 74 height 14
click at [1453, 370] on div "7" at bounding box center [1456, 382] width 26 height 26
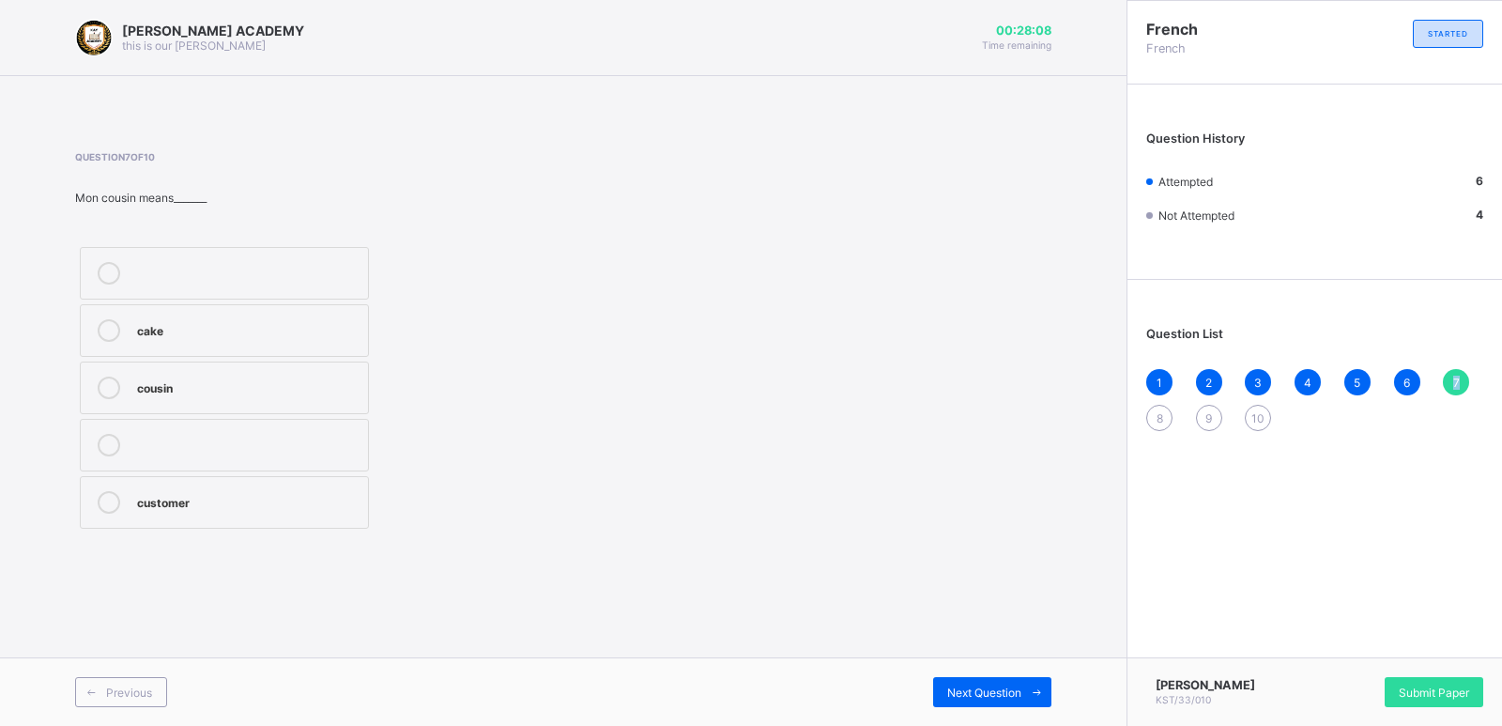
click at [1453, 370] on div "7" at bounding box center [1456, 382] width 26 height 26
click at [266, 481] on label "customer" at bounding box center [224, 502] width 289 height 53
click at [1014, 693] on span "Next Question" at bounding box center [984, 692] width 74 height 14
click at [272, 282] on div "mother" at bounding box center [248, 273] width 222 height 23
click at [973, 678] on div "Next Question" at bounding box center [992, 692] width 118 height 30
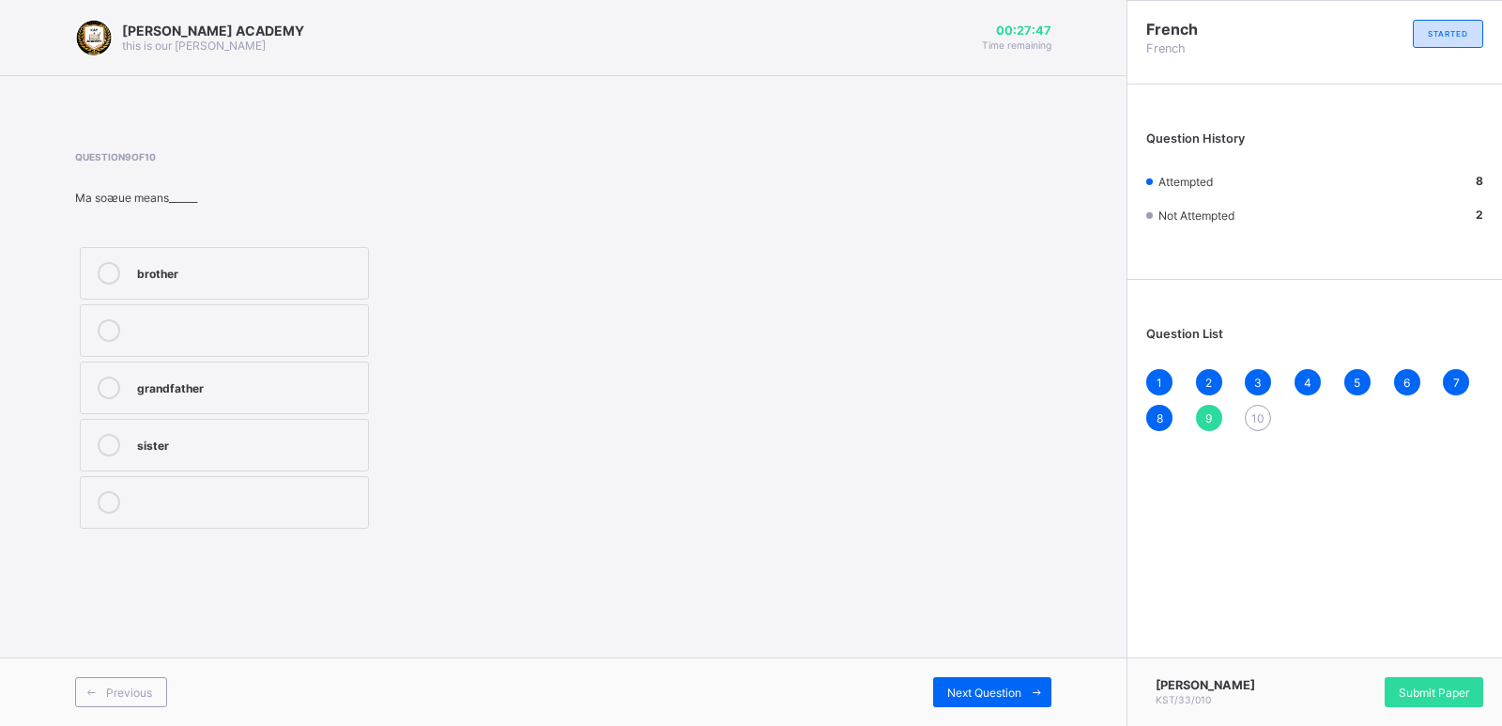
click at [275, 433] on label "sister" at bounding box center [224, 445] width 289 height 53
click at [1036, 683] on span at bounding box center [1036, 692] width 30 height 30
click at [283, 377] on div "father" at bounding box center [248, 385] width 222 height 19
click at [1443, 680] on div "Submit Paper" at bounding box center [1433, 692] width 99 height 30
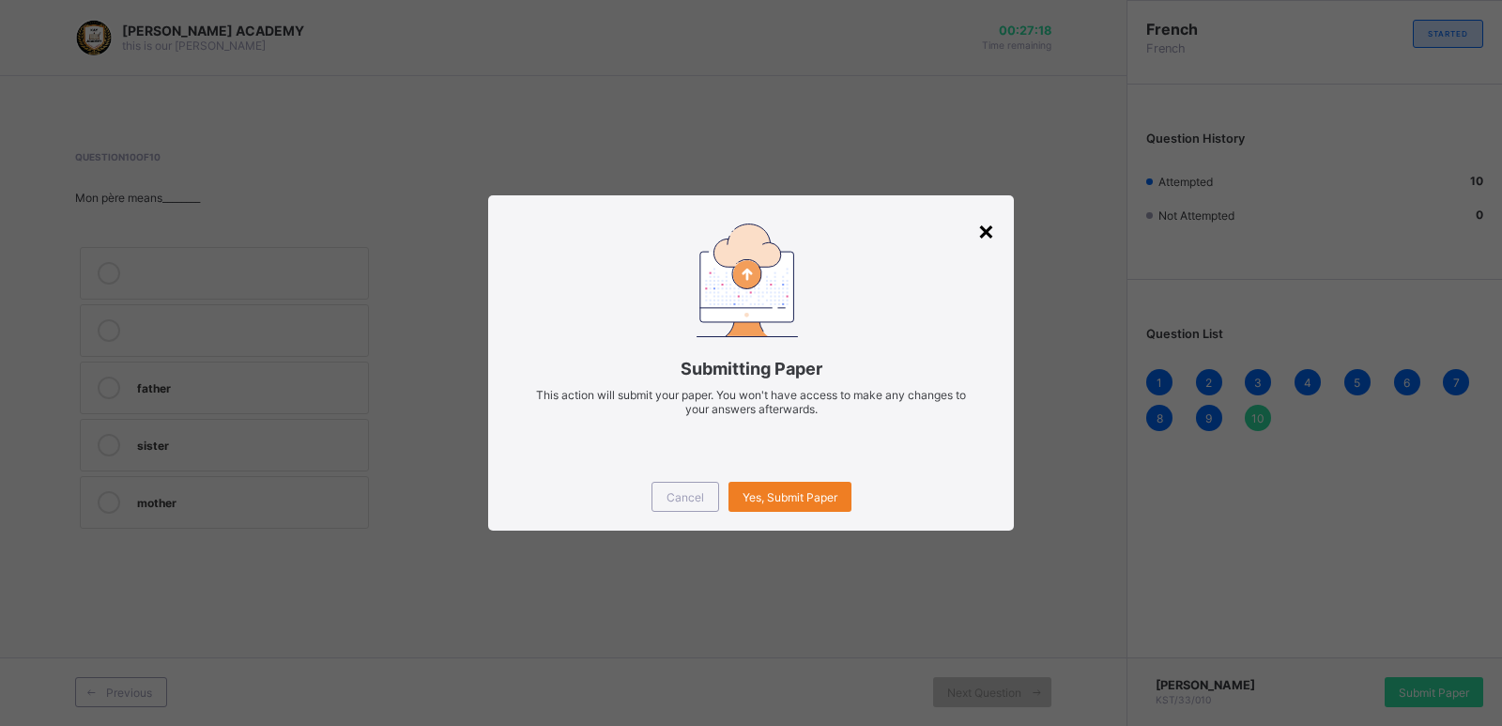
click at [986, 222] on div "×" at bounding box center [986, 230] width 18 height 32
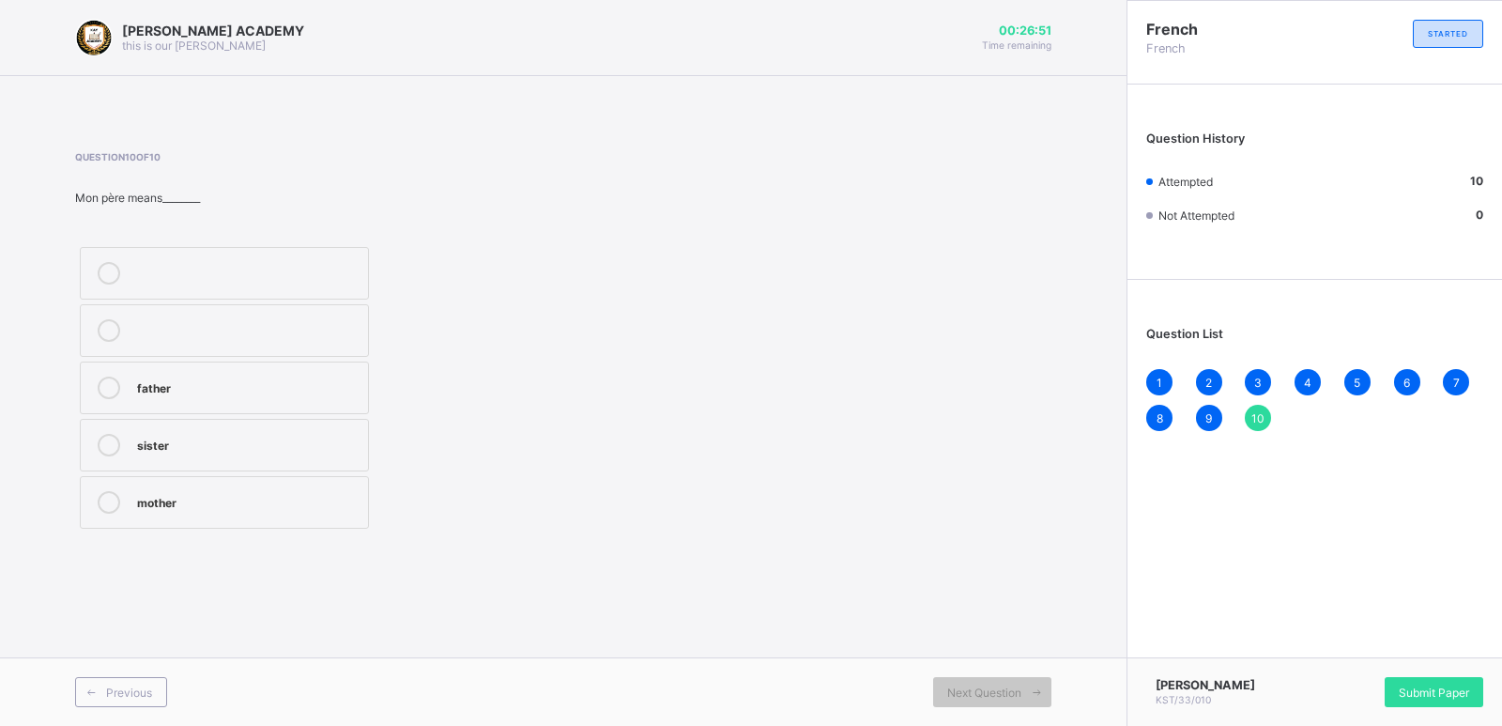
drag, startPoint x: 1444, startPoint y: 689, endPoint x: 883, endPoint y: 397, distance: 631.8
click at [883, 397] on div "Question 10 of 10 Mon pѐre means________ father sister mother" at bounding box center [563, 342] width 976 height 382
click at [1040, 244] on div "Question 10 of 10 Mon pѐre means________ father sister mother" at bounding box center [563, 342] width 976 height 382
click at [326, 375] on label "father" at bounding box center [224, 387] width 289 height 53
click at [1432, 683] on div "Submit Paper" at bounding box center [1433, 692] width 99 height 30
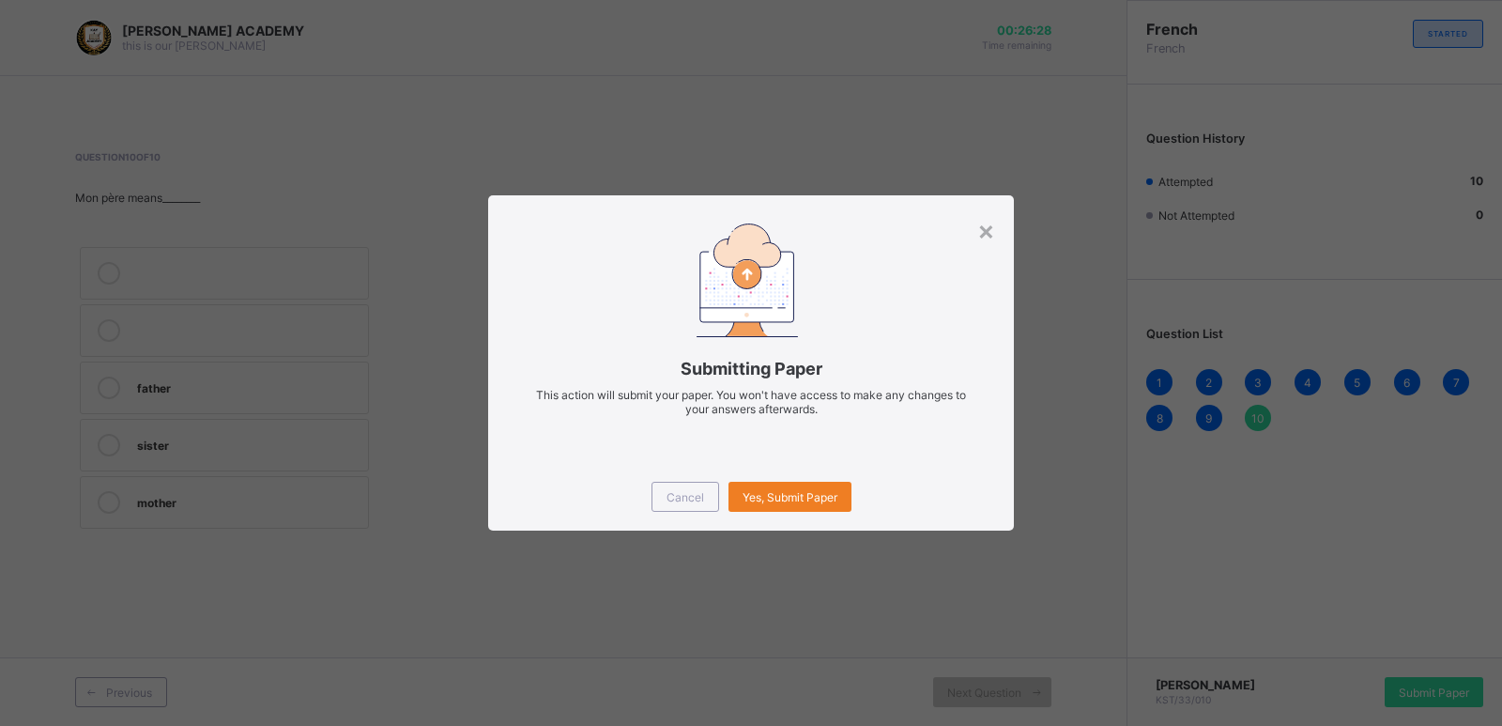
drag, startPoint x: 910, startPoint y: 530, endPoint x: 905, endPoint y: 506, distance: 25.0
click at [905, 506] on div "× Submitting Paper This action will submit your paper. You won't have access to…" at bounding box center [751, 363] width 1502 height 726
click at [785, 495] on span "Yes, Submit Paper" at bounding box center [789, 497] width 95 height 14
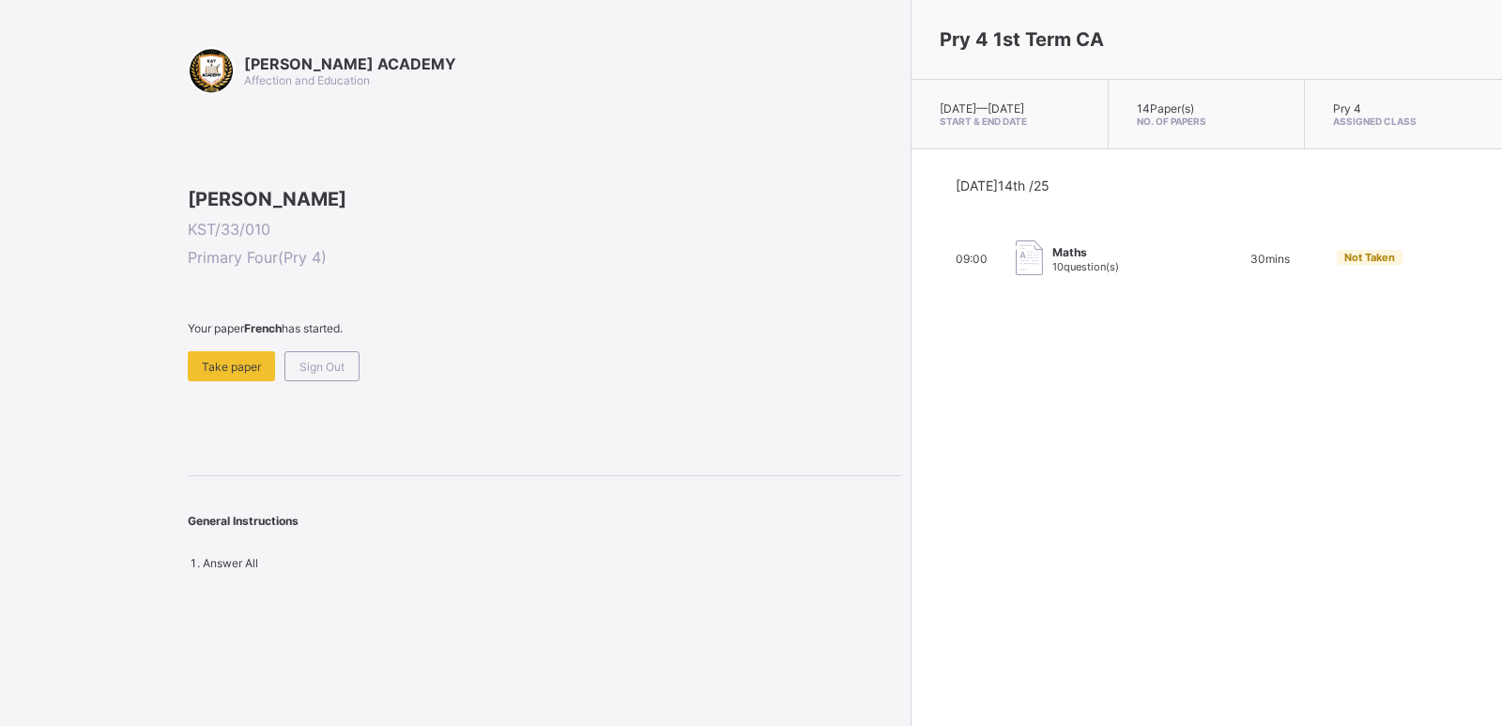
click at [220, 351] on span at bounding box center [544, 343] width 713 height 16
click at [220, 381] on div "Take paper" at bounding box center [231, 366] width 87 height 30
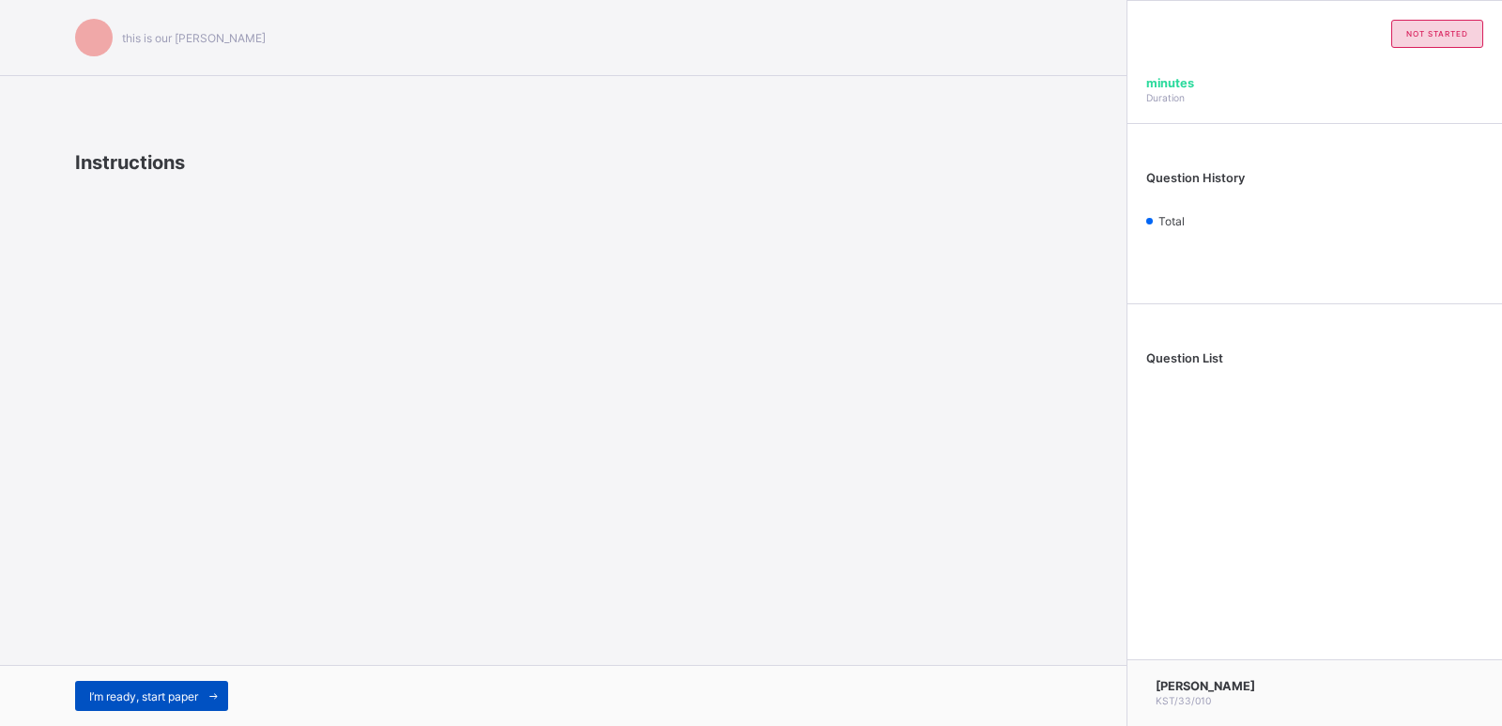
click at [202, 695] on span at bounding box center [213, 695] width 30 height 30
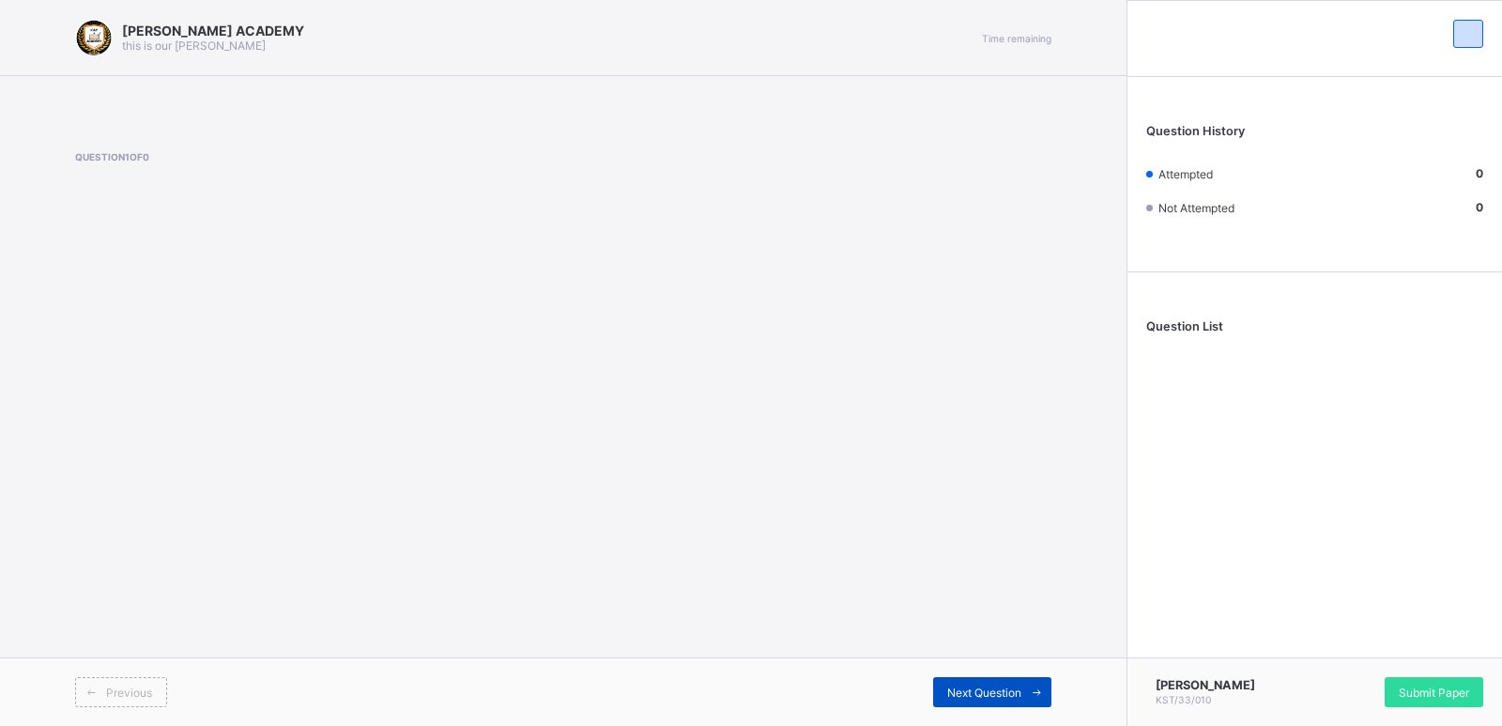
click at [1016, 692] on span "Next Question" at bounding box center [984, 692] width 74 height 14
click at [894, 191] on div "Question 1 of 0" at bounding box center [563, 189] width 976 height 77
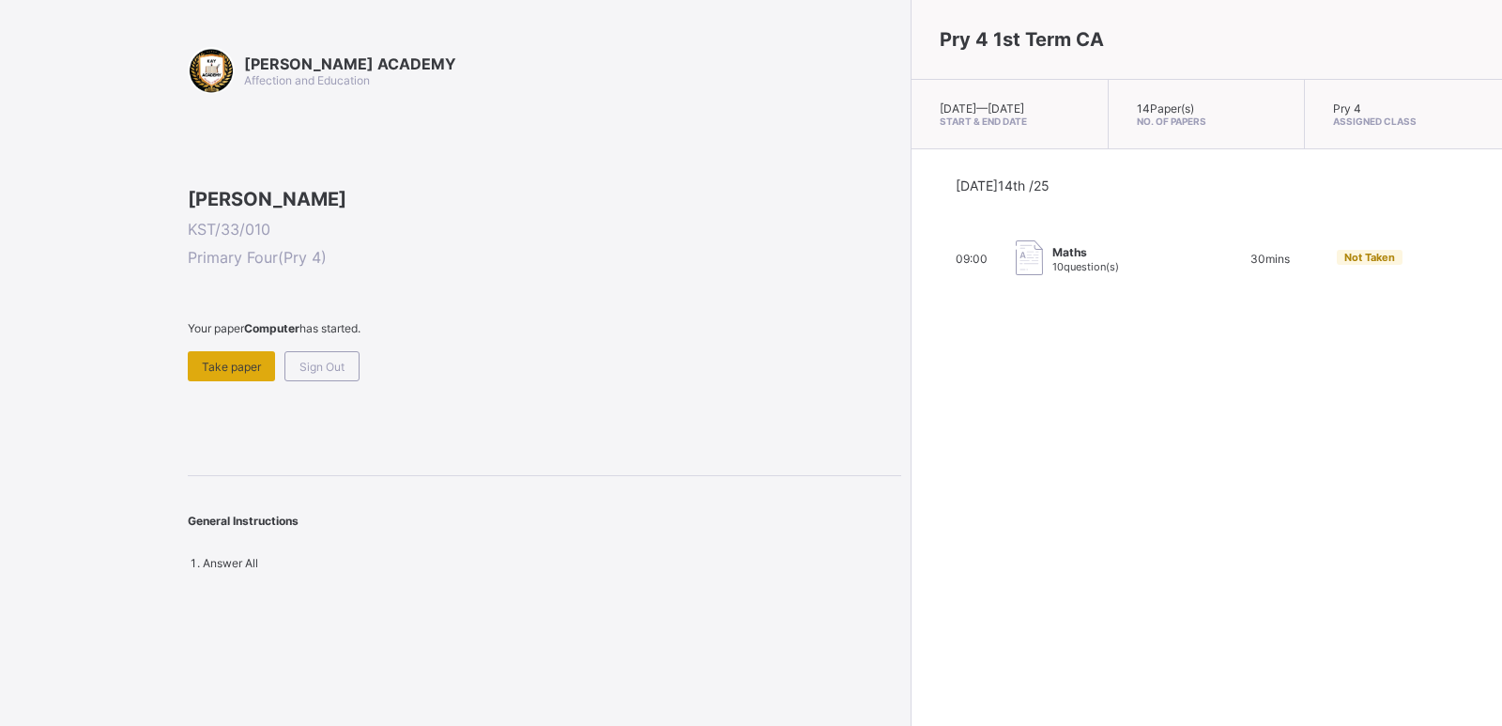
click at [243, 374] on span "Take paper" at bounding box center [231, 366] width 59 height 14
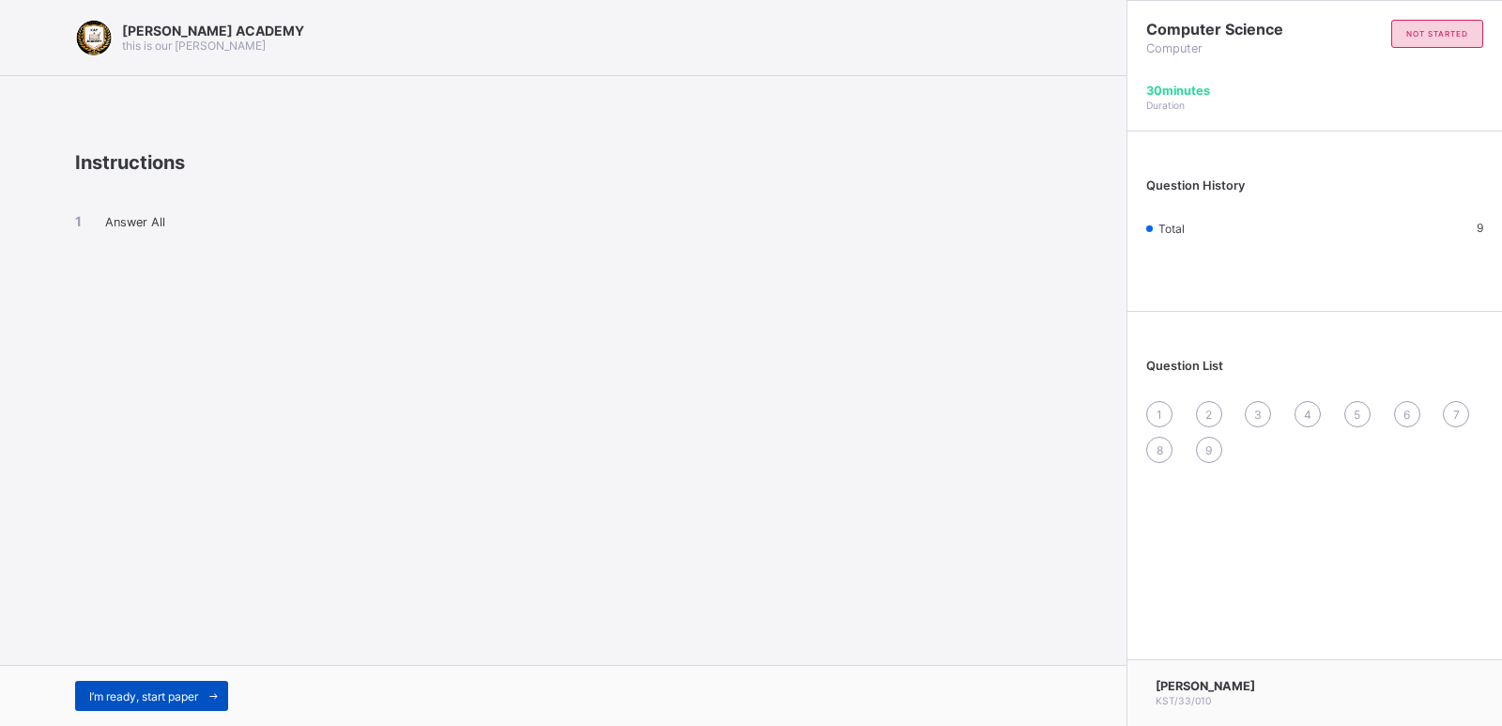
click at [86, 690] on div "I’m ready, start paper" at bounding box center [151, 695] width 153 height 30
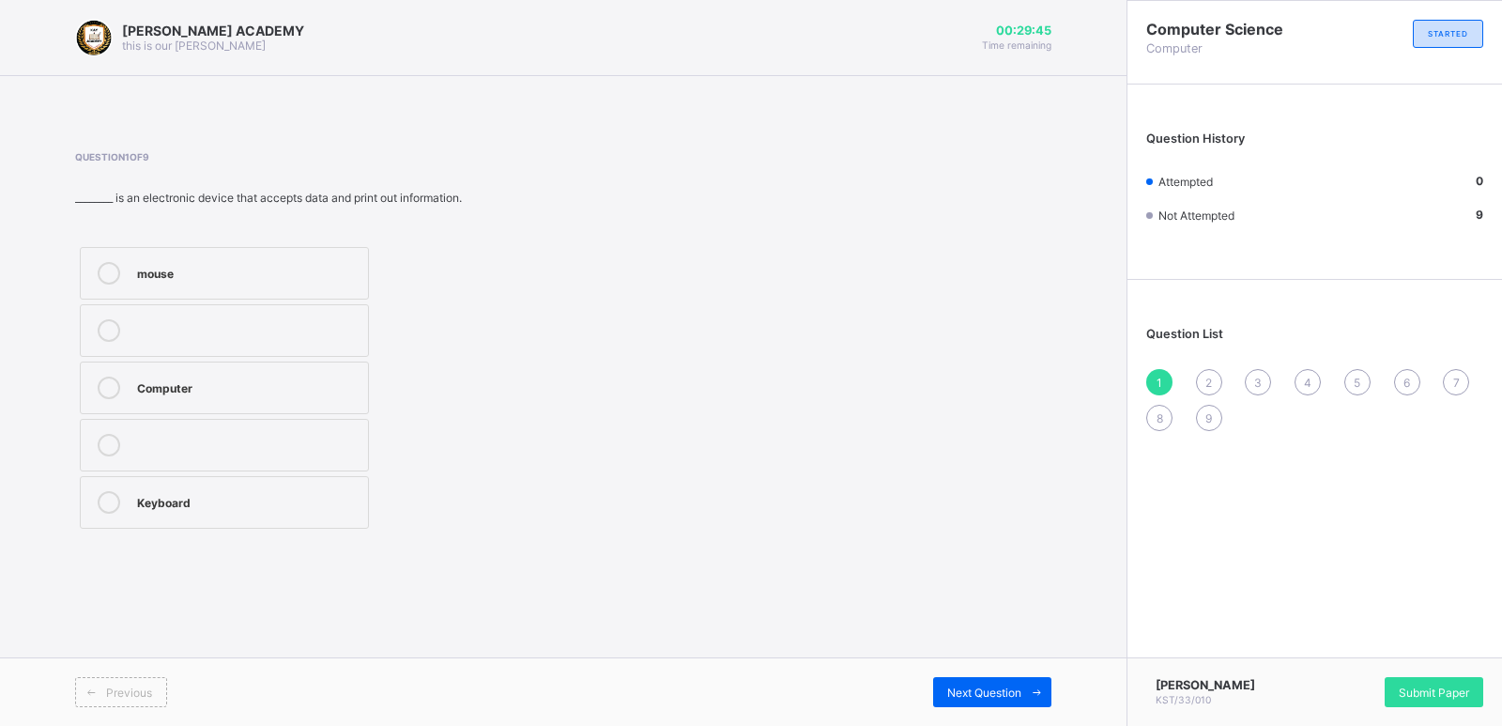
click at [516, 354] on div "mouse Computer Keyboard" at bounding box center [323, 387] width 497 height 291
click at [220, 392] on div "Computer" at bounding box center [248, 385] width 222 height 19
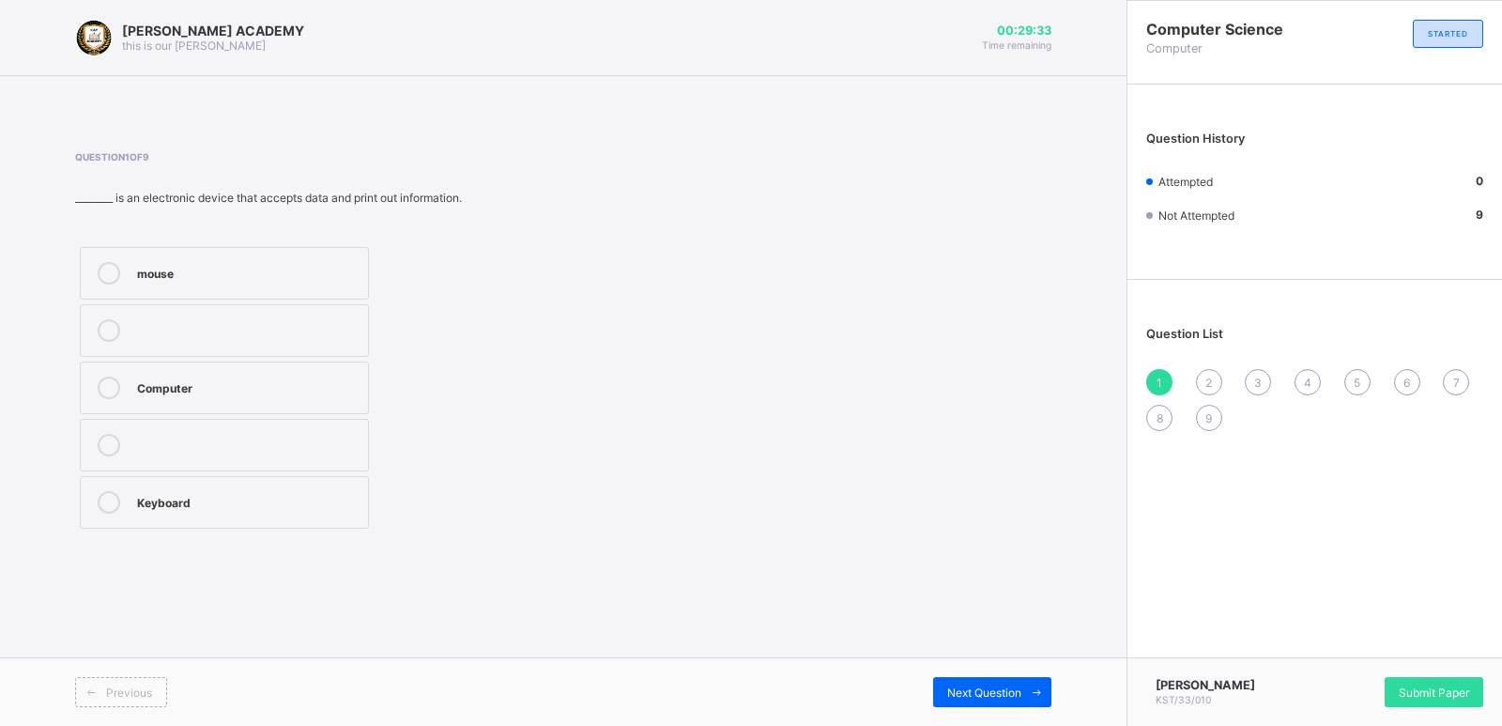
click at [220, 392] on div "Computer" at bounding box center [248, 385] width 222 height 19
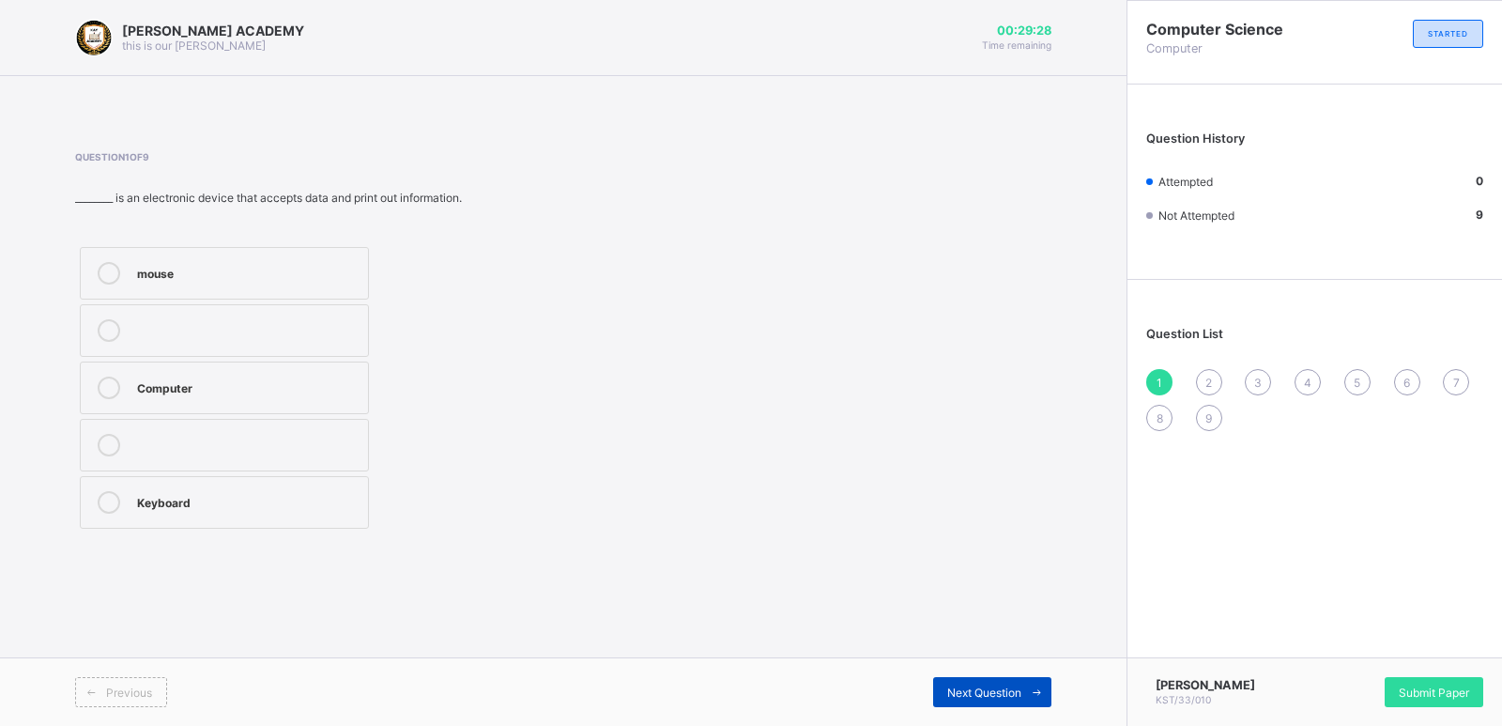
click at [953, 696] on span "Next Question" at bounding box center [984, 692] width 74 height 14
click at [210, 343] on label "Typing" at bounding box center [224, 330] width 289 height 53
click at [300, 501] on div "Travelling" at bounding box center [248, 500] width 222 height 19
click at [965, 703] on div "Next Question" at bounding box center [992, 692] width 118 height 30
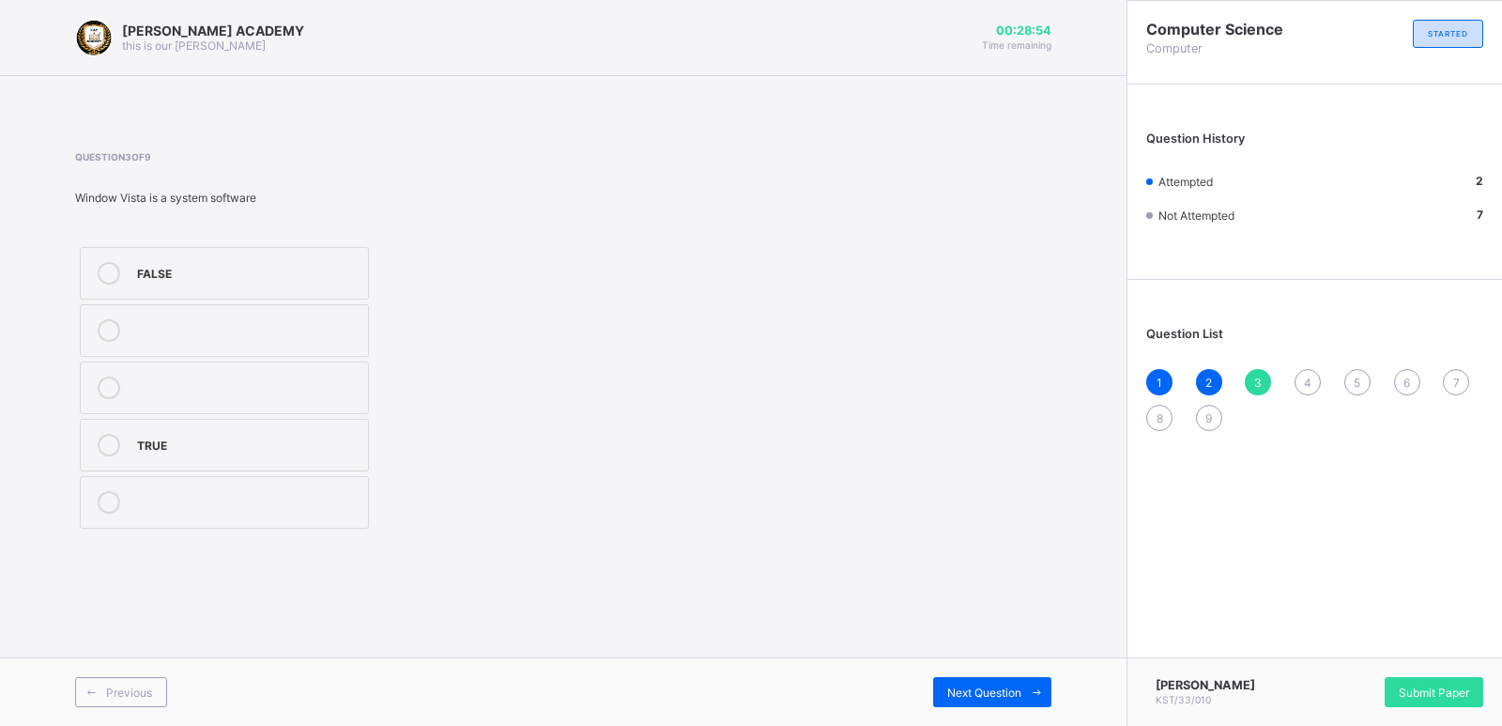
click at [185, 448] on div "TRUE" at bounding box center [248, 443] width 222 height 19
click at [974, 682] on div "Next Question" at bounding box center [992, 692] width 118 height 30
click at [1261, 386] on span "3" at bounding box center [1258, 382] width 8 height 14
click at [353, 447] on div "TRUE" at bounding box center [248, 443] width 222 height 19
click at [965, 683] on div "Next Question" at bounding box center [992, 692] width 118 height 30
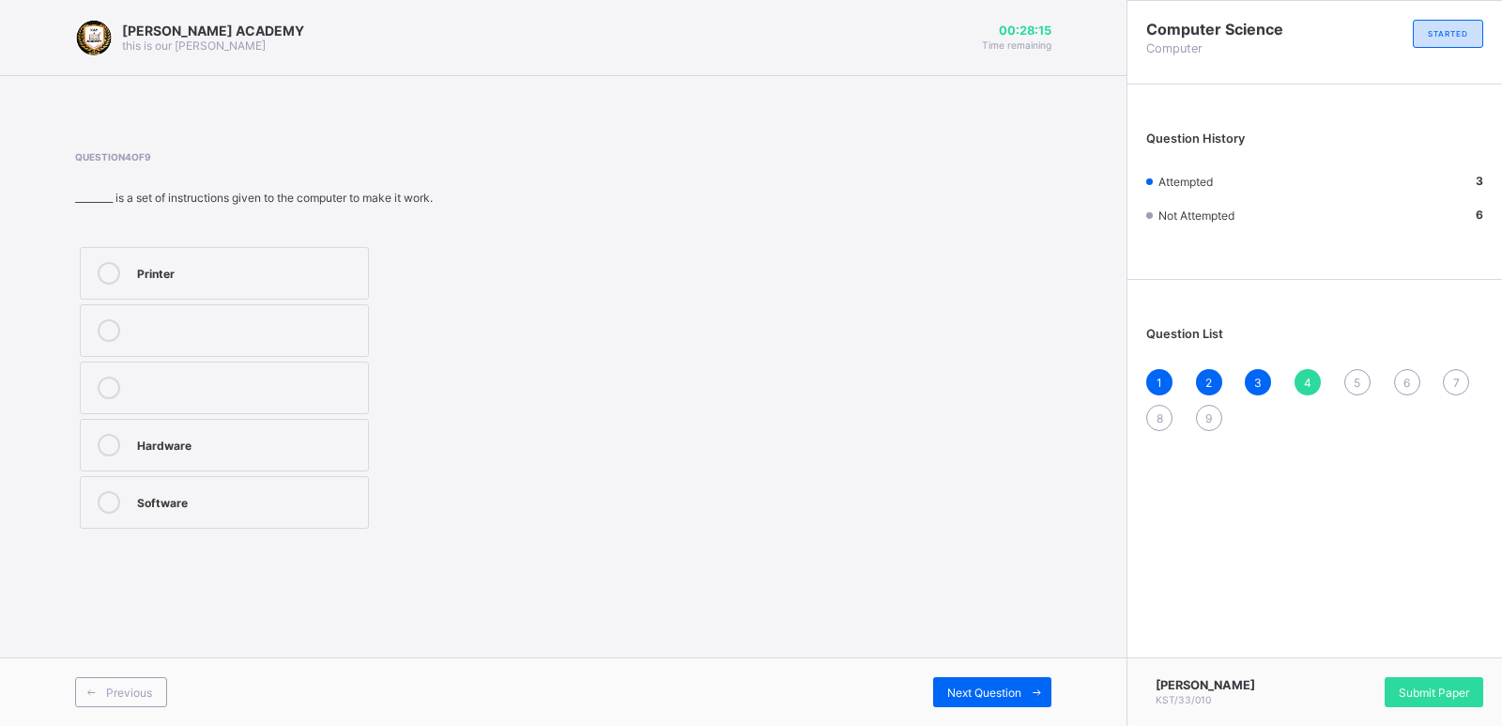
click at [216, 490] on label "Software" at bounding box center [224, 502] width 289 height 53
click at [966, 680] on div "Next Question" at bounding box center [992, 692] width 118 height 30
click at [321, 384] on div "All of the above" at bounding box center [248, 385] width 222 height 19
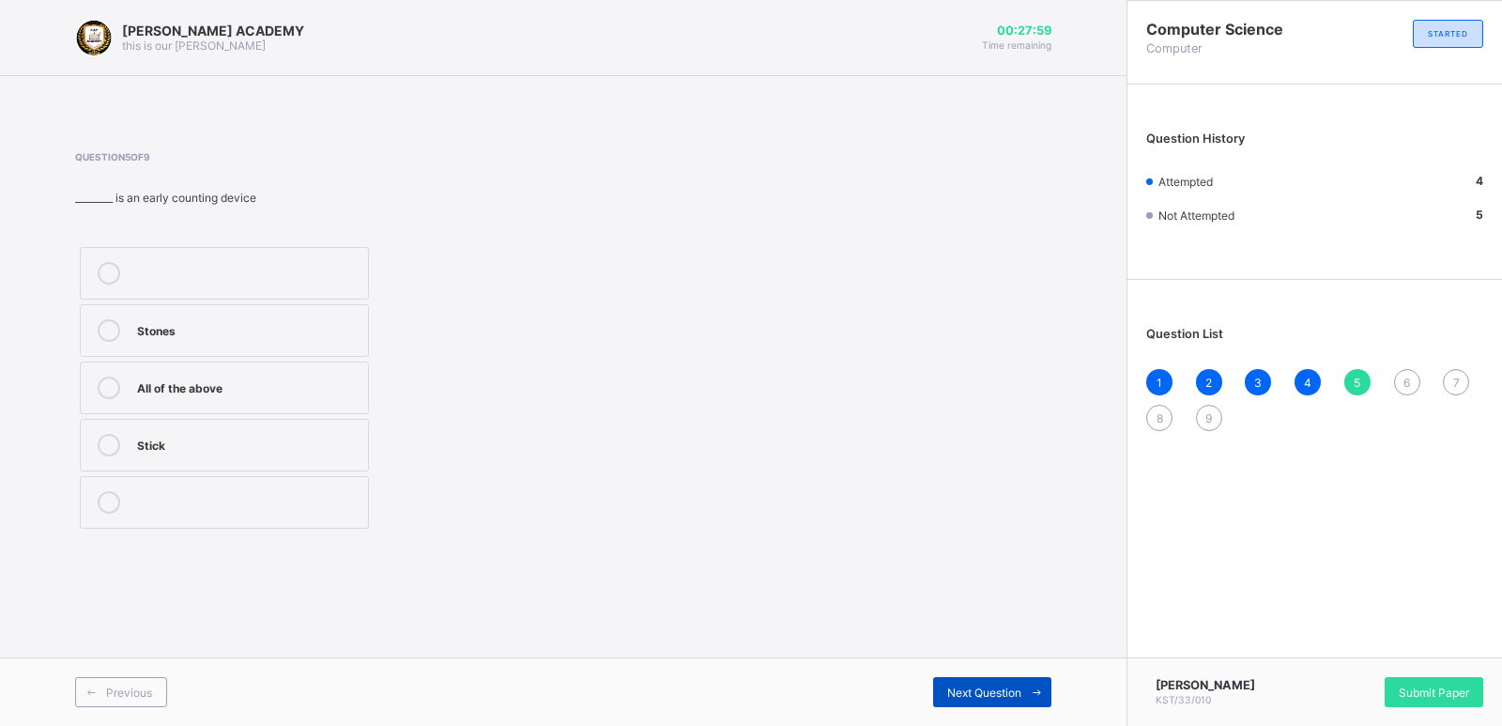
click at [981, 678] on div "Next Question" at bounding box center [992, 692] width 118 height 30
click at [301, 503] on div "Microsoft Word" at bounding box center [248, 500] width 222 height 19
click at [942, 680] on div "Next Question" at bounding box center [992, 692] width 118 height 30
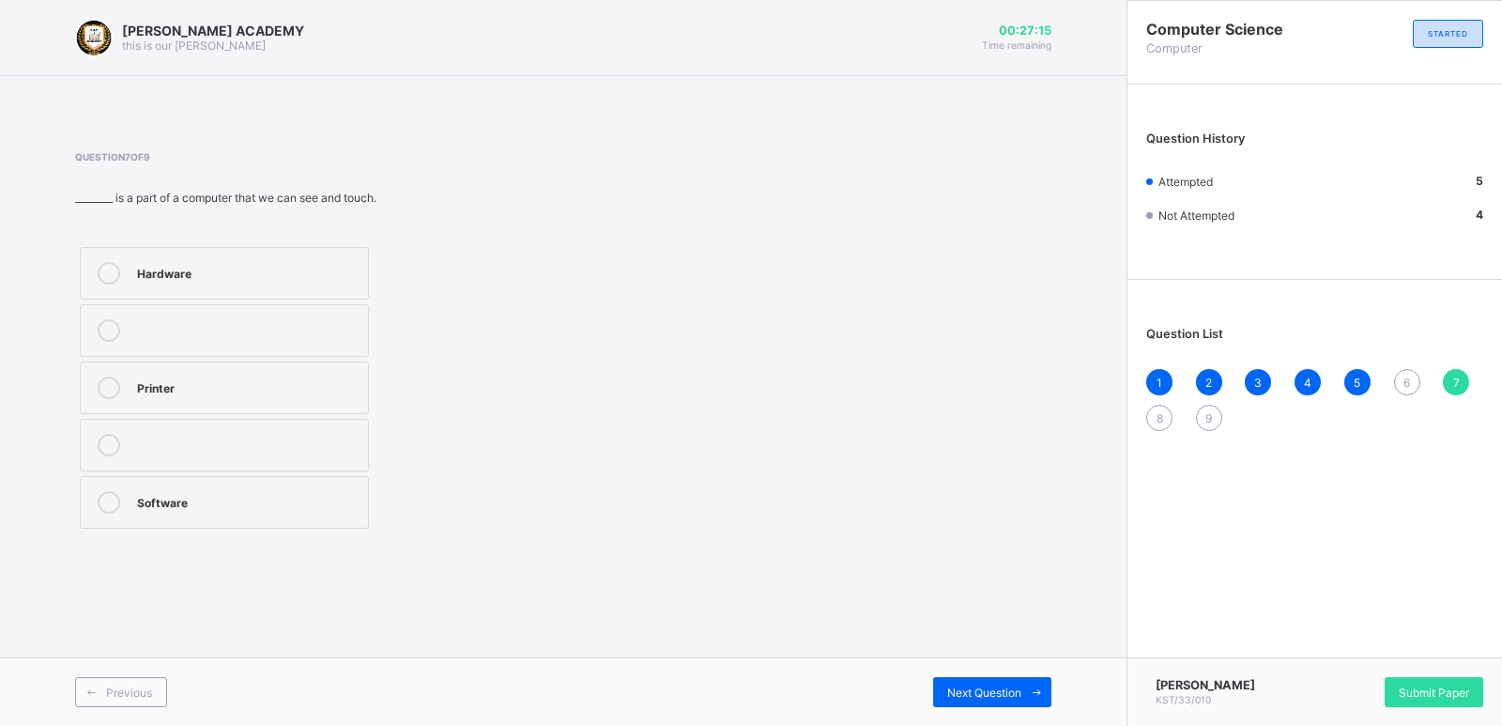
click at [252, 256] on label "Hardware" at bounding box center [224, 273] width 289 height 53
click at [970, 694] on span "Next Question" at bounding box center [984, 692] width 74 height 14
click at [339, 459] on label "Scanner" at bounding box center [224, 445] width 289 height 53
click at [949, 682] on div "Next Question" at bounding box center [992, 692] width 118 height 30
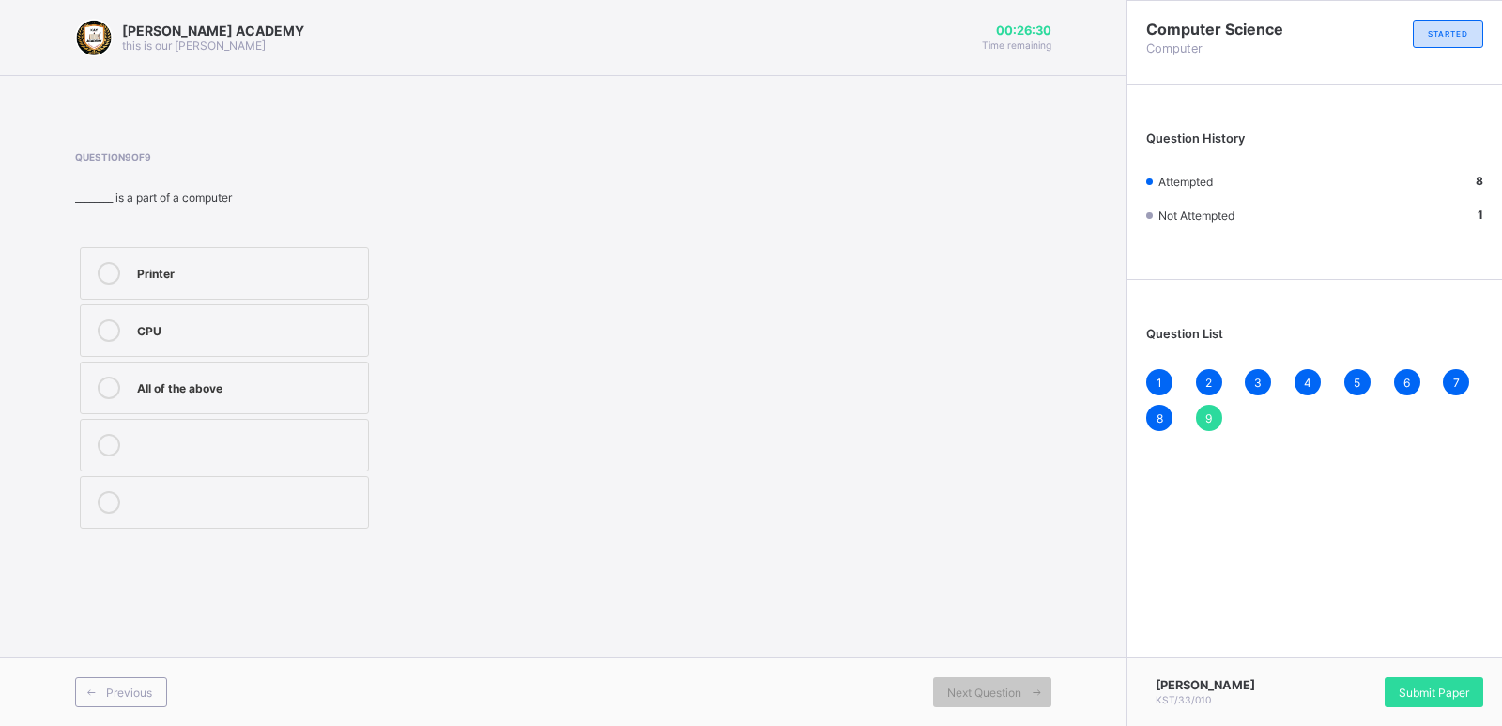
click at [322, 335] on div "CPU" at bounding box center [248, 328] width 222 height 19
click at [1409, 695] on span "Submit Paper" at bounding box center [1433, 692] width 70 height 14
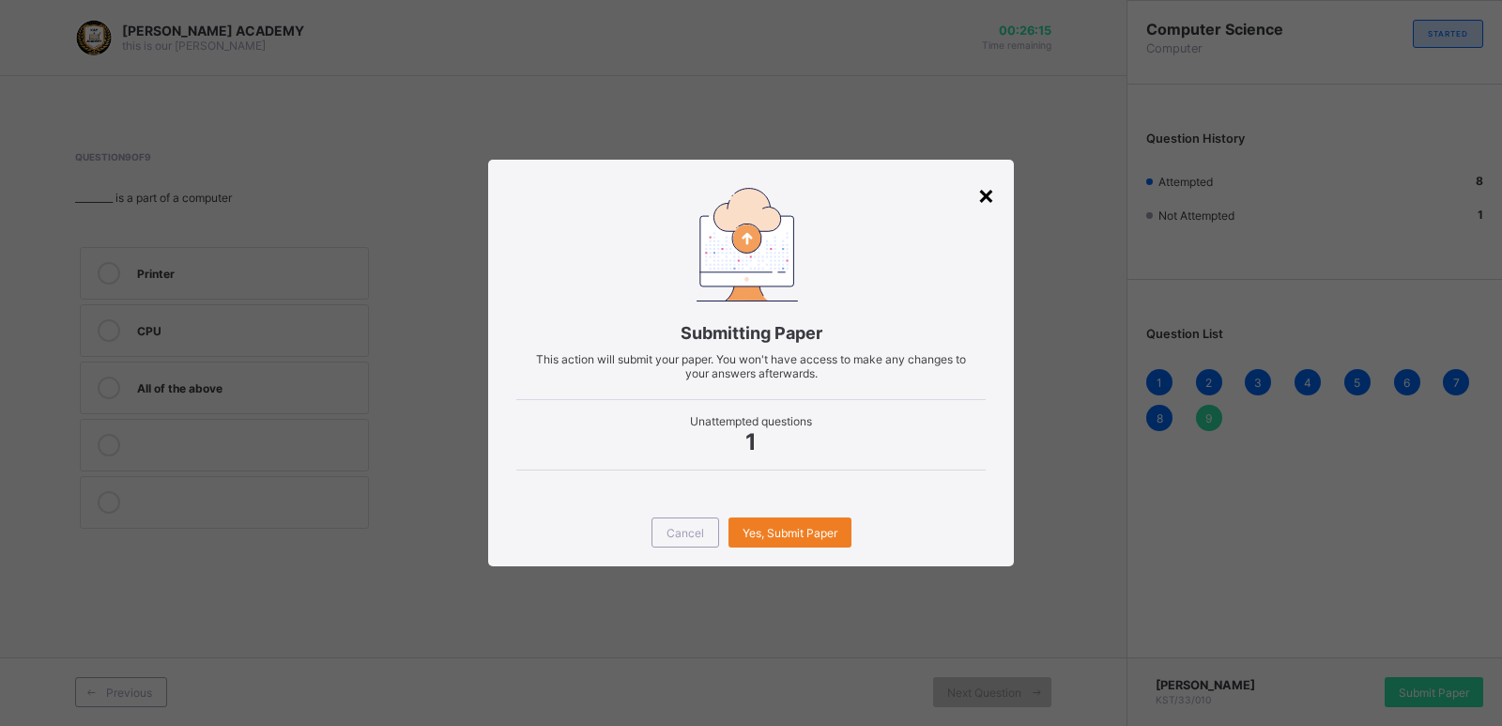
click at [993, 205] on div "×" at bounding box center [986, 194] width 18 height 32
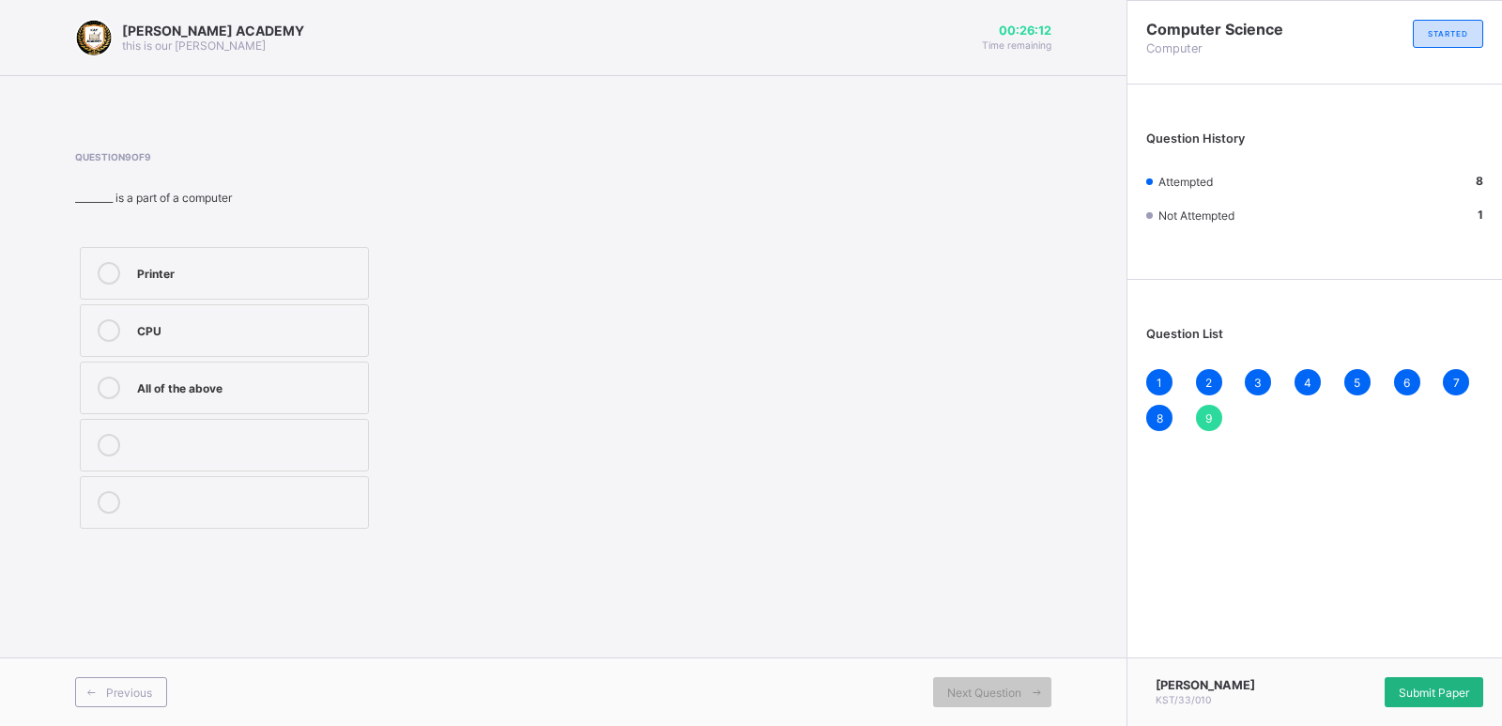
click at [1398, 688] on span "Submit Paper" at bounding box center [1433, 692] width 70 height 14
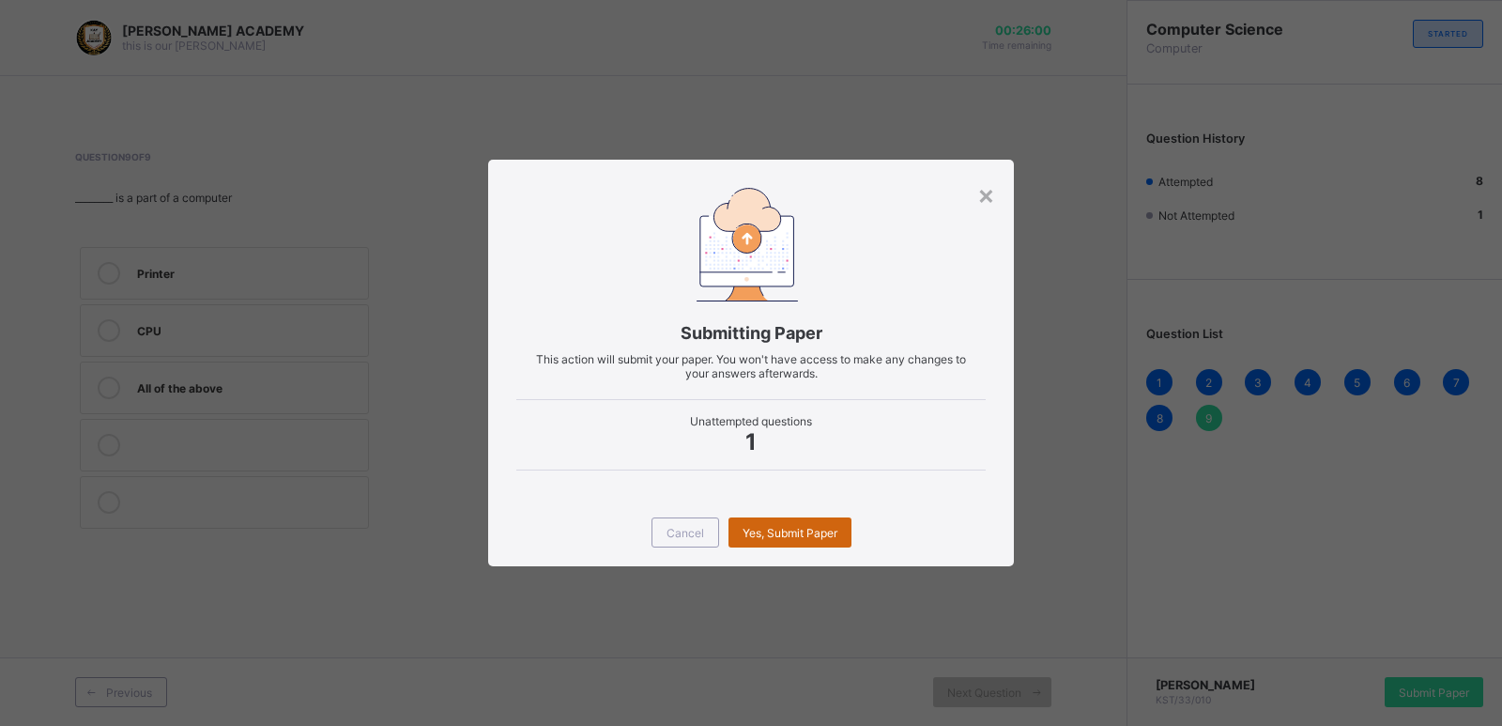
click at [774, 539] on span "Yes, Submit Paper" at bounding box center [789, 533] width 95 height 14
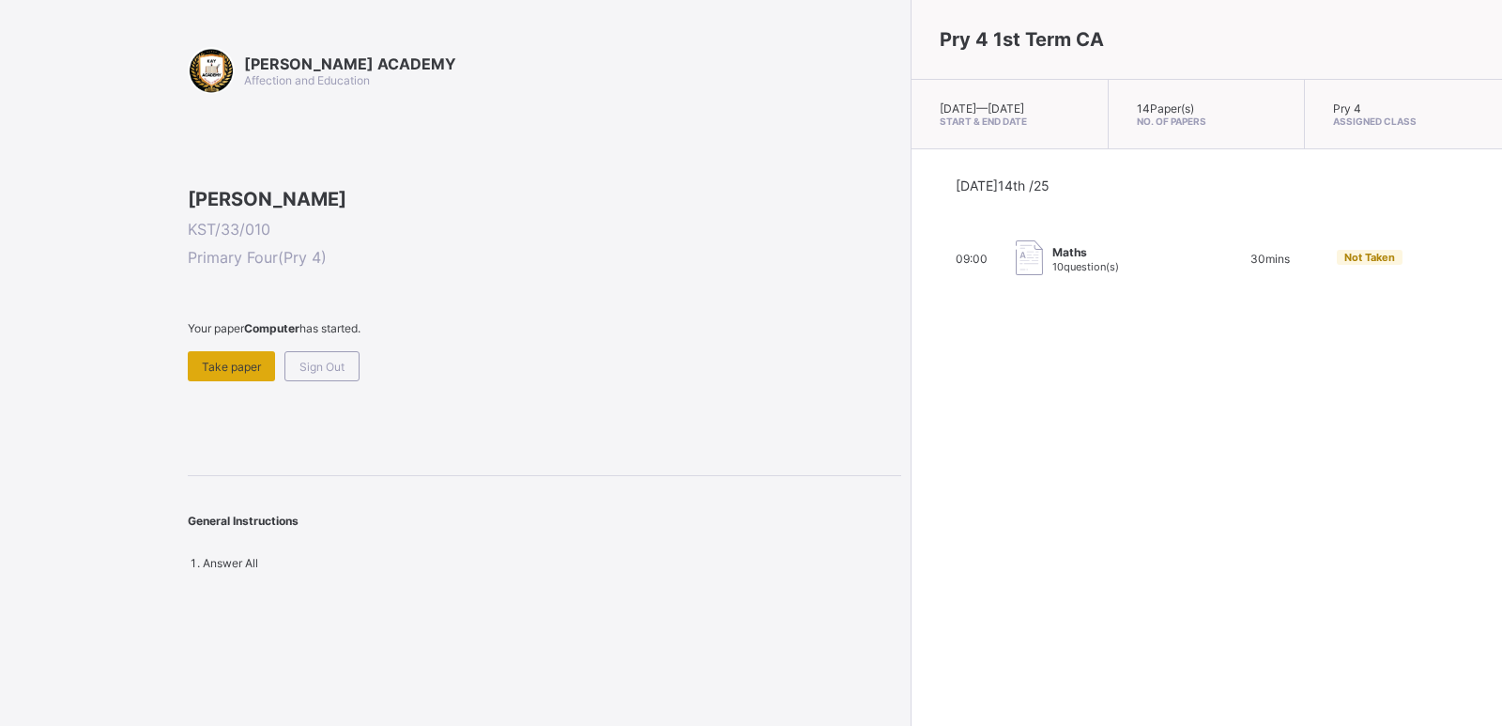
click at [236, 381] on div "Take paper" at bounding box center [231, 366] width 87 height 30
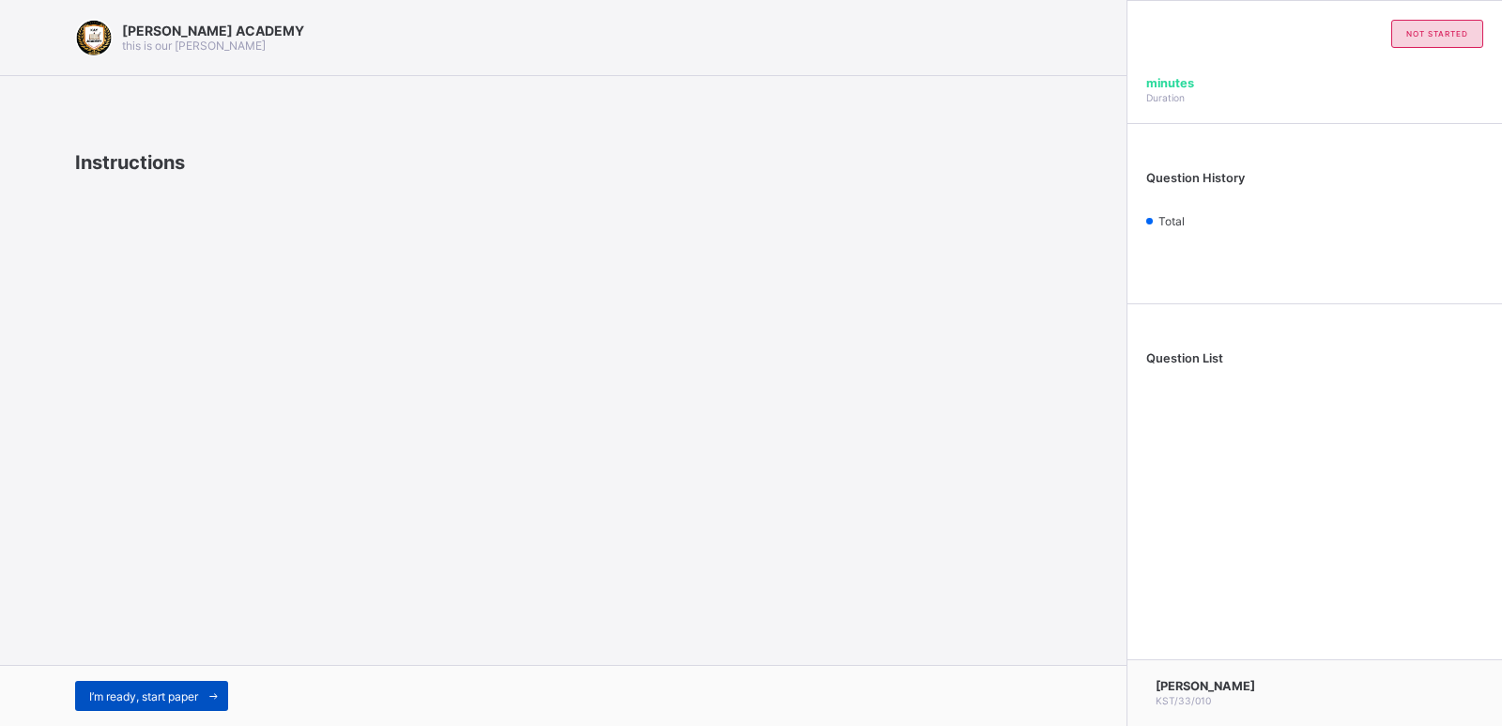
click at [204, 696] on span at bounding box center [213, 695] width 30 height 30
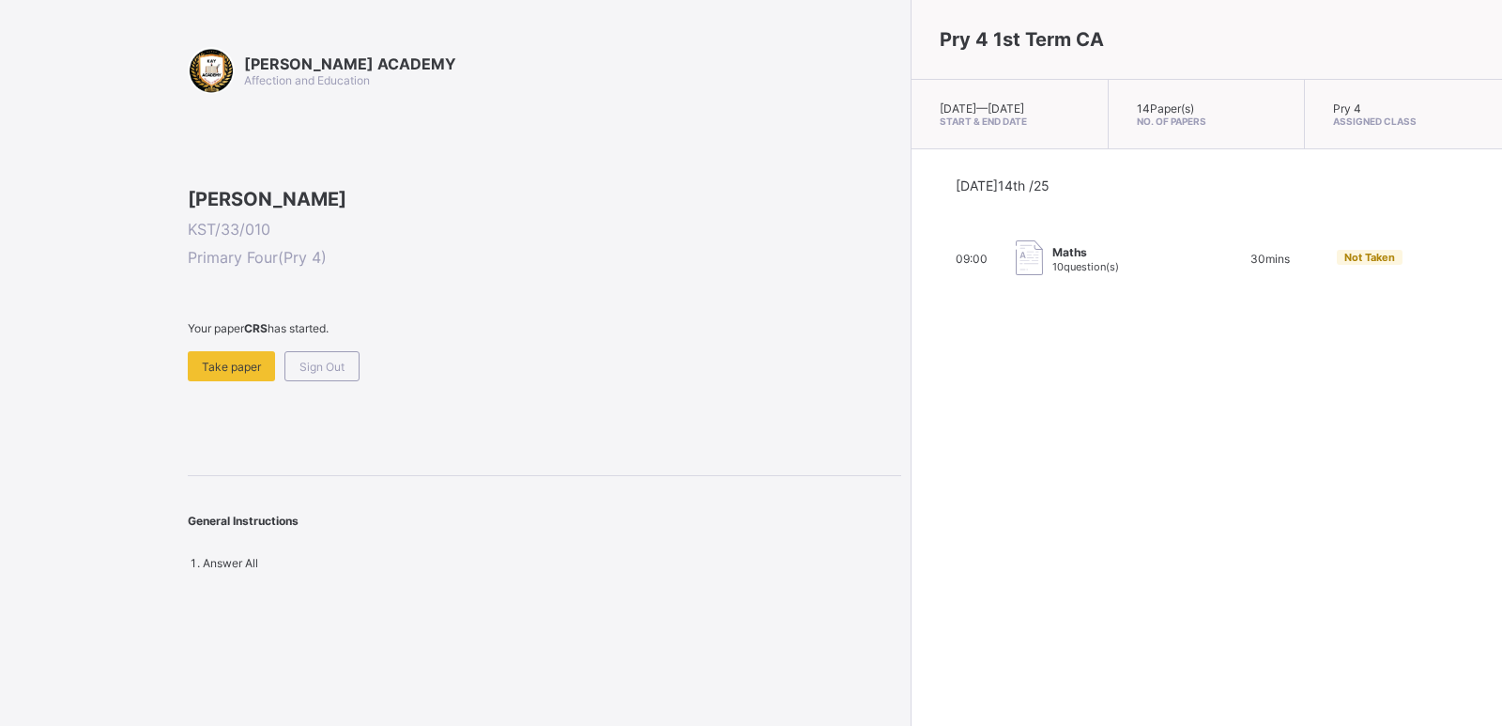
click at [1052, 273] on span "10 question(s)" at bounding box center [1085, 266] width 67 height 13
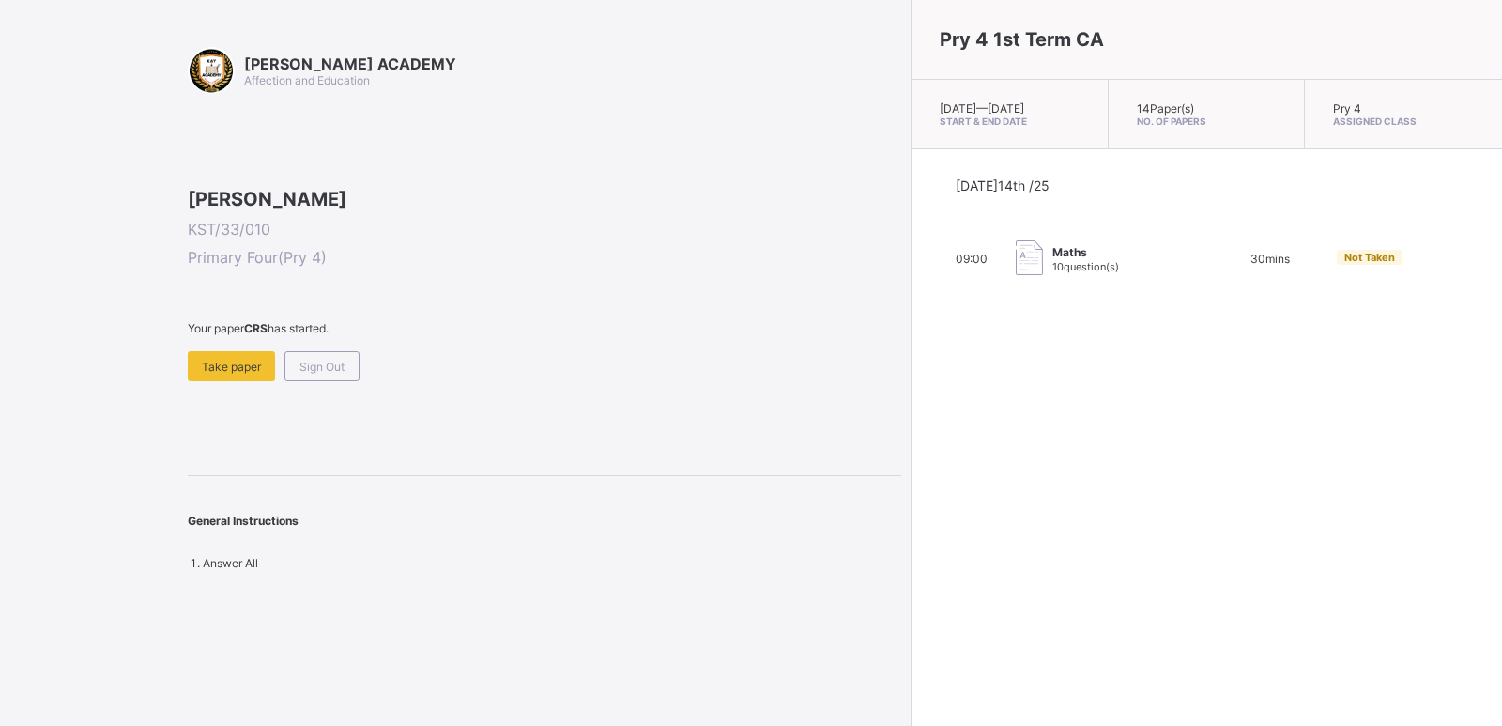
click at [1052, 259] on span "Maths" at bounding box center [1085, 252] width 67 height 14
click at [207, 374] on span "Take paper" at bounding box center [231, 366] width 59 height 14
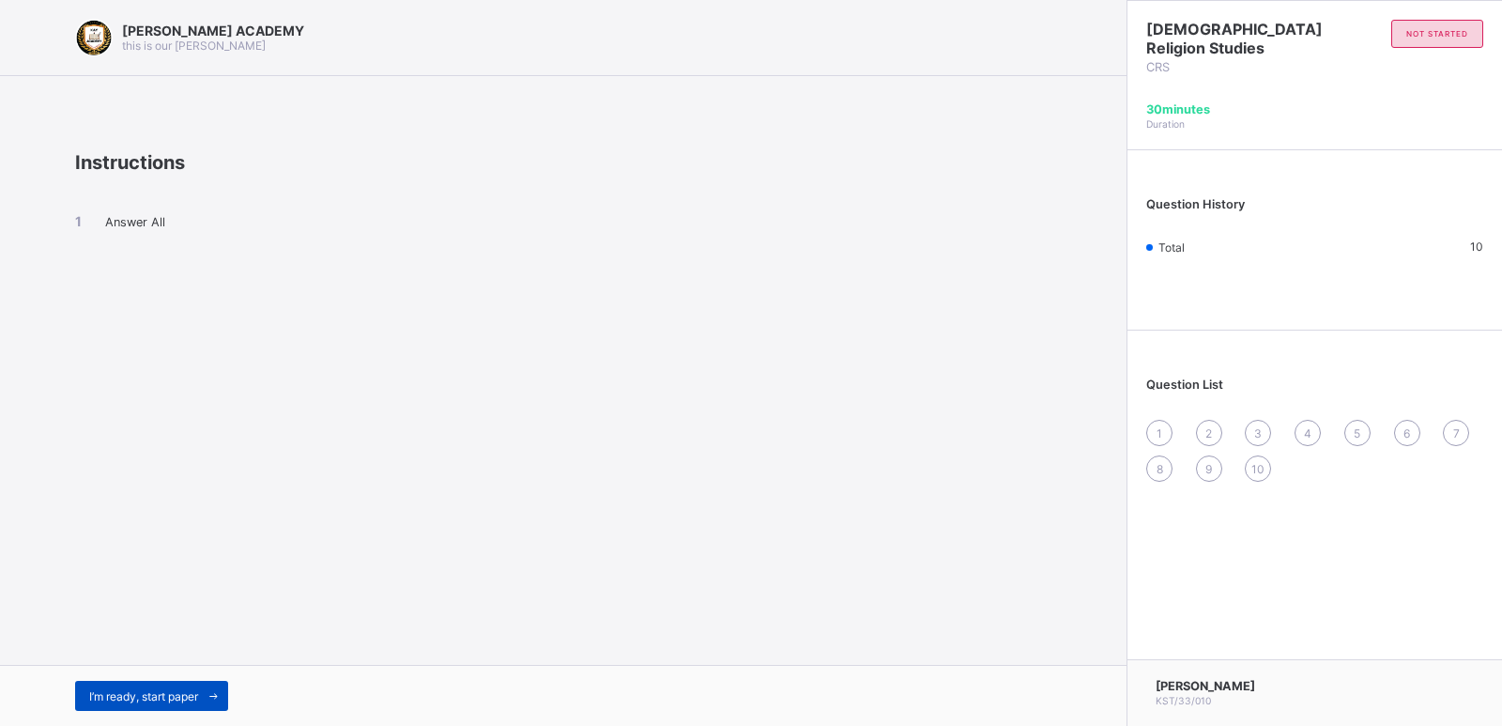
click at [169, 685] on div "I’m ready, start paper" at bounding box center [151, 695] width 153 height 30
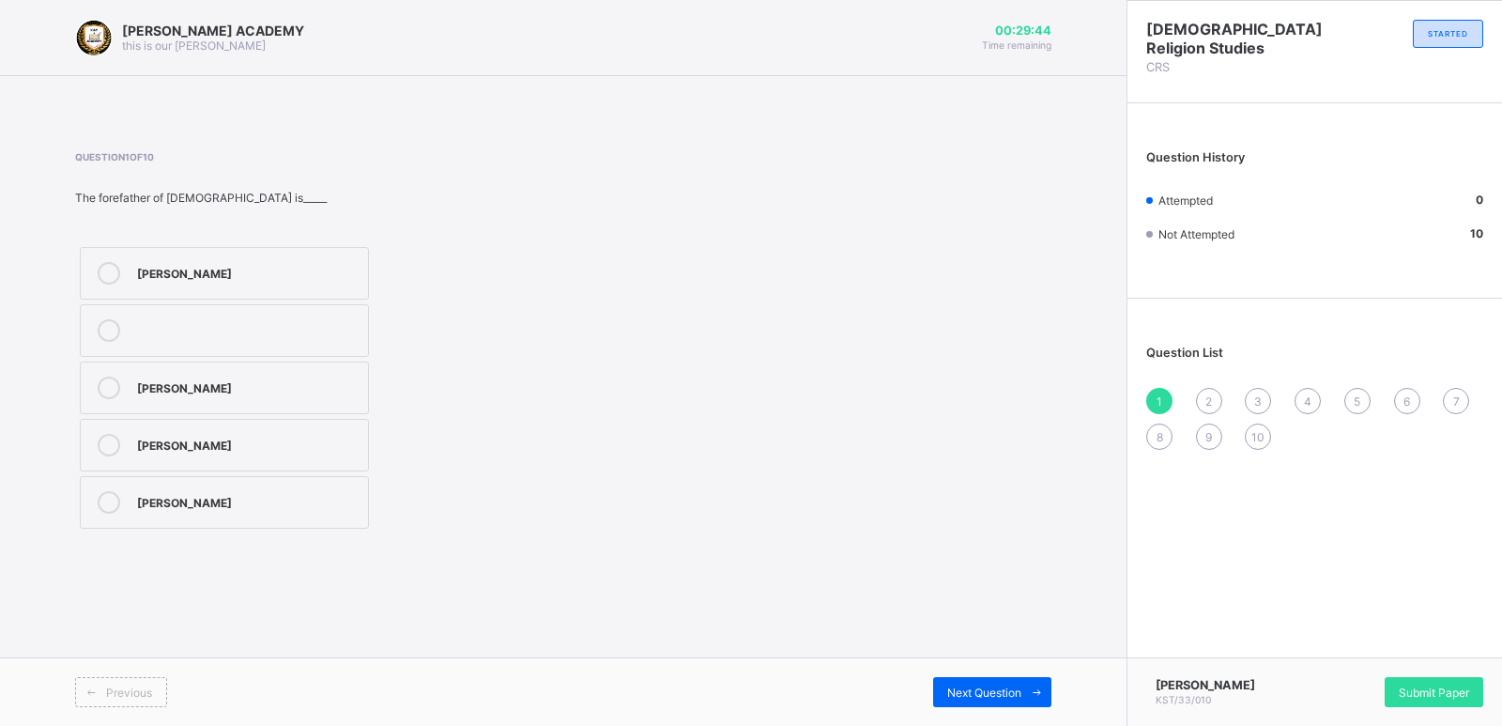
click at [127, 275] on div at bounding box center [109, 273] width 38 height 23
click at [1416, 691] on span "Submit Paper" at bounding box center [1433, 692] width 70 height 14
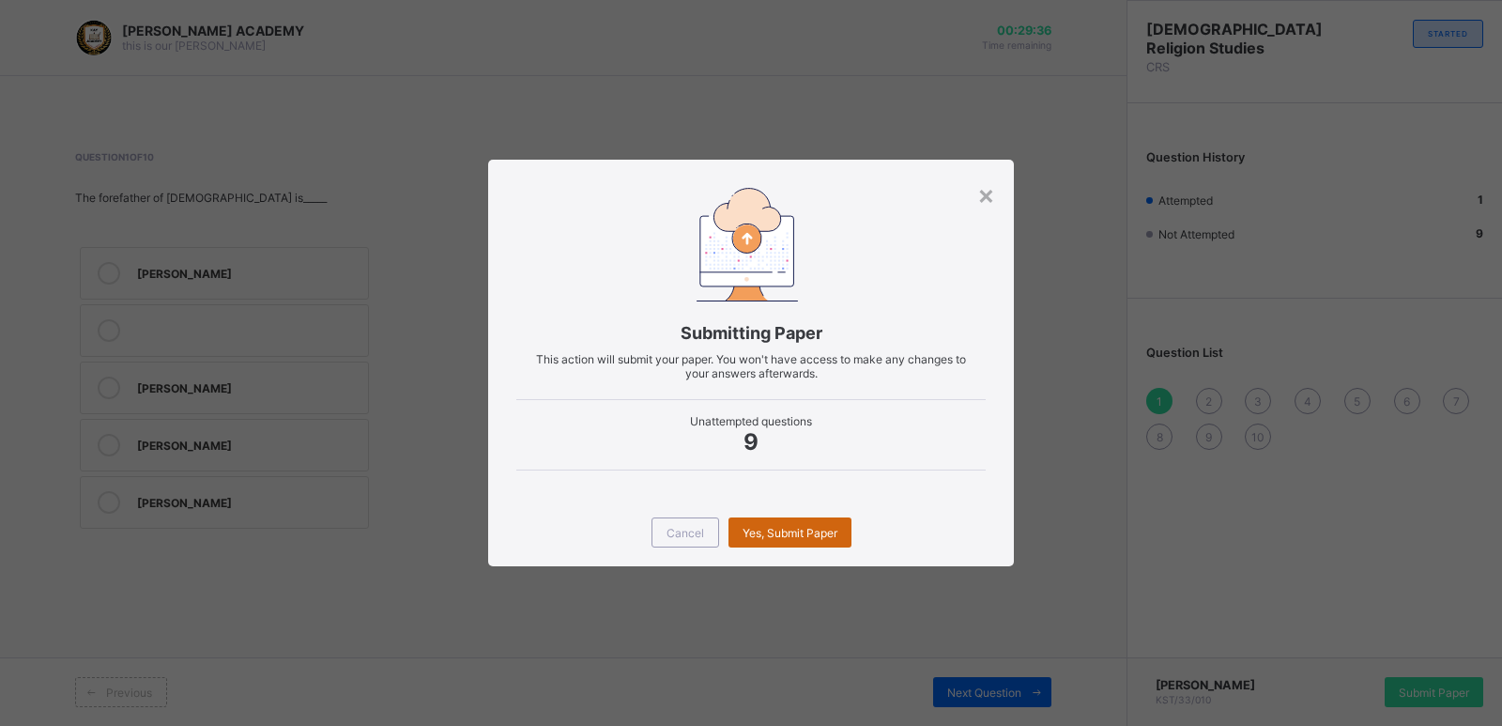
click at [810, 534] on span "Yes, Submit Paper" at bounding box center [789, 533] width 95 height 14
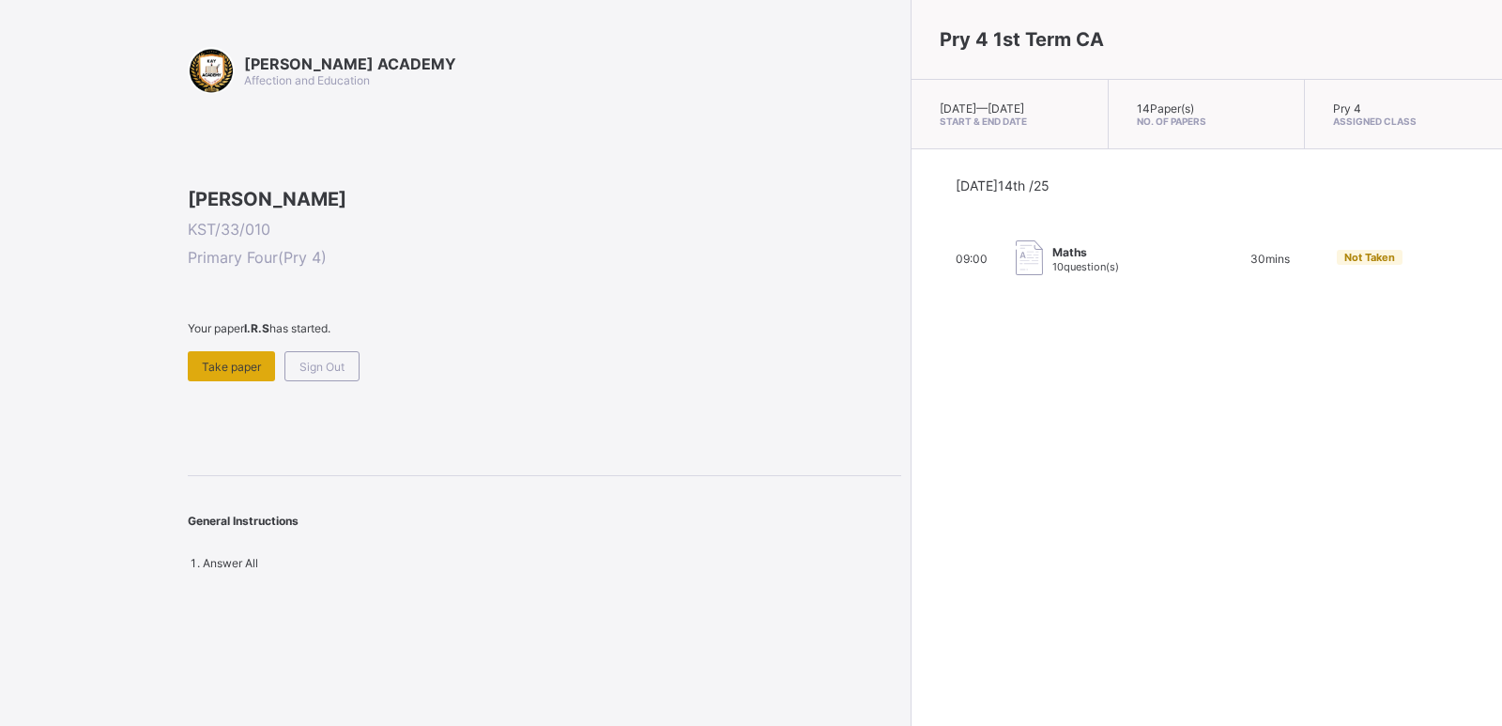
click at [241, 374] on span "Take paper" at bounding box center [231, 366] width 59 height 14
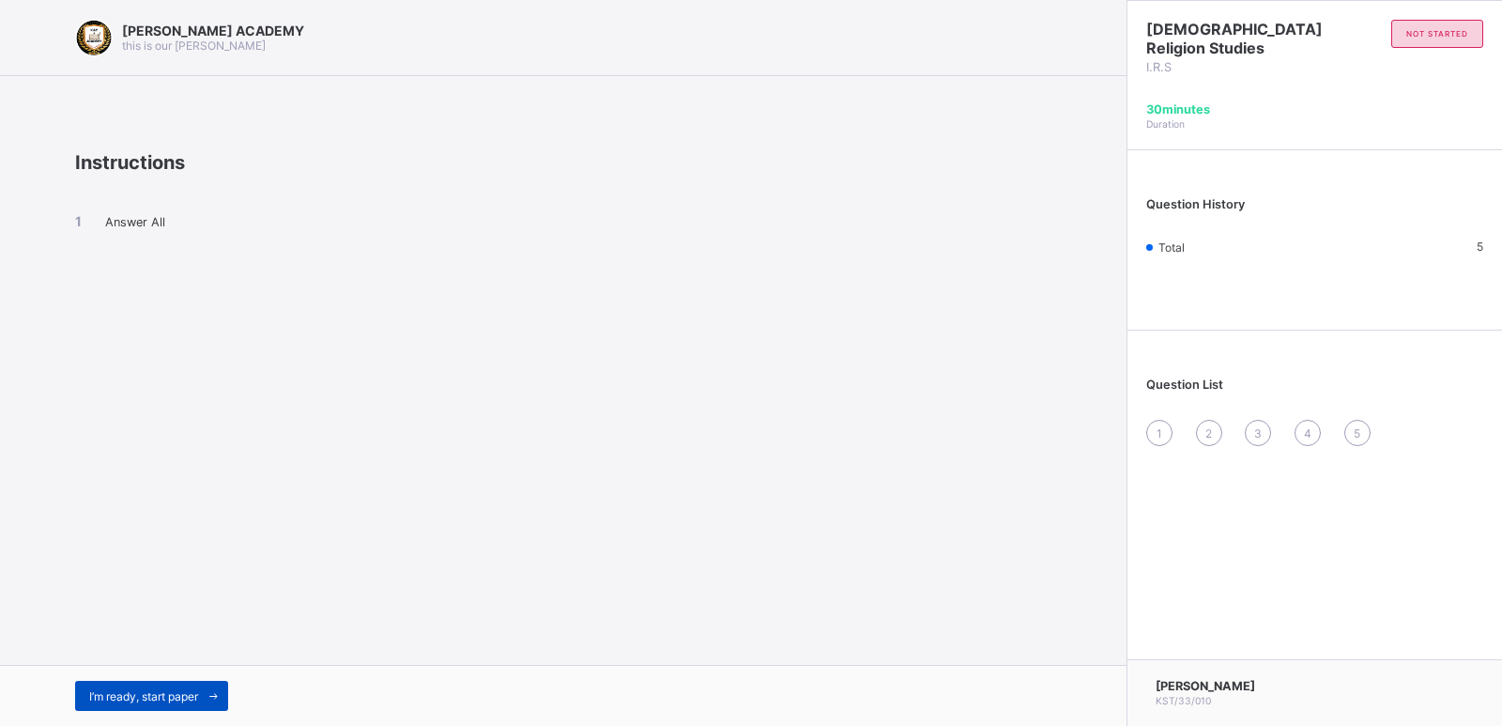
click at [152, 691] on span "I’m ready, start paper" at bounding box center [143, 696] width 109 height 14
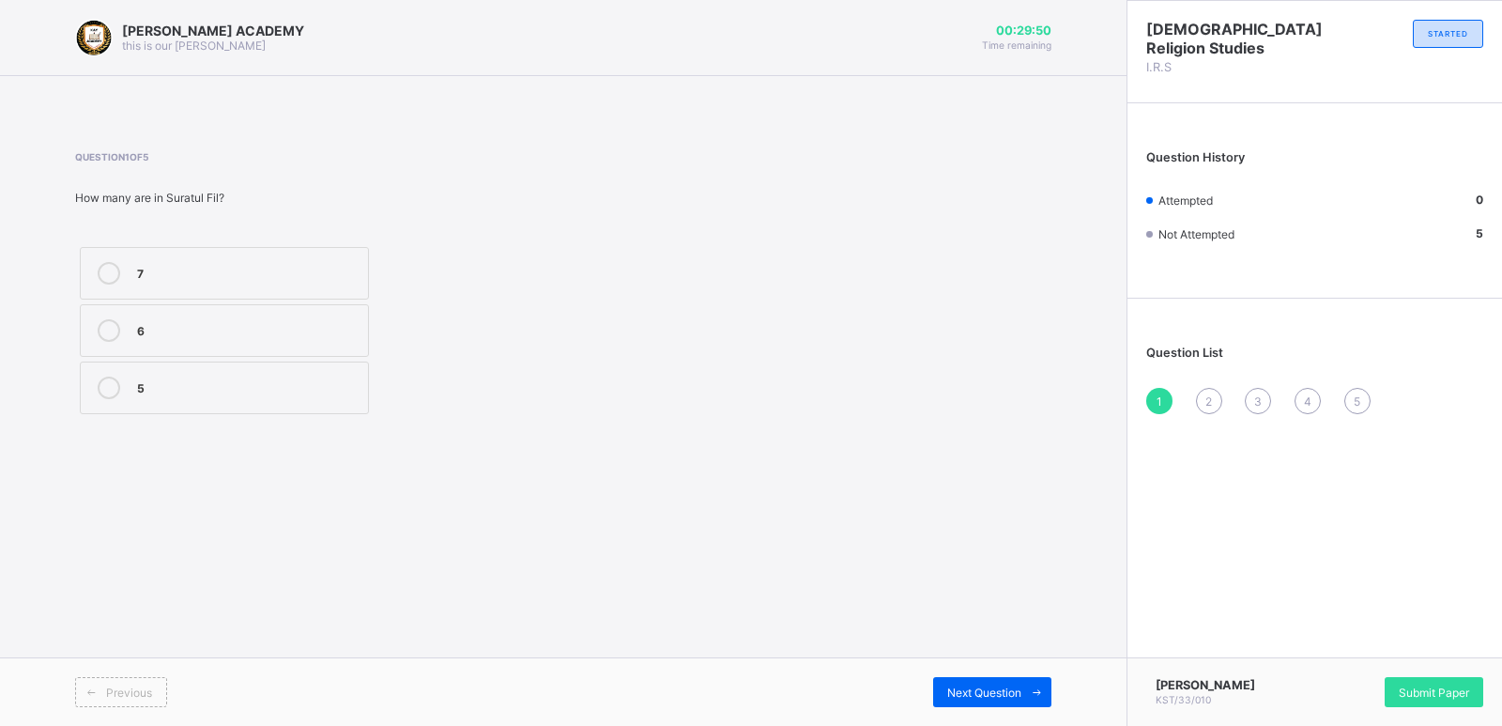
click at [329, 347] on label "6" at bounding box center [224, 330] width 289 height 53
click at [1026, 684] on span at bounding box center [1036, 692] width 30 height 30
click at [329, 268] on div "Munkar" at bounding box center [248, 271] width 222 height 19
click at [1262, 396] on div "3" at bounding box center [1258, 401] width 26 height 26
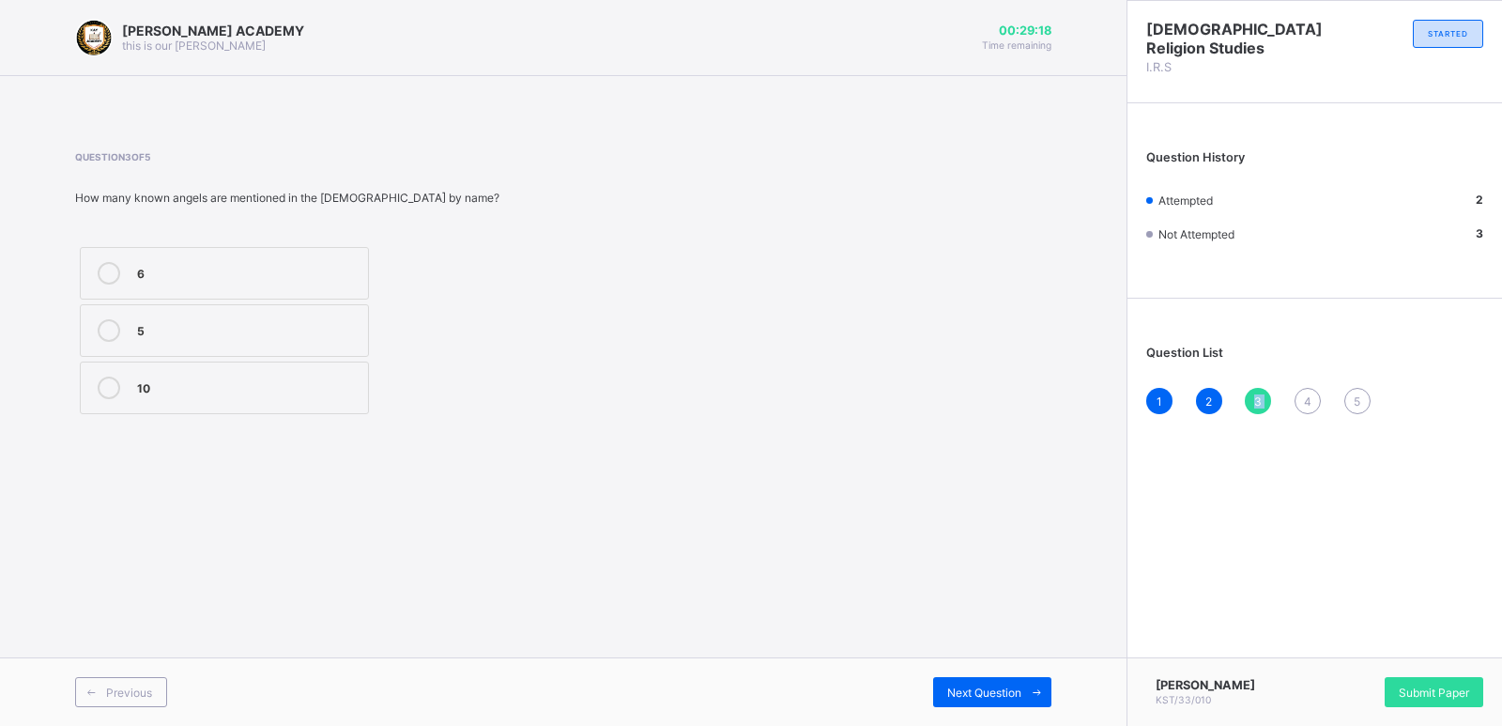
click at [1262, 396] on div "3" at bounding box center [1258, 401] width 26 height 26
click at [287, 374] on label "10" at bounding box center [224, 387] width 289 height 53
click at [972, 689] on span "Next Question" at bounding box center [984, 692] width 74 height 14
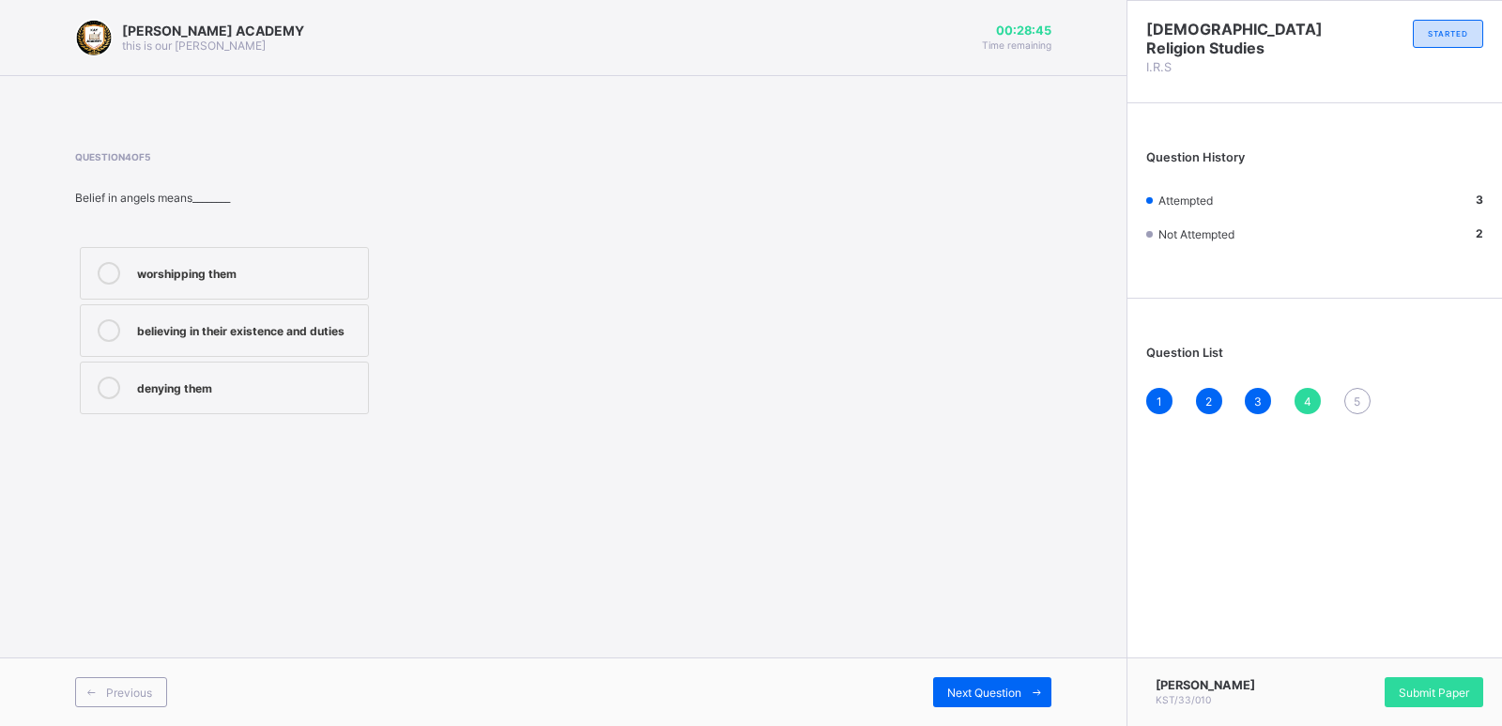
click at [284, 339] on div "believing in their existence and duties" at bounding box center [248, 330] width 222 height 23
click at [1344, 391] on div "1 2 3 4 5" at bounding box center [1314, 401] width 337 height 26
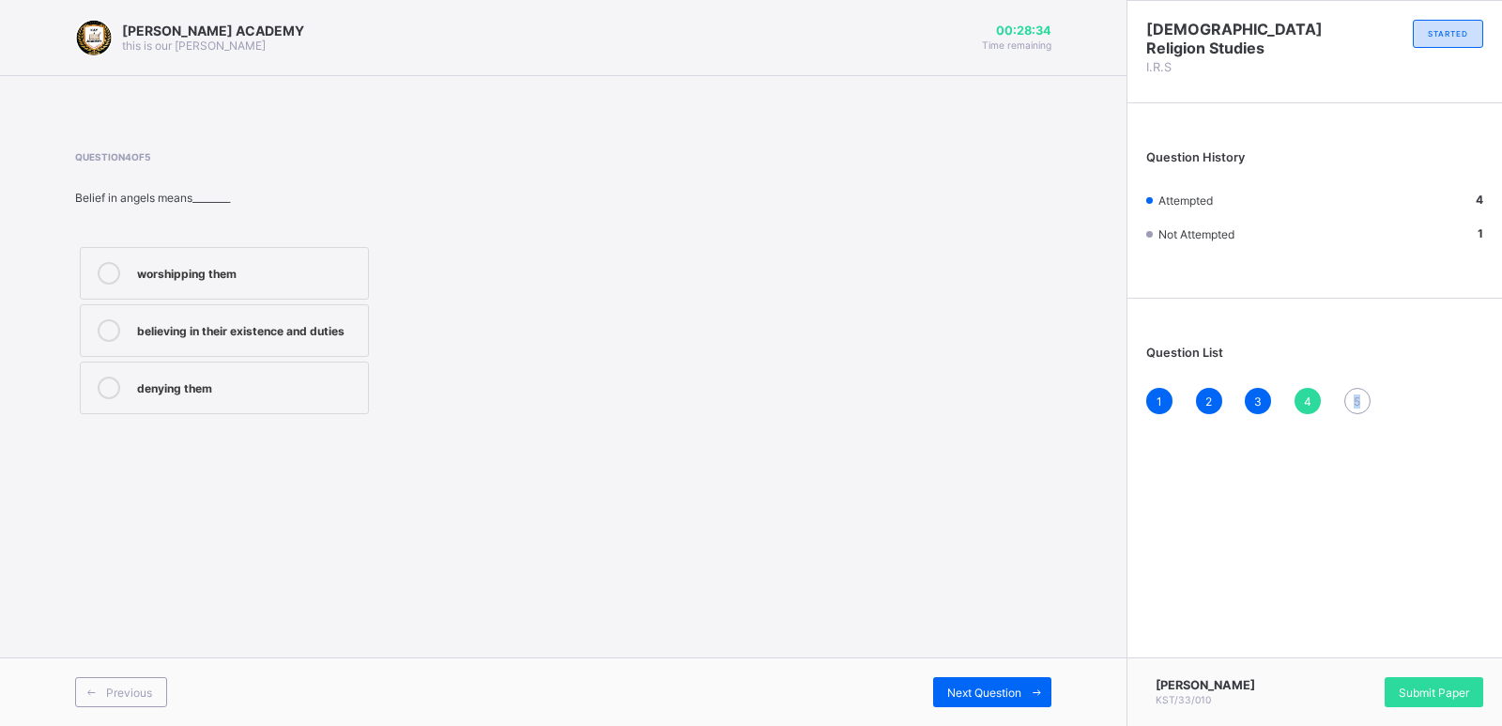
click at [1348, 391] on div "5" at bounding box center [1357, 401] width 26 height 26
click at [246, 345] on label "[PERSON_NAME]" at bounding box center [224, 330] width 289 height 53
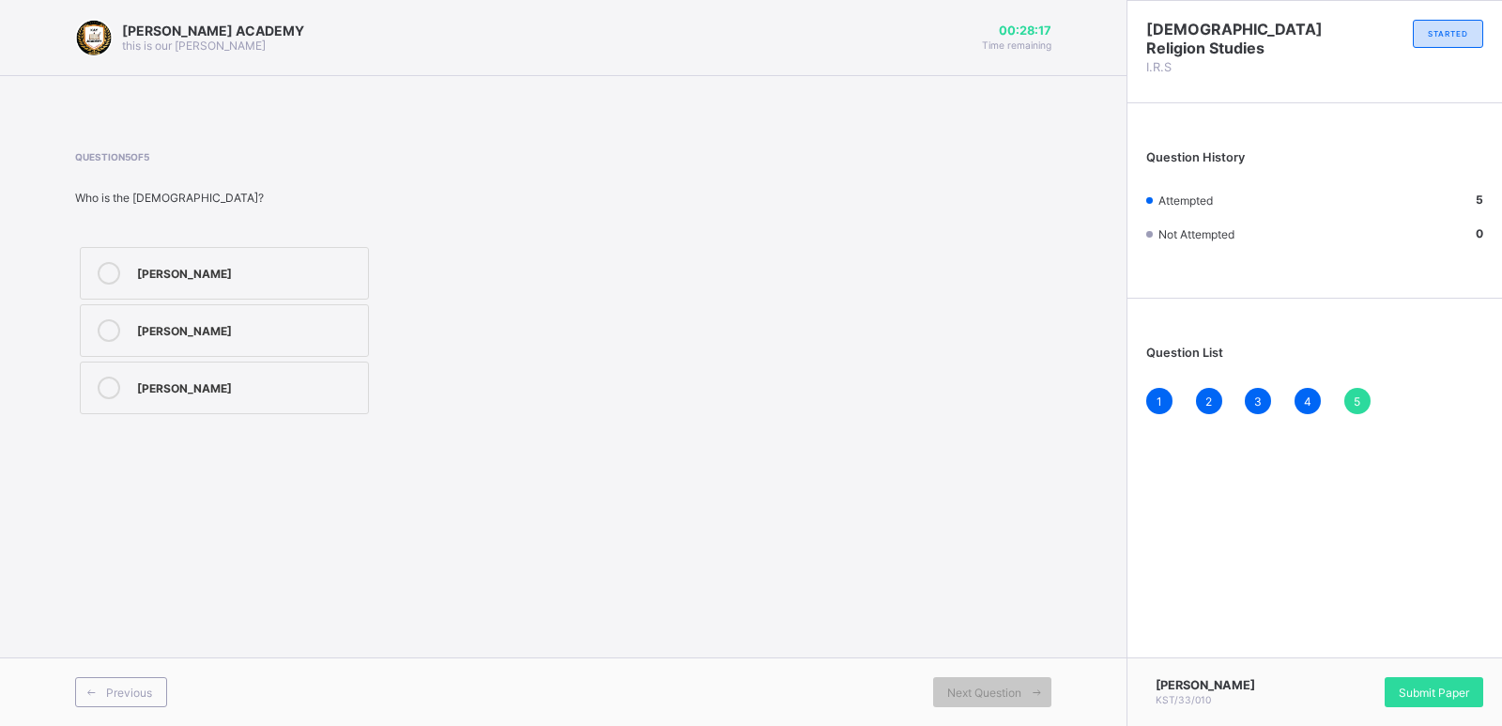
click at [237, 268] on div "[PERSON_NAME]" at bounding box center [248, 271] width 222 height 19
click at [1409, 695] on span "Submit Paper" at bounding box center [1433, 692] width 70 height 14
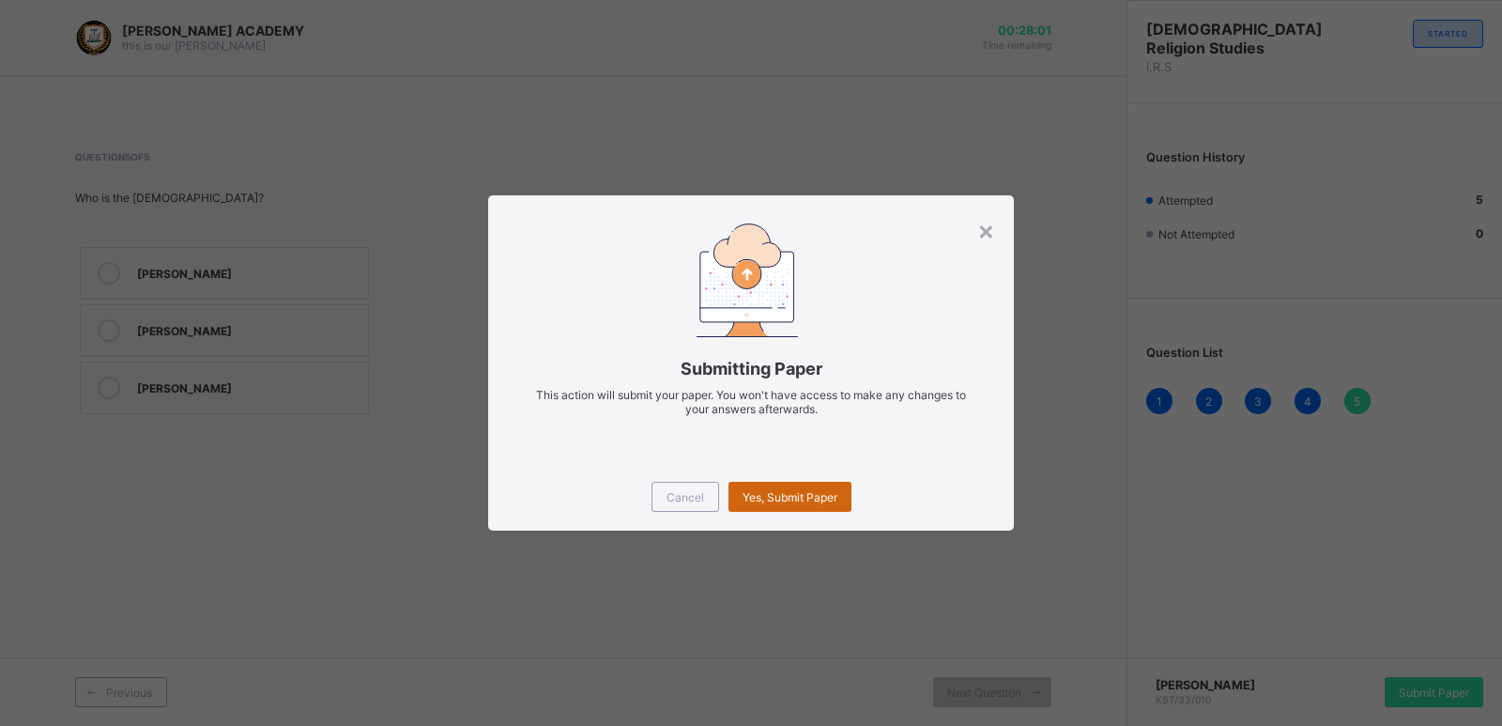
click at [820, 496] on span "Yes, Submit Paper" at bounding box center [789, 497] width 95 height 14
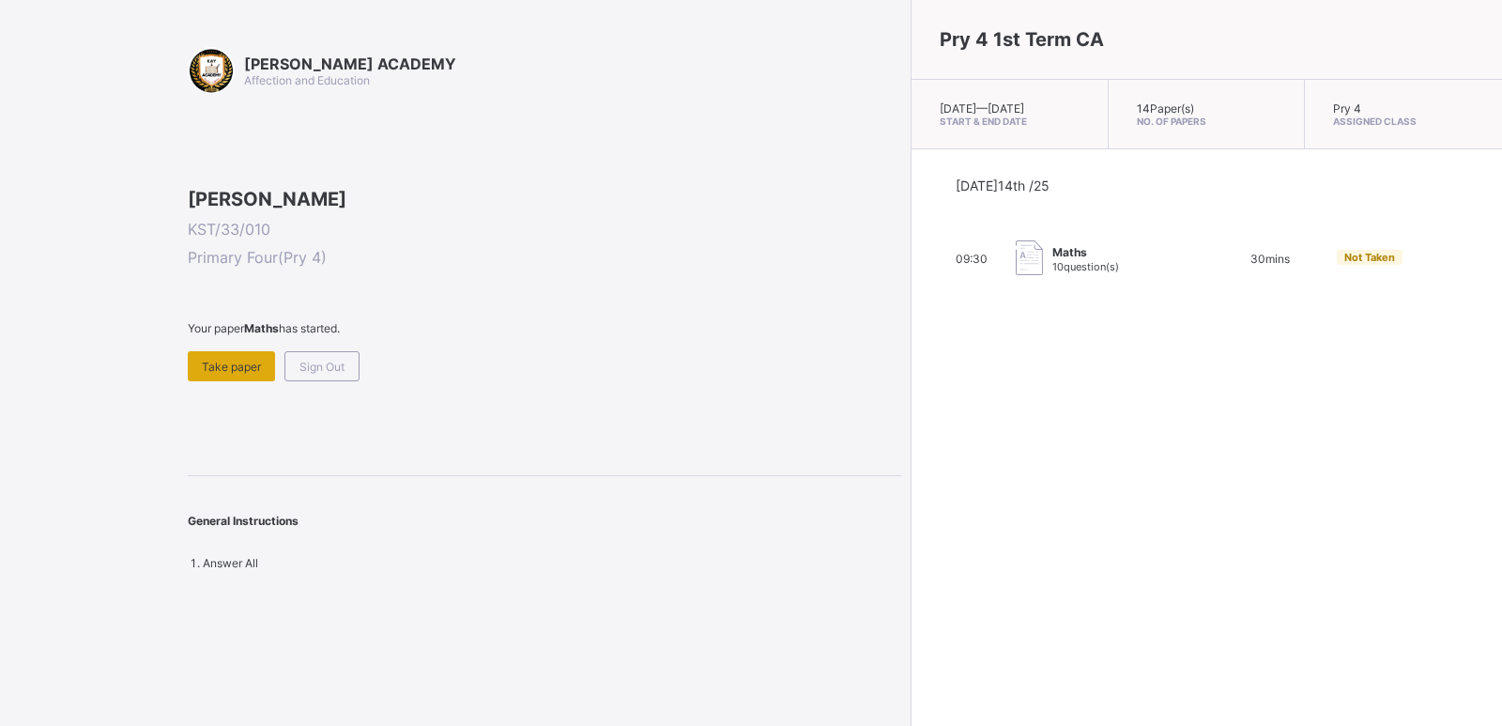
click at [258, 381] on div "Take paper" at bounding box center [231, 366] width 87 height 30
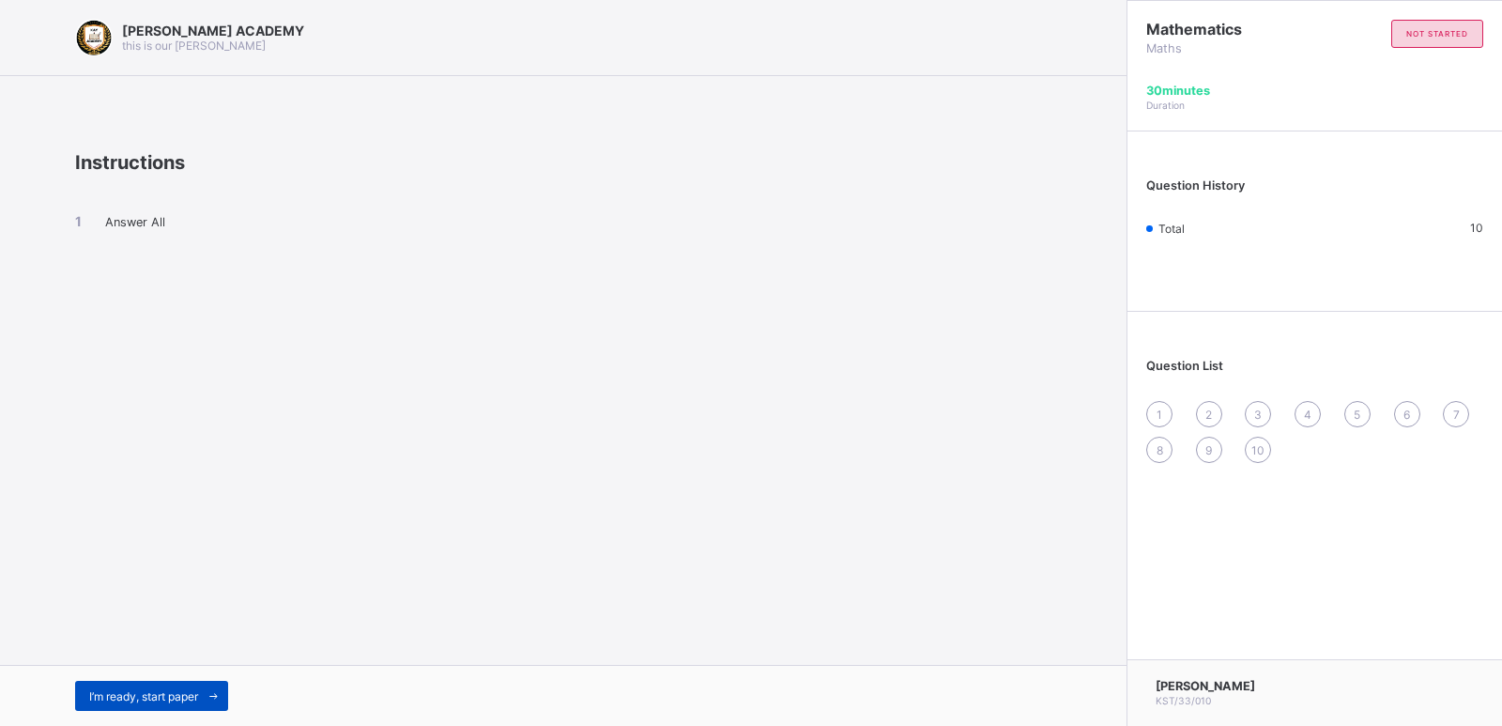
click at [205, 687] on span at bounding box center [213, 695] width 30 height 30
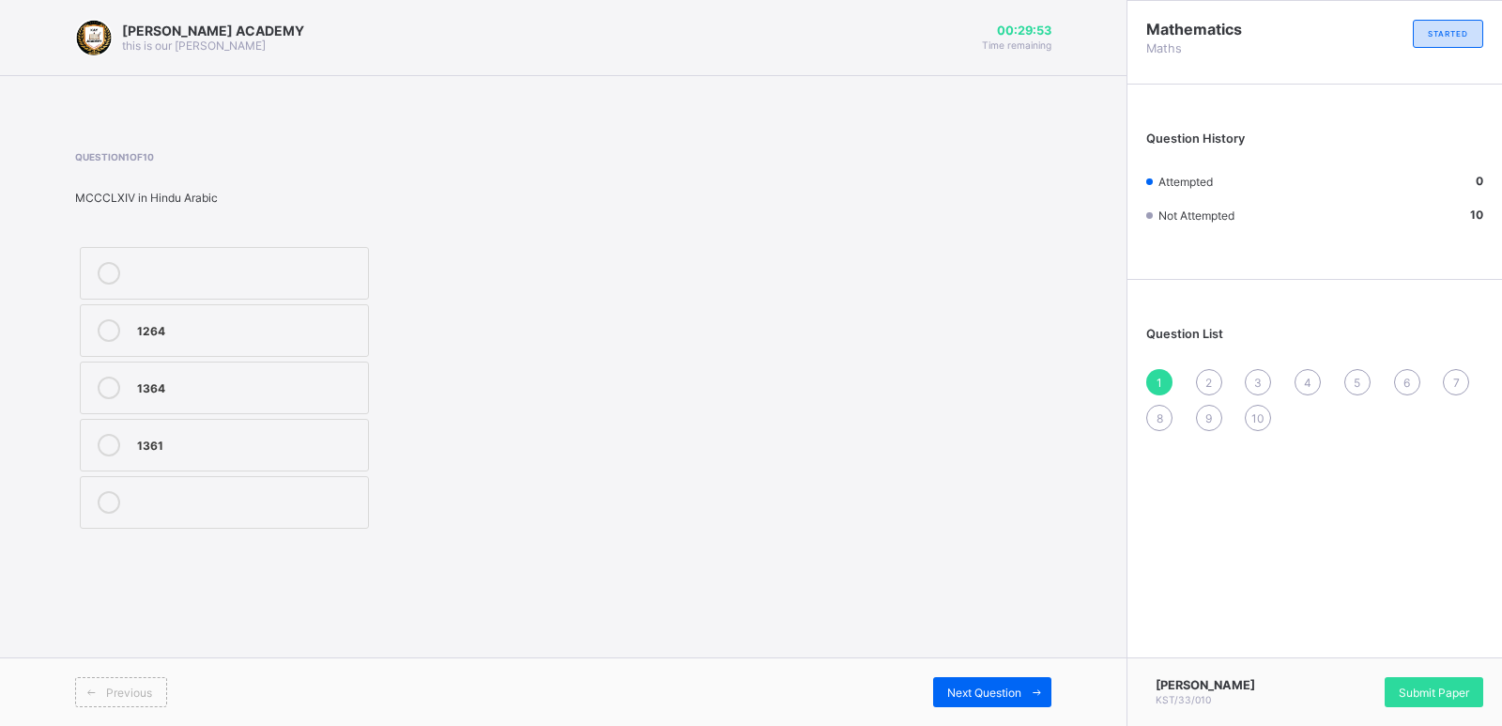
click at [231, 436] on div "1361" at bounding box center [248, 443] width 222 height 19
click at [1016, 685] on span "Next Question" at bounding box center [984, 692] width 74 height 14
click at [320, 267] on div "CMLXX" at bounding box center [248, 271] width 222 height 19
click at [952, 685] on span "Next Question" at bounding box center [984, 692] width 74 height 14
click at [212, 437] on div "8898" at bounding box center [248, 443] width 222 height 19
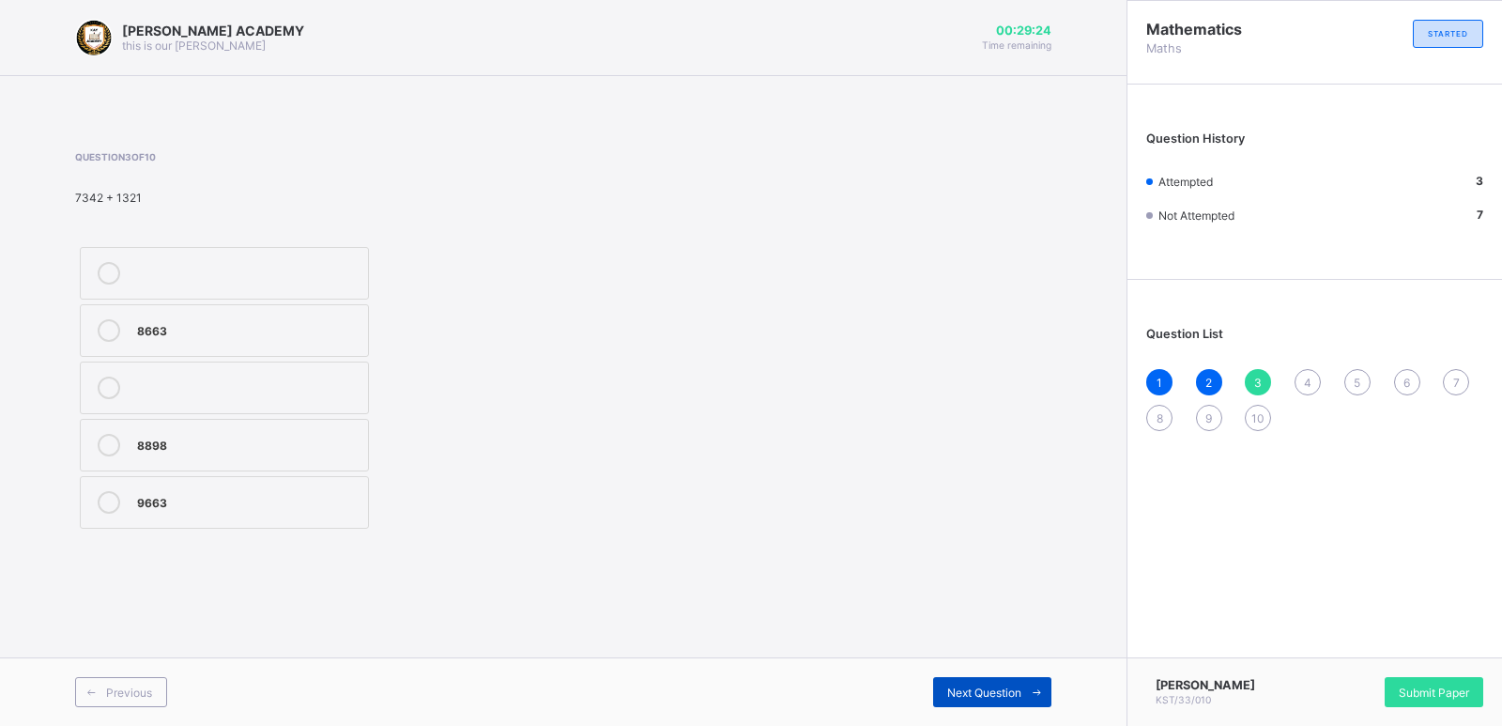
click at [1032, 679] on span at bounding box center [1036, 692] width 30 height 30
click at [261, 492] on div ">" at bounding box center [248, 500] width 222 height 19
click at [950, 690] on span "Next Question" at bounding box center [984, 692] width 74 height 14
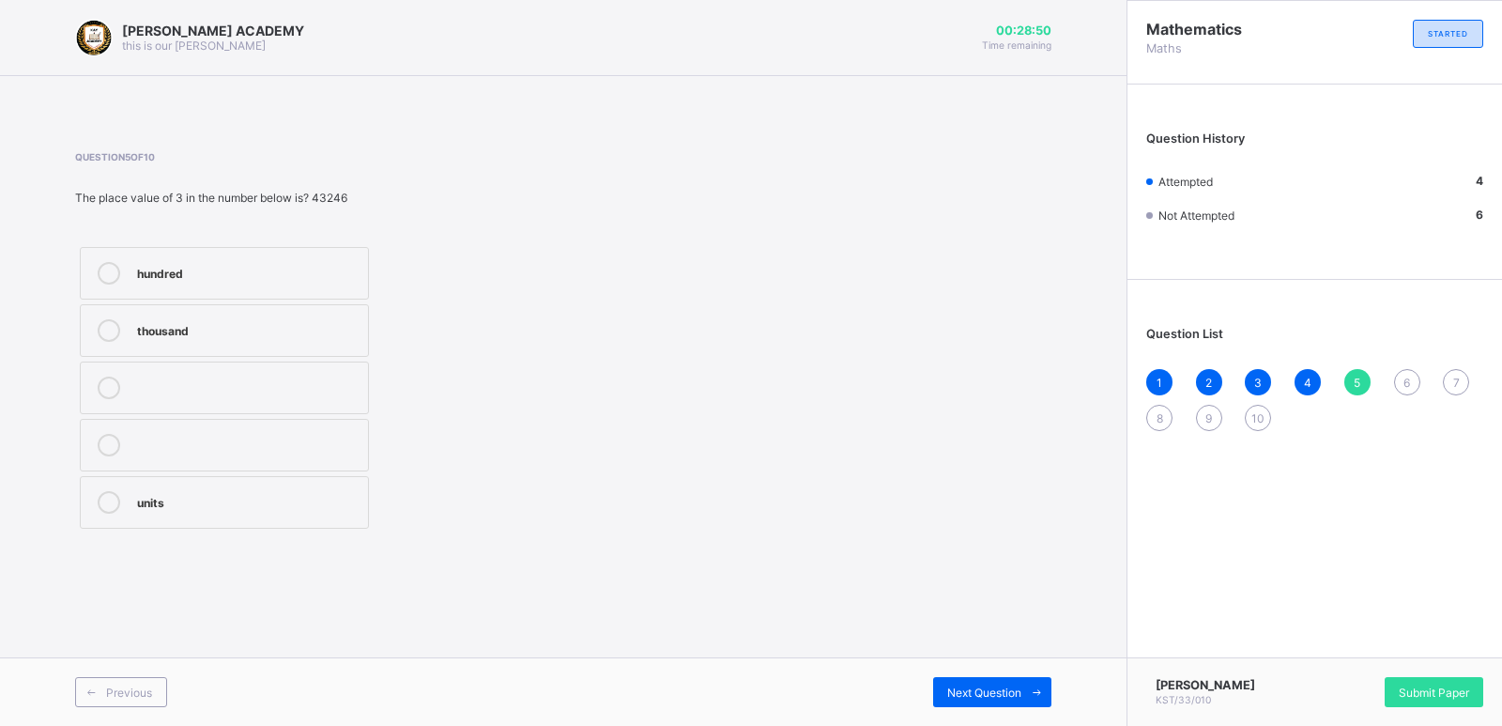
drag, startPoint x: 398, startPoint y: 556, endPoint x: 393, endPoint y: 508, distance: 48.1
click at [393, 508] on div "Question 5 of 10 The place value of 3 in the number below is? 43246 hundred tho…" at bounding box center [563, 342] width 976 height 438
click at [311, 325] on div "thousand" at bounding box center [248, 328] width 222 height 19
click at [970, 698] on span "Next Question" at bounding box center [984, 692] width 74 height 14
click at [263, 396] on div "34" at bounding box center [248, 387] width 222 height 23
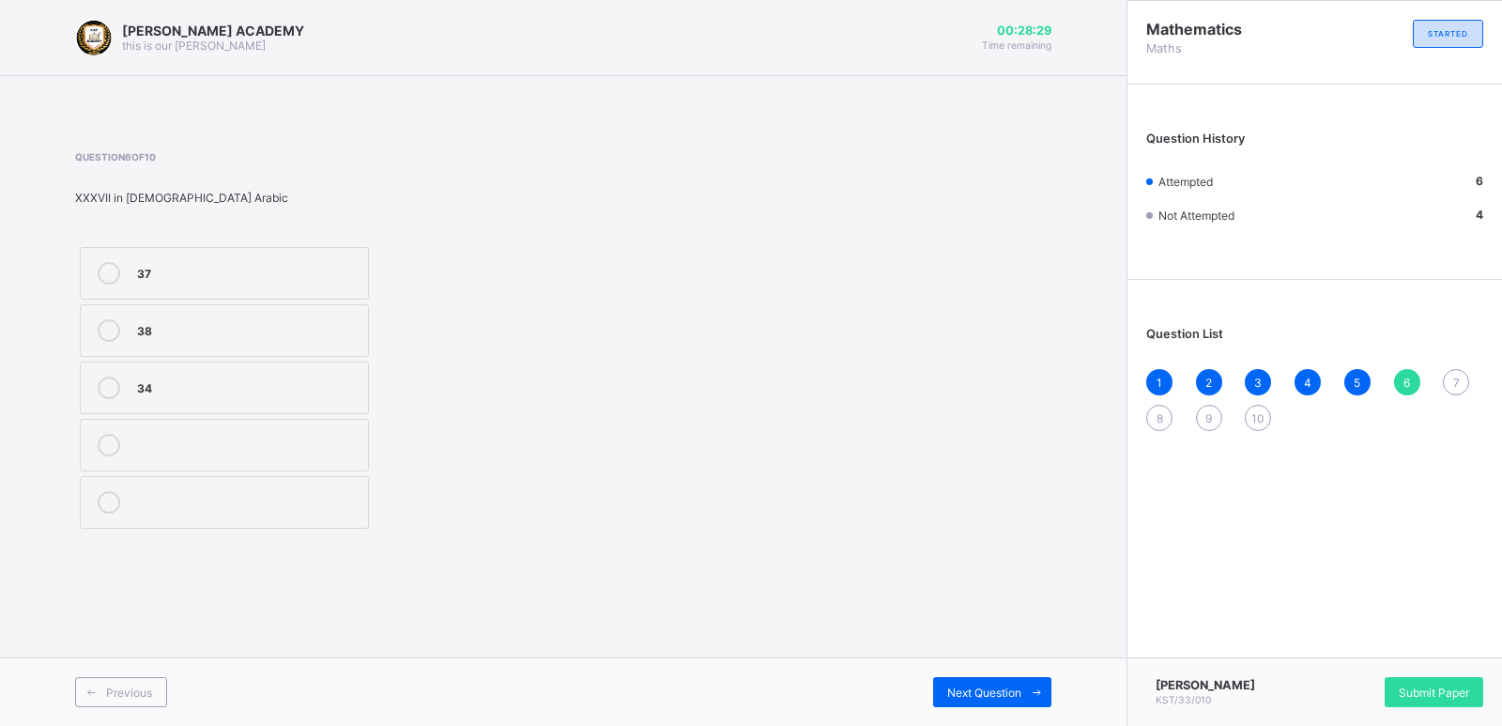
click at [169, 251] on label "37" at bounding box center [224, 273] width 289 height 53
click at [177, 311] on label "38" at bounding box center [224, 330] width 289 height 53
click at [959, 685] on span "Next Question" at bounding box center [984, 692] width 74 height 14
click at [311, 465] on label "CCCVIX" at bounding box center [224, 445] width 289 height 53
click at [1013, 690] on span "Next Question" at bounding box center [984, 692] width 74 height 14
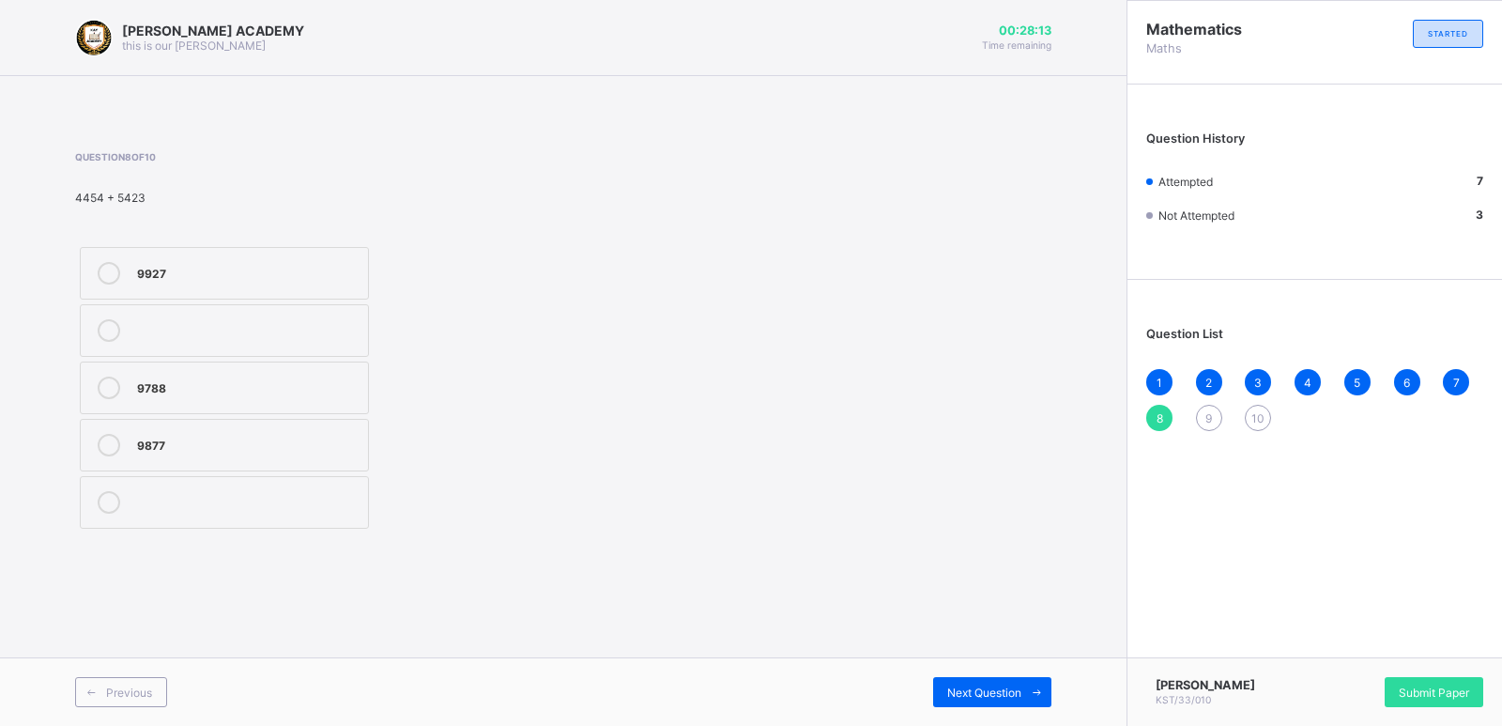
click at [167, 381] on div "9788" at bounding box center [248, 385] width 222 height 19
click at [986, 695] on span "Next Question" at bounding box center [984, 692] width 74 height 14
click at [213, 322] on div "<" at bounding box center [248, 328] width 222 height 19
click at [1026, 695] on span at bounding box center [1036, 692] width 30 height 30
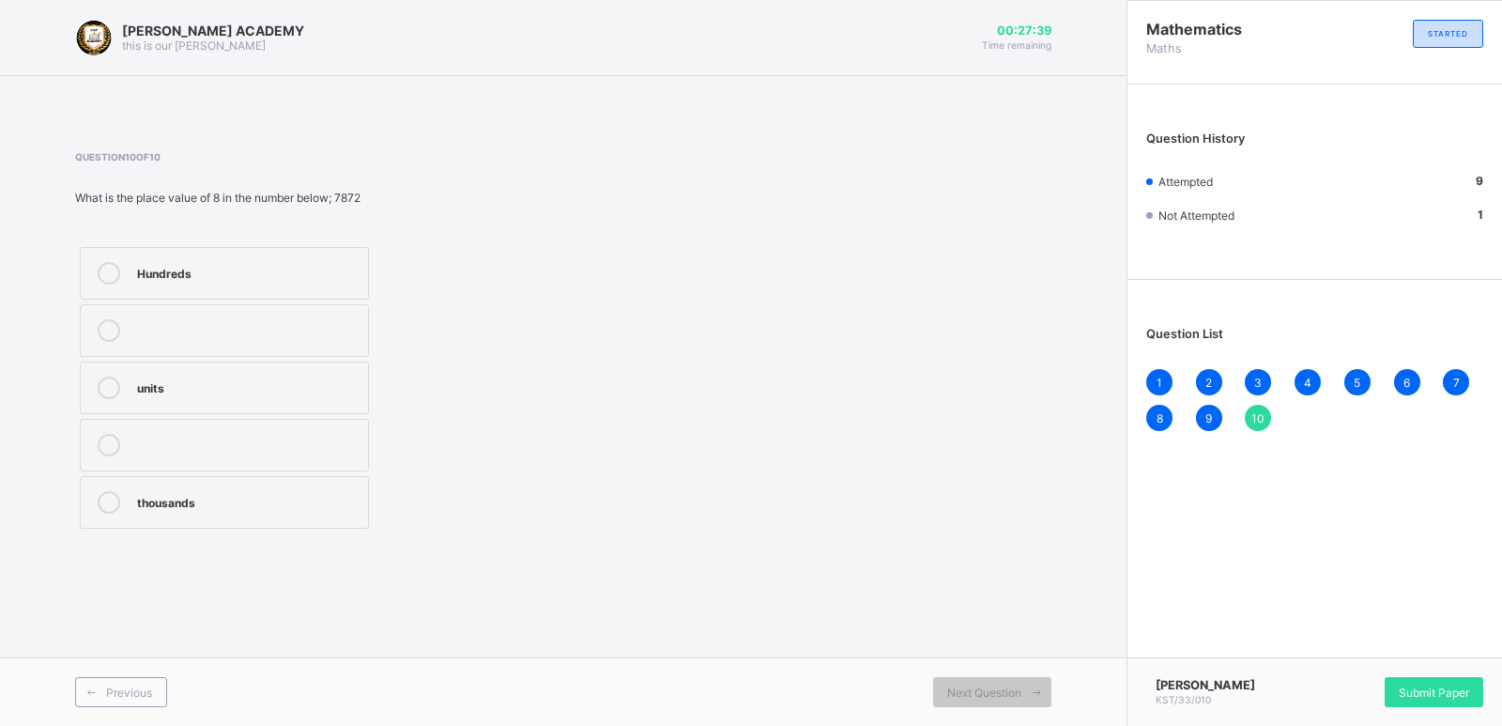
click at [326, 241] on div "Question 10 of 10 What is the place value of 8 in the number below; 7872 Hundre…" at bounding box center [323, 342] width 497 height 382
click at [214, 507] on div "thousands" at bounding box center [248, 500] width 222 height 19
click at [1459, 677] on div "Submit Paper" at bounding box center [1433, 692] width 99 height 30
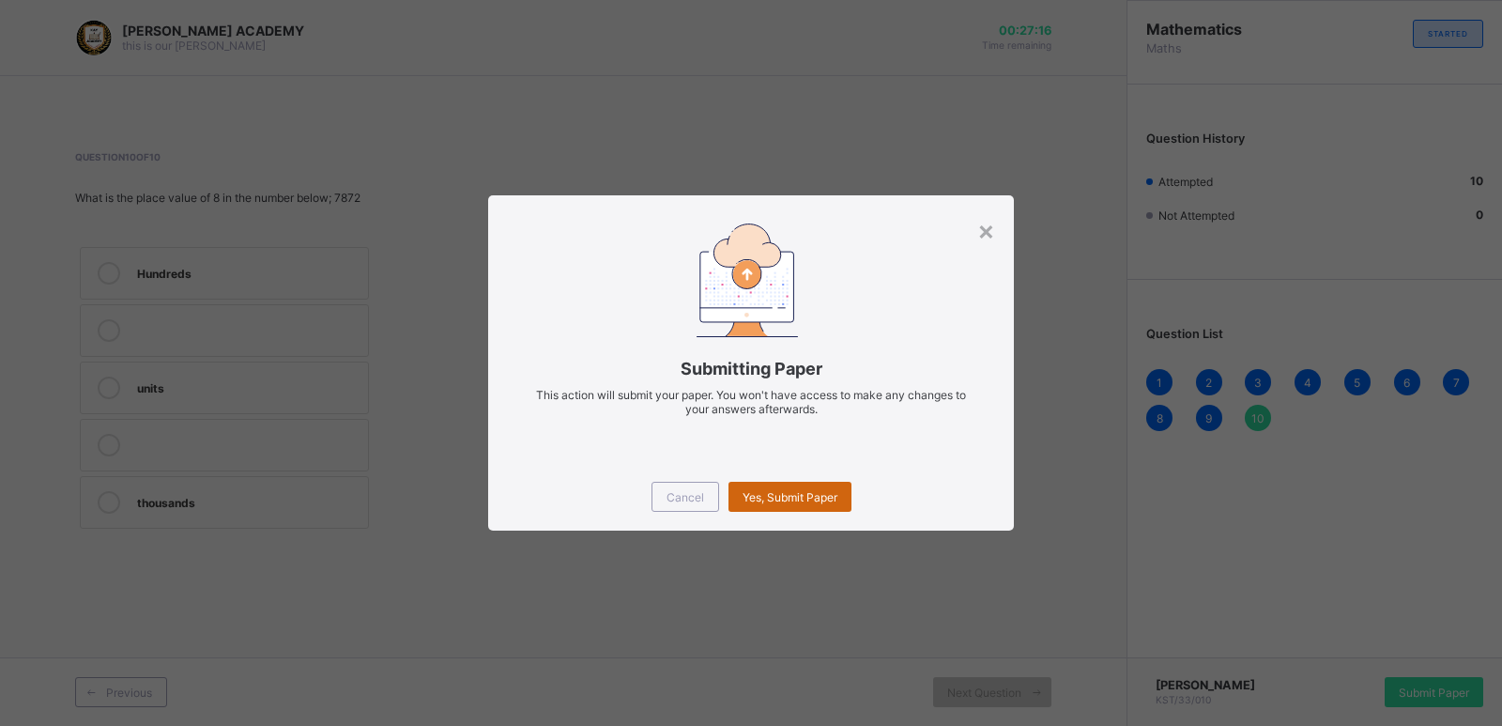
click at [817, 497] on span "Yes, Submit Paper" at bounding box center [789, 497] width 95 height 14
